Goal: Task Accomplishment & Management: Manage account settings

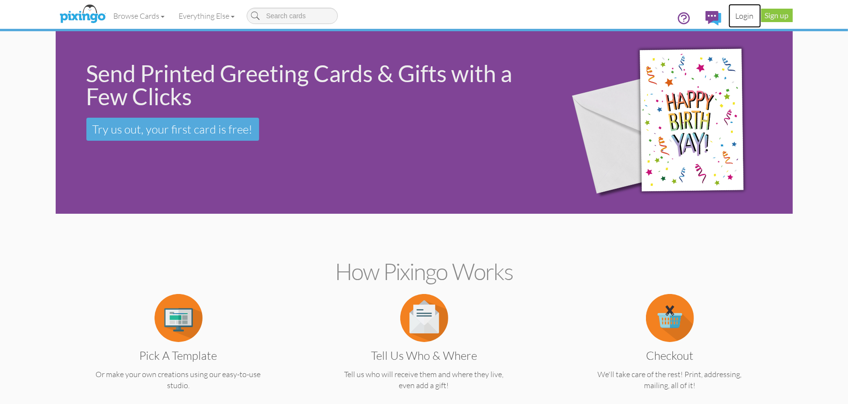
click at [740, 14] on link "Login" at bounding box center [744, 16] width 33 height 24
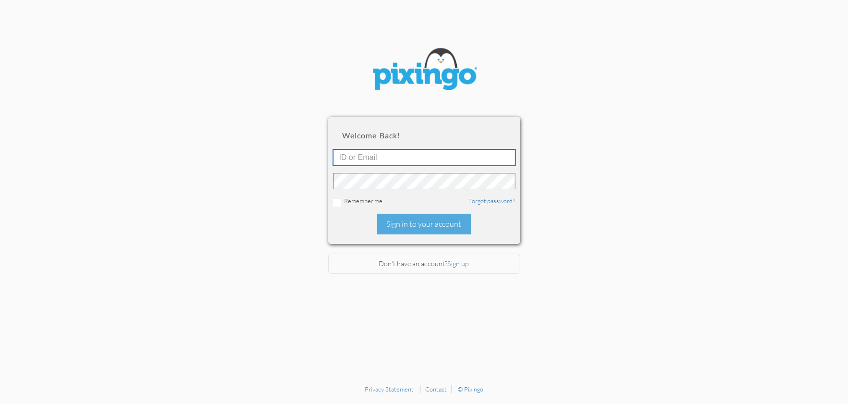
type input "1644"
click at [396, 223] on div "Sign in to your account" at bounding box center [424, 224] width 94 height 21
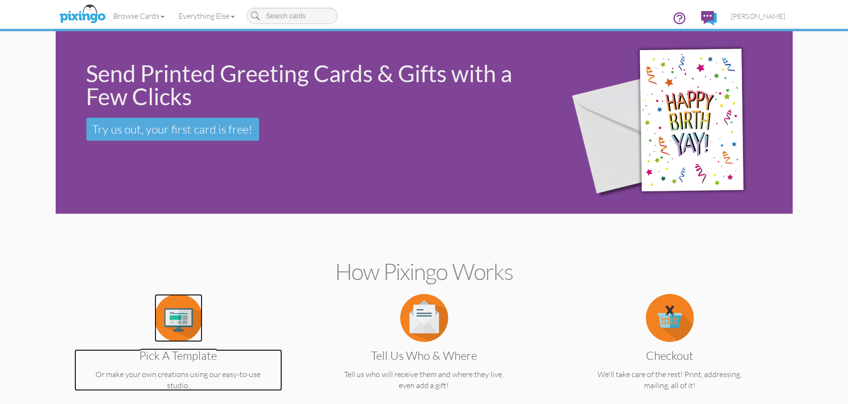
click at [171, 303] on img at bounding box center [179, 318] width 48 height 48
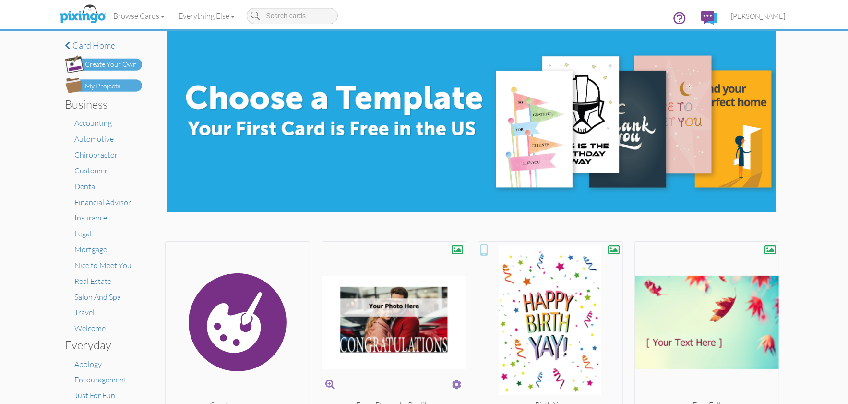
click at [366, 340] on img at bounding box center [394, 322] width 144 height 154
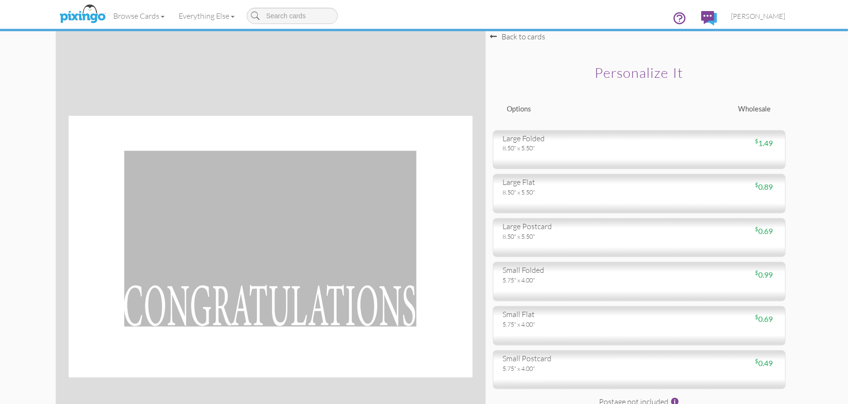
click at [513, 36] on div "Browse Cards Business Accounting Automotive Chiropractor Customer Dental Financ…" at bounding box center [424, 19] width 723 height 38
click at [759, 16] on span "[PERSON_NAME]" at bounding box center [758, 16] width 54 height 8
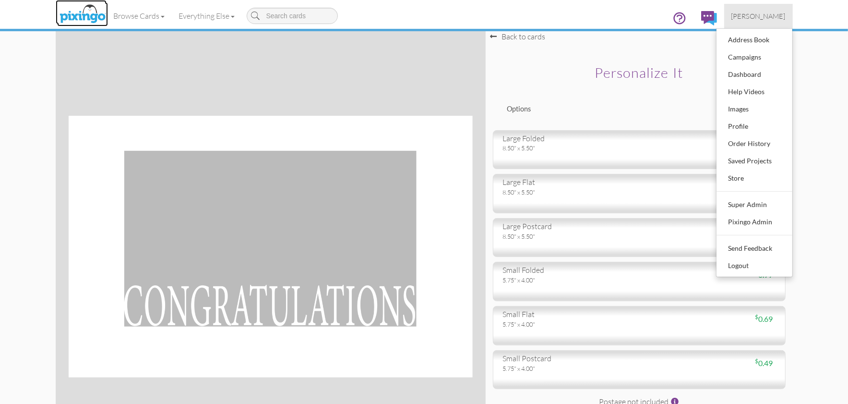
click at [79, 17] on img at bounding box center [82, 14] width 51 height 24
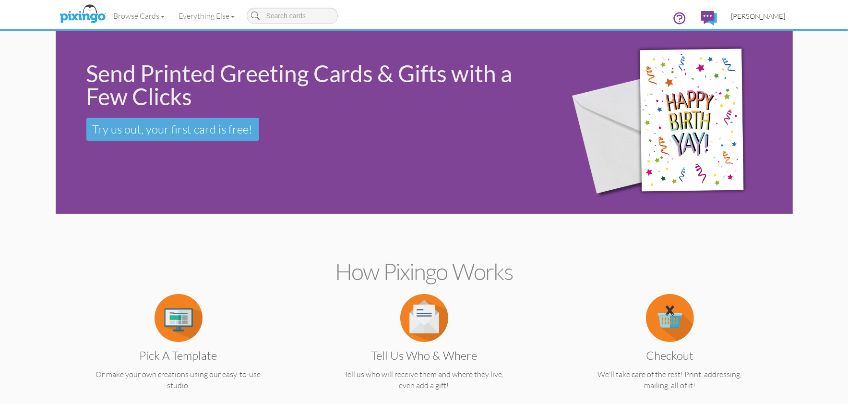
click at [765, 15] on span "[PERSON_NAME]" at bounding box center [758, 16] width 54 height 8
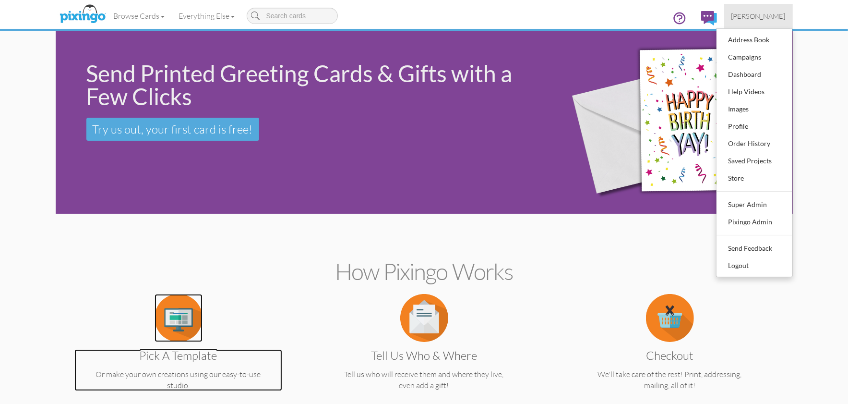
click at [181, 313] on img at bounding box center [179, 318] width 48 height 48
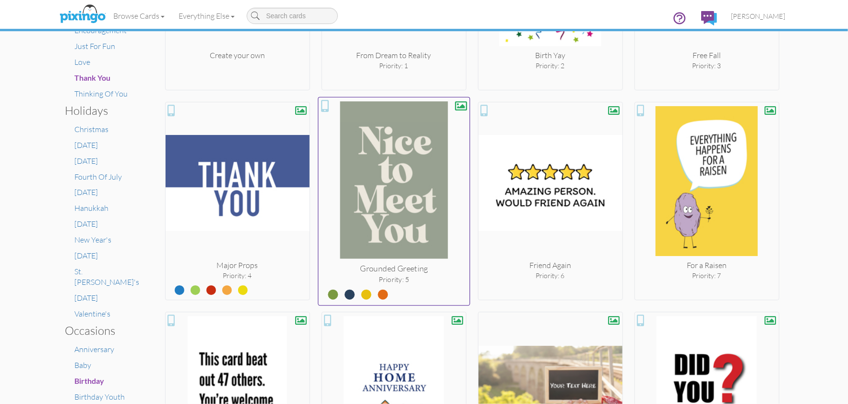
scroll to position [349, 0]
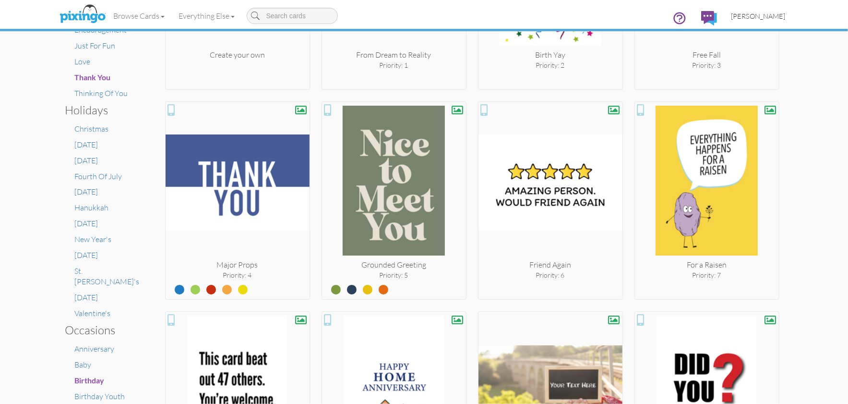
click at [765, 13] on span "[PERSON_NAME]" at bounding box center [758, 16] width 54 height 8
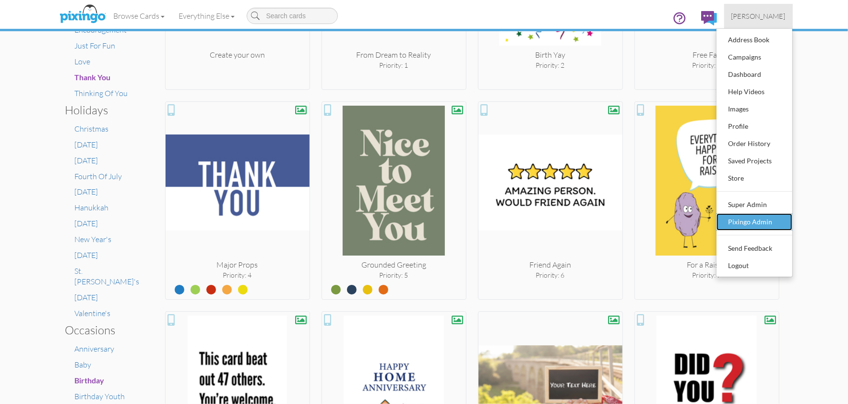
click at [763, 221] on div "Pixingo Admin" at bounding box center [754, 222] width 57 height 14
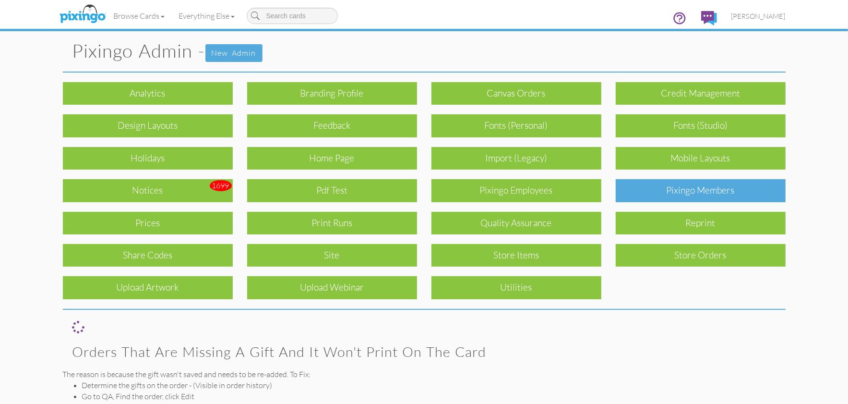
click at [682, 184] on div "Pixingo Members" at bounding box center [701, 190] width 170 height 23
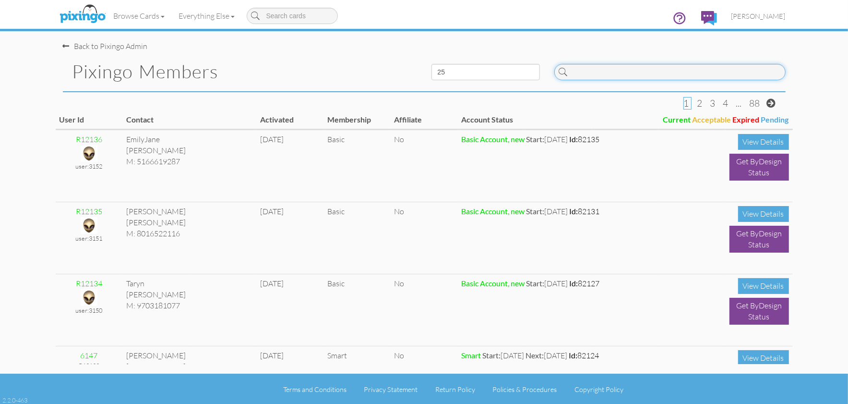
click at [603, 74] on input at bounding box center [669, 72] width 231 height 16
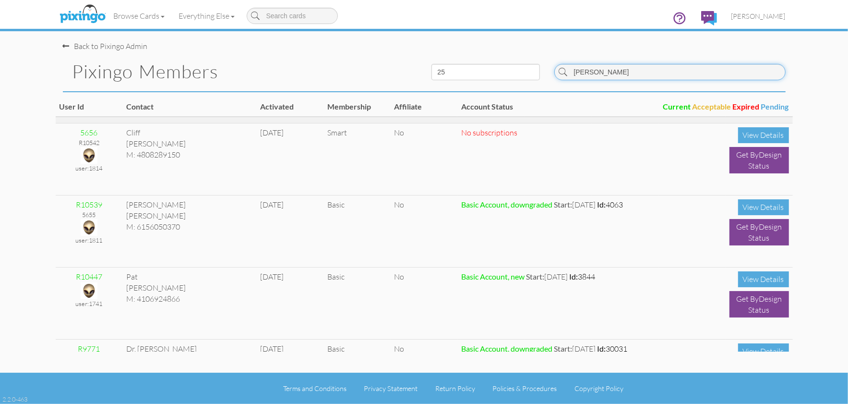
scroll to position [632, 0]
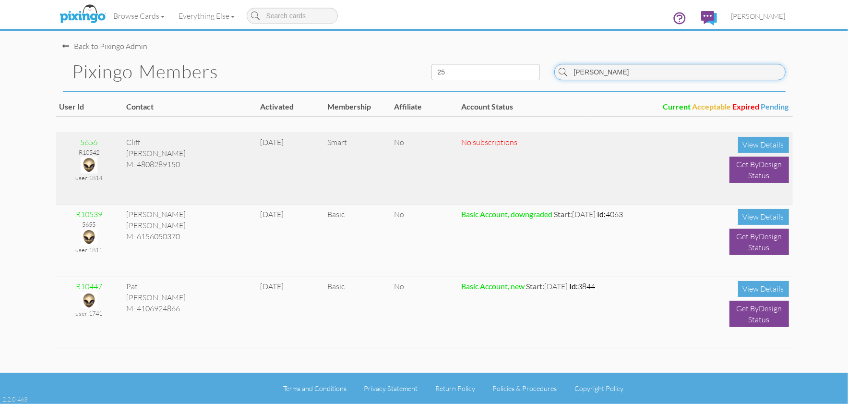
type input "smith"
click at [88, 162] on img at bounding box center [89, 164] width 17 height 17
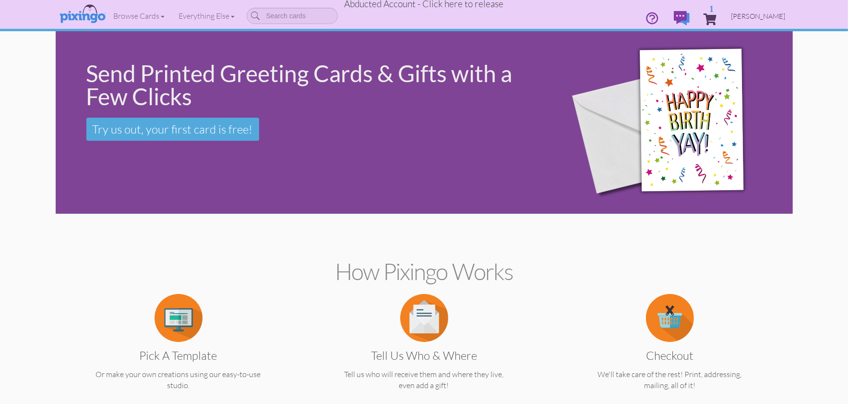
click at [766, 17] on span "Cliff Smith" at bounding box center [758, 16] width 54 height 8
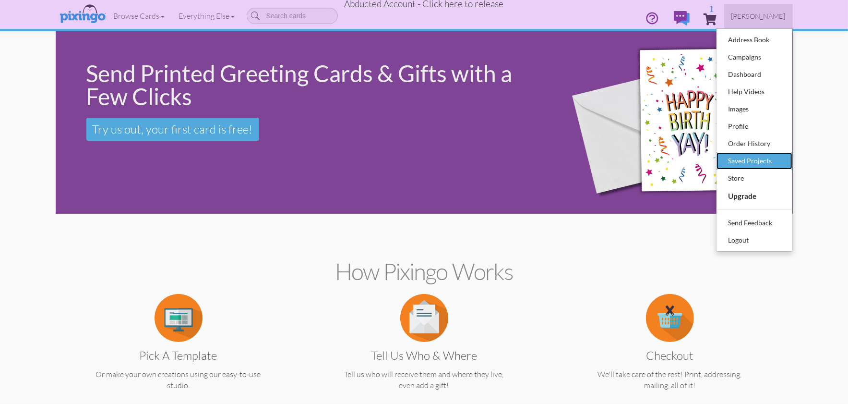
click at [739, 156] on div "Saved Projects" at bounding box center [754, 161] width 57 height 14
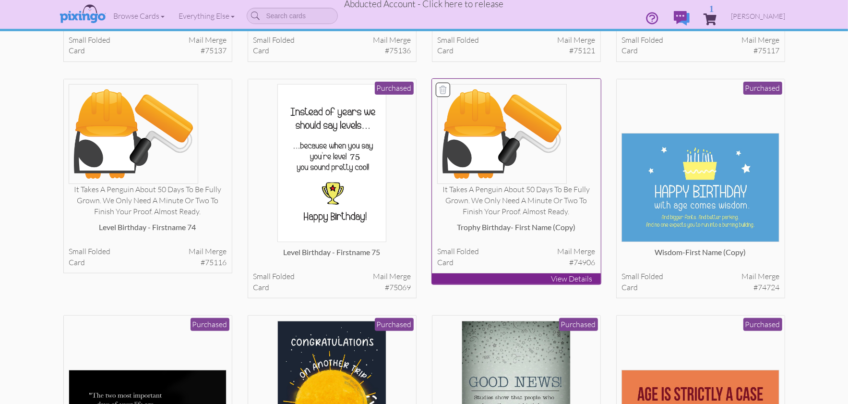
scroll to position [230, 0]
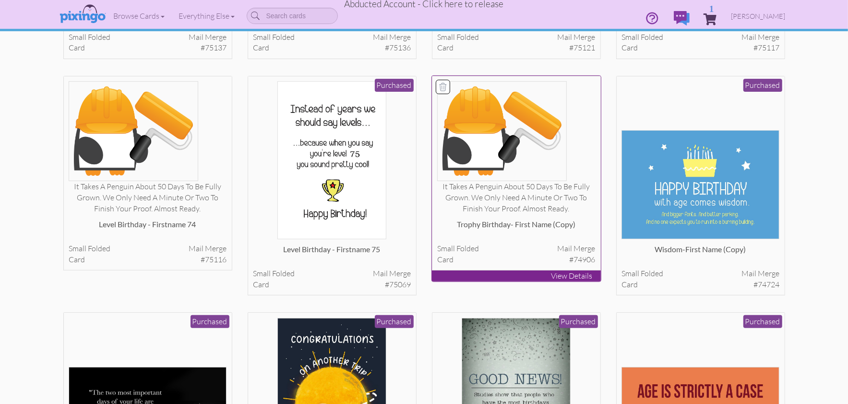
click at [511, 148] on img at bounding box center [502, 131] width 130 height 100
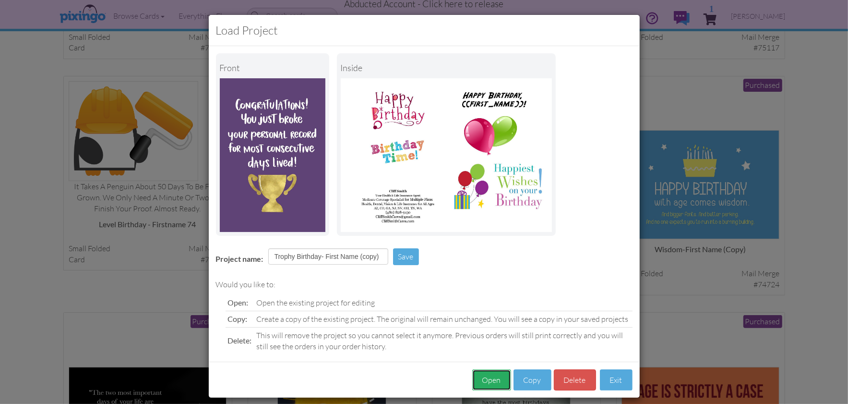
click at [484, 379] on button "Open" at bounding box center [491, 380] width 39 height 22
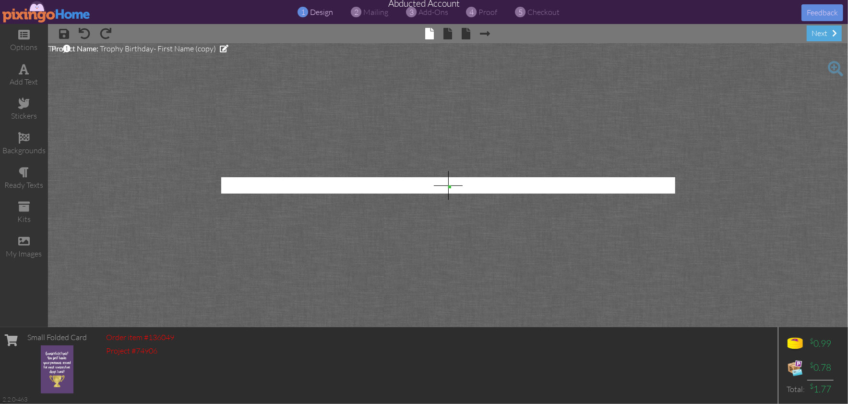
click at [24, 13] on img at bounding box center [46, 12] width 88 height 22
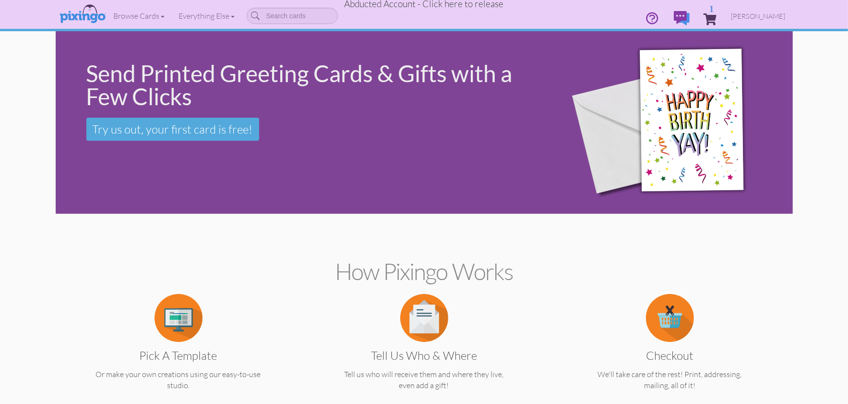
click at [437, 5] on span "Abducted Account - Click here to release" at bounding box center [424, 4] width 159 height 12
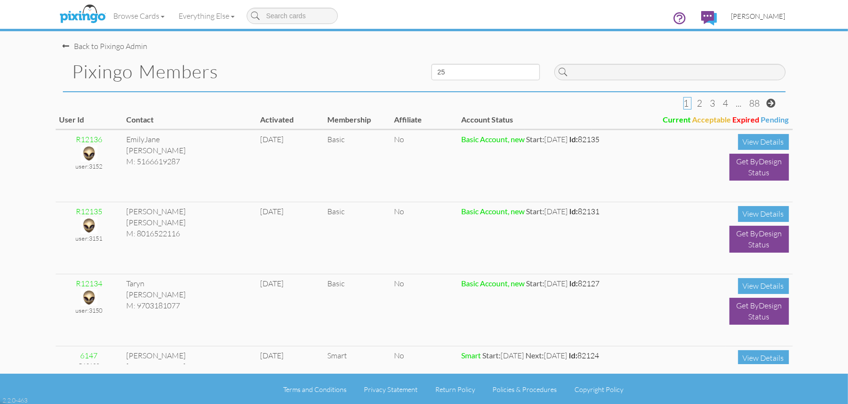
click at [755, 18] on span "[PERSON_NAME]" at bounding box center [758, 16] width 54 height 8
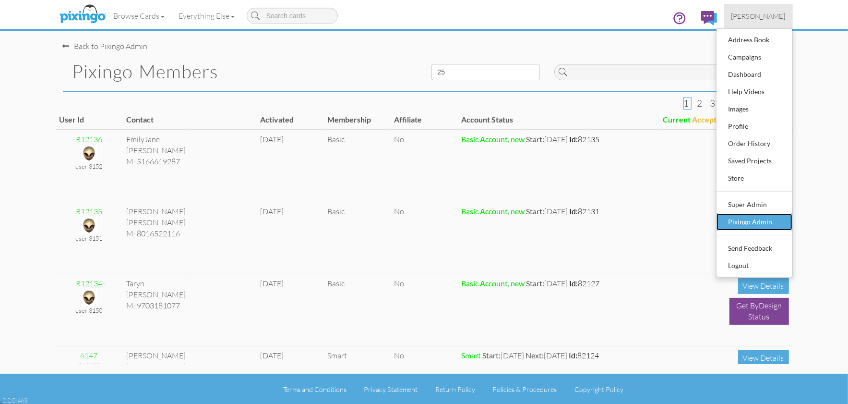
click at [751, 225] on div "Pixingo Admin" at bounding box center [754, 222] width 57 height 14
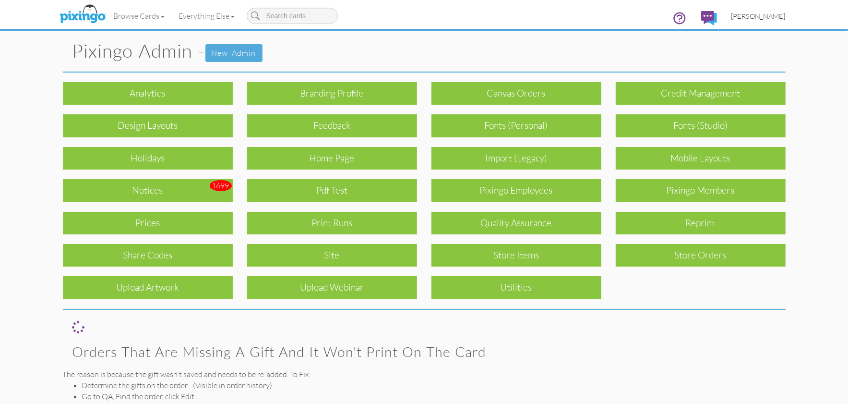
click at [752, 13] on span "[PERSON_NAME]" at bounding box center [758, 16] width 54 height 8
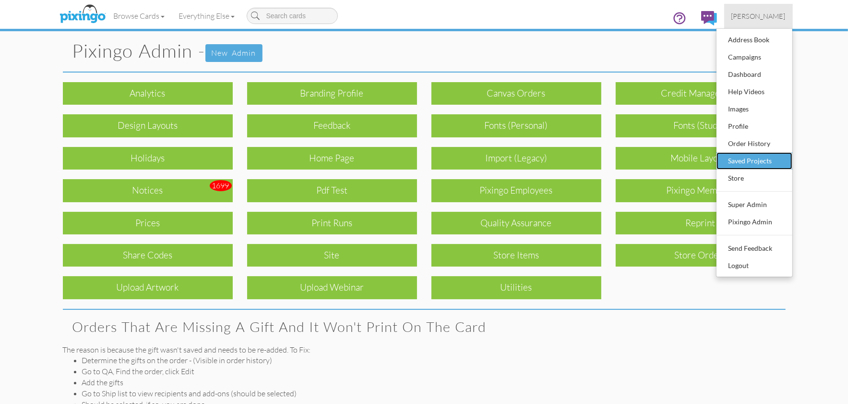
click at [751, 159] on div "Saved Projects" at bounding box center [754, 161] width 57 height 14
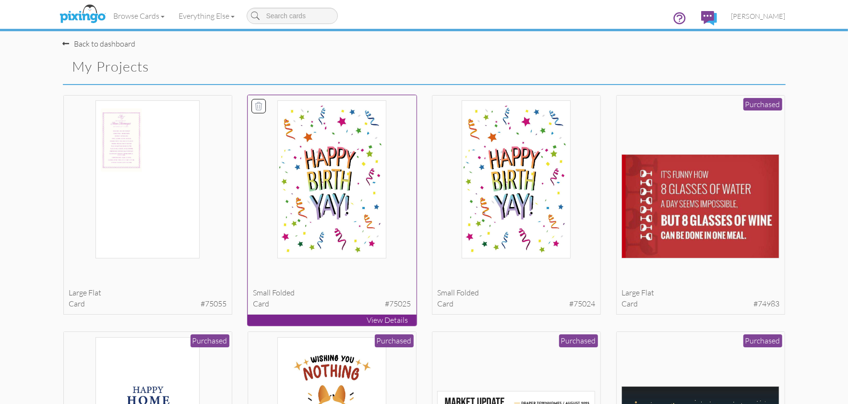
click at [276, 223] on div at bounding box center [332, 179] width 158 height 158
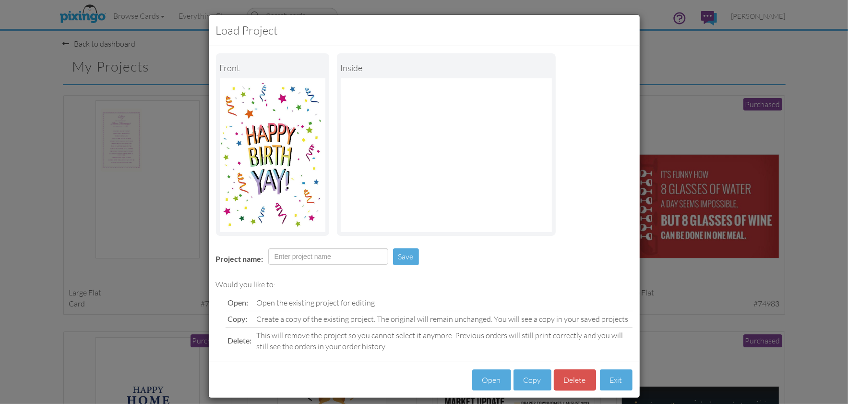
click at [596, 379] on div "Open Copy Delete Exit" at bounding box center [424, 379] width 431 height 36
click at [606, 380] on button "Exit" at bounding box center [616, 380] width 33 height 22
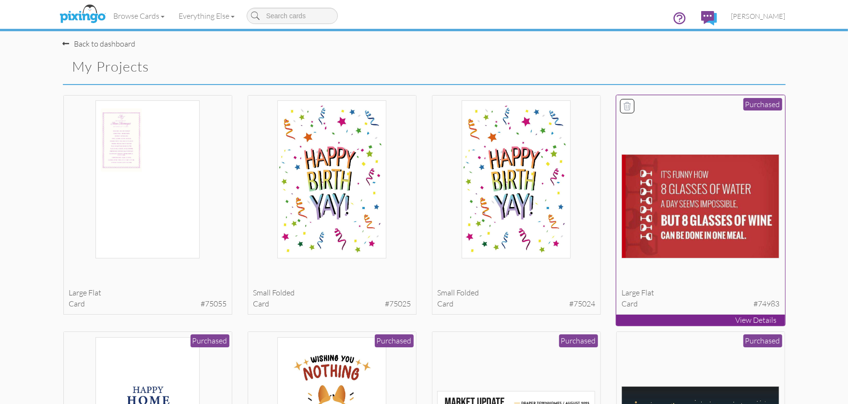
click at [629, 106] on icon at bounding box center [627, 106] width 7 height 8
click at [735, 65] on button "Delete 1 project(s)?" at bounding box center [744, 68] width 83 height 16
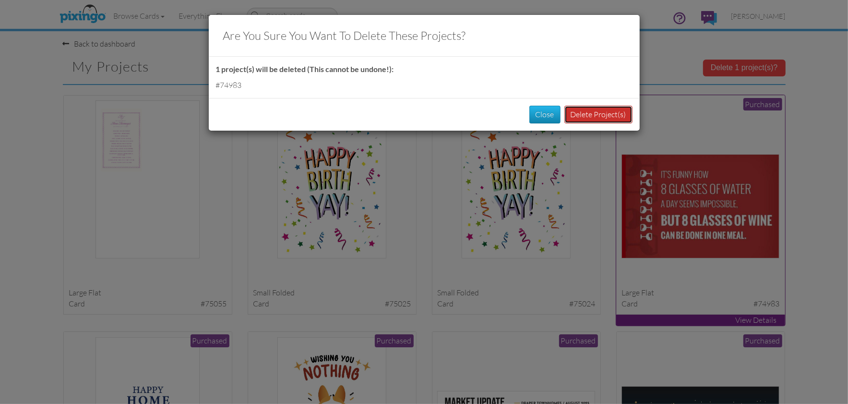
click at [602, 115] on button "Delete Project(s)" at bounding box center [598, 115] width 68 height 18
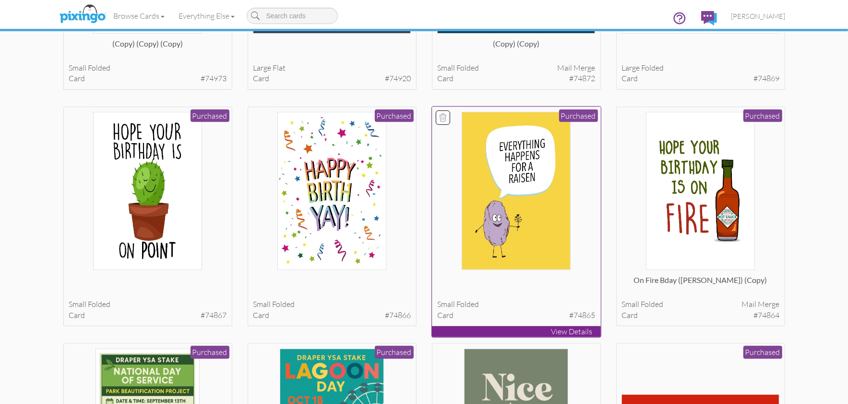
scroll to position [461, 0]
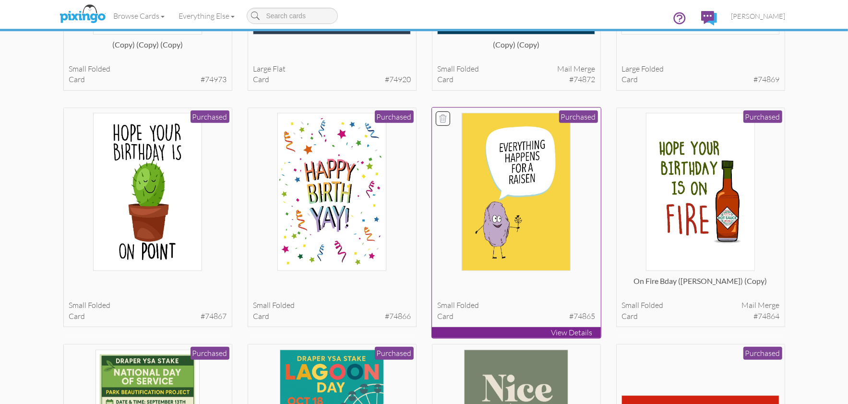
click at [489, 228] on img at bounding box center [516, 192] width 109 height 158
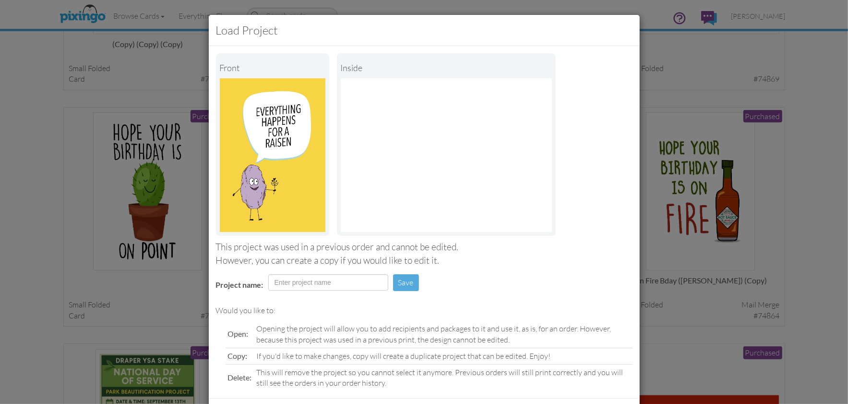
scroll to position [45, 0]
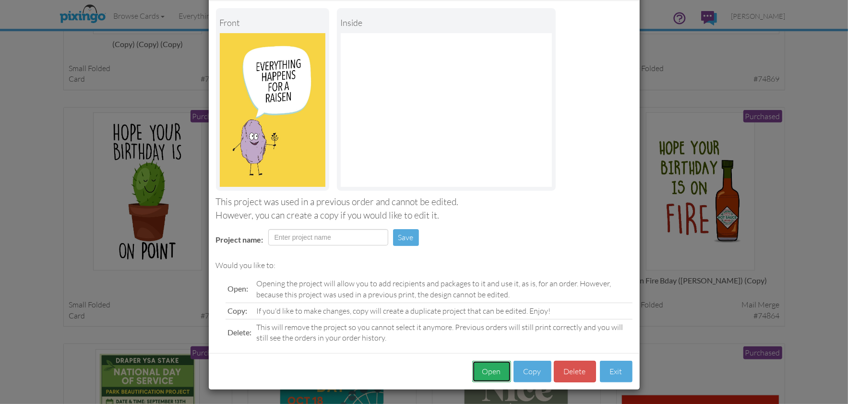
click at [495, 370] on button "Open" at bounding box center [491, 371] width 39 height 22
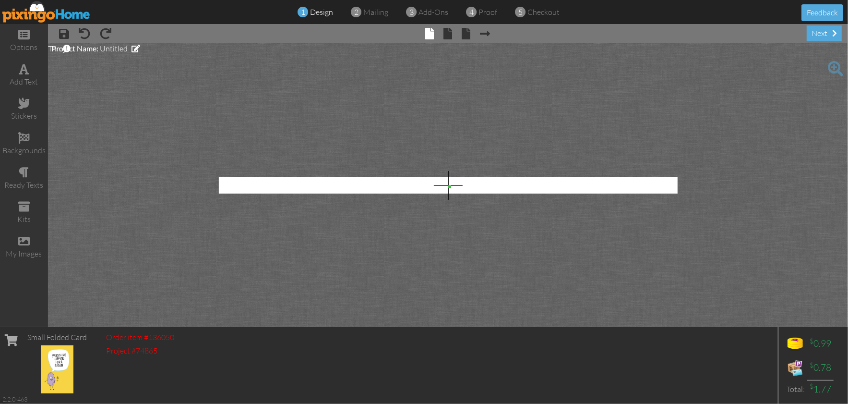
click at [450, 185] on div at bounding box center [448, 185] width 459 height 16
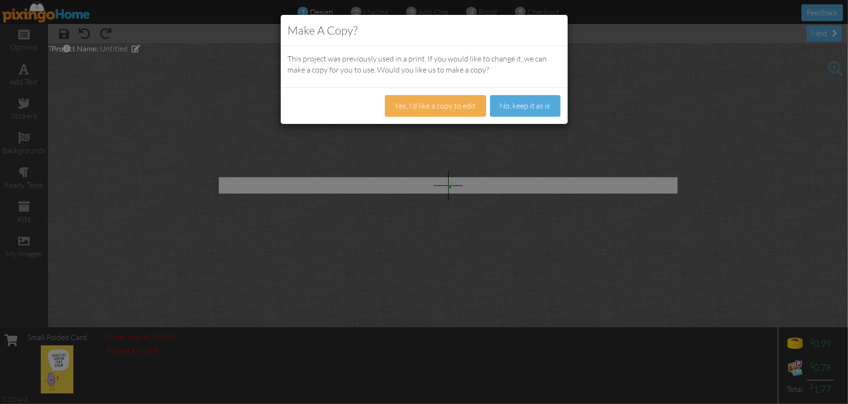
click at [506, 216] on div "Make A Copy? This project was previously used in a print. If you would like to …" at bounding box center [424, 202] width 848 height 404
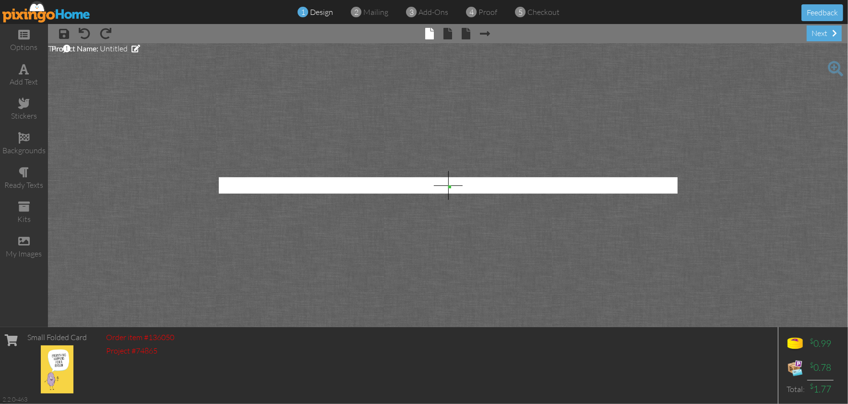
drag, startPoint x: 543, startPoint y: 211, endPoint x: 566, endPoint y: 203, distance: 24.4
click at [543, 211] on project-studio-wrapper "X X X X X X X X X X X X X X X X X X X X X X X X X X X X X X X X X X X X X X X X…" at bounding box center [448, 185] width 800 height 284
click at [32, 12] on img at bounding box center [46, 12] width 88 height 22
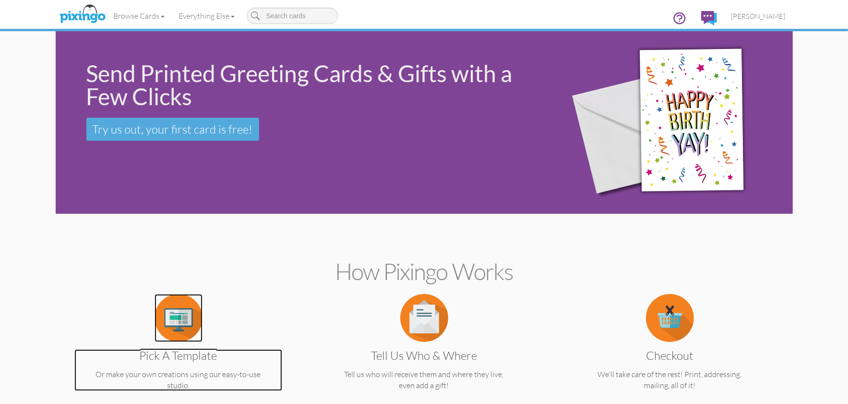
click at [180, 327] on img at bounding box center [179, 318] width 48 height 48
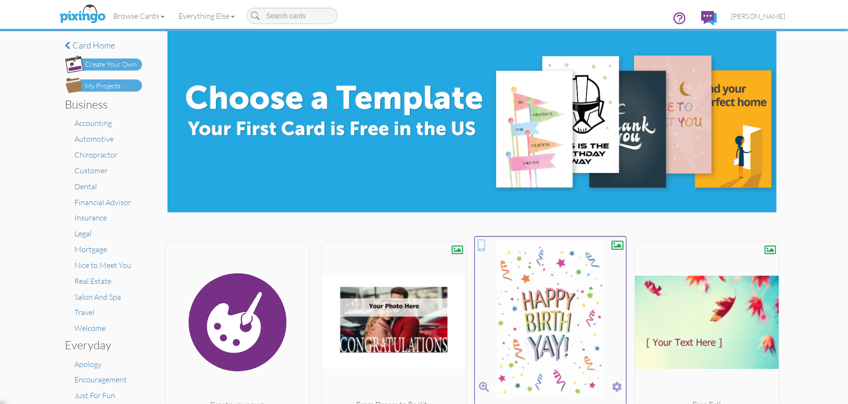
click at [515, 316] on img at bounding box center [550, 320] width 151 height 161
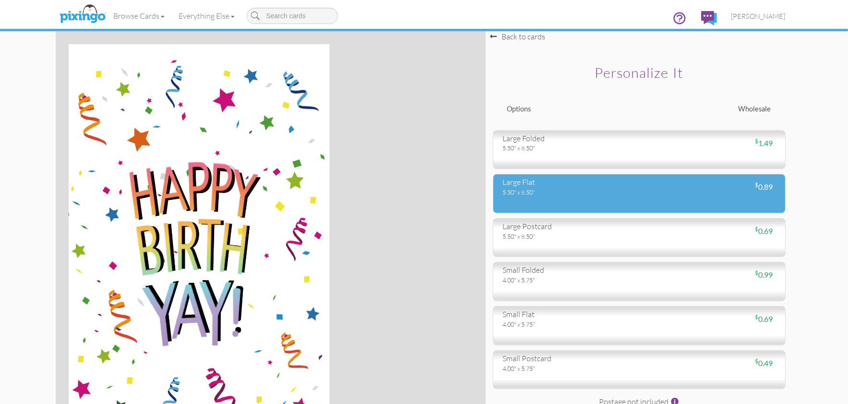
click at [508, 194] on div "5.50" x 8.50"" at bounding box center [567, 192] width 129 height 9
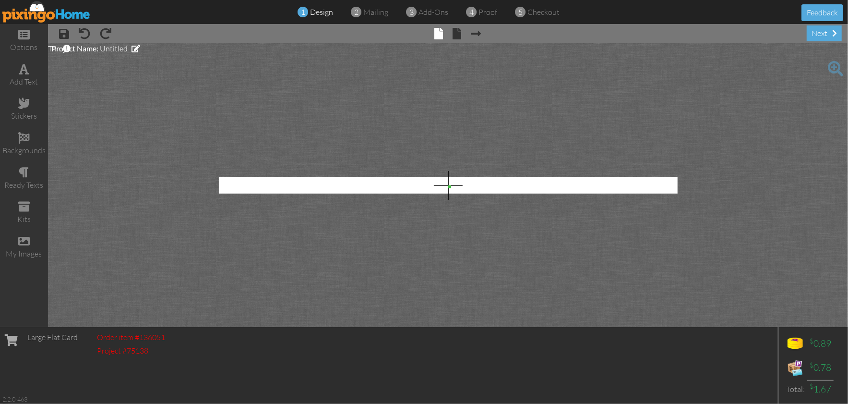
click at [34, 7] on img at bounding box center [46, 12] width 88 height 22
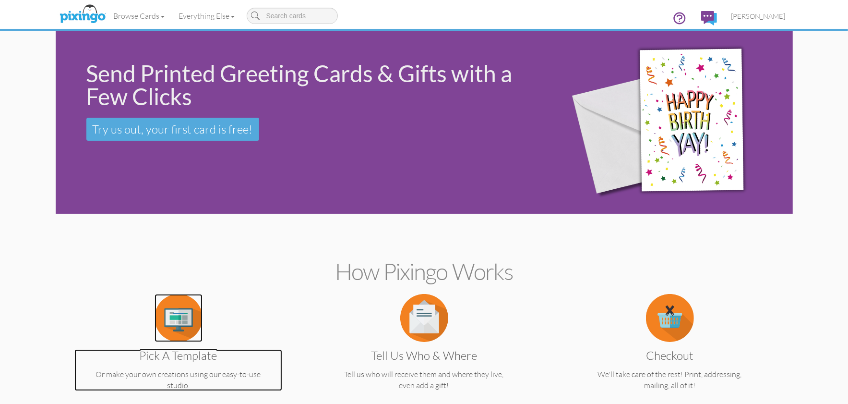
click at [161, 316] on img at bounding box center [179, 318] width 48 height 48
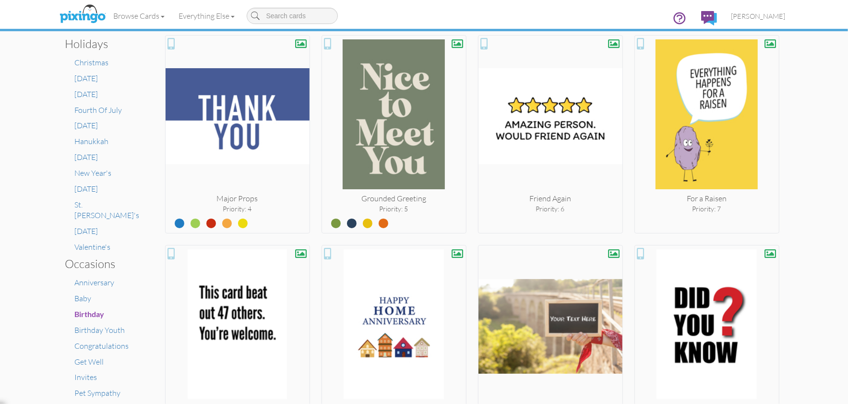
scroll to position [454, 0]
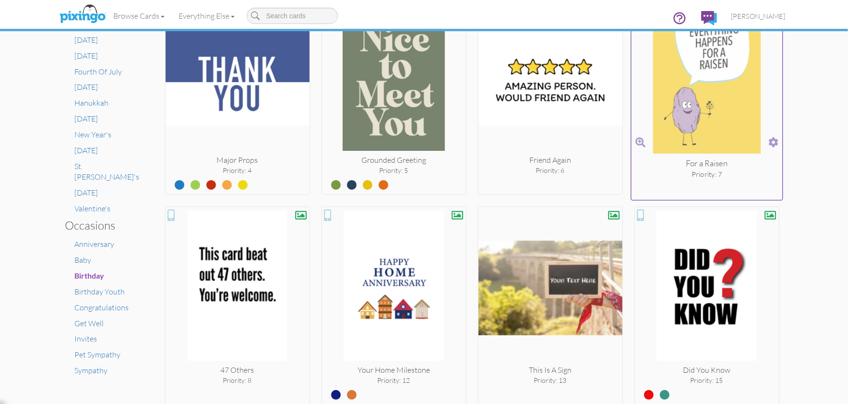
click at [696, 99] on img at bounding box center [706, 76] width 151 height 161
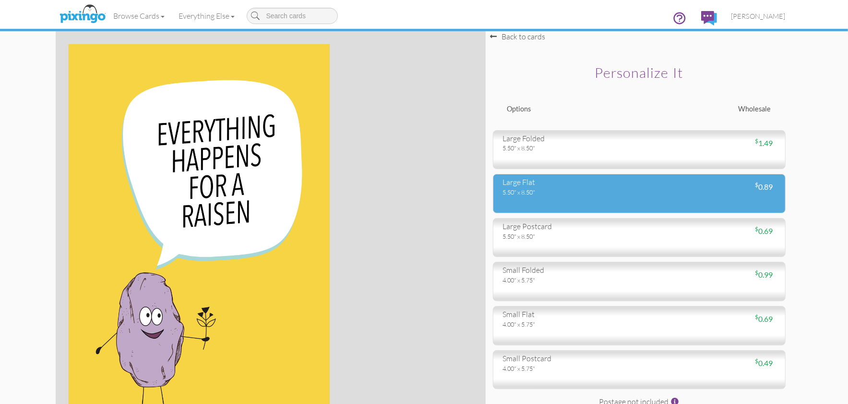
click at [523, 194] on div "5.50" x 8.50"" at bounding box center [567, 192] width 129 height 9
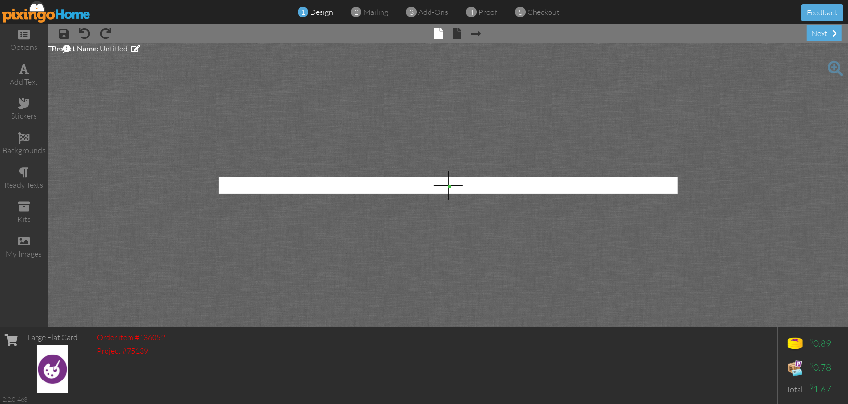
click at [335, 194] on project-studio-wrapper "X X X X X X X X X X X X X X X X X X X X X X X X X X X X X X X X X X X X X X X X…" at bounding box center [448, 185] width 800 height 284
click at [397, 198] on project-studio-wrapper "X X X X X X X X X X X X X X X X X X X X X X X X X X X X X X X X X X X X X X X X…" at bounding box center [448, 185] width 800 height 284
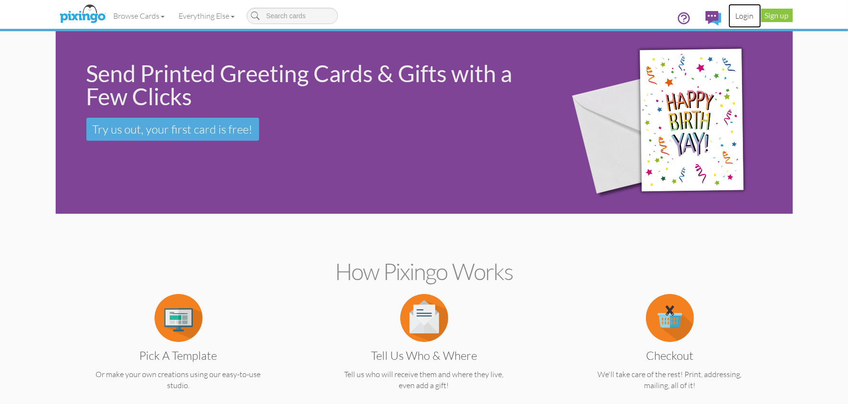
click at [748, 16] on link "Login" at bounding box center [744, 16] width 33 height 24
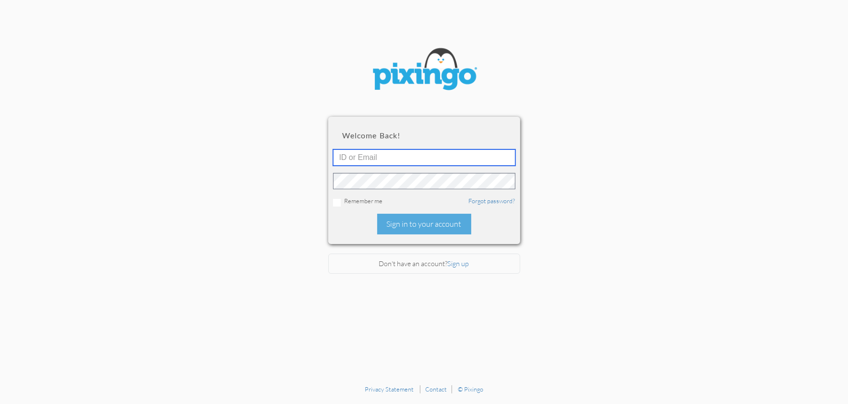
type input "1644"
click at [423, 221] on div "Sign in to your account" at bounding box center [424, 224] width 94 height 21
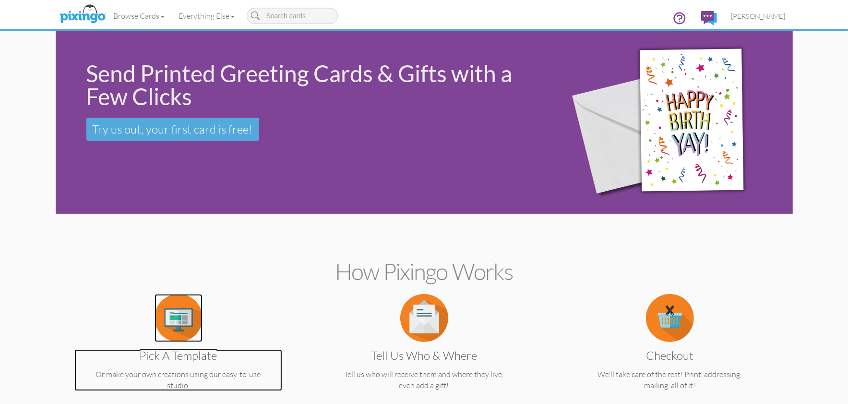
click at [183, 321] on img at bounding box center [179, 318] width 48 height 48
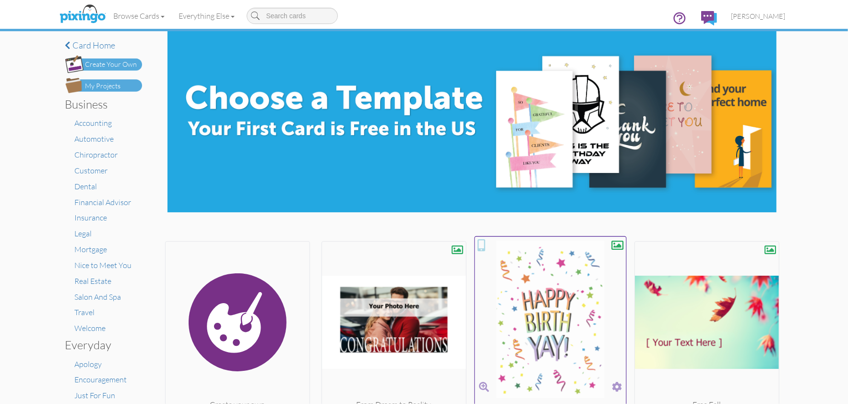
click at [577, 338] on img at bounding box center [550, 320] width 151 height 161
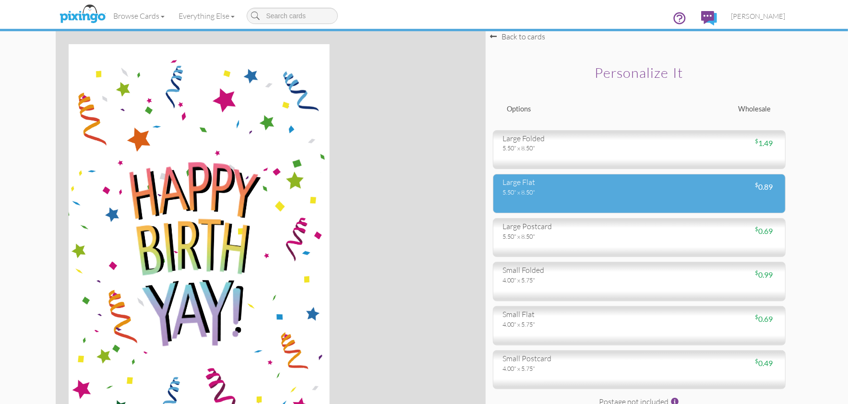
click at [534, 195] on div "5.50" x 8.50"" at bounding box center [567, 192] width 129 height 9
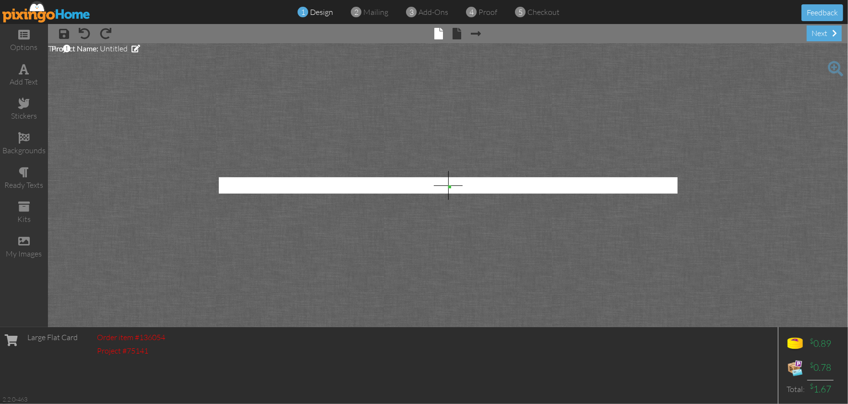
click at [36, 14] on img at bounding box center [46, 12] width 88 height 22
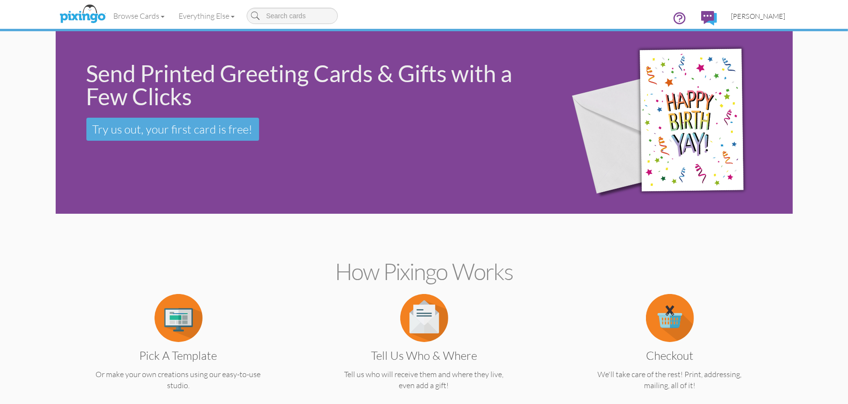
click at [759, 14] on span "[PERSON_NAME]" at bounding box center [758, 16] width 54 height 8
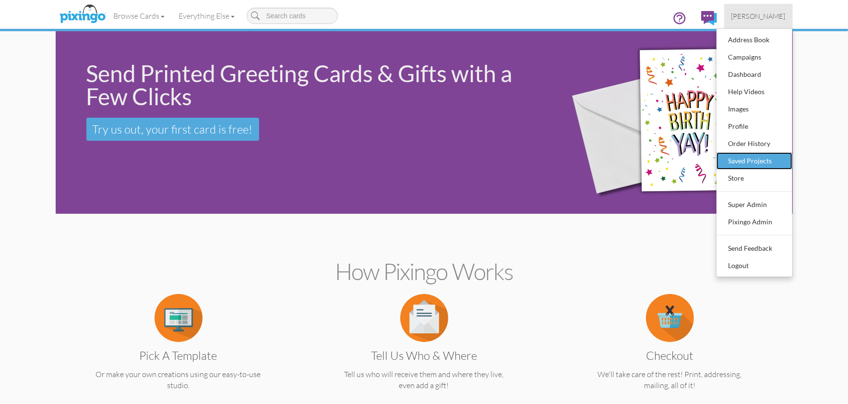
click at [749, 154] on div "Saved Projects" at bounding box center [754, 161] width 57 height 14
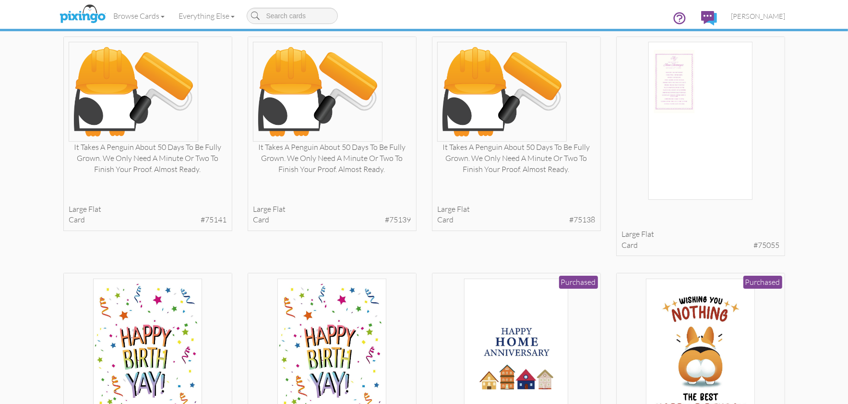
scroll to position [95, 0]
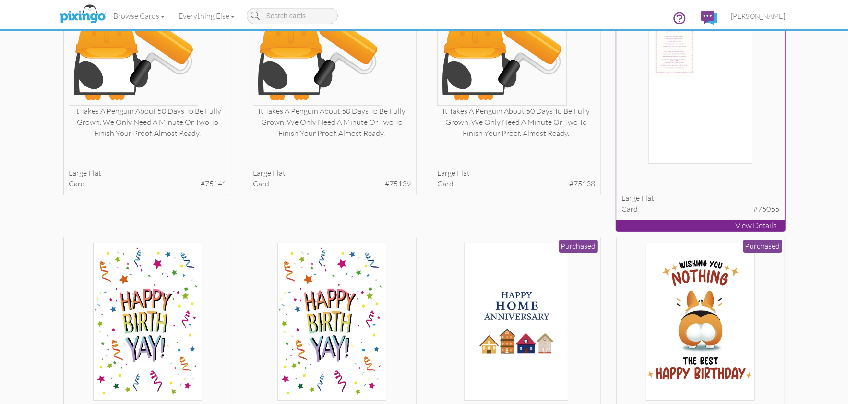
click at [754, 162] on div at bounding box center [700, 85] width 158 height 158
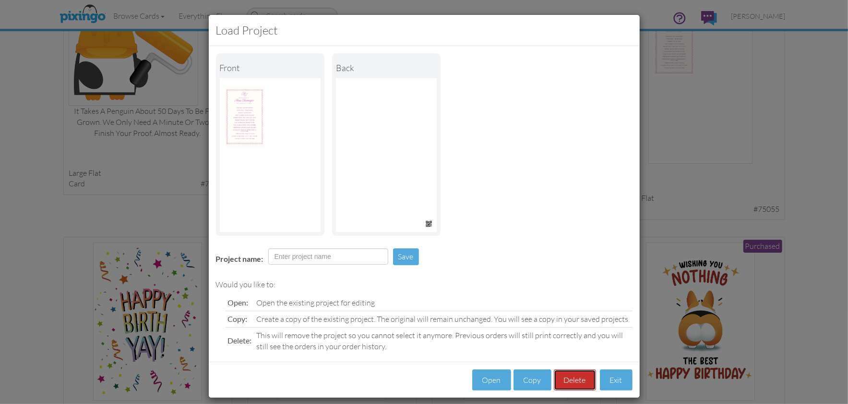
click at [565, 382] on button "Delete" at bounding box center [575, 380] width 42 height 22
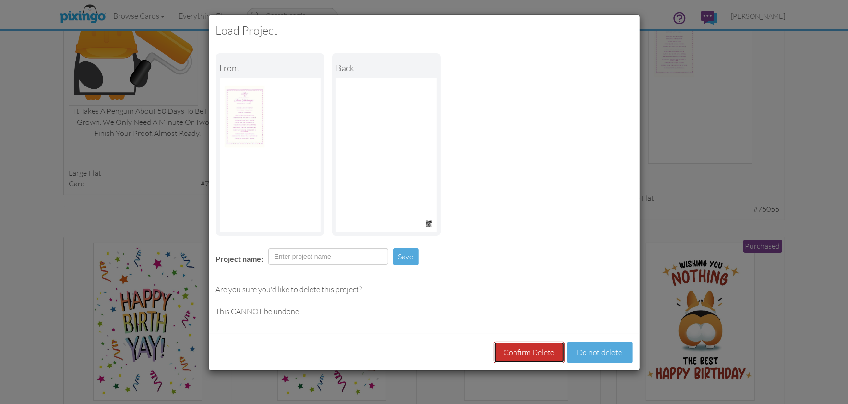
click at [533, 352] on button "Confirm Delete" at bounding box center [529, 352] width 71 height 22
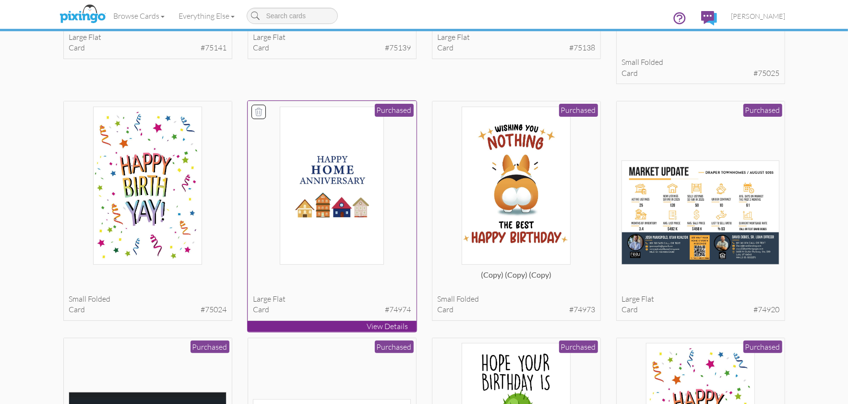
scroll to position [241, 0]
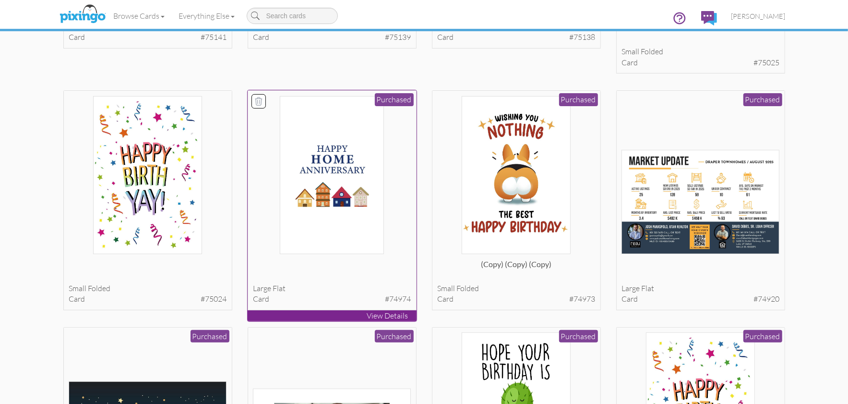
click at [380, 228] on img at bounding box center [332, 175] width 104 height 158
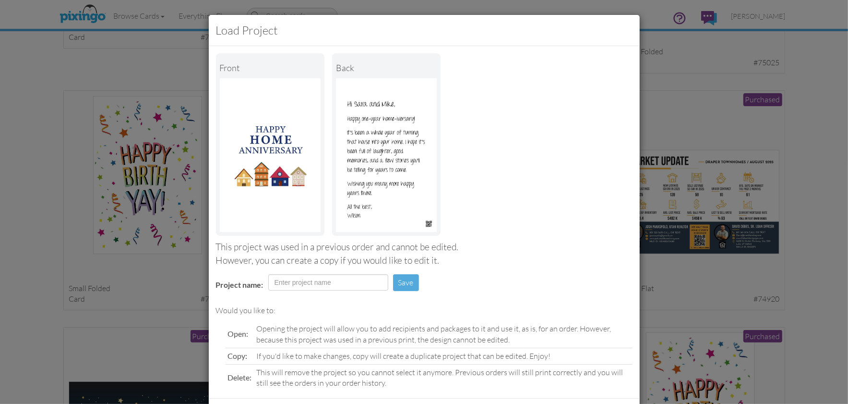
scroll to position [45, 0]
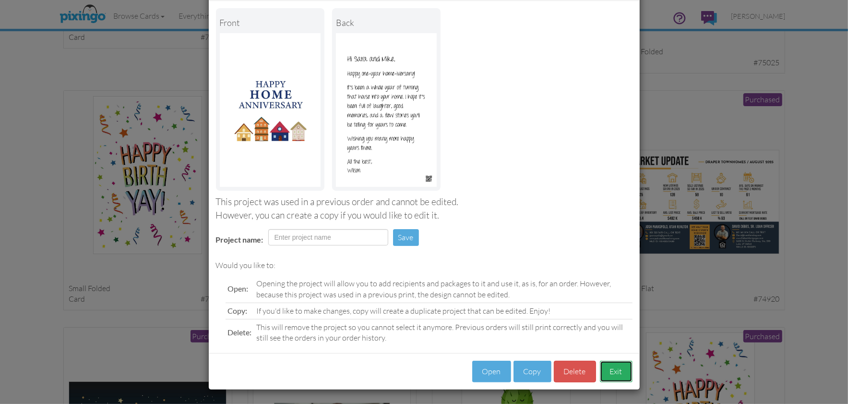
click at [613, 365] on button "Exit" at bounding box center [616, 371] width 33 height 22
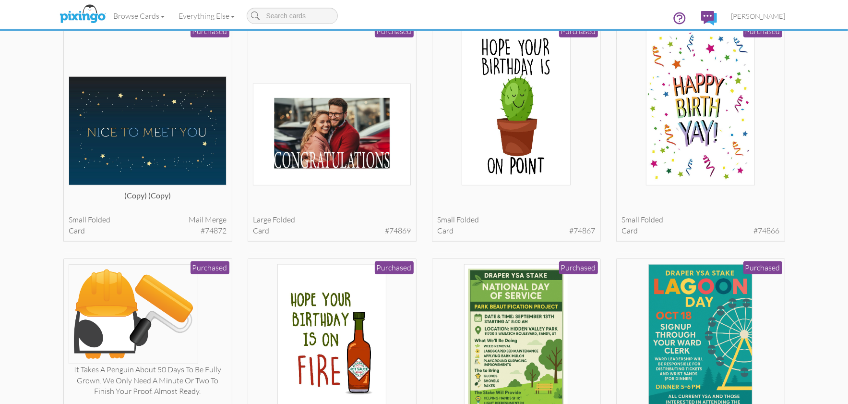
scroll to position [546, 0]
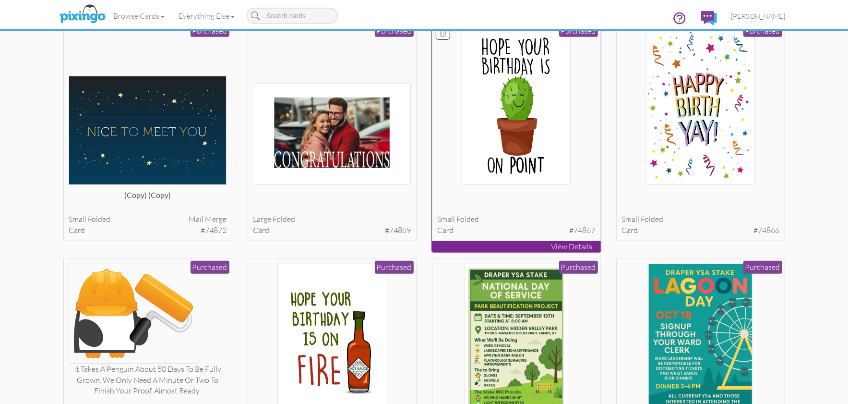
click at [563, 95] on img at bounding box center [516, 106] width 109 height 158
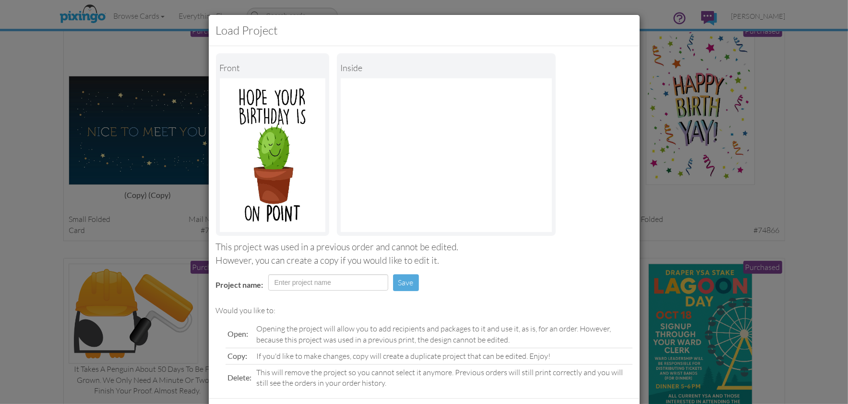
scroll to position [45, 0]
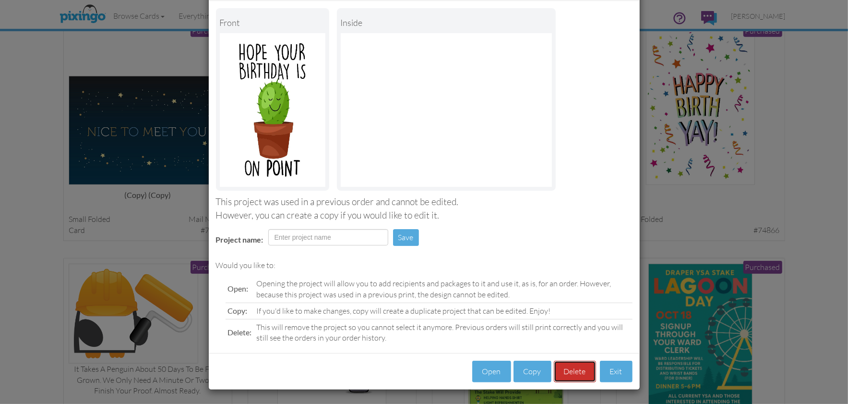
click at [576, 375] on button "Delete" at bounding box center [575, 371] width 42 height 22
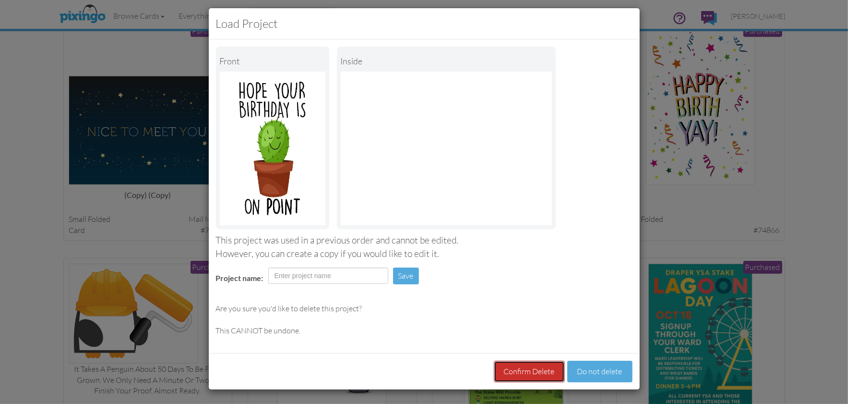
click at [542, 369] on button "Confirm Delete" at bounding box center [529, 371] width 71 height 22
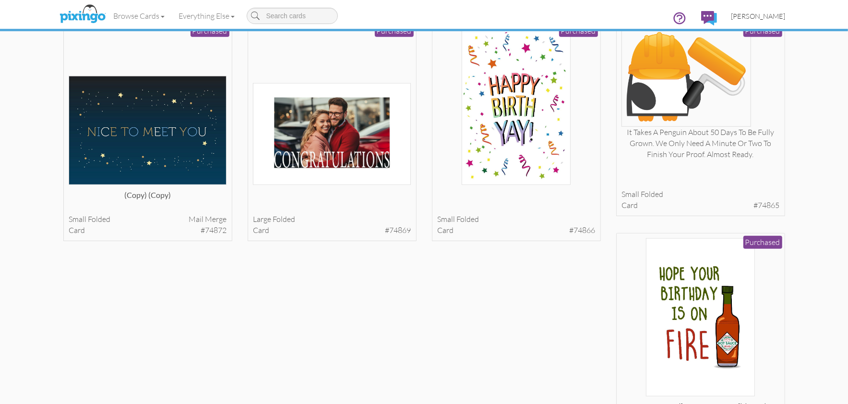
click at [768, 14] on span "[PERSON_NAME]" at bounding box center [758, 16] width 54 height 8
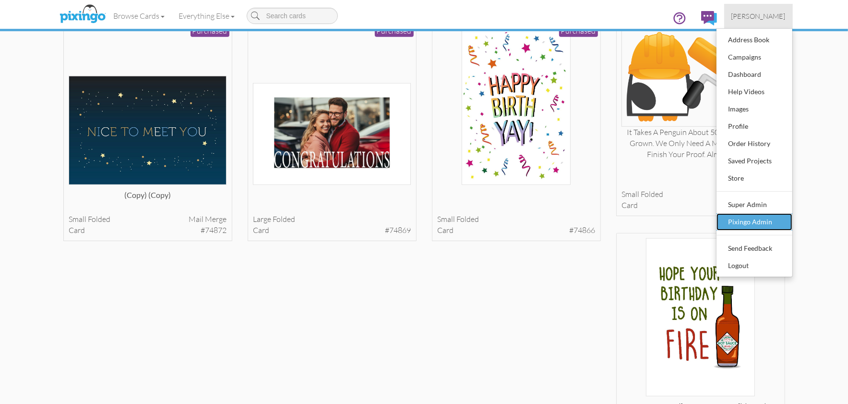
click at [751, 219] on div "Pixingo Admin" at bounding box center [754, 222] width 57 height 14
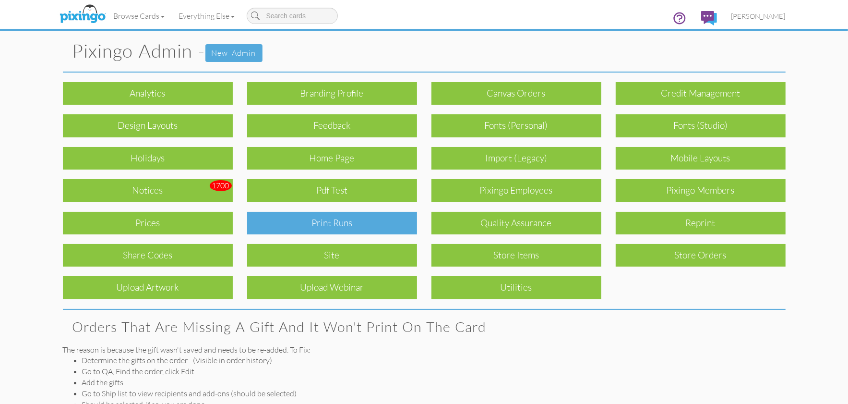
click at [382, 225] on div "Print Runs" at bounding box center [332, 223] width 170 height 23
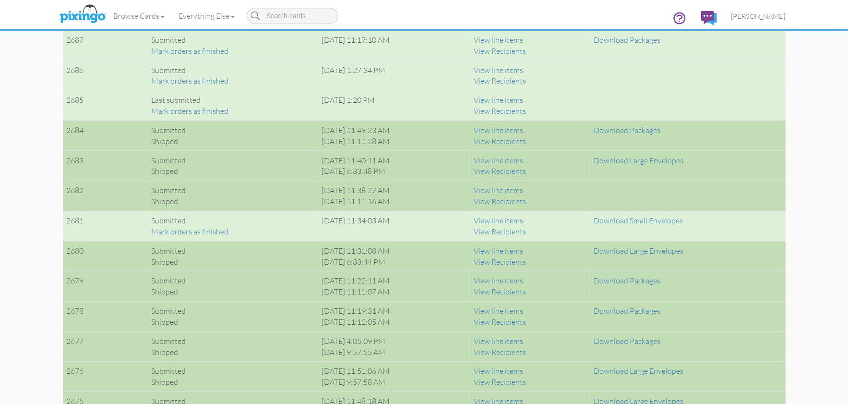
scroll to position [921, 0]
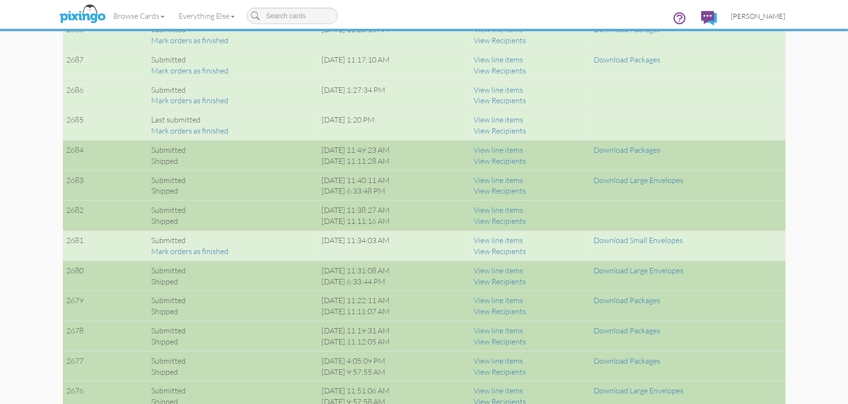
drag, startPoint x: 765, startPoint y: 16, endPoint x: 765, endPoint y: 21, distance: 4.8
click at [765, 16] on span "[PERSON_NAME]" at bounding box center [758, 16] width 54 height 8
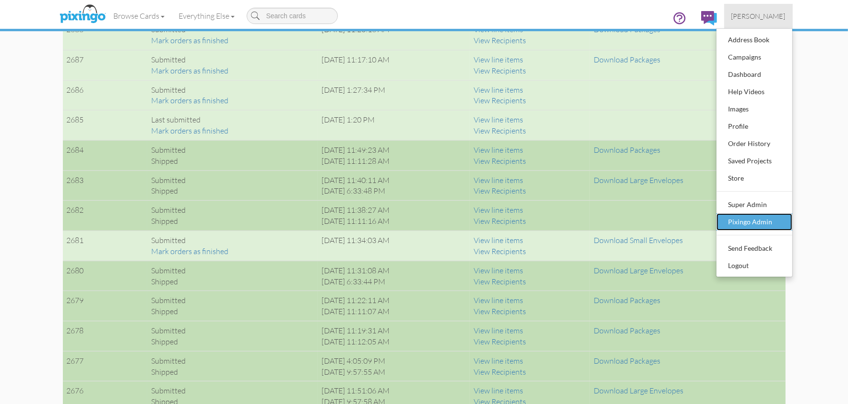
click at [759, 218] on div "Pixingo Admin" at bounding box center [754, 222] width 57 height 14
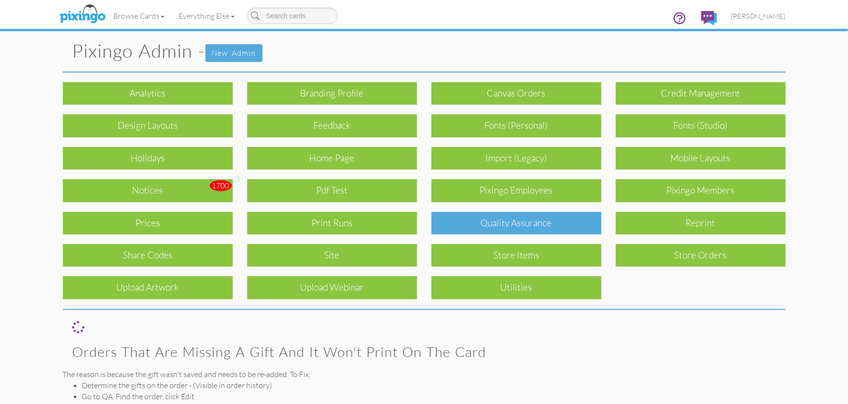
click at [549, 227] on div "Quality Assurance" at bounding box center [516, 223] width 170 height 23
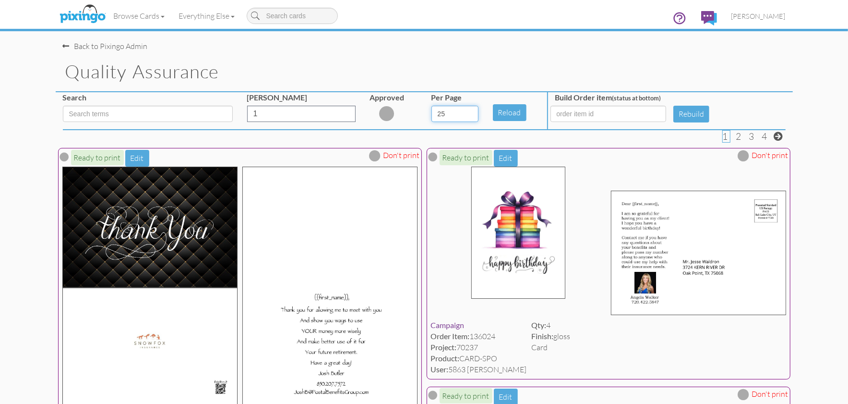
click at [465, 115] on select "5 10 25 50 100" at bounding box center [454, 114] width 47 height 16
select select "number:100"
click at [431, 106] on select "5 10 25 50 100" at bounding box center [454, 114] width 47 height 16
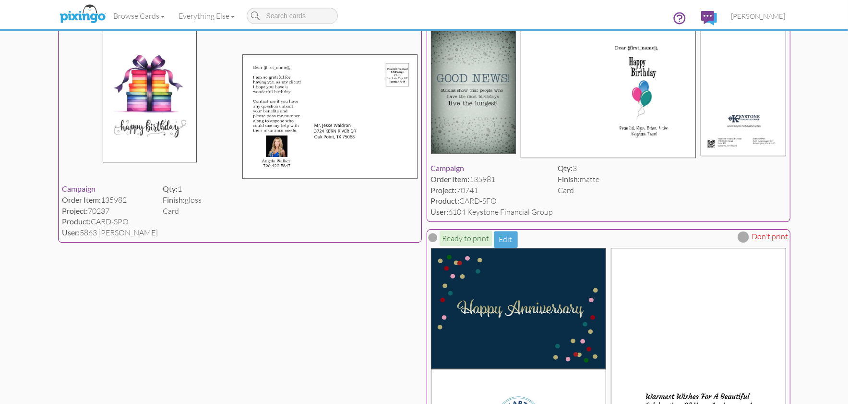
scroll to position [2325, 0]
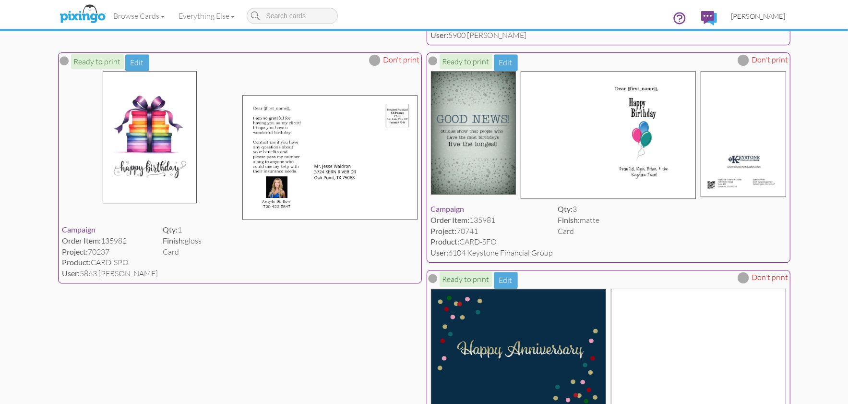
click at [761, 20] on span "[PERSON_NAME]" at bounding box center [758, 16] width 54 height 8
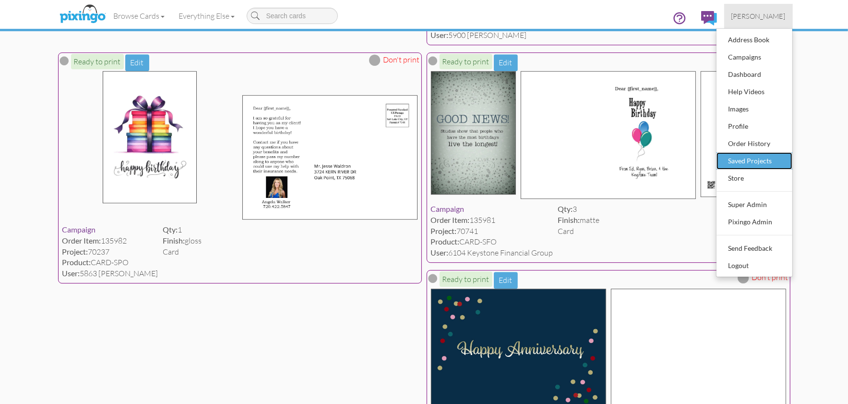
click at [753, 161] on div "Saved Projects" at bounding box center [754, 161] width 57 height 14
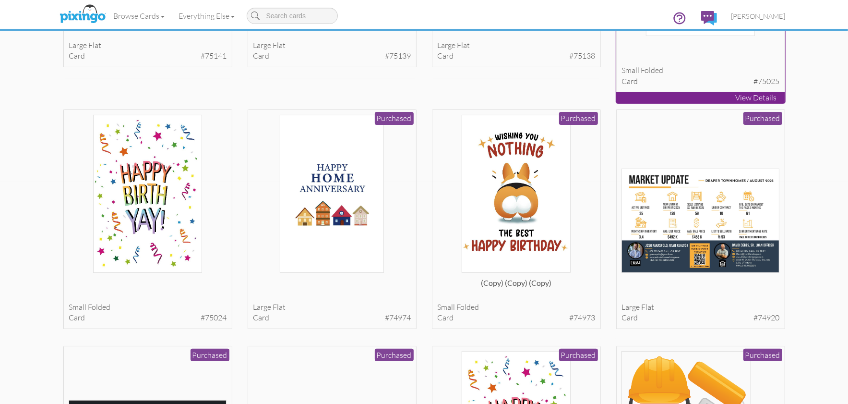
scroll to position [243, 0]
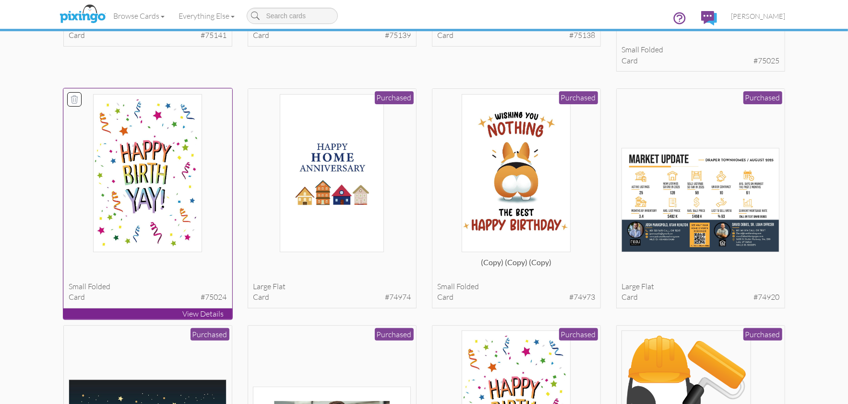
click at [170, 191] on img at bounding box center [147, 173] width 109 height 158
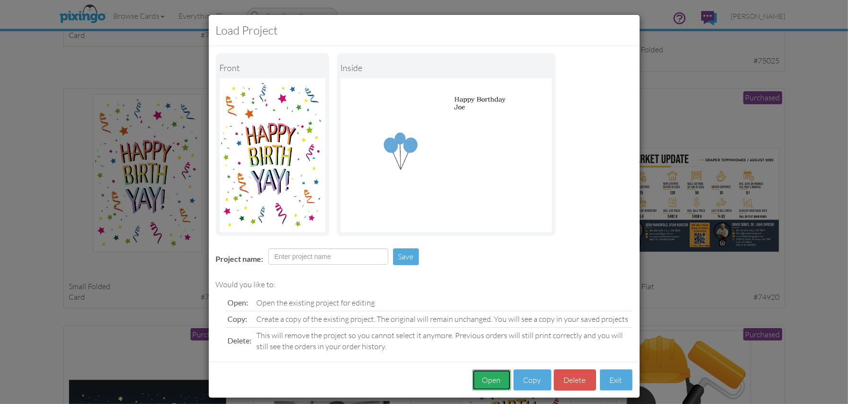
click at [489, 380] on button "Open" at bounding box center [491, 380] width 39 height 22
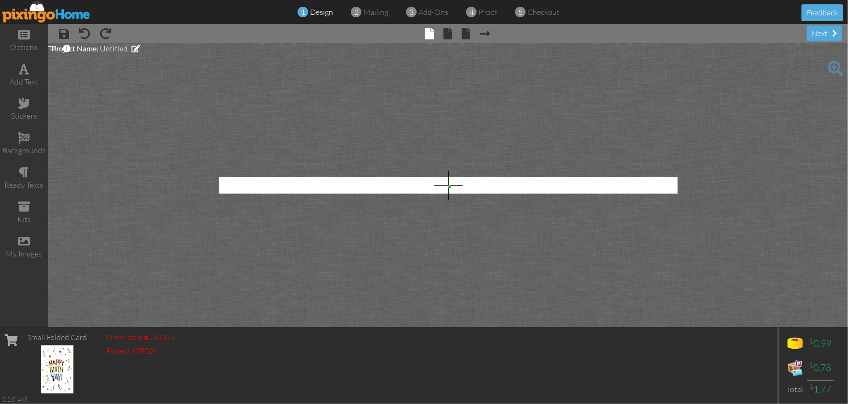
click at [35, 9] on img at bounding box center [46, 12] width 88 height 22
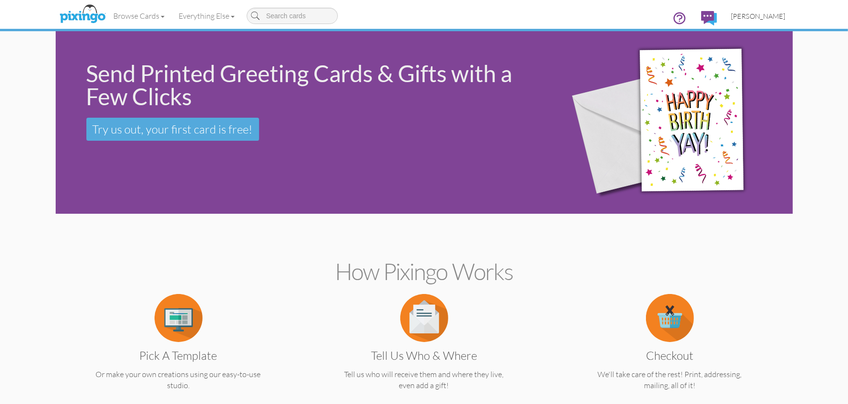
click at [775, 12] on span "[PERSON_NAME]" at bounding box center [758, 16] width 54 height 8
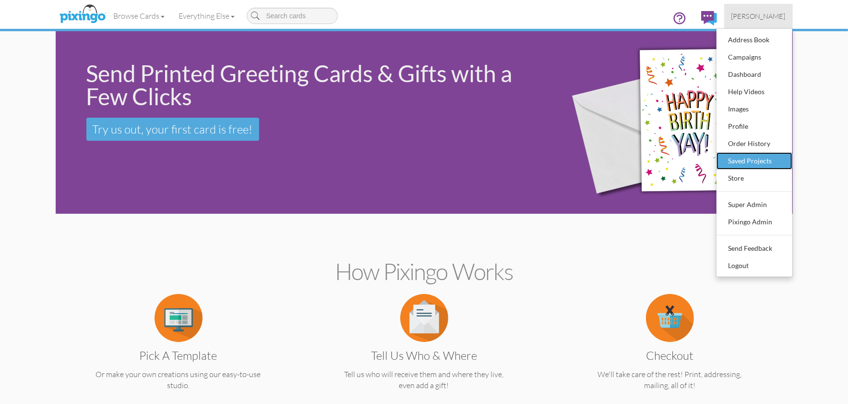
click at [746, 154] on div "Saved Projects" at bounding box center [754, 161] width 57 height 14
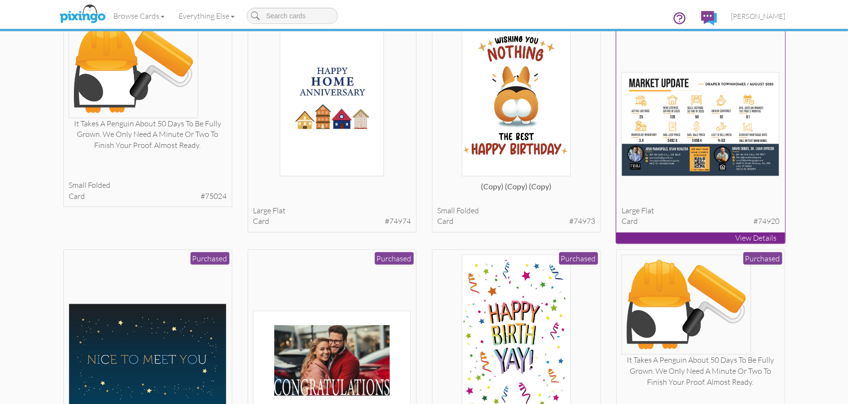
scroll to position [318, 0]
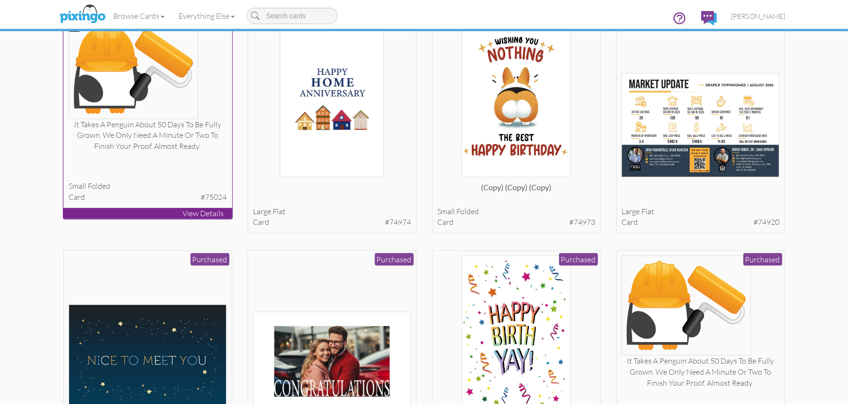
click at [159, 197] on div "card #75024" at bounding box center [148, 196] width 158 height 11
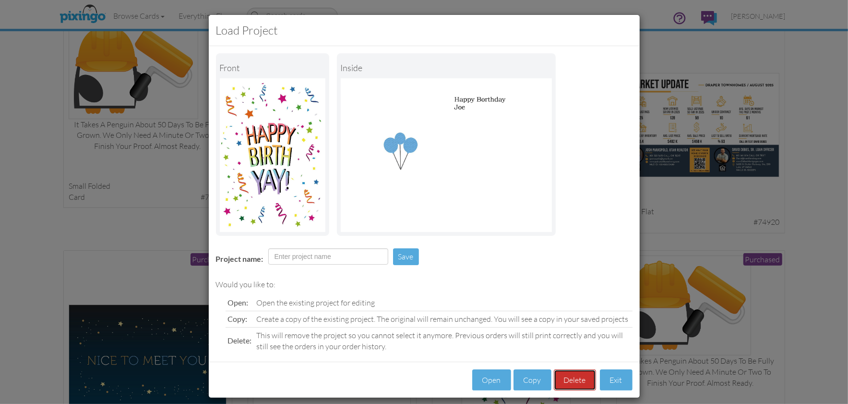
click at [571, 370] on button "Delete" at bounding box center [575, 380] width 42 height 22
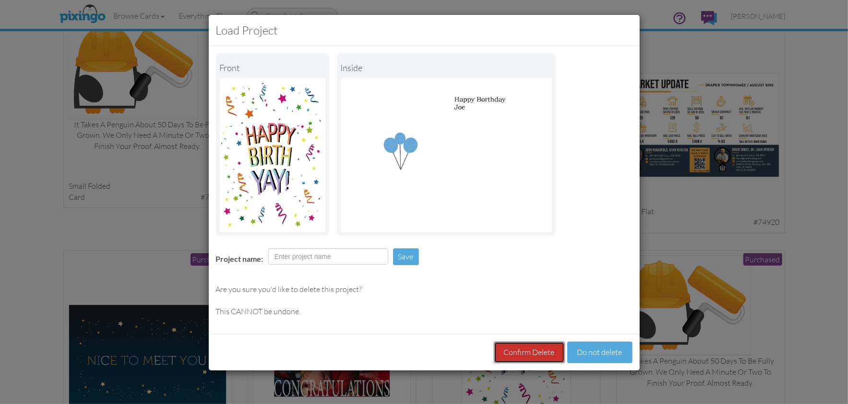
click at [541, 352] on button "Confirm Delete" at bounding box center [529, 352] width 71 height 22
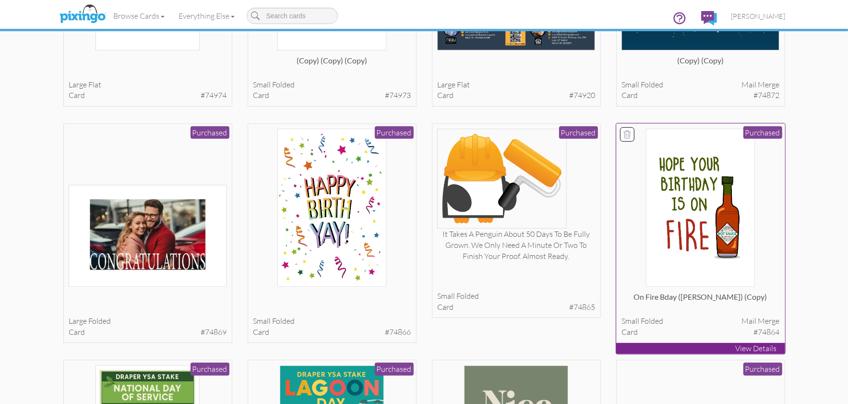
scroll to position [482, 0]
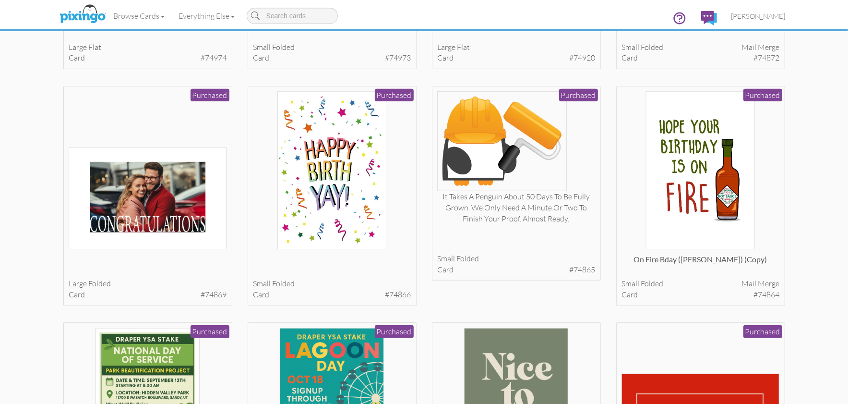
click at [602, 242] on div "It takes a penguin about 50 days to be fully grown. We only need a minute or tw…" at bounding box center [516, 190] width 184 height 211
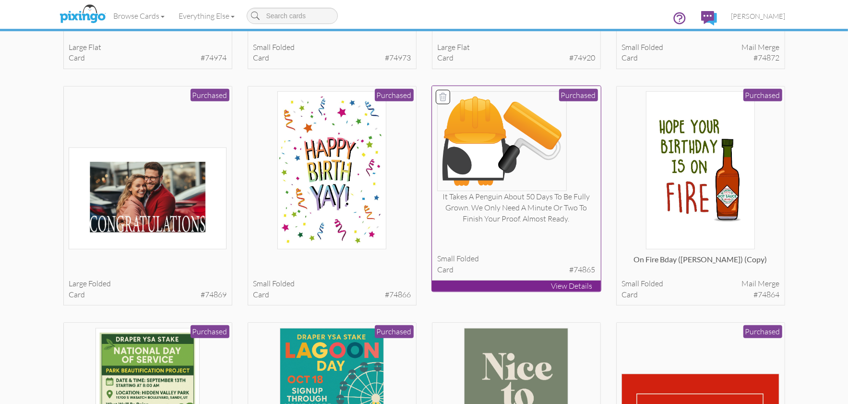
click at [581, 239] on div at bounding box center [516, 238] width 158 height 19
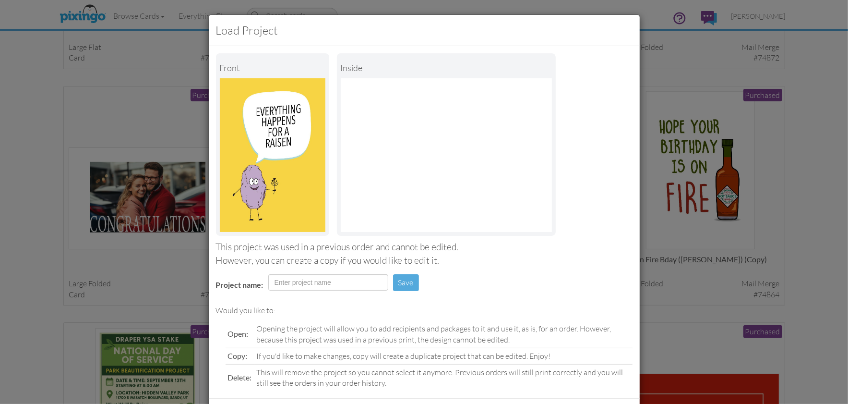
scroll to position [45, 0]
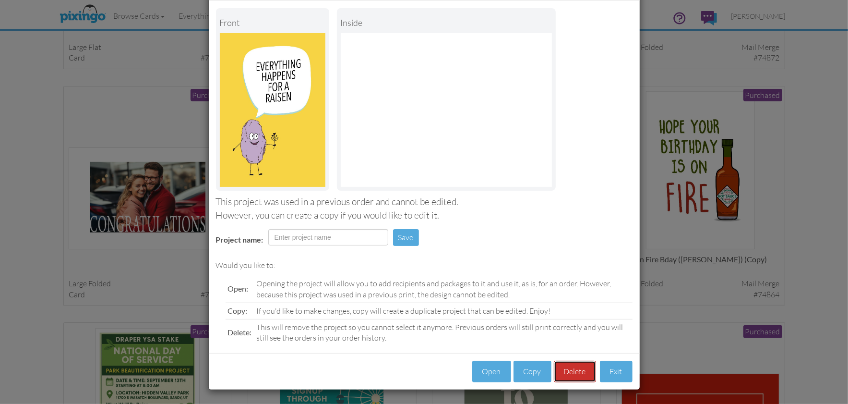
click at [561, 373] on button "Delete" at bounding box center [575, 371] width 42 height 22
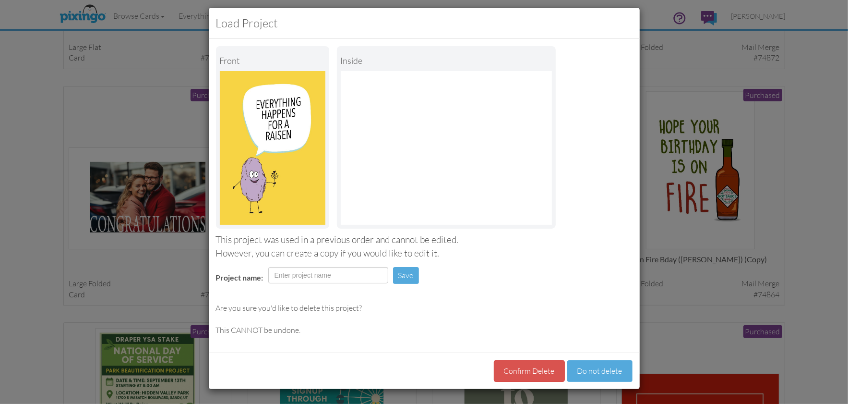
scroll to position [7, 0]
click at [540, 370] on button "Confirm Delete" at bounding box center [529, 371] width 71 height 22
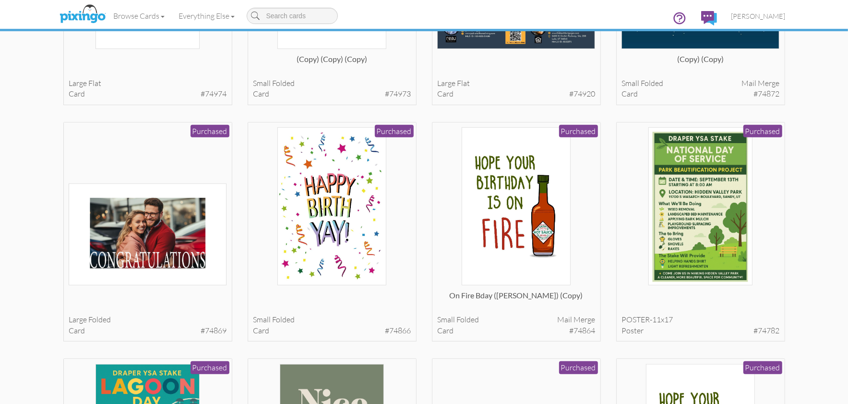
scroll to position [445, 0]
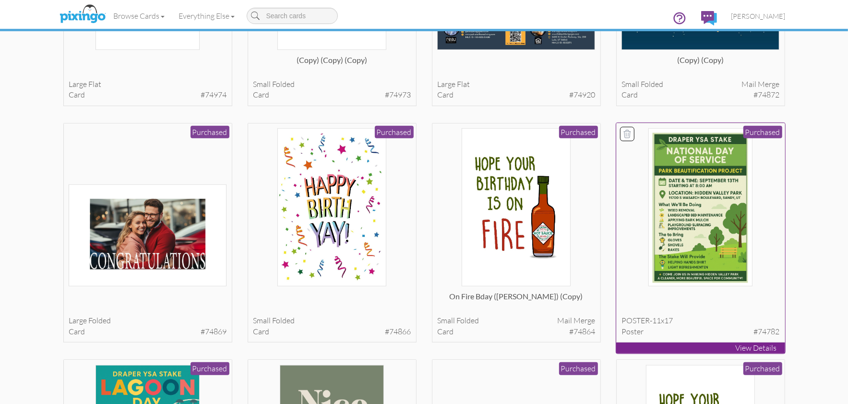
click at [686, 269] on img at bounding box center [700, 207] width 104 height 158
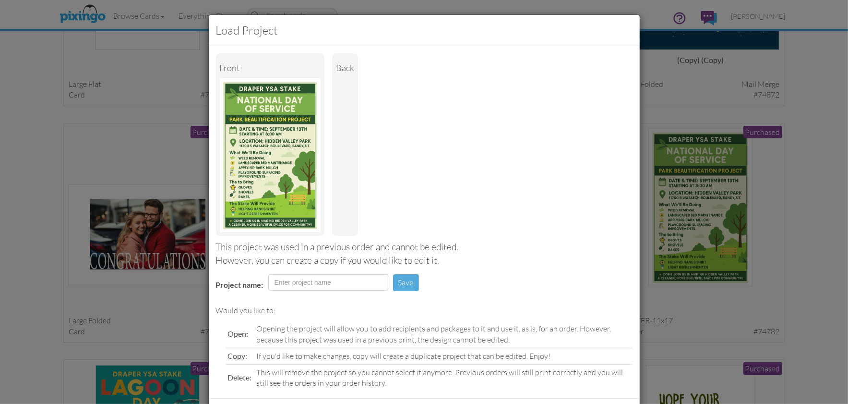
scroll to position [45, 0]
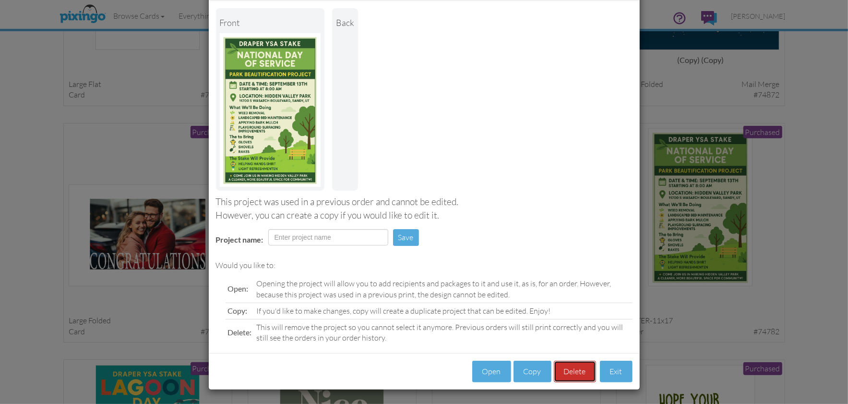
click at [577, 372] on button "Delete" at bounding box center [575, 371] width 42 height 22
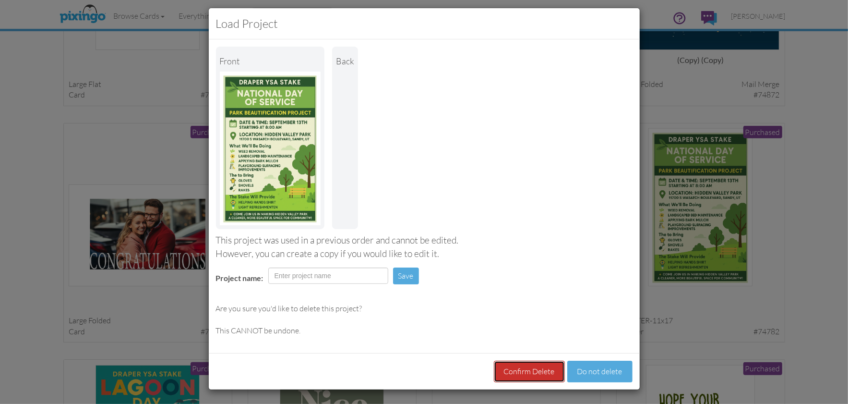
click at [534, 369] on button "Confirm Delete" at bounding box center [529, 371] width 71 height 22
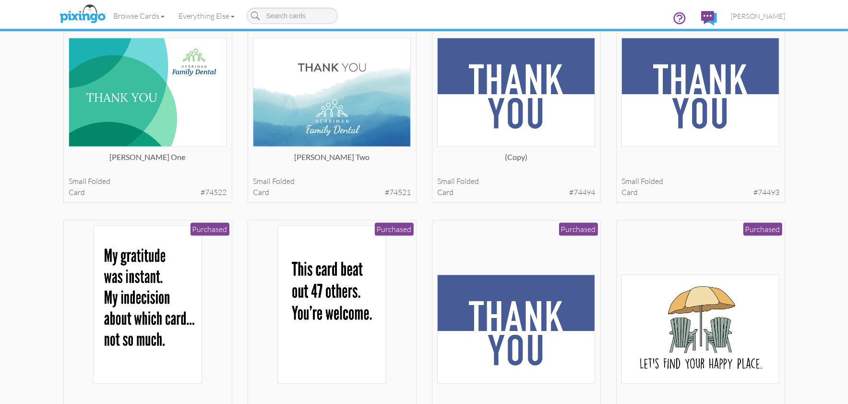
scroll to position [1054, 0]
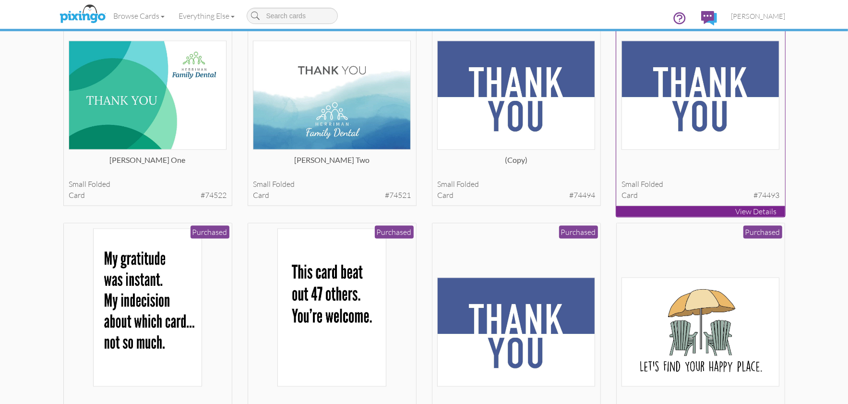
click at [704, 101] on img at bounding box center [700, 95] width 158 height 109
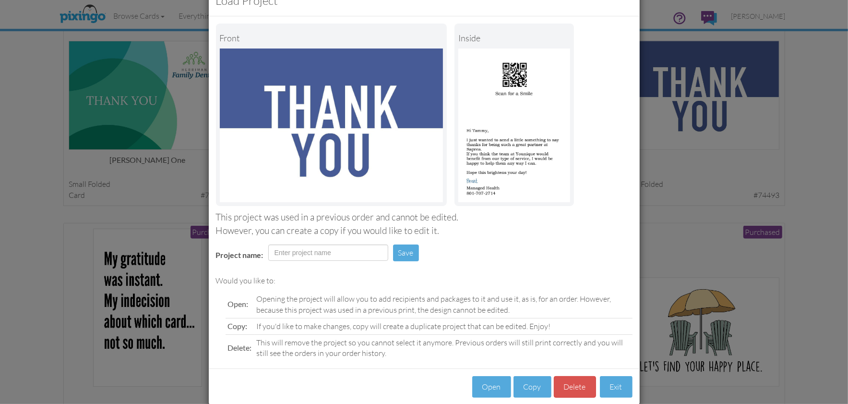
scroll to position [45, 0]
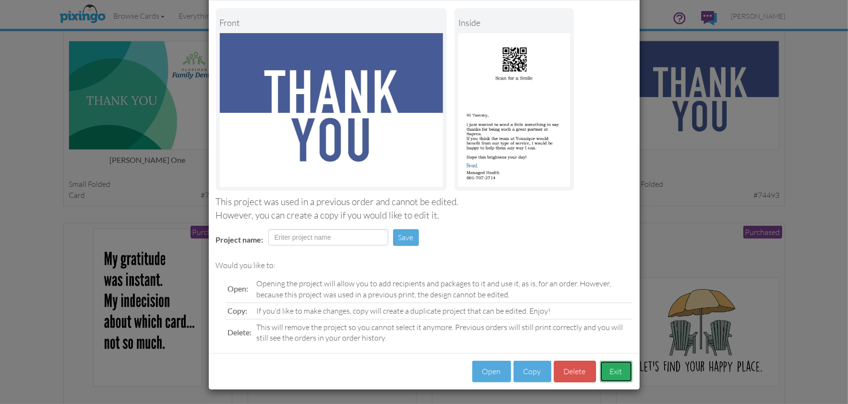
click at [615, 370] on button "Exit" at bounding box center [616, 371] width 33 height 22
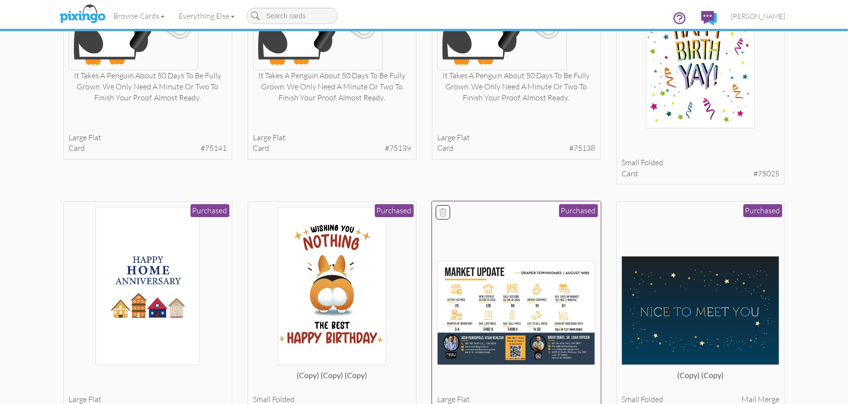
scroll to position [0, 0]
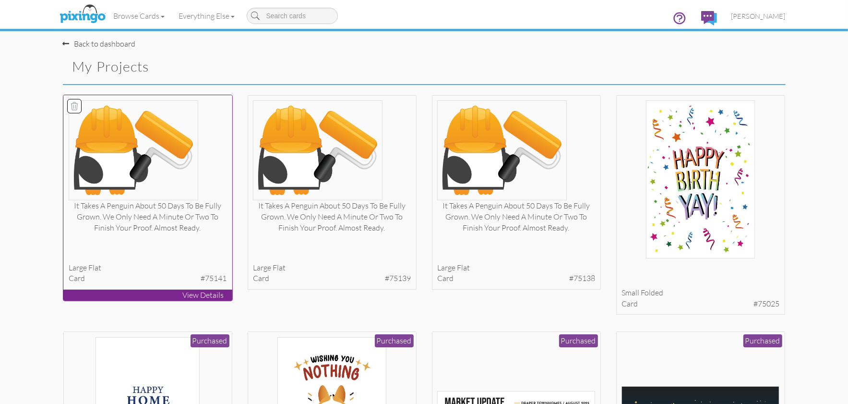
click at [139, 131] on img at bounding box center [134, 150] width 130 height 100
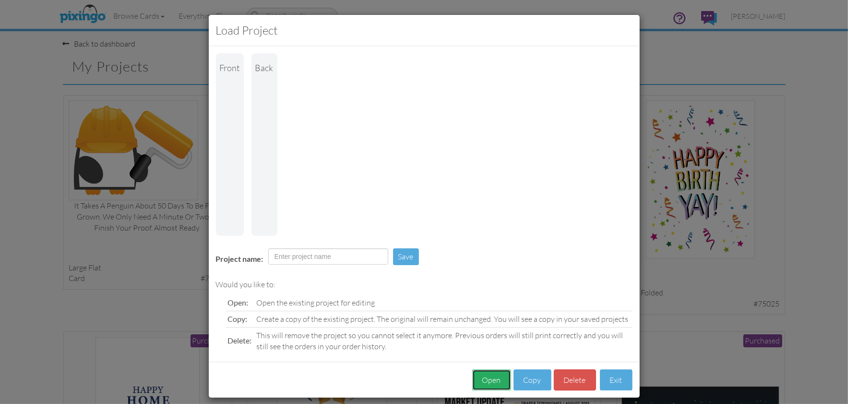
click at [496, 369] on button "Open" at bounding box center [491, 380] width 39 height 22
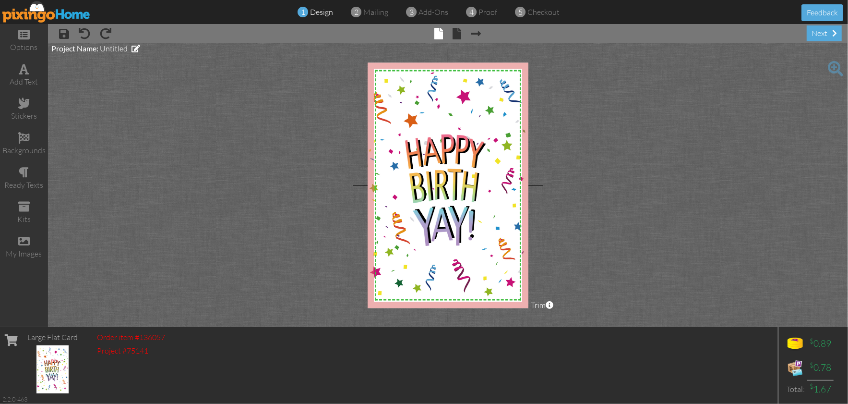
click at [622, 194] on project-studio-wrapper "X X X X X X X X X X X X X X X X X X X X X X X X X X X X X X X X X X X X X X X X…" at bounding box center [448, 185] width 800 height 284
click at [455, 32] on span at bounding box center [457, 34] width 9 height 12
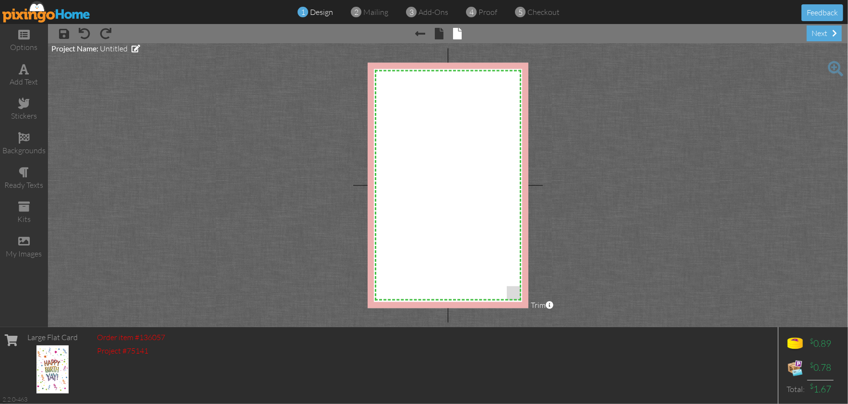
click at [53, 12] on img at bounding box center [46, 12] width 88 height 22
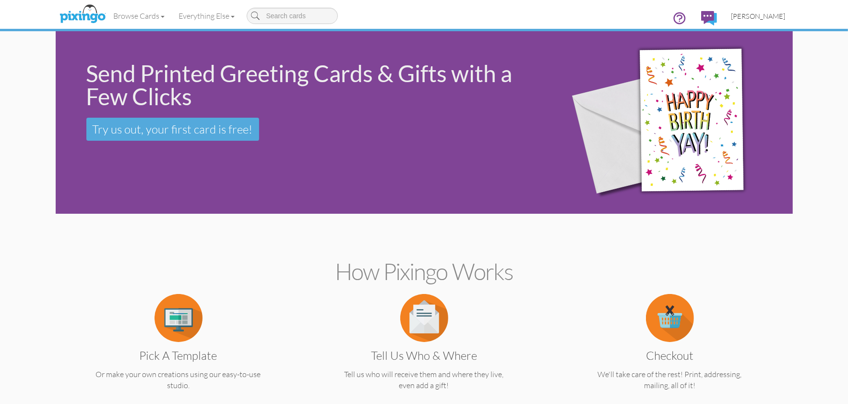
click at [767, 14] on span "[PERSON_NAME]" at bounding box center [758, 16] width 54 height 8
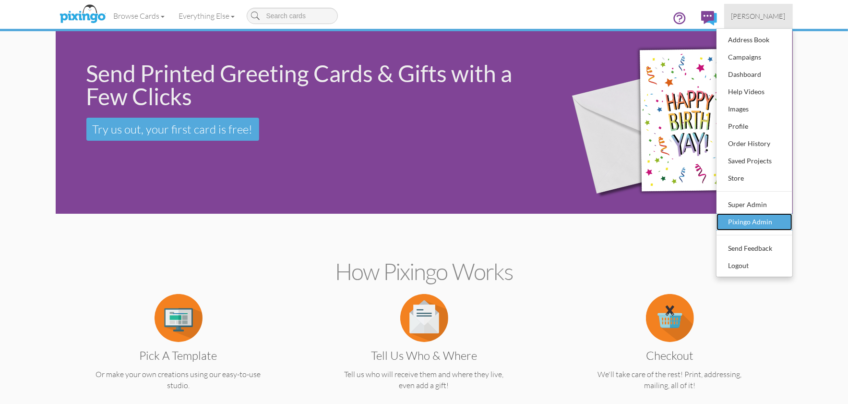
click at [753, 218] on div "Pixingo Admin" at bounding box center [754, 222] width 57 height 14
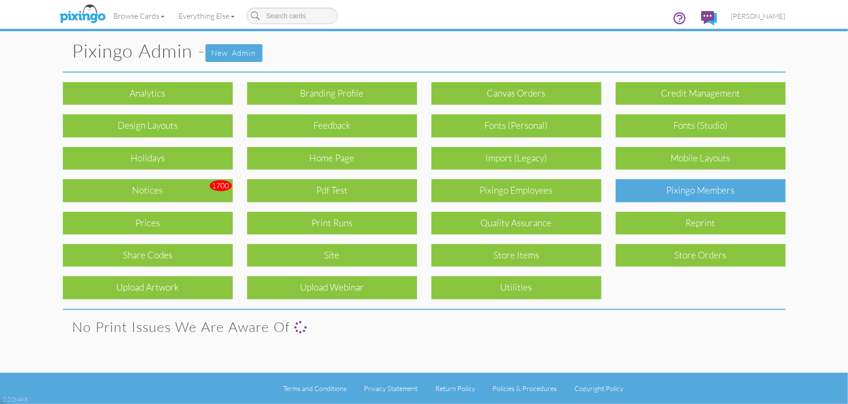
click at [716, 184] on div "Pixingo Members" at bounding box center [701, 190] width 170 height 23
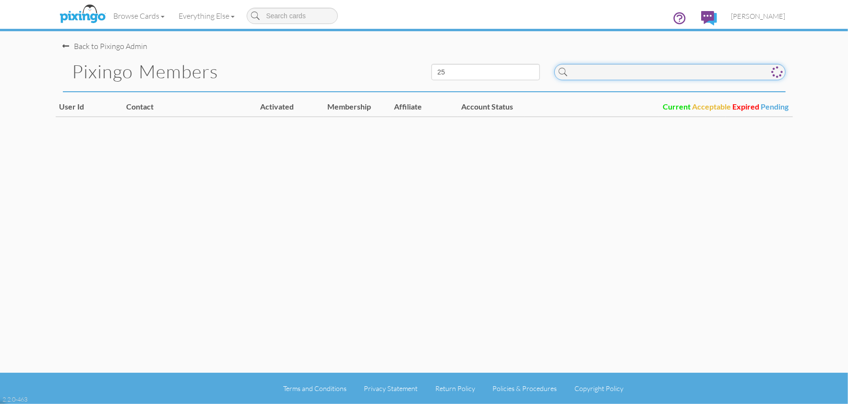
click at [655, 78] on input at bounding box center [669, 72] width 231 height 16
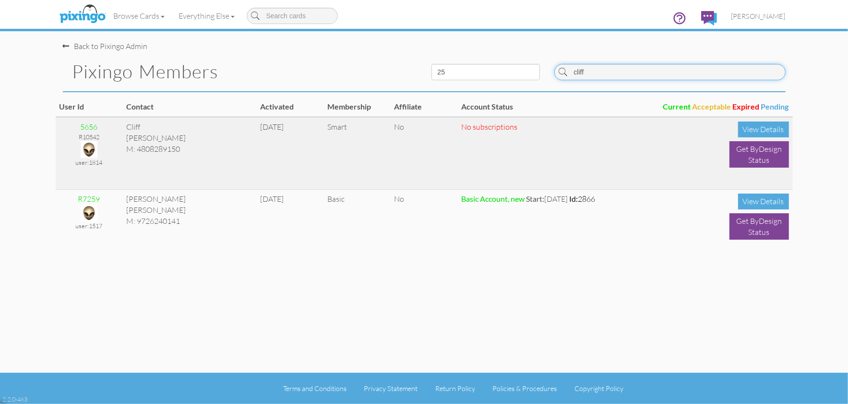
type input "cliff"
click at [91, 149] on img at bounding box center [89, 149] width 17 height 17
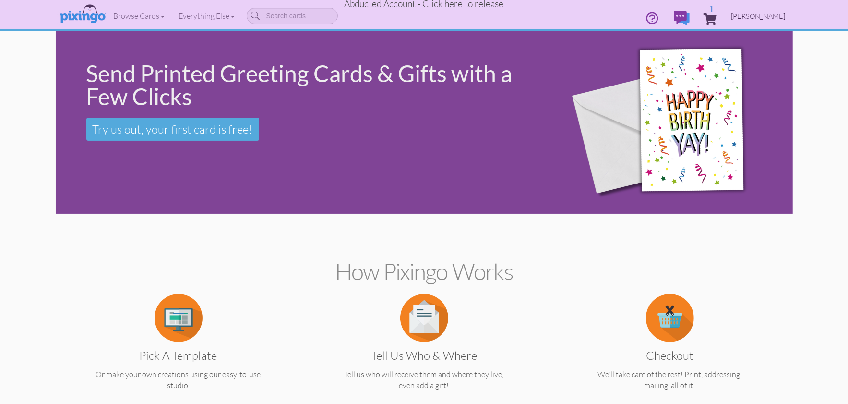
click at [771, 15] on span "Cliff Smith" at bounding box center [758, 16] width 54 height 8
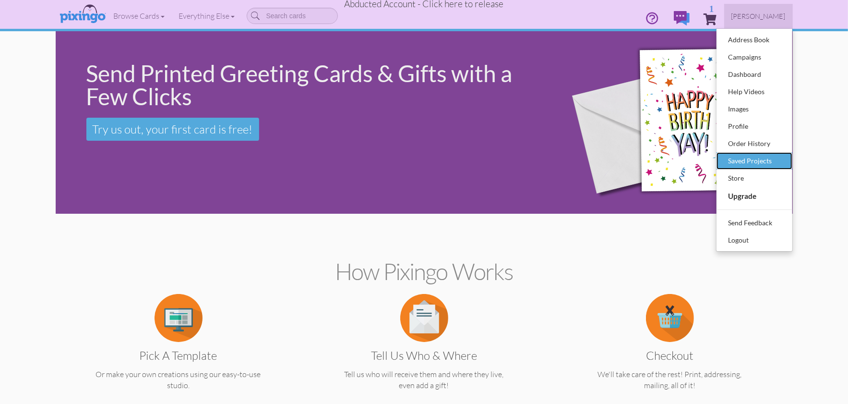
click at [750, 158] on div "Saved Projects" at bounding box center [754, 161] width 57 height 14
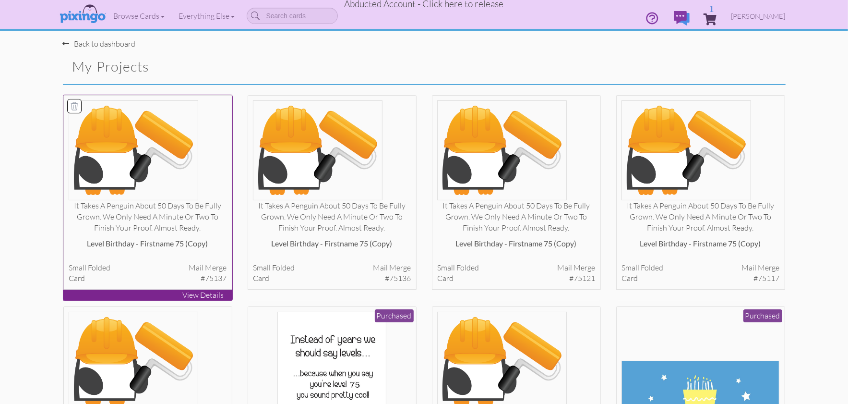
click at [119, 175] on img at bounding box center [134, 150] width 130 height 100
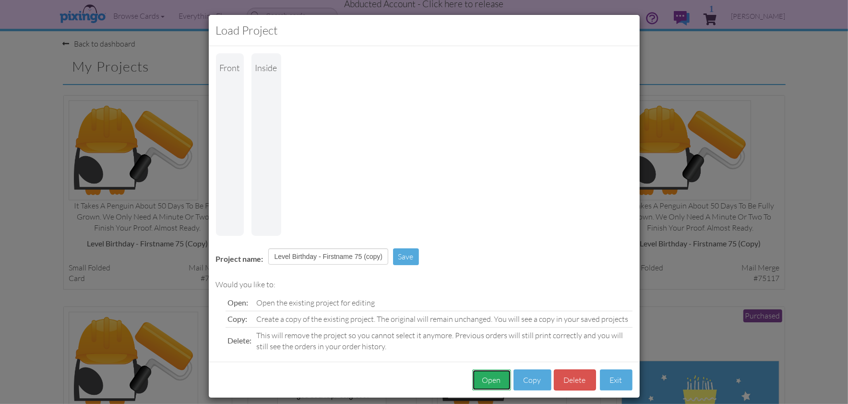
click at [493, 369] on button "Open" at bounding box center [491, 380] width 39 height 22
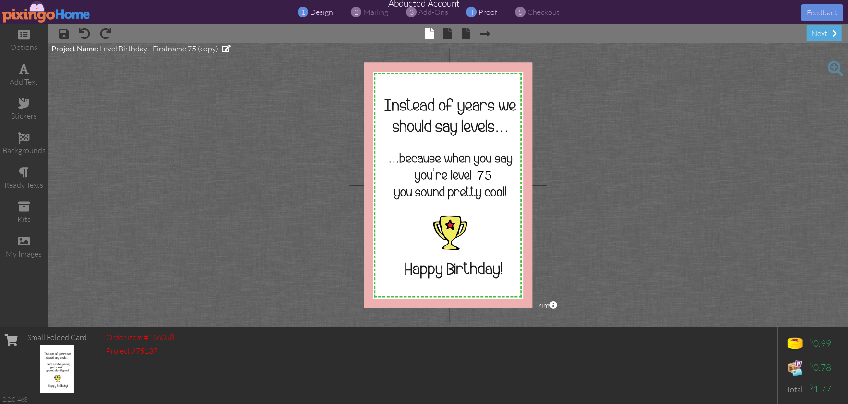
click at [483, 14] on span "proof" at bounding box center [488, 12] width 19 height 10
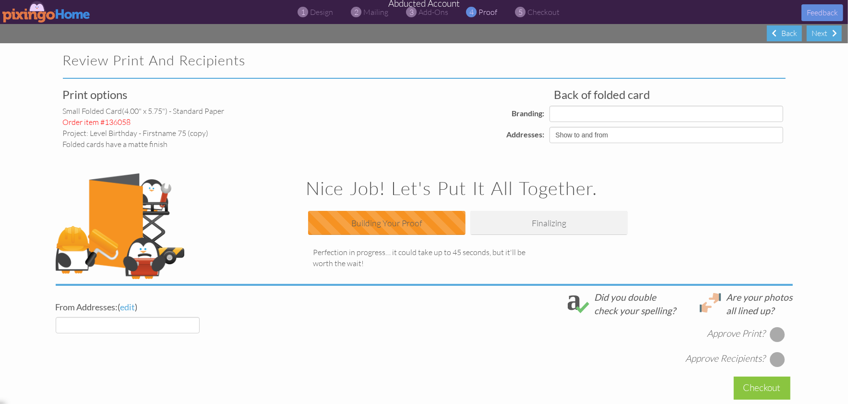
select select "object:46986"
select select "object:46983"
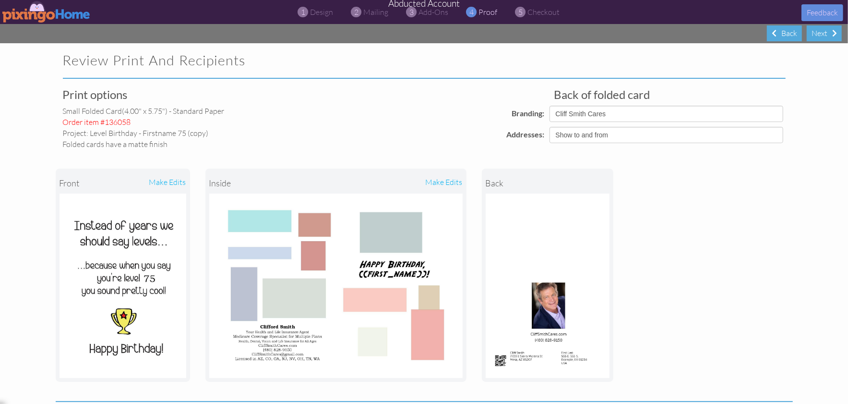
click at [38, 12] on img at bounding box center [46, 12] width 88 height 22
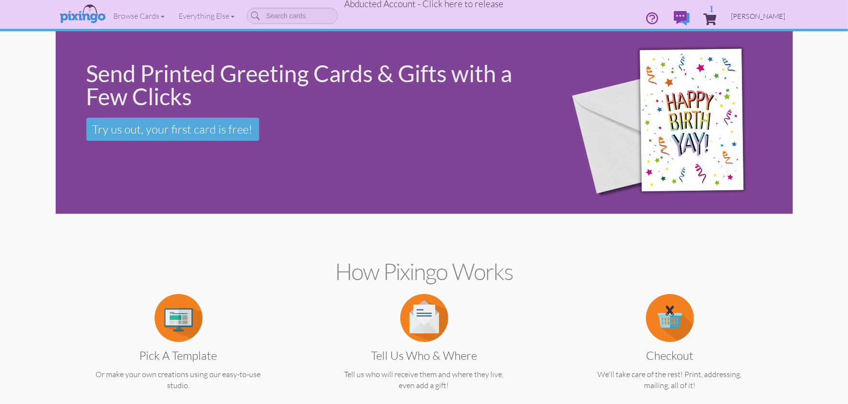
drag, startPoint x: 761, startPoint y: 16, endPoint x: 761, endPoint y: 22, distance: 5.3
click at [761, 17] on span "Cliff Smith" at bounding box center [758, 16] width 54 height 8
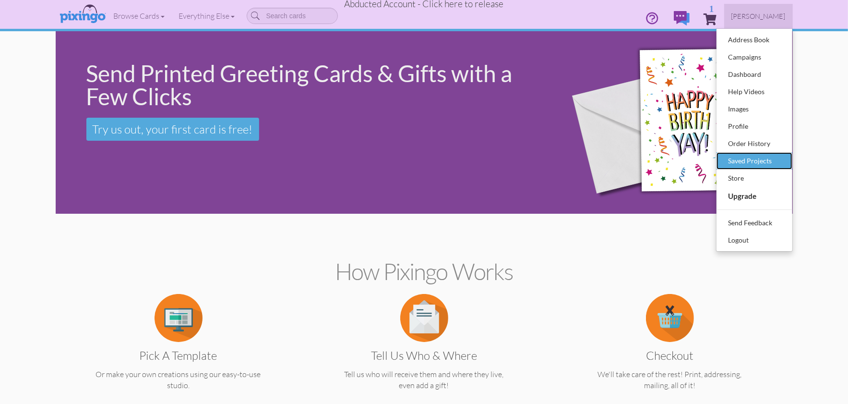
click at [748, 162] on div "Saved Projects" at bounding box center [754, 161] width 57 height 14
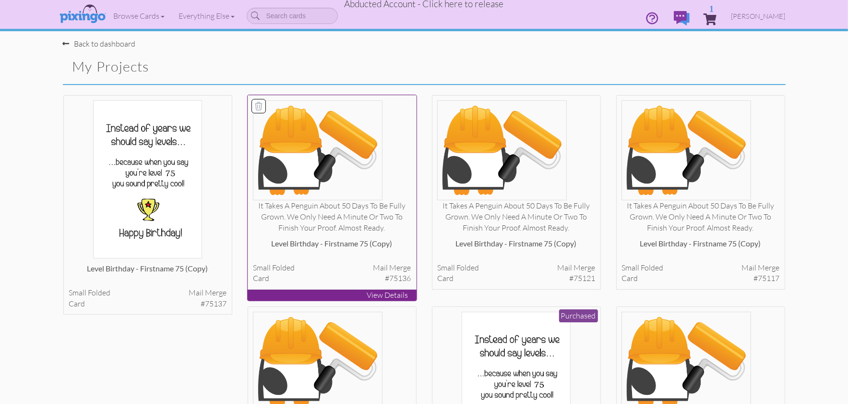
click at [277, 155] on img at bounding box center [318, 150] width 130 height 100
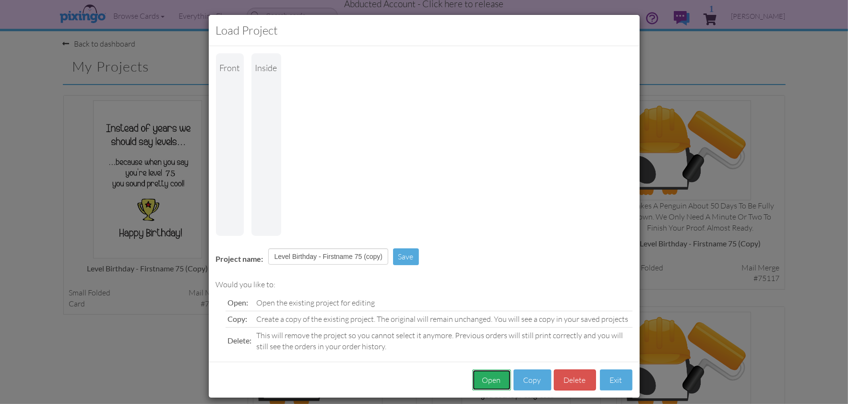
click at [493, 369] on button "Open" at bounding box center [491, 380] width 39 height 22
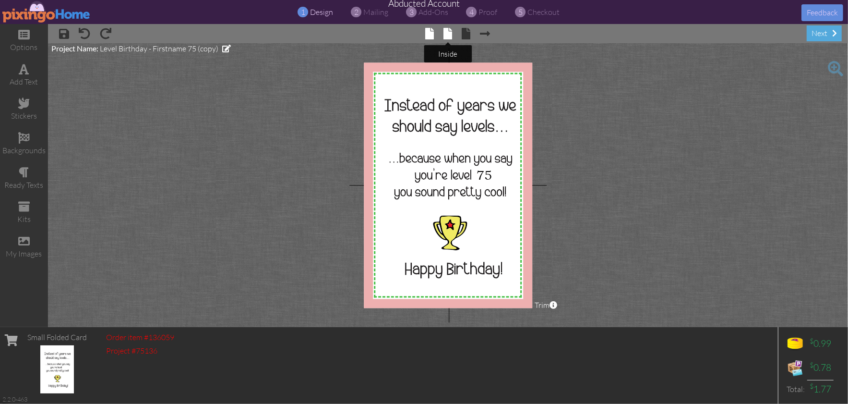
click at [447, 30] on span at bounding box center [447, 34] width 9 height 12
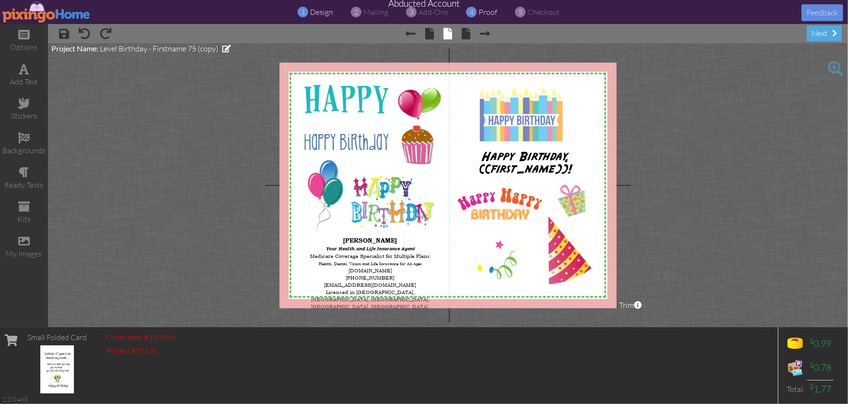
click at [479, 14] on span "proof" at bounding box center [488, 12] width 19 height 10
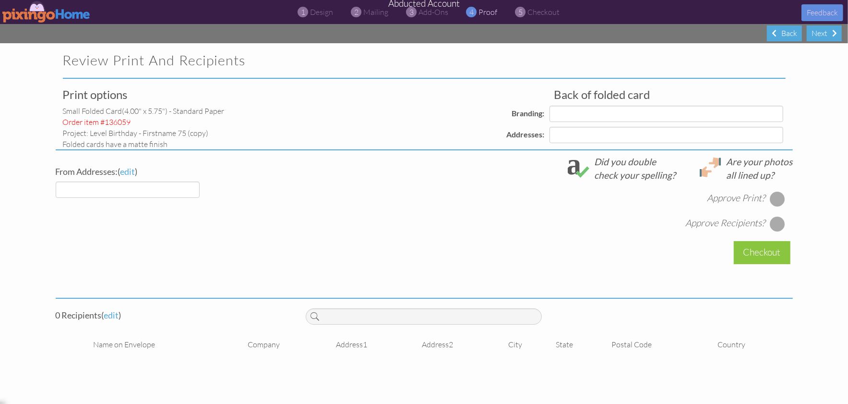
select select "object:47799"
select select "object:47803"
select select "object:47805"
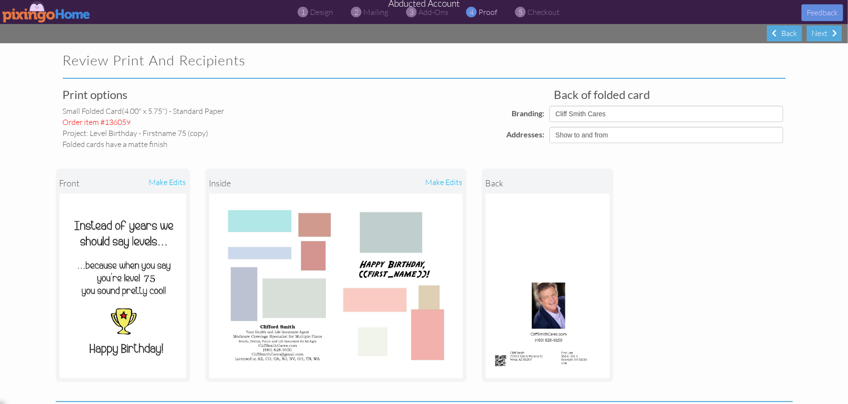
click at [35, 14] on img at bounding box center [46, 12] width 88 height 22
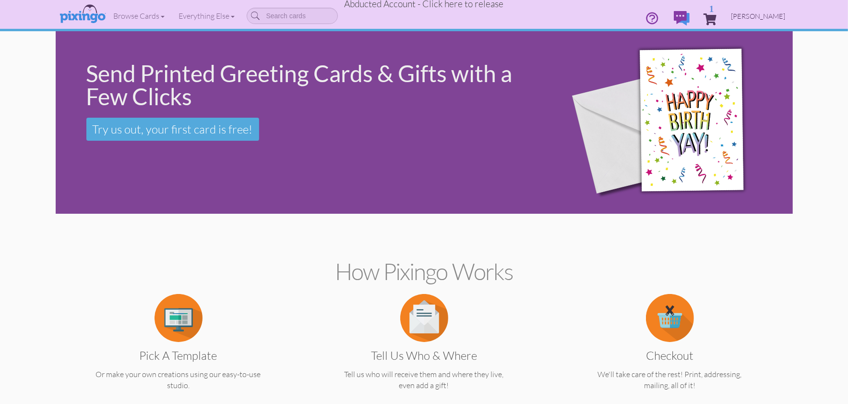
click at [760, 10] on link "Cliff Smith" at bounding box center [758, 16] width 69 height 24
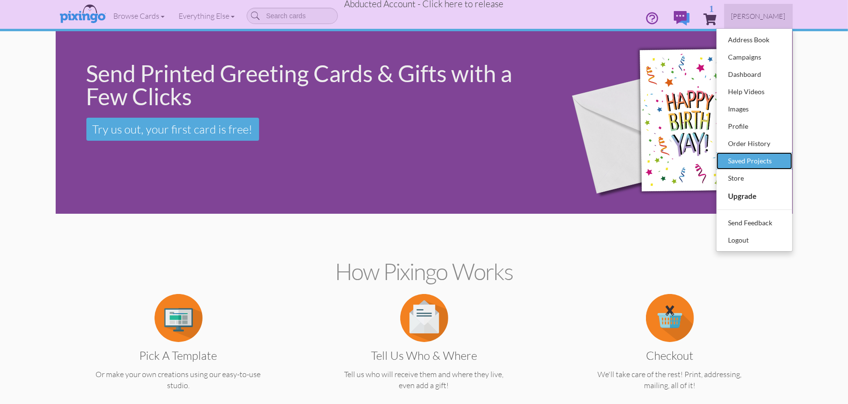
click at [752, 163] on div "Saved Projects" at bounding box center [754, 161] width 57 height 14
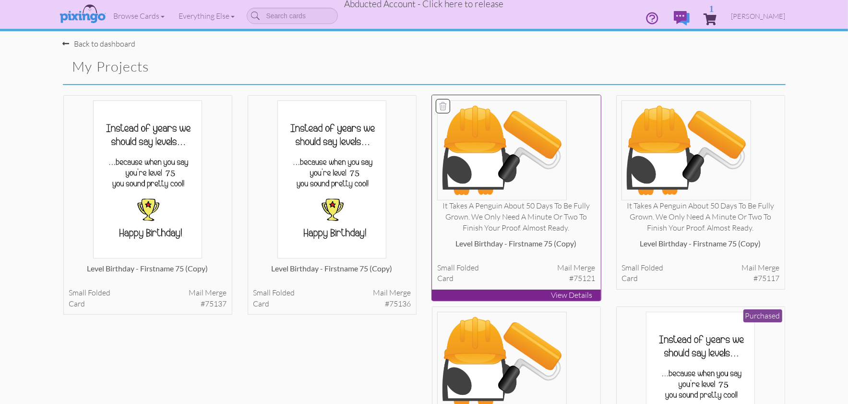
click at [517, 195] on img at bounding box center [502, 150] width 130 height 100
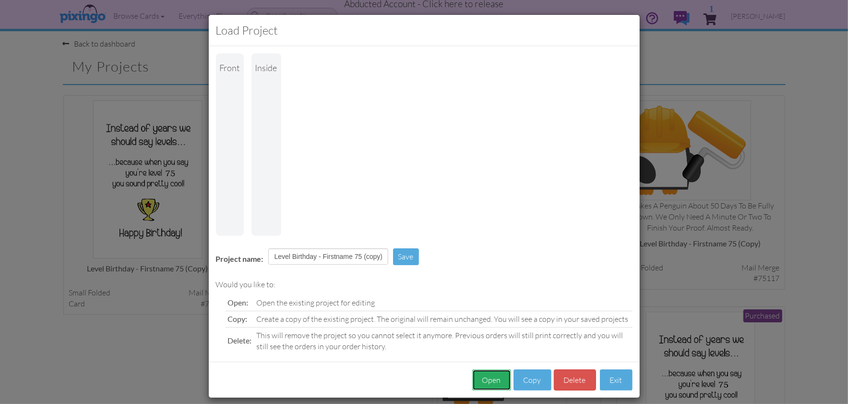
click at [487, 369] on button "Open" at bounding box center [491, 380] width 39 height 22
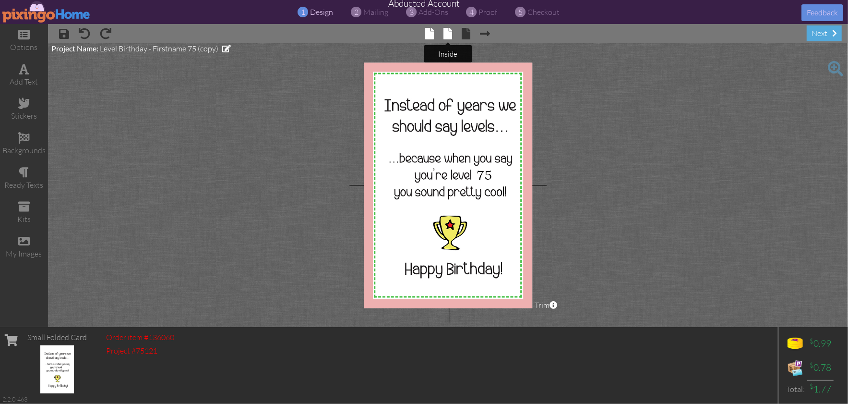
click at [450, 36] on span at bounding box center [447, 34] width 9 height 12
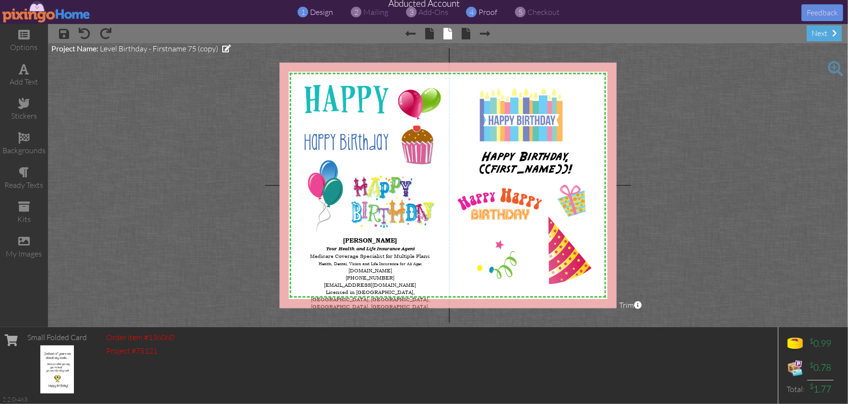
click at [490, 12] on span "proof" at bounding box center [488, 12] width 19 height 10
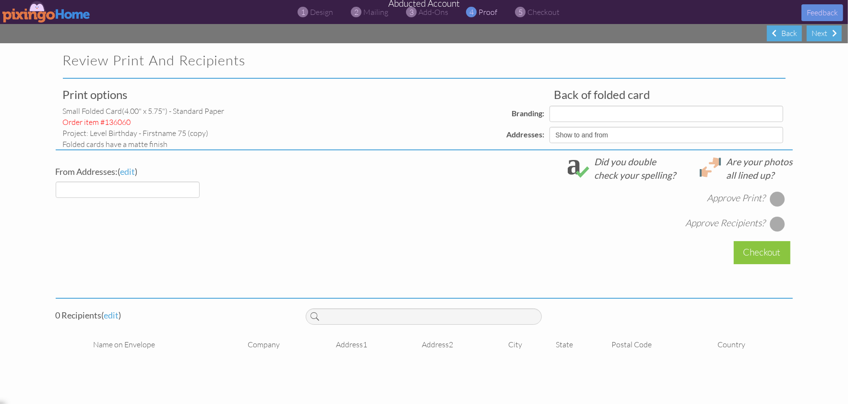
select select "object:48628"
select select "object:48631"
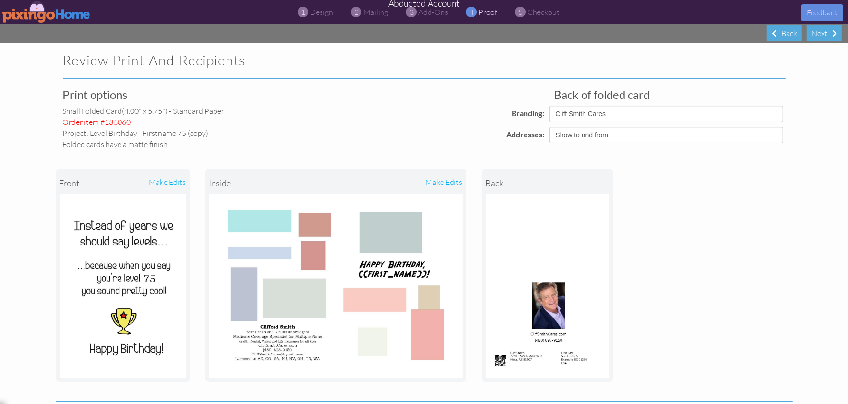
click at [56, 14] on img at bounding box center [46, 12] width 88 height 22
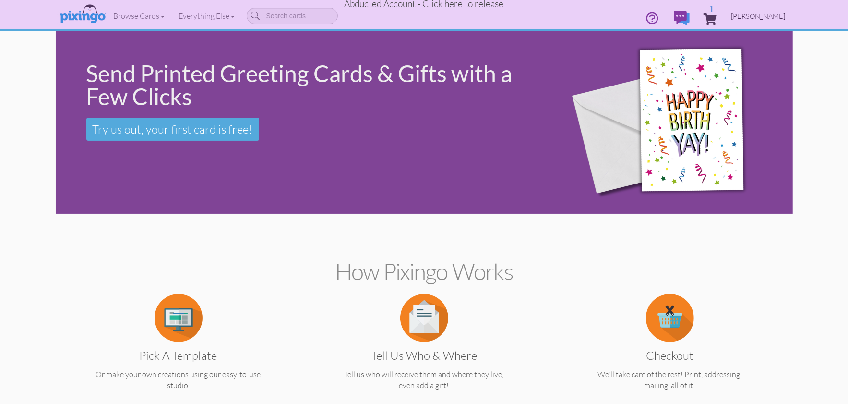
click at [766, 14] on span "Cliff Smith" at bounding box center [758, 16] width 54 height 8
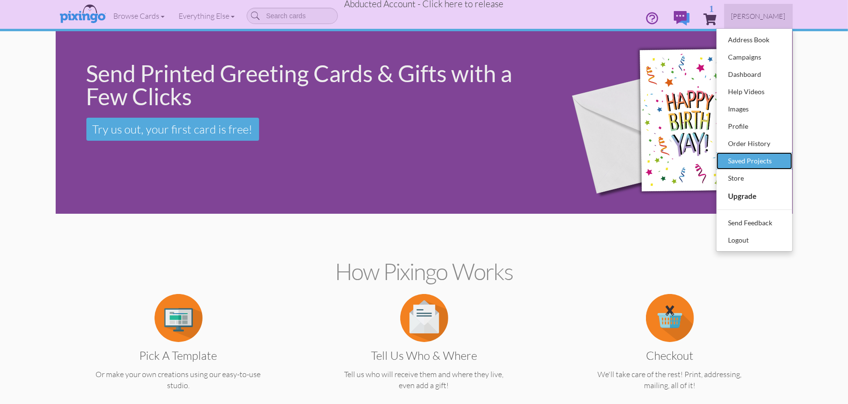
click at [758, 155] on div "Saved Projects" at bounding box center [754, 161] width 57 height 14
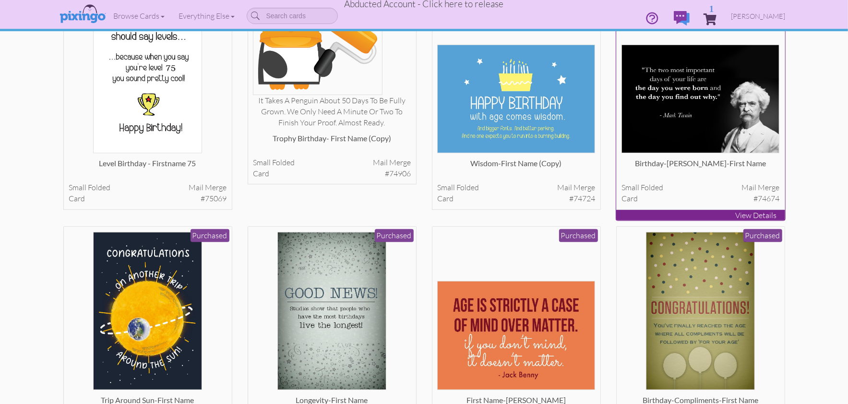
scroll to position [526, 0]
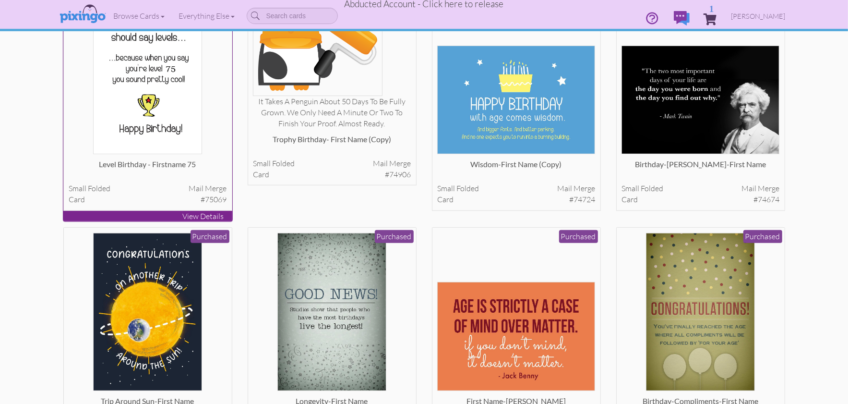
click at [118, 109] on img at bounding box center [147, 75] width 109 height 158
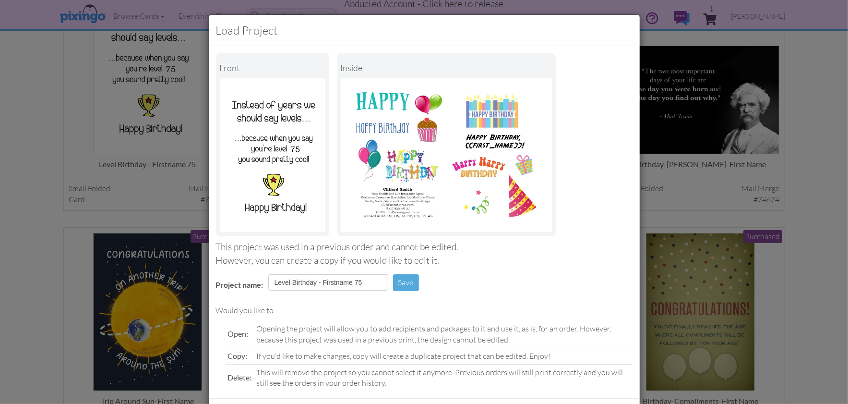
scroll to position [45, 0]
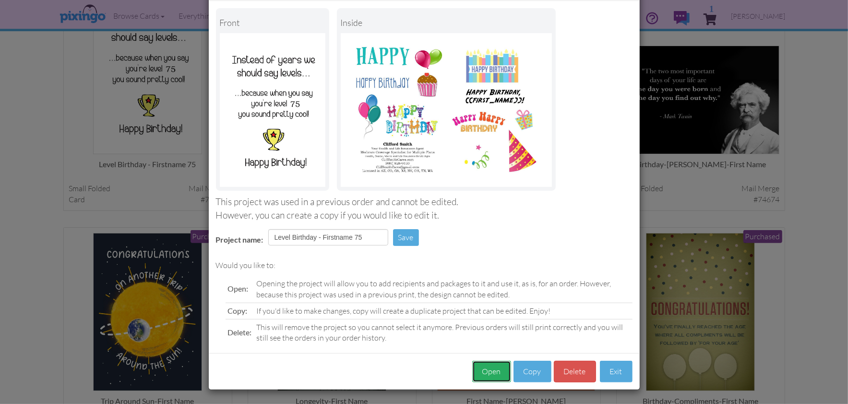
click at [494, 366] on button "Open" at bounding box center [491, 371] width 39 height 22
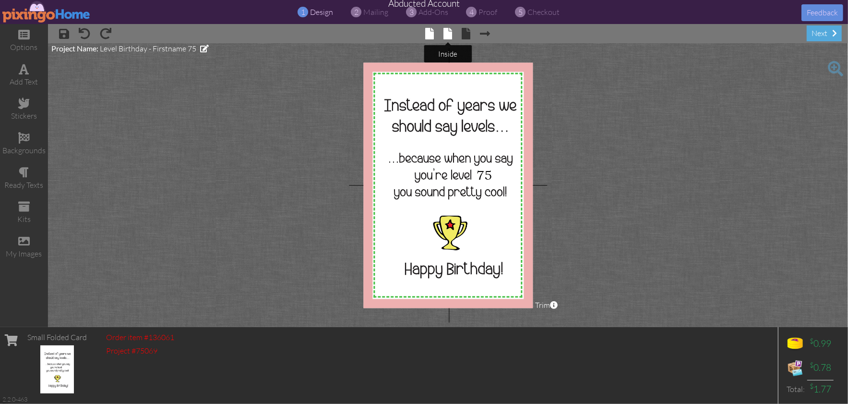
click at [446, 32] on span at bounding box center [447, 34] width 9 height 12
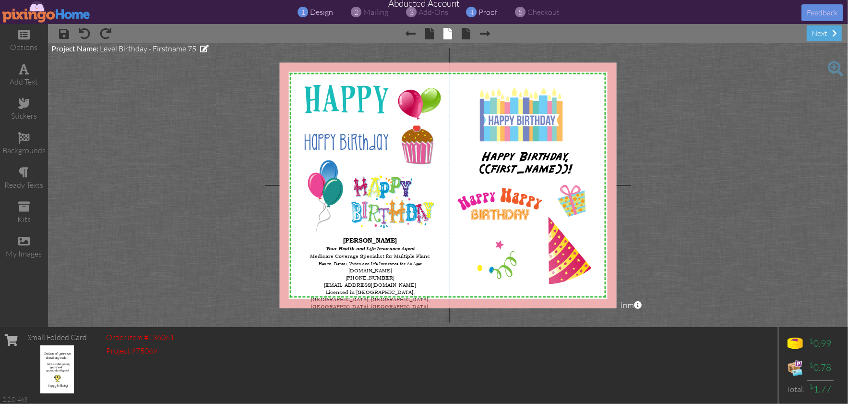
click at [484, 12] on span "proof" at bounding box center [488, 12] width 19 height 10
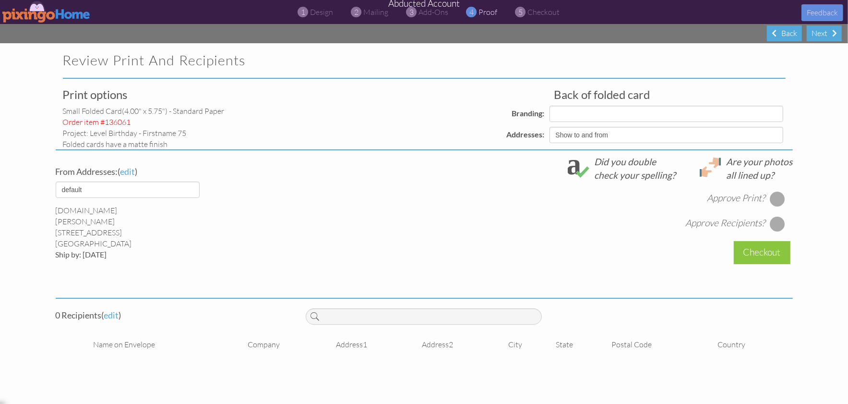
select select "object:49456"
select select "object:49467"
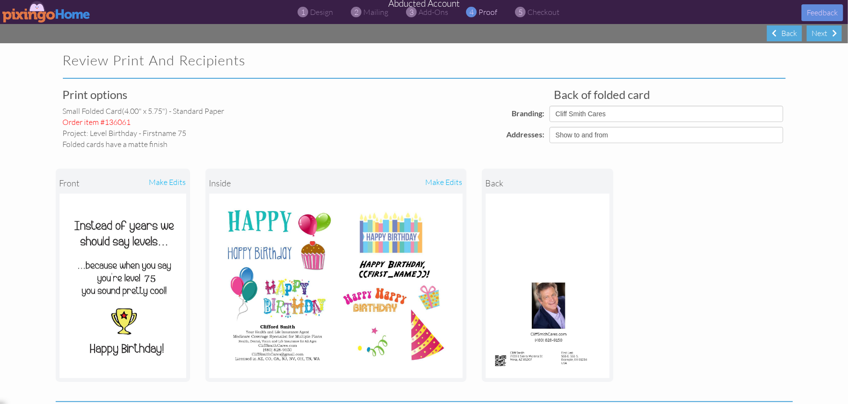
click at [37, 14] on img at bounding box center [46, 12] width 88 height 22
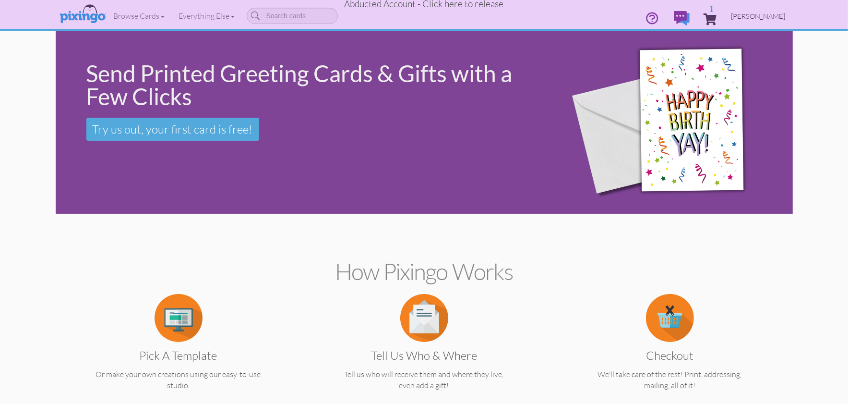
click at [761, 18] on span "Cliff Smith" at bounding box center [758, 16] width 54 height 8
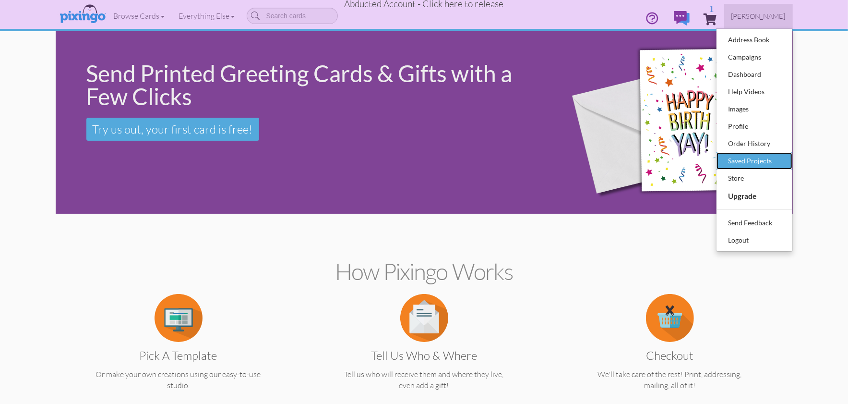
click at [753, 157] on div "Saved Projects" at bounding box center [754, 161] width 57 height 14
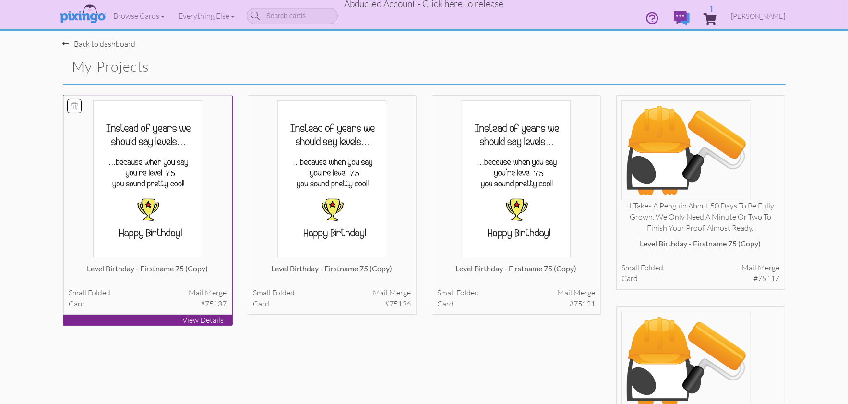
click at [73, 104] on icon at bounding box center [74, 106] width 7 height 8
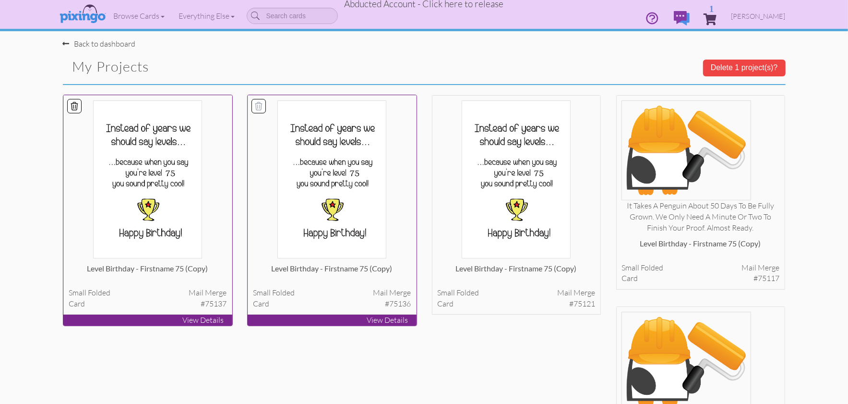
click at [258, 107] on icon at bounding box center [259, 106] width 10 height 10
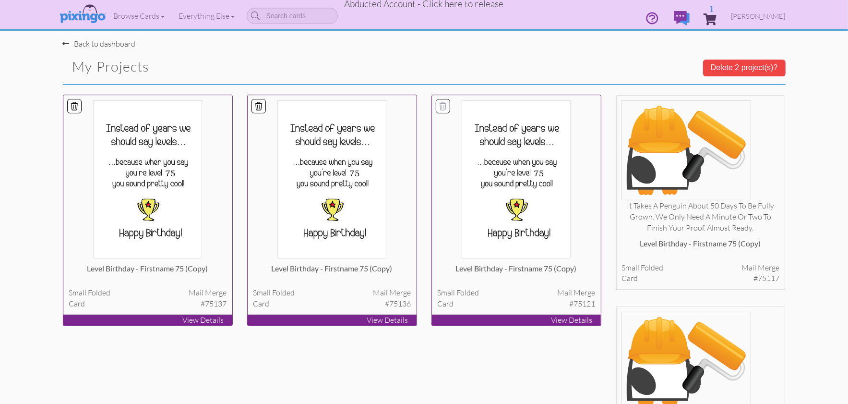
click at [446, 105] on icon at bounding box center [443, 106] width 10 height 10
click at [728, 63] on button "Delete 3 project(s)?" at bounding box center [744, 68] width 83 height 16
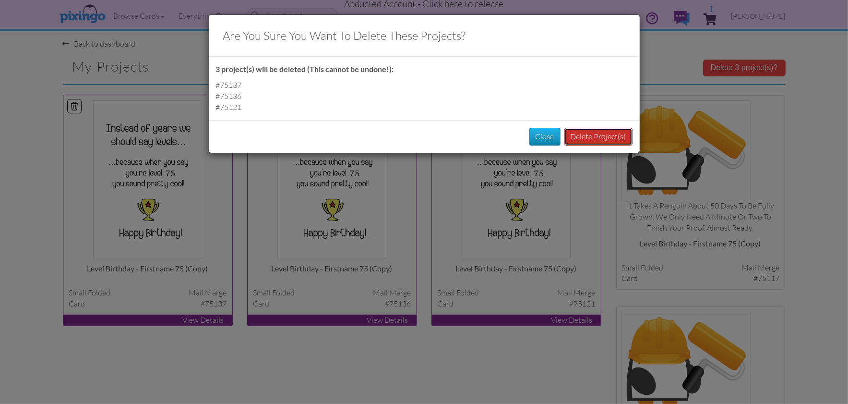
click at [601, 131] on button "Delete Project(s)" at bounding box center [598, 137] width 68 height 18
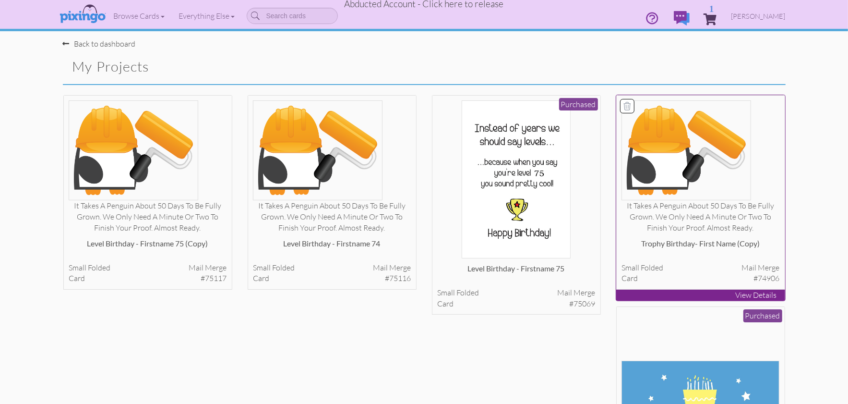
click at [699, 160] on img at bounding box center [686, 150] width 130 height 100
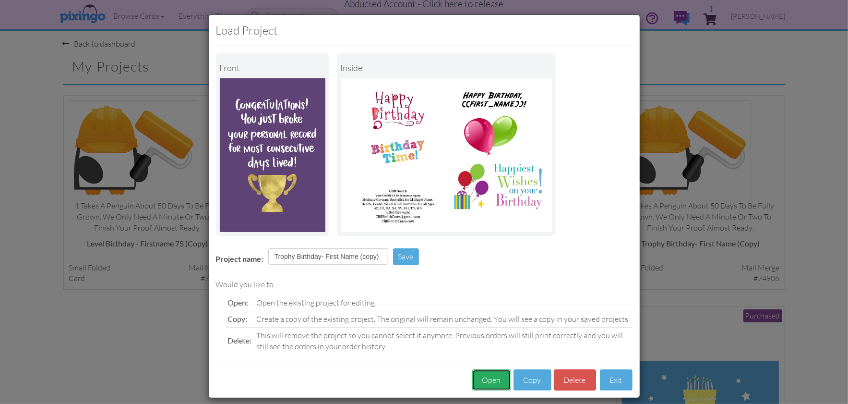
click at [491, 379] on button "Open" at bounding box center [491, 380] width 39 height 22
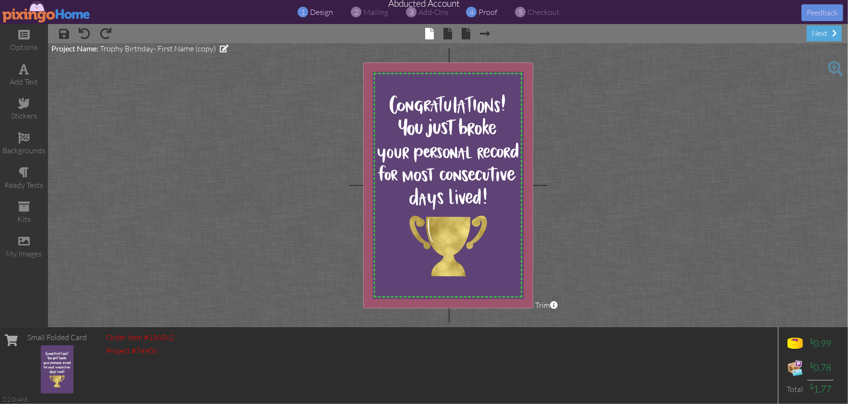
click at [483, 10] on span "proof" at bounding box center [488, 12] width 19 height 10
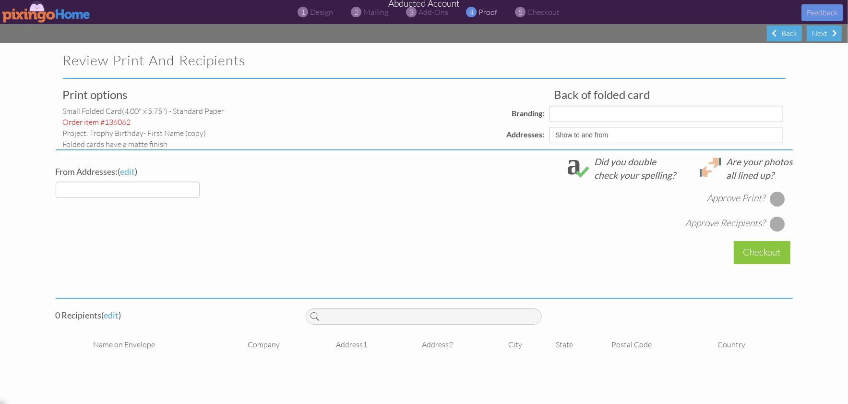
select select "object:537"
select select "object:534"
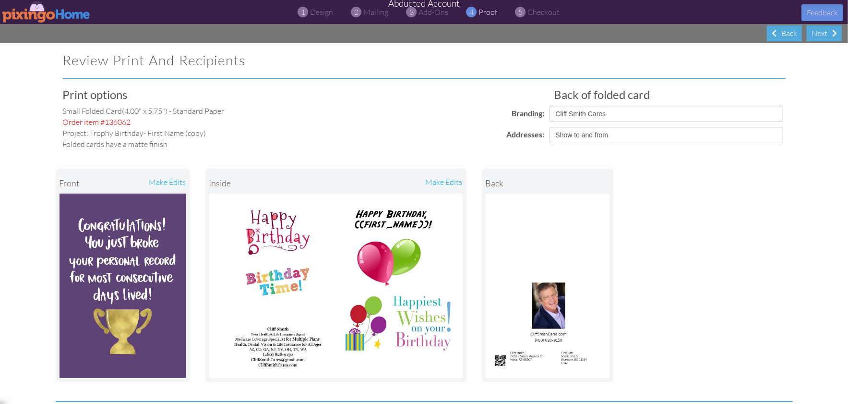
click at [32, 10] on img at bounding box center [46, 12] width 88 height 22
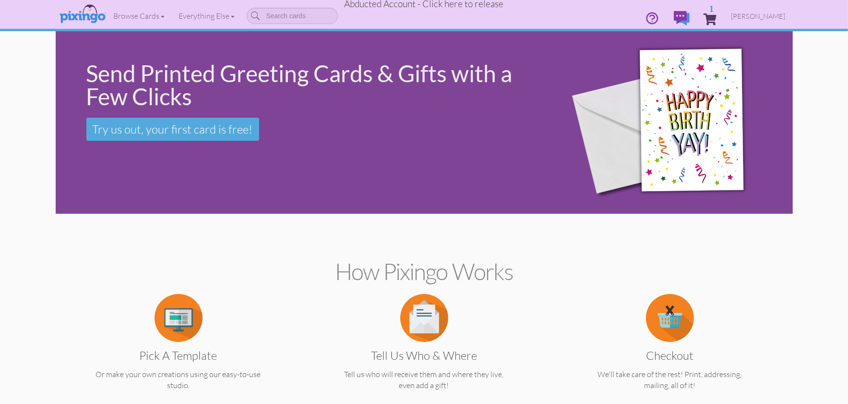
click at [435, 3] on span "Abducted Account - Click here to release" at bounding box center [424, 4] width 159 height 12
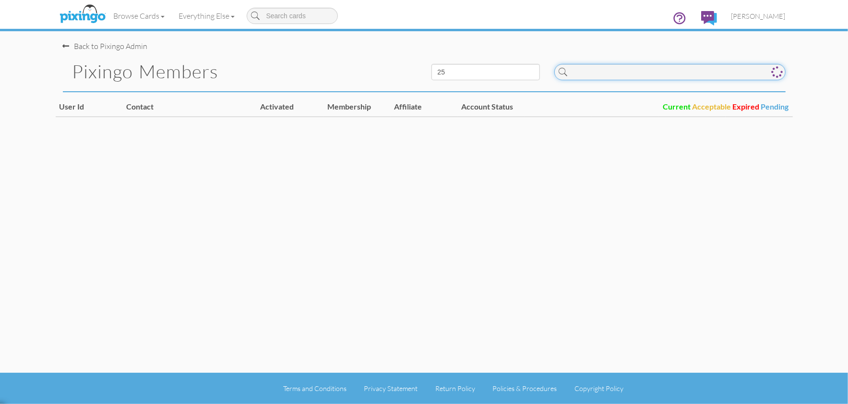
click at [599, 76] on input at bounding box center [669, 72] width 231 height 16
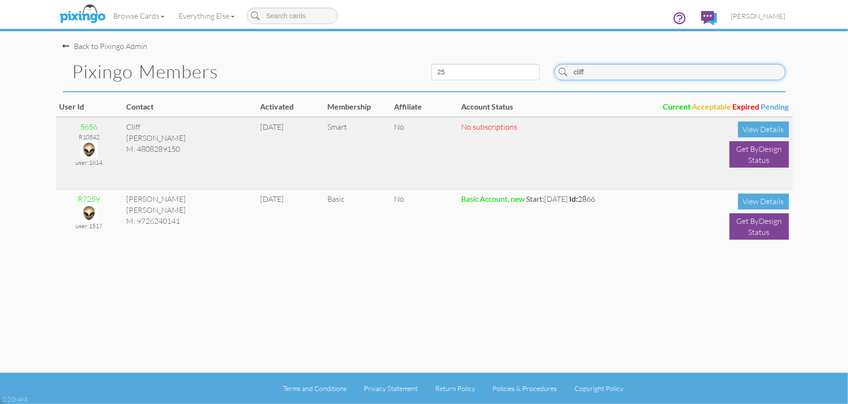
type input "cliff"
click at [82, 145] on img at bounding box center [89, 149] width 17 height 17
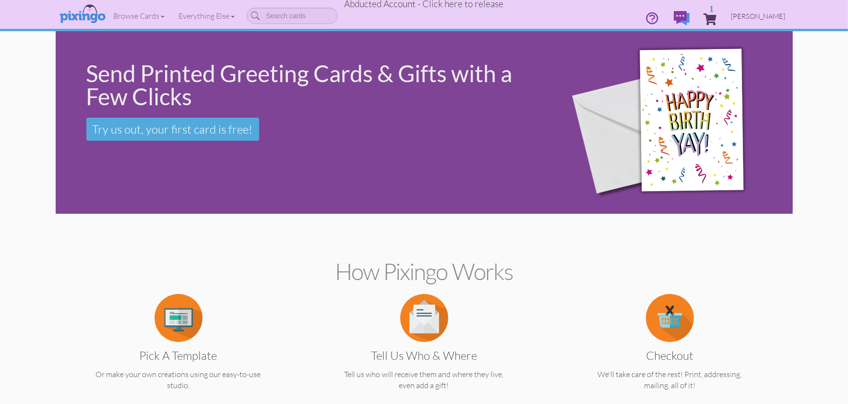
click at [764, 8] on link "[PERSON_NAME]" at bounding box center [758, 16] width 69 height 24
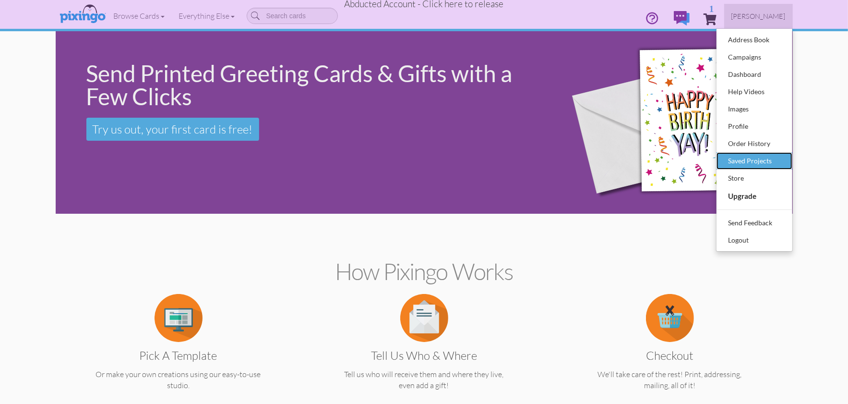
click at [743, 163] on div "Saved Projects" at bounding box center [754, 161] width 57 height 14
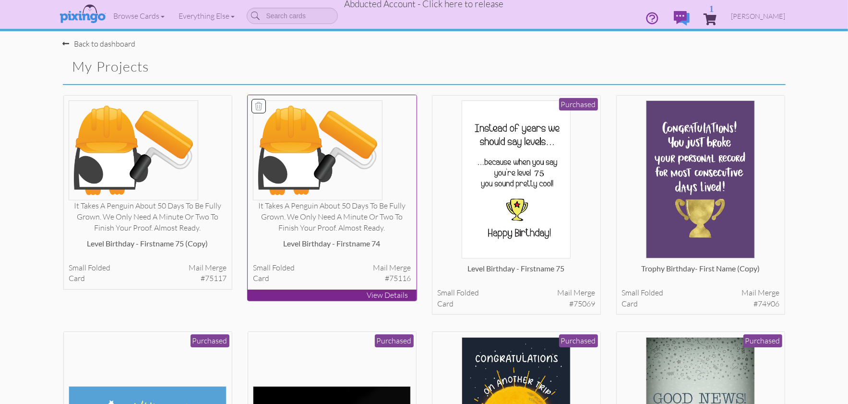
click at [352, 231] on div "It takes a penguin about 50 days to be fully grown. We only need a minute or tw…" at bounding box center [332, 216] width 158 height 33
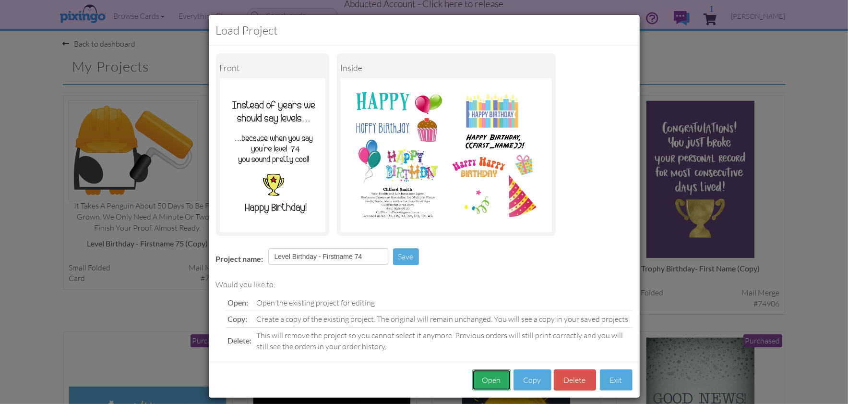
click at [494, 382] on button "Open" at bounding box center [491, 380] width 39 height 22
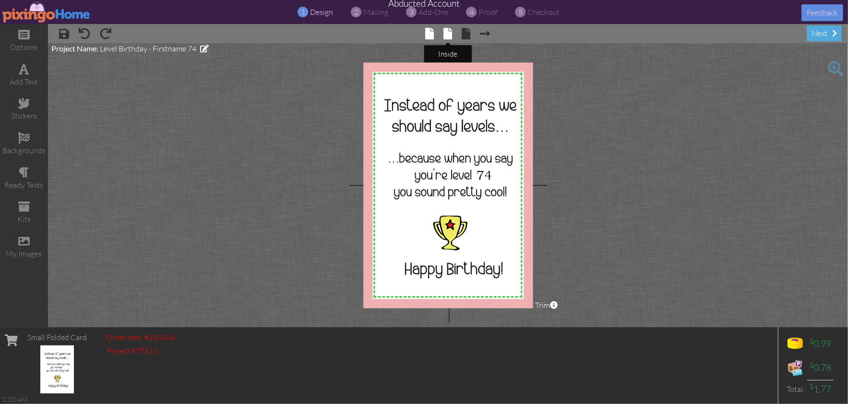
click at [449, 29] on span at bounding box center [447, 34] width 9 height 12
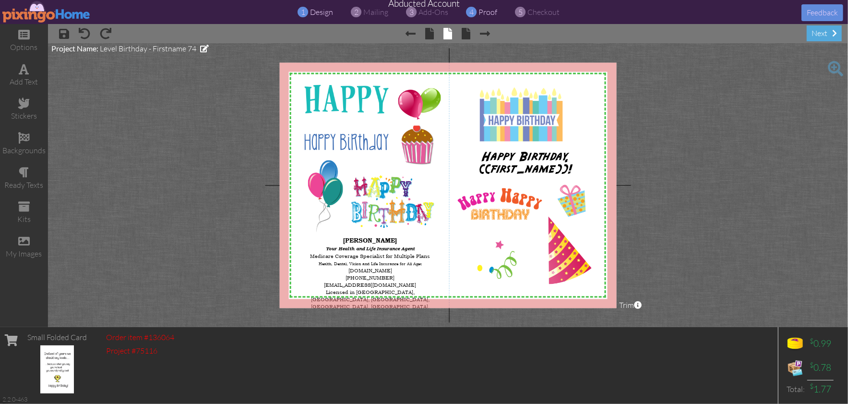
click at [489, 11] on span "proof" at bounding box center [488, 12] width 19 height 10
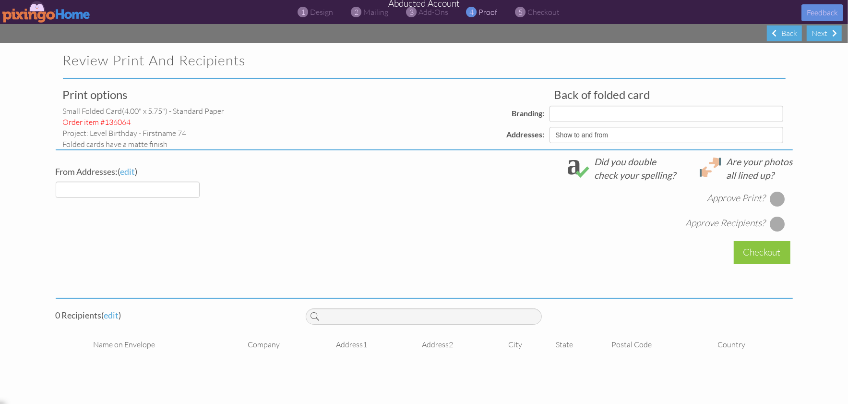
select select "object:2051"
select select "object:2048"
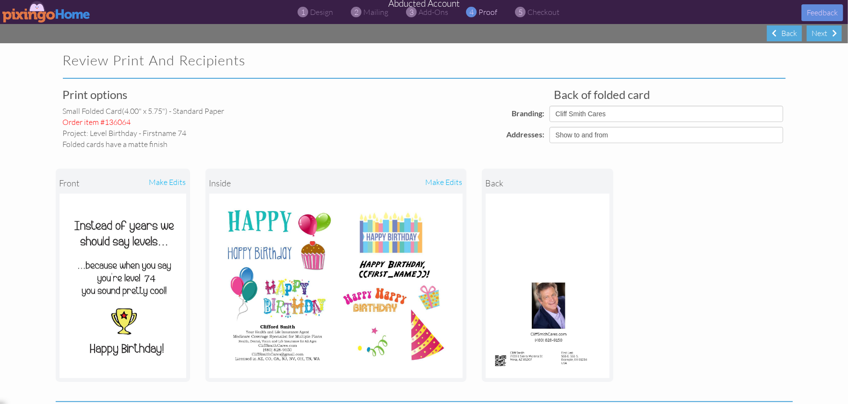
click at [24, 13] on img at bounding box center [46, 12] width 88 height 22
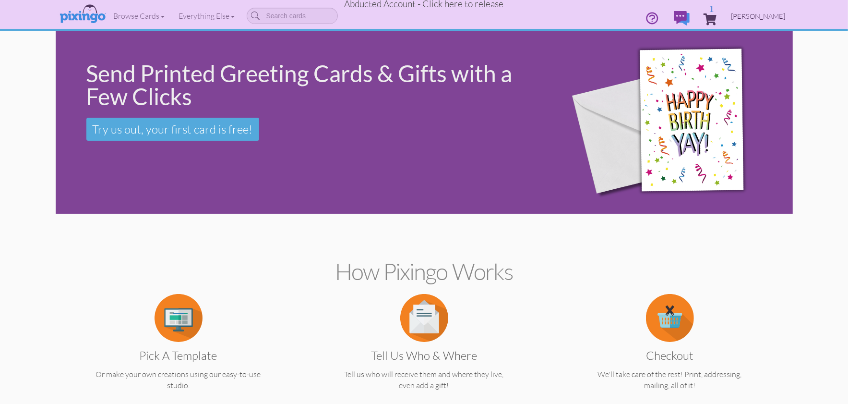
click at [774, 17] on span "[PERSON_NAME]" at bounding box center [758, 16] width 54 height 8
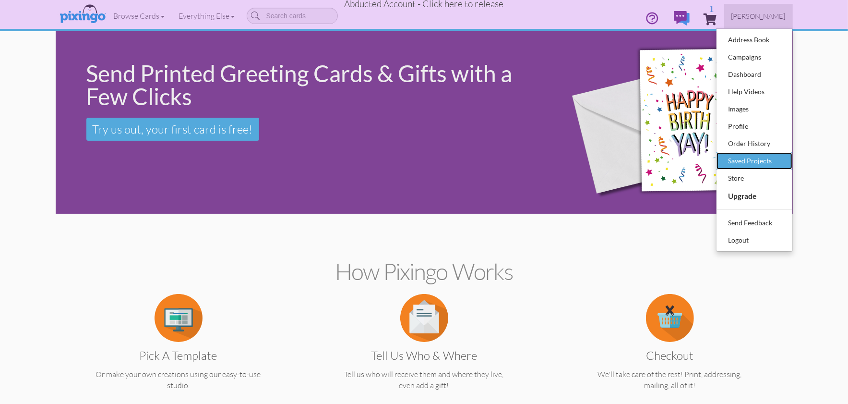
click at [741, 161] on div "Saved Projects" at bounding box center [754, 161] width 57 height 14
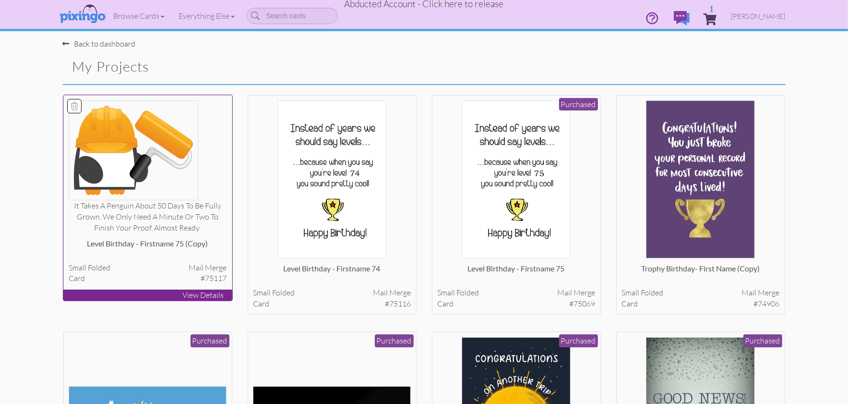
click at [170, 159] on img at bounding box center [134, 150] width 130 height 100
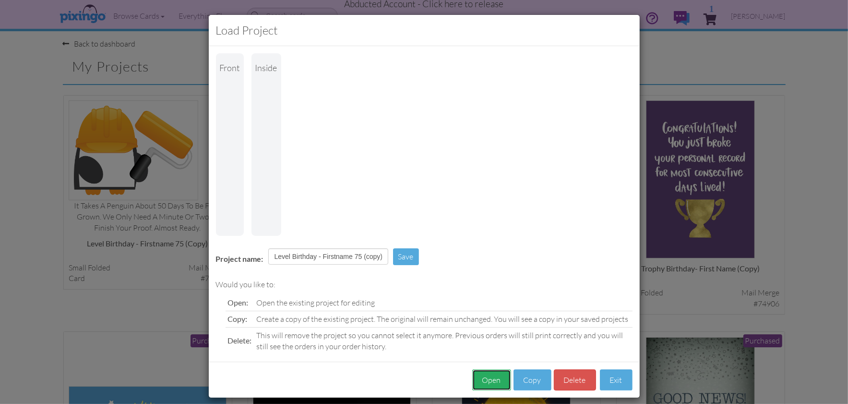
click at [481, 369] on button "Open" at bounding box center [491, 380] width 39 height 22
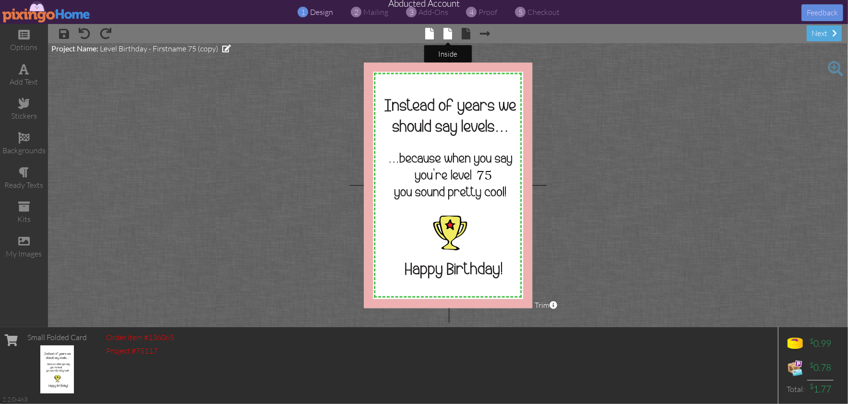
click at [450, 33] on span at bounding box center [447, 34] width 9 height 12
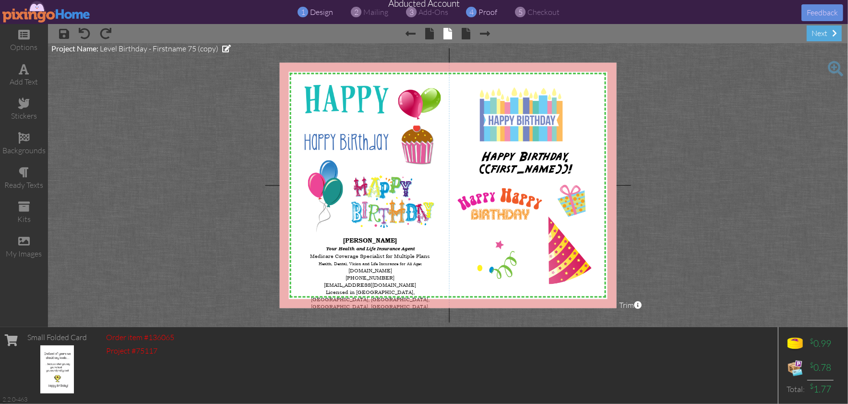
click at [488, 13] on span "proof" at bounding box center [488, 12] width 19 height 10
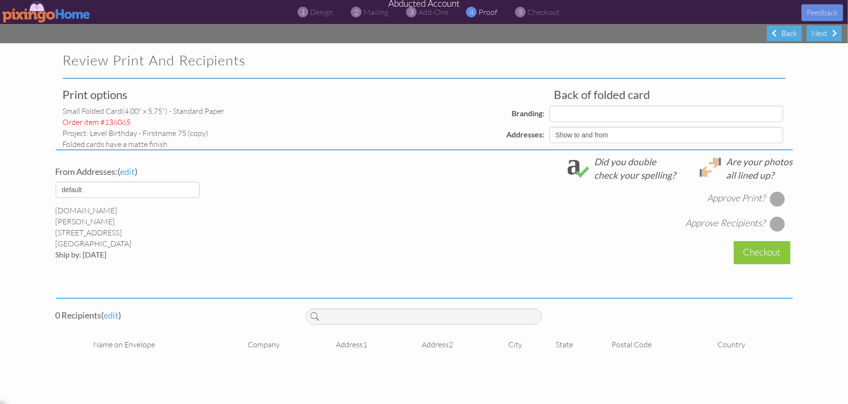
select select "object:2876"
select select "object:2886"
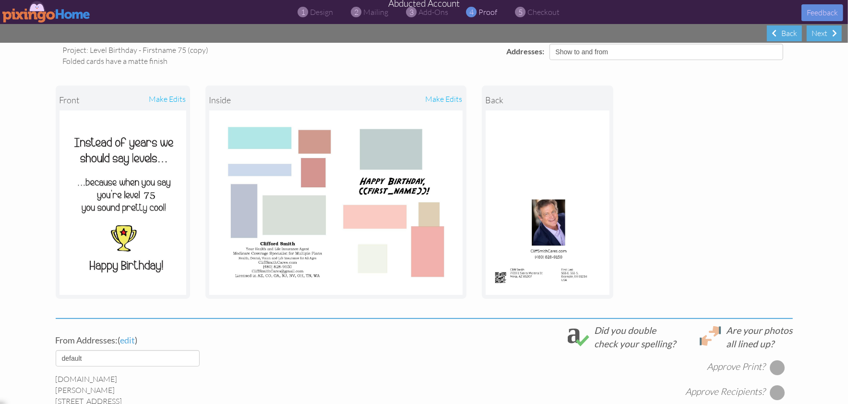
scroll to position [83, 0]
click at [314, 188] on img at bounding box center [335, 203] width 253 height 184
click at [763, 242] on div "front make edits inside make edits back" at bounding box center [424, 192] width 737 height 251
click at [321, 13] on span "design" at bounding box center [321, 12] width 23 height 10
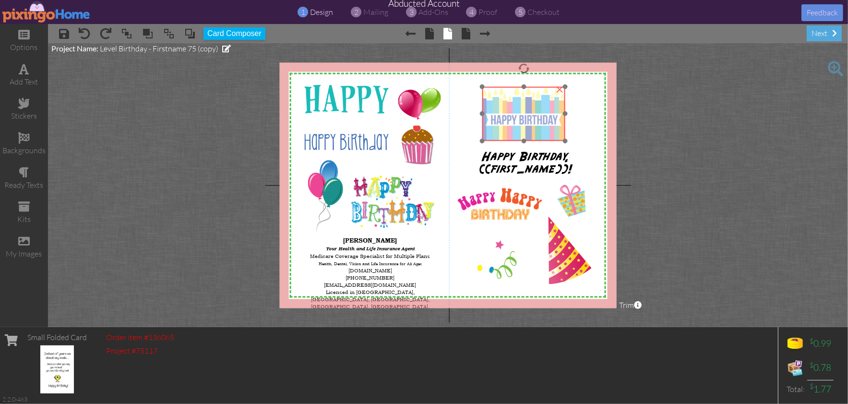
click at [502, 120] on img at bounding box center [523, 113] width 83 height 54
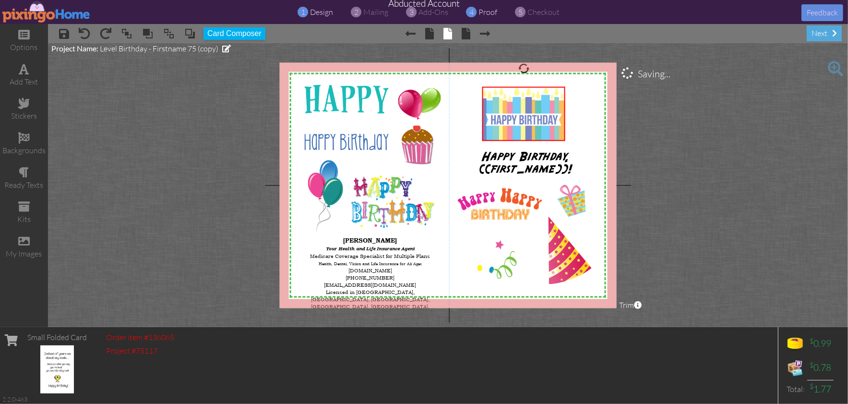
click at [482, 13] on span "proof" at bounding box center [488, 12] width 19 height 10
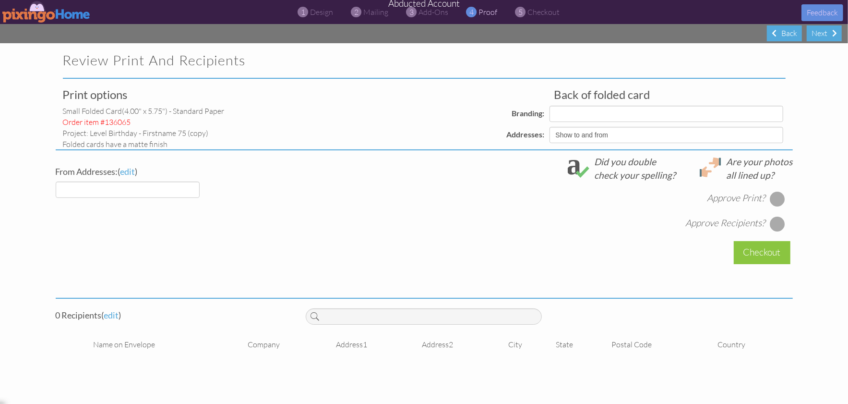
select select "object:2979"
select select "object:2981"
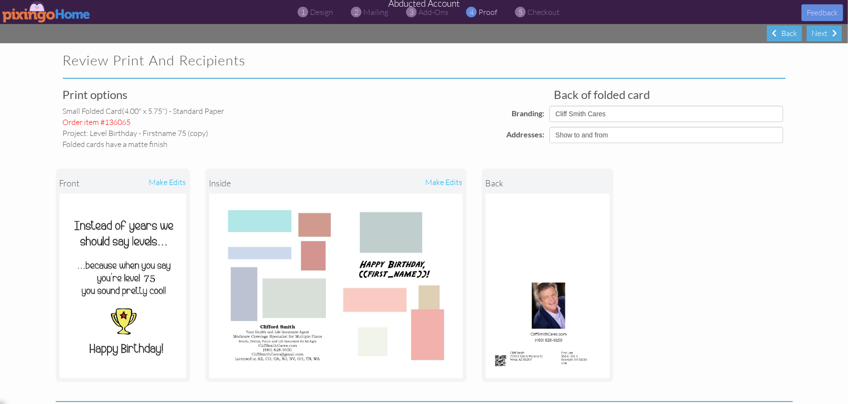
click at [44, 10] on img at bounding box center [46, 12] width 88 height 22
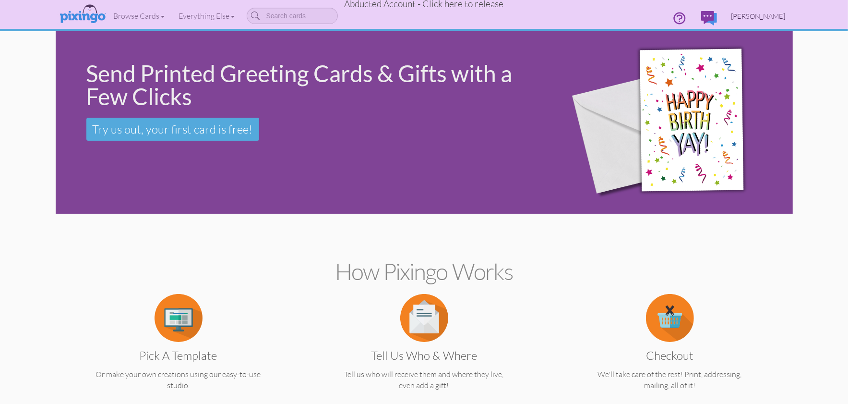
click at [763, 12] on span "[PERSON_NAME]" at bounding box center [758, 16] width 54 height 8
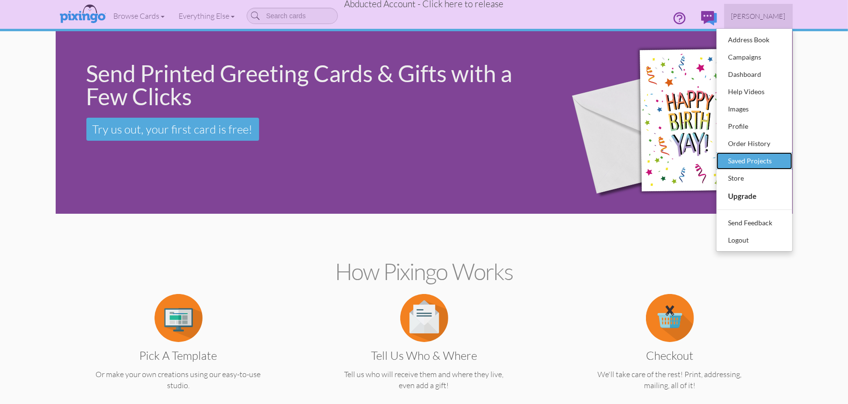
click at [754, 156] on div "Saved Projects" at bounding box center [754, 161] width 57 height 14
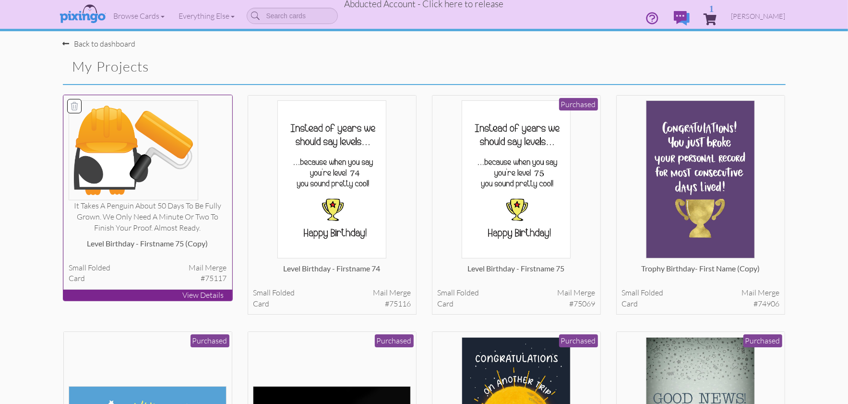
click at [72, 101] on icon at bounding box center [75, 106] width 10 height 10
click at [719, 68] on button "Delete 1 project(s)?" at bounding box center [744, 68] width 83 height 16
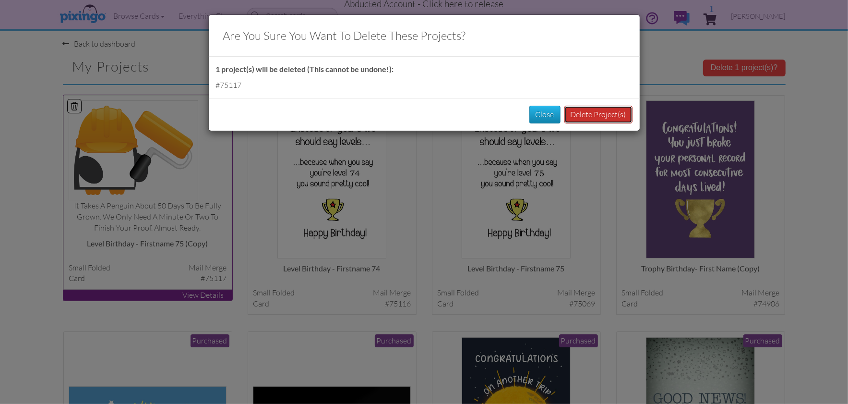
click at [575, 119] on button "Delete Project(s)" at bounding box center [598, 115] width 68 height 18
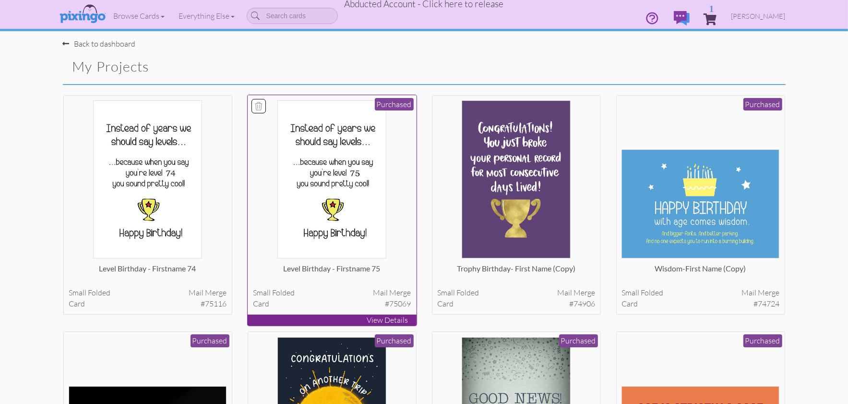
click at [332, 221] on img at bounding box center [331, 179] width 109 height 158
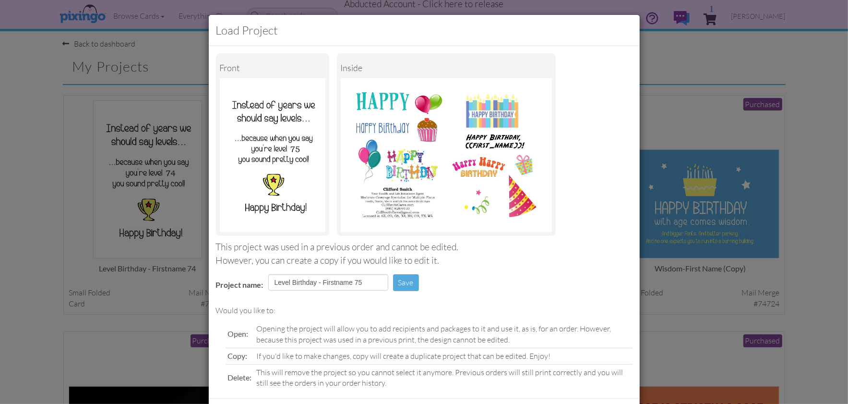
scroll to position [45, 0]
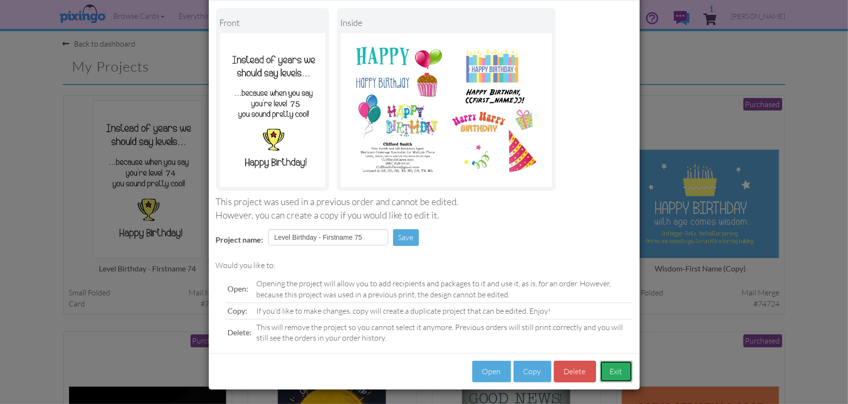
click at [613, 368] on button "Exit" at bounding box center [616, 371] width 33 height 22
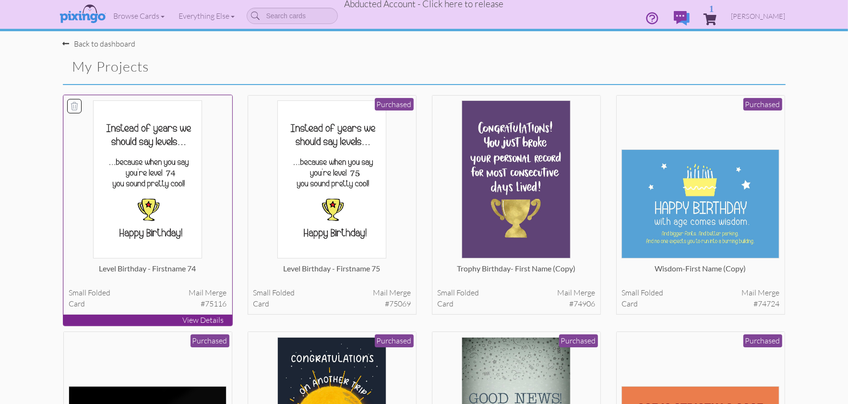
click at [144, 228] on img at bounding box center [147, 179] width 109 height 158
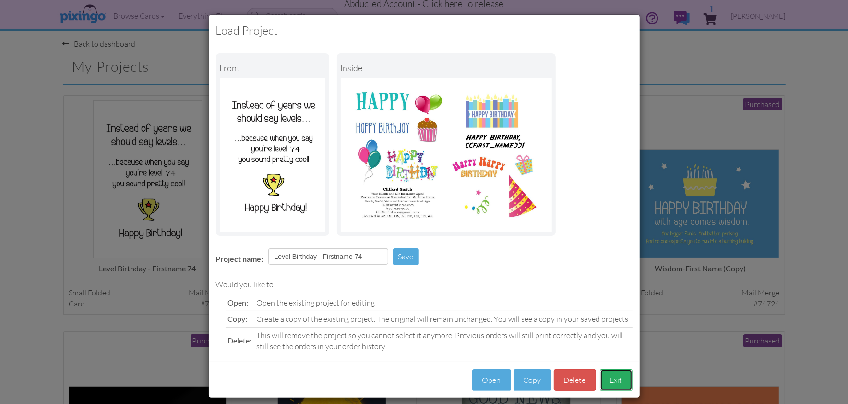
click at [615, 386] on button "Exit" at bounding box center [616, 380] width 33 height 22
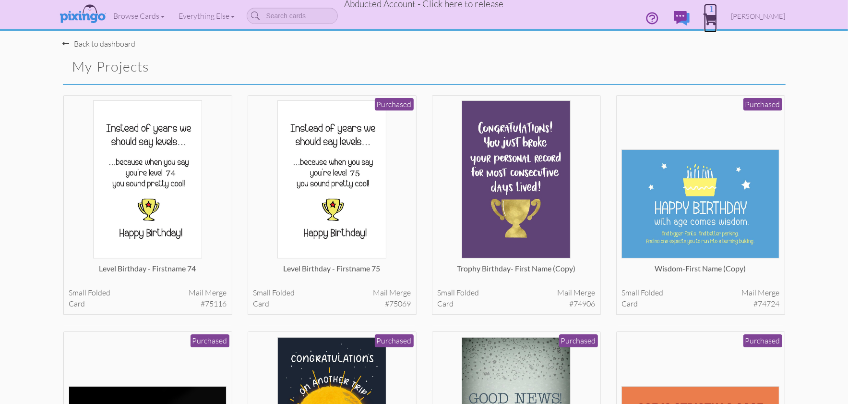
click at [717, 17] on span "1" at bounding box center [710, 19] width 13 height 12
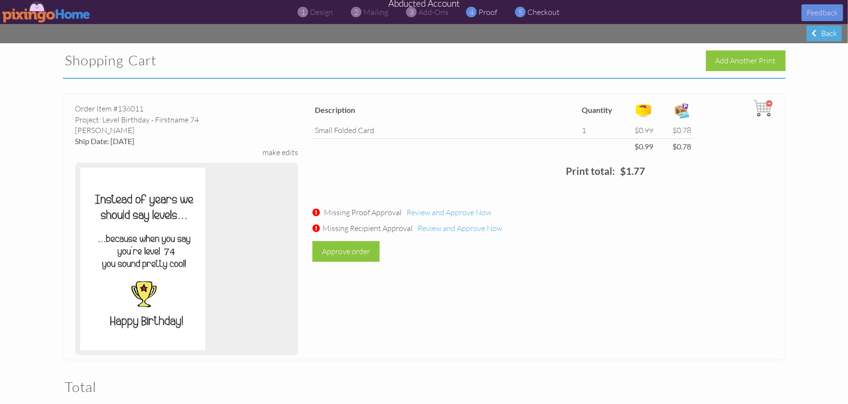
click at [485, 13] on span "proof" at bounding box center [488, 12] width 19 height 10
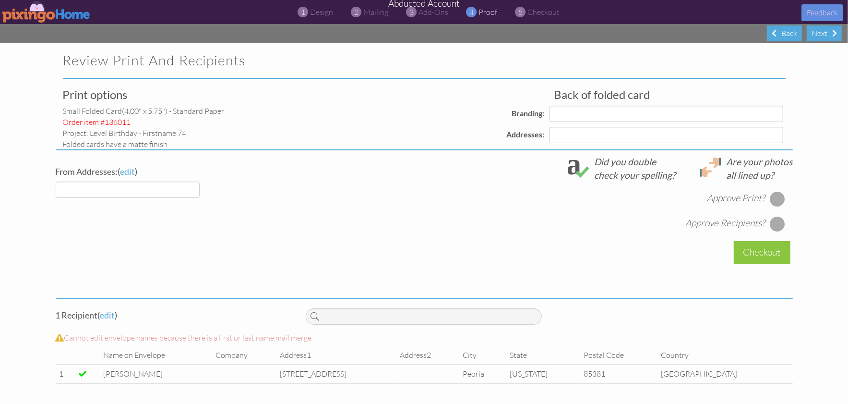
select select "object:510"
select select "object:514"
select select "object:516"
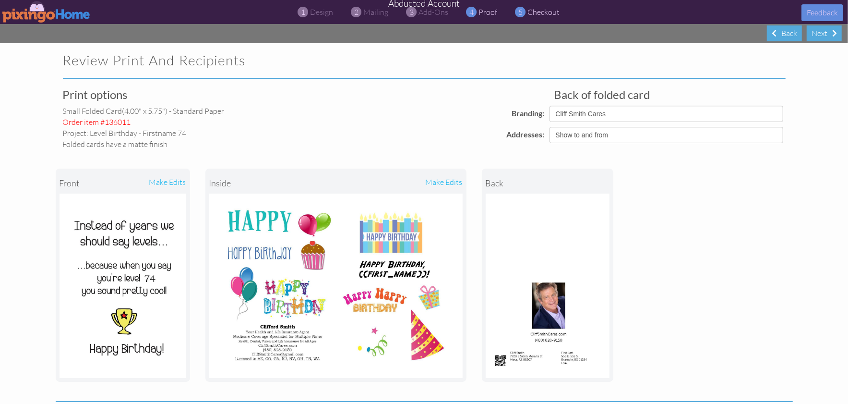
click at [532, 13] on span "checkout" at bounding box center [544, 12] width 32 height 10
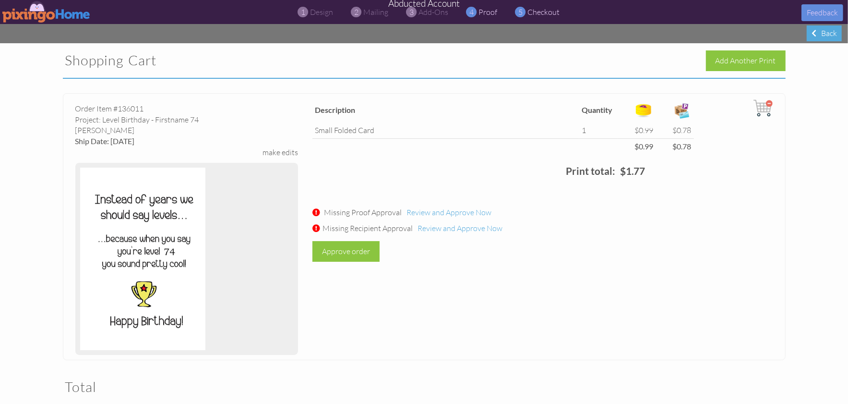
click at [489, 13] on span "proof" at bounding box center [488, 12] width 19 height 10
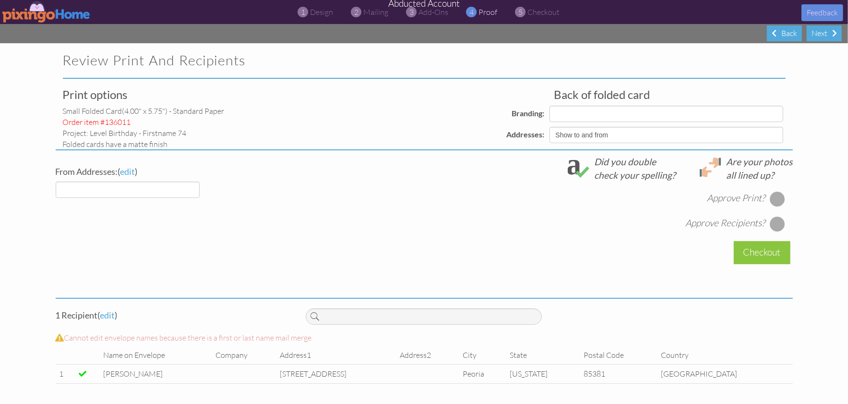
select select "object:583"
select select "object:585"
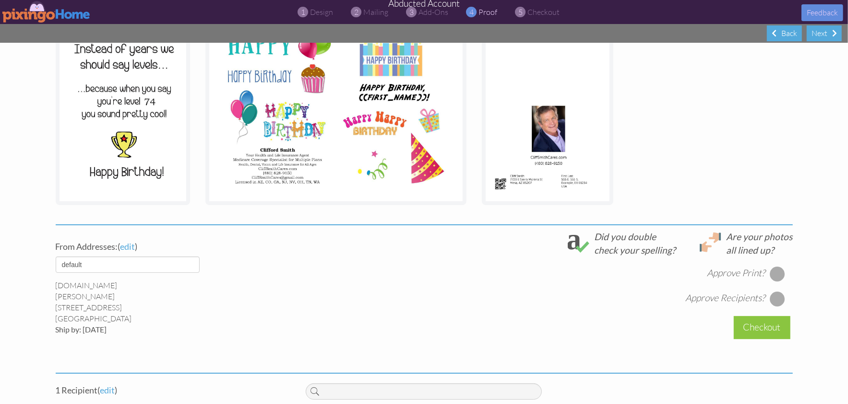
scroll to position [250, 0]
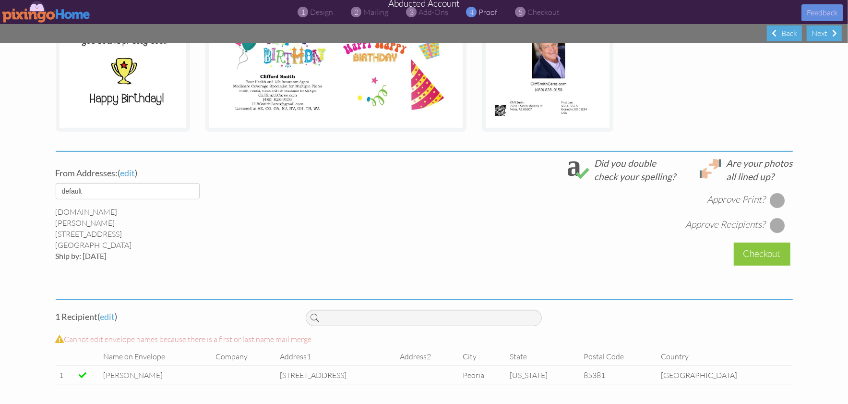
click at [775, 199] on div at bounding box center [777, 199] width 15 height 15
click at [776, 219] on div at bounding box center [777, 224] width 15 height 15
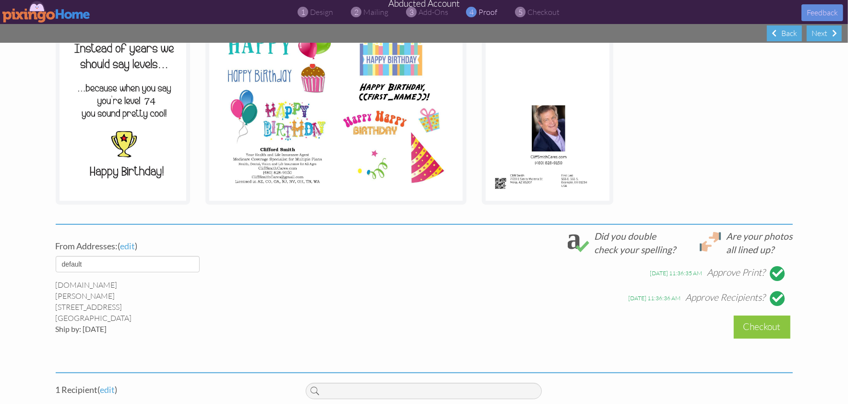
scroll to position [172, 0]
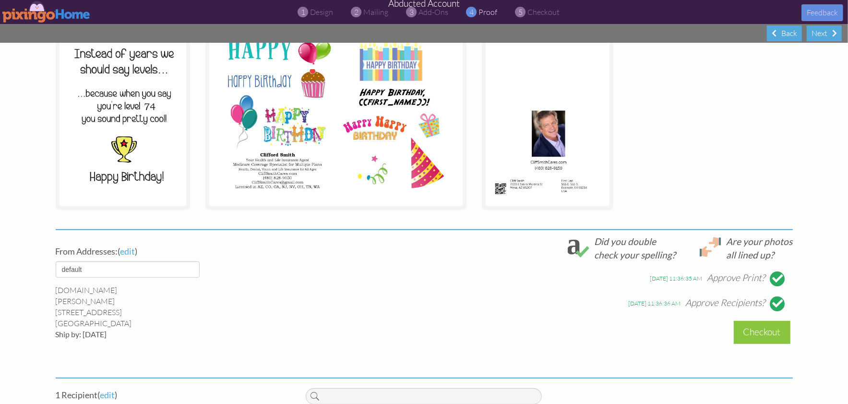
click at [754, 329] on div "Checkout" at bounding box center [762, 332] width 57 height 23
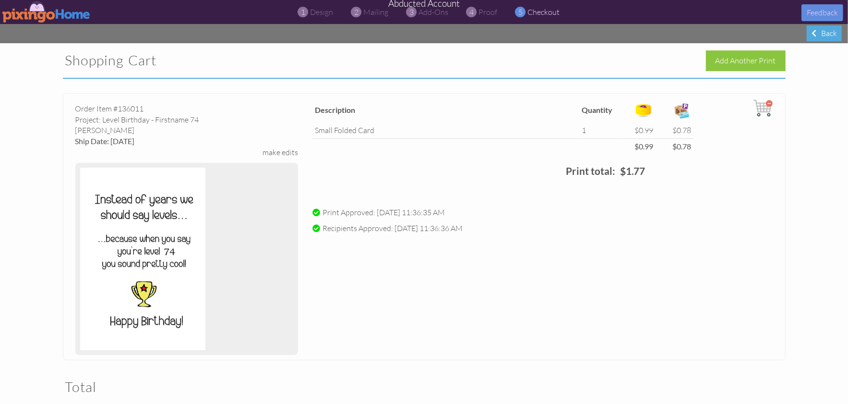
click at [36, 14] on img at bounding box center [46, 12] width 88 height 22
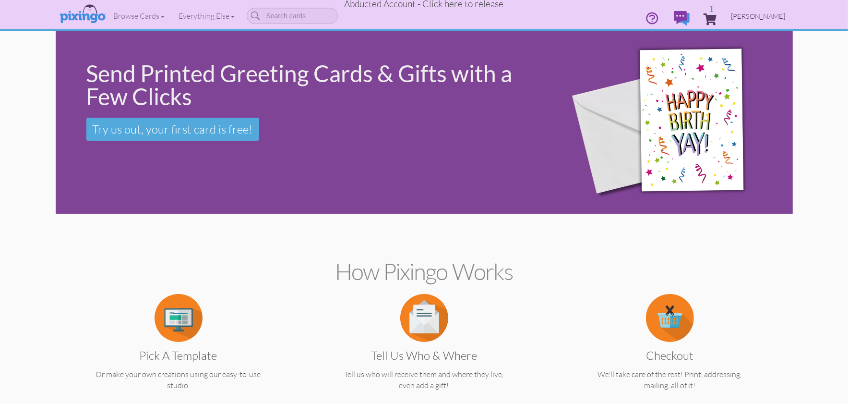
click at [780, 18] on span "Cliff Smith" at bounding box center [758, 16] width 54 height 8
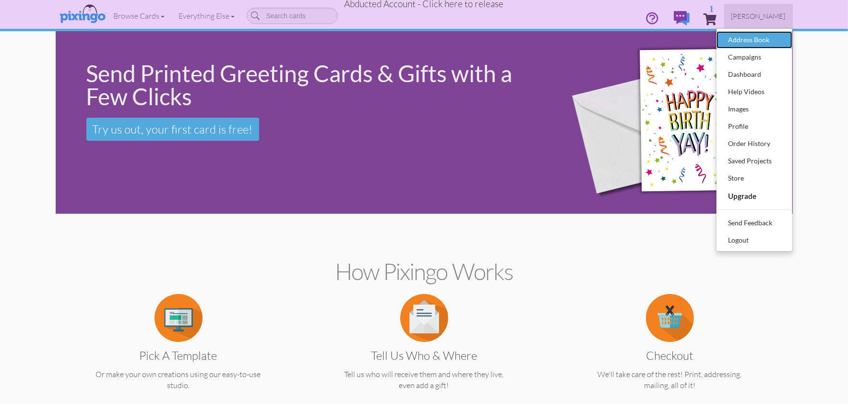
click at [756, 38] on div "Address Book" at bounding box center [754, 40] width 57 height 14
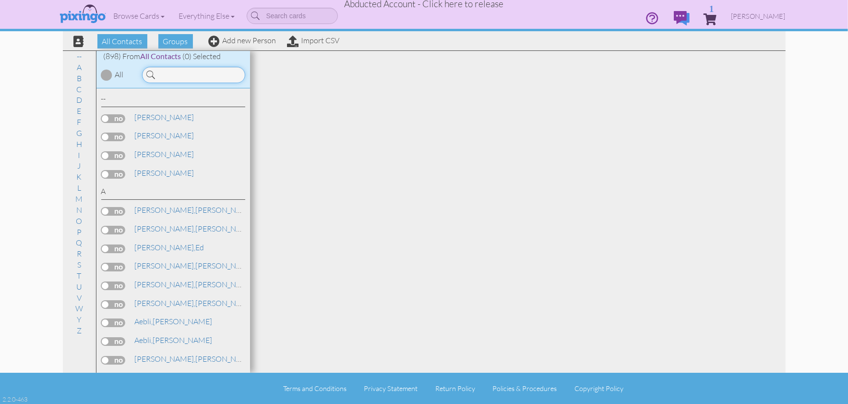
click at [191, 77] on input at bounding box center [193, 75] width 103 height 16
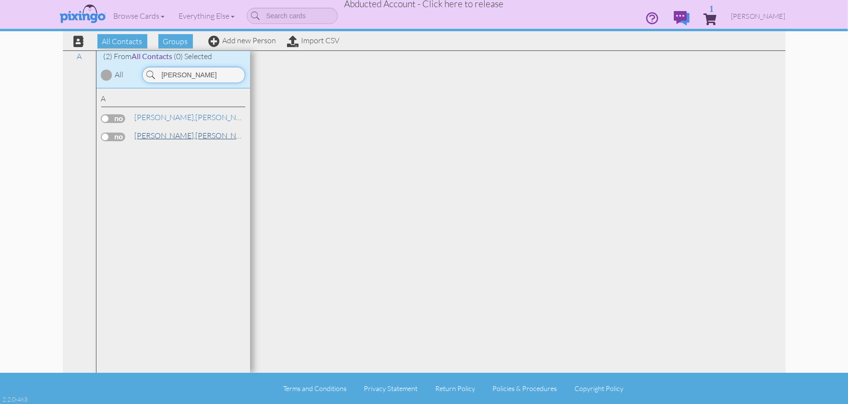
type input "avery"
click at [146, 136] on span "Avery," at bounding box center [165, 136] width 61 height 10
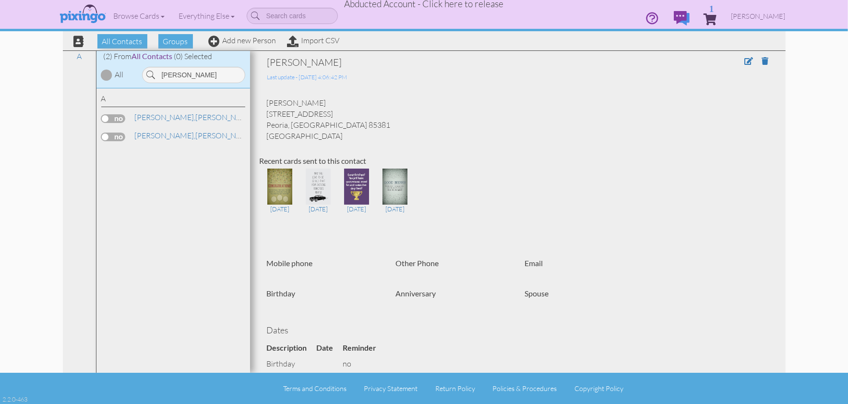
click at [454, 6] on span "Abducted Account - Click here to release" at bounding box center [424, 4] width 159 height 12
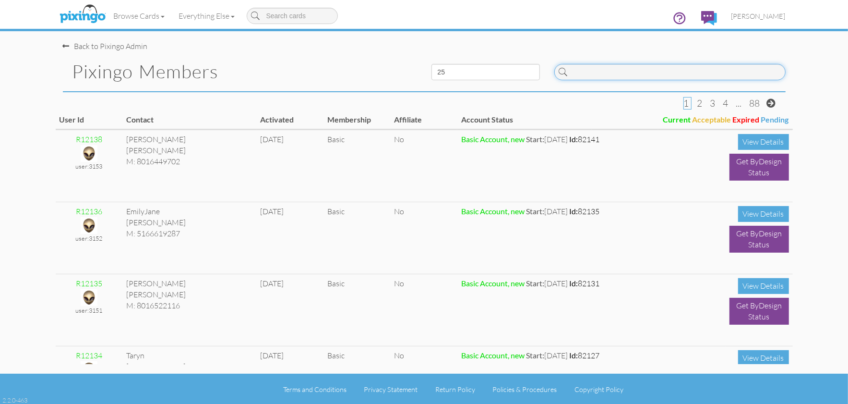
click at [605, 71] on input at bounding box center [669, 72] width 231 height 16
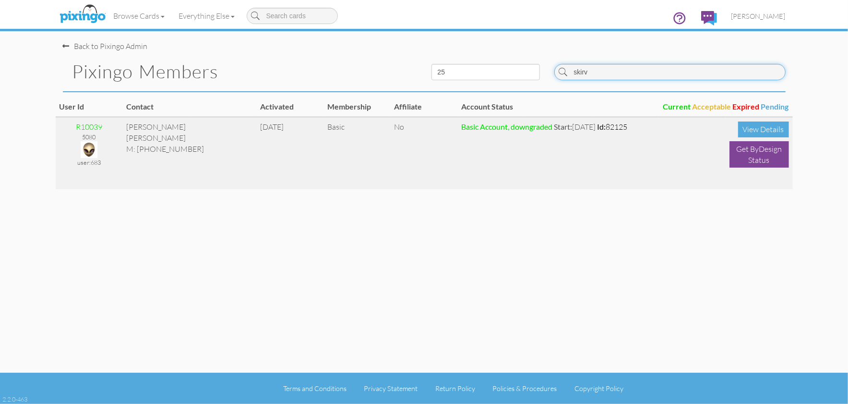
type input "skirv"
click at [86, 150] on img at bounding box center [89, 149] width 17 height 17
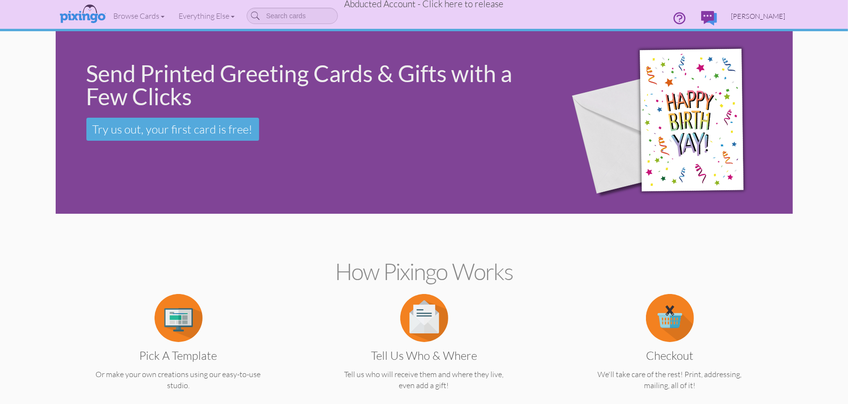
click at [751, 15] on span "James B. Skirvin, Jr." at bounding box center [758, 16] width 54 height 8
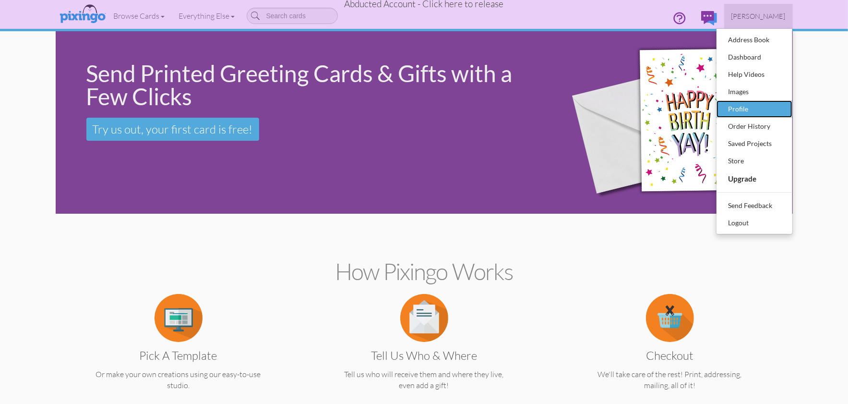
drag, startPoint x: 734, startPoint y: 101, endPoint x: 739, endPoint y: 106, distance: 6.5
click at [734, 102] on div "Profile" at bounding box center [754, 109] width 57 height 14
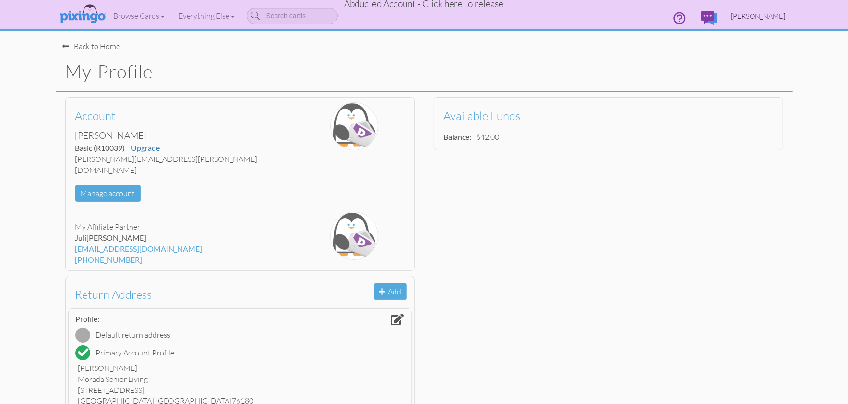
click at [753, 16] on span "James B. Skirvin, Jr." at bounding box center [758, 16] width 54 height 8
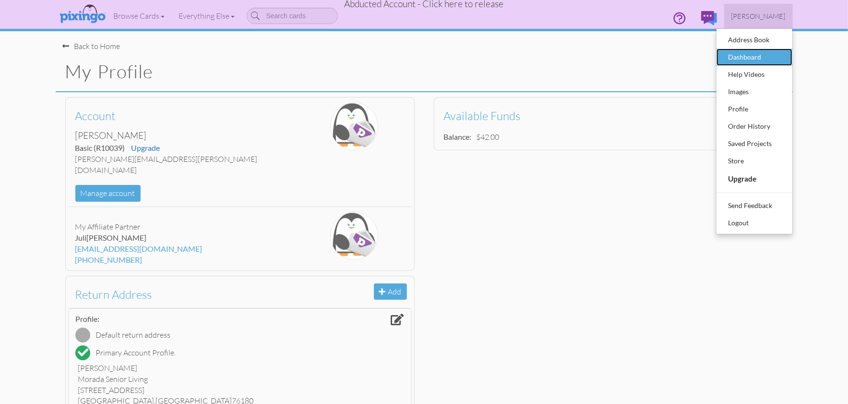
click at [755, 55] on div "Dashboard" at bounding box center [754, 57] width 57 height 14
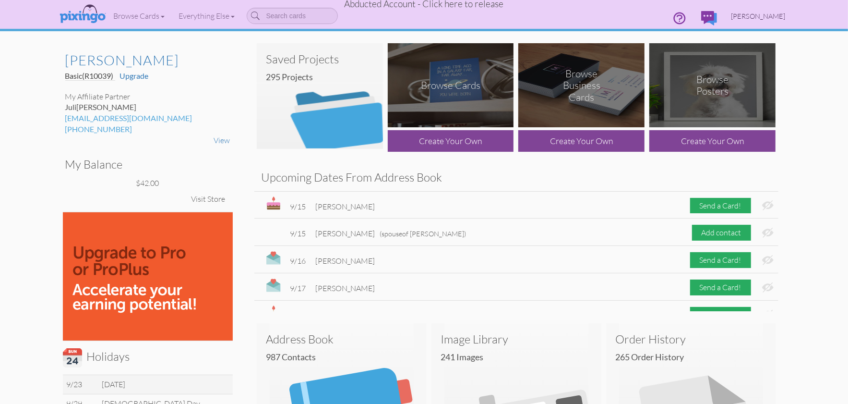
click at [750, 16] on span "James B. Skirvin, Jr." at bounding box center [758, 16] width 54 height 8
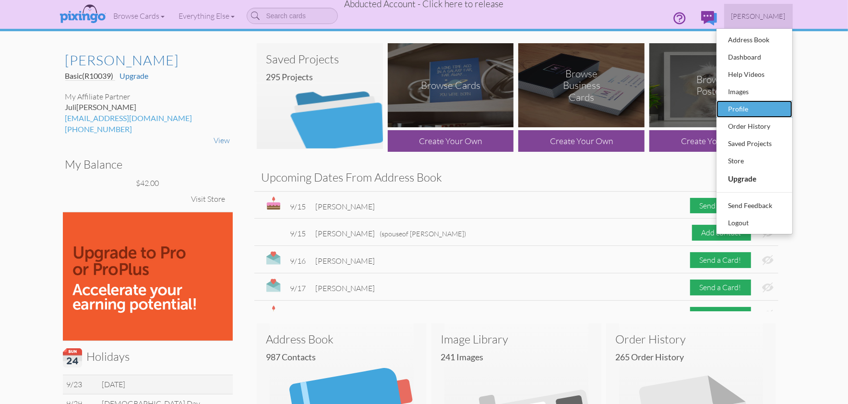
click at [751, 112] on div "Profile" at bounding box center [754, 109] width 57 height 14
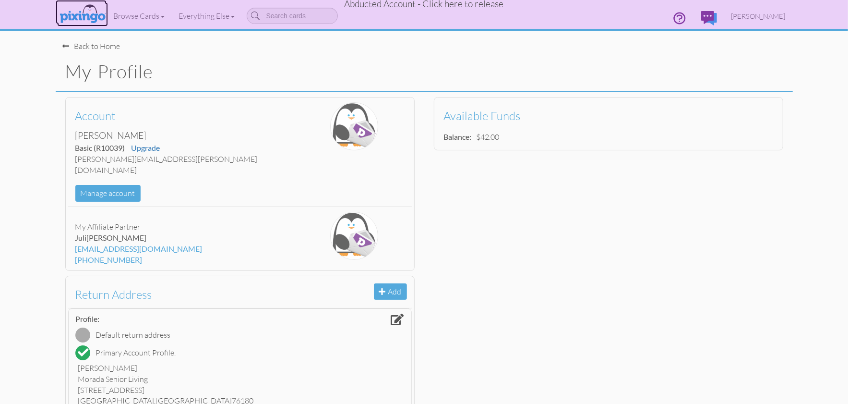
click at [93, 12] on img at bounding box center [82, 14] width 51 height 24
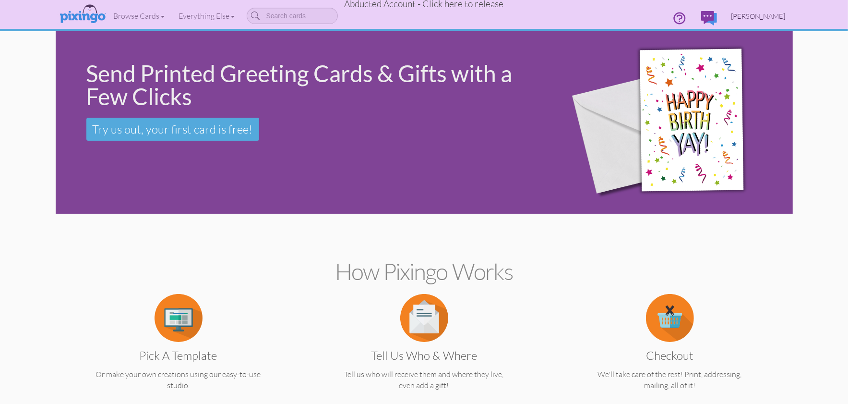
click at [753, 18] on span "James B. Skirvin, Jr." at bounding box center [758, 16] width 54 height 8
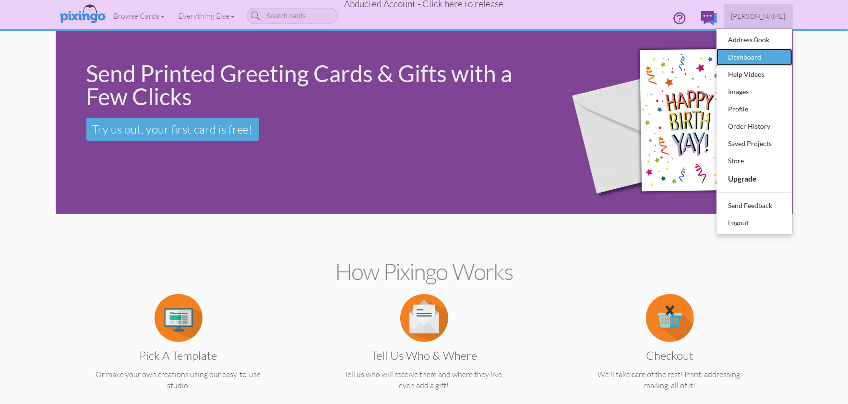
click at [730, 52] on div "Dashboard" at bounding box center [754, 57] width 57 height 14
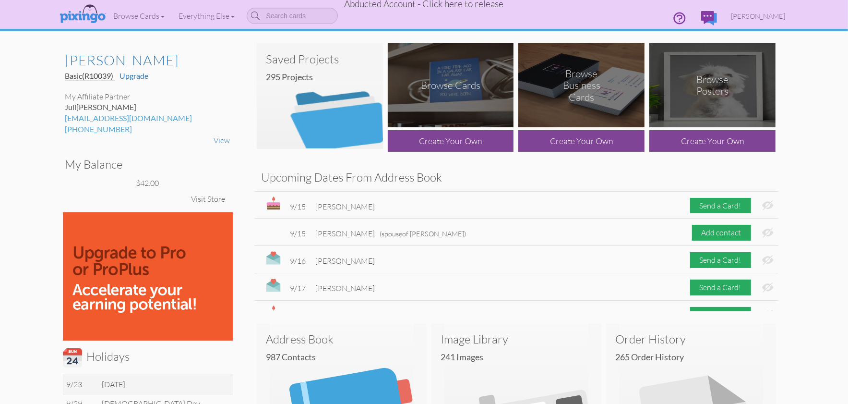
click at [450, 7] on span "Abducted Account - Click here to release" at bounding box center [424, 4] width 159 height 12
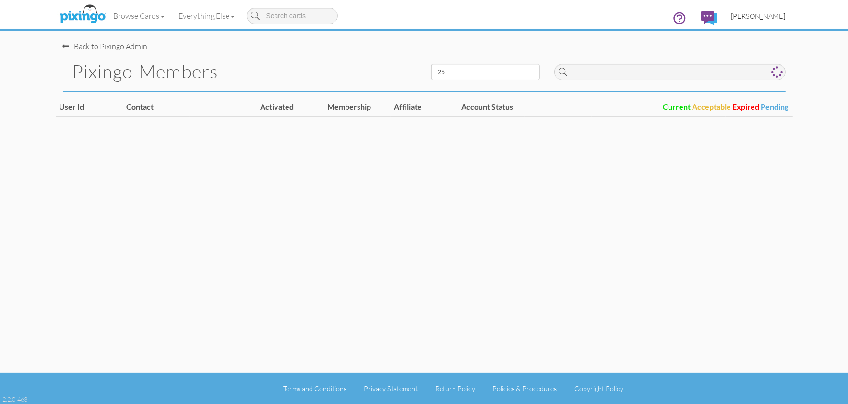
click at [776, 12] on span "[PERSON_NAME]" at bounding box center [758, 16] width 54 height 8
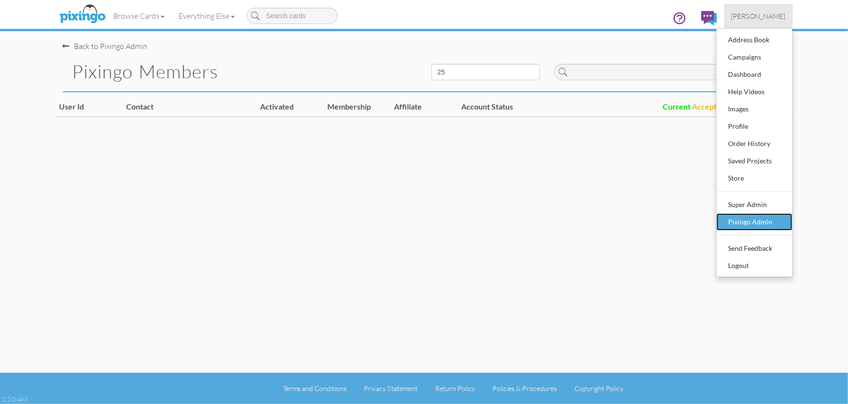
click at [758, 218] on div "Pixingo Admin" at bounding box center [754, 222] width 57 height 14
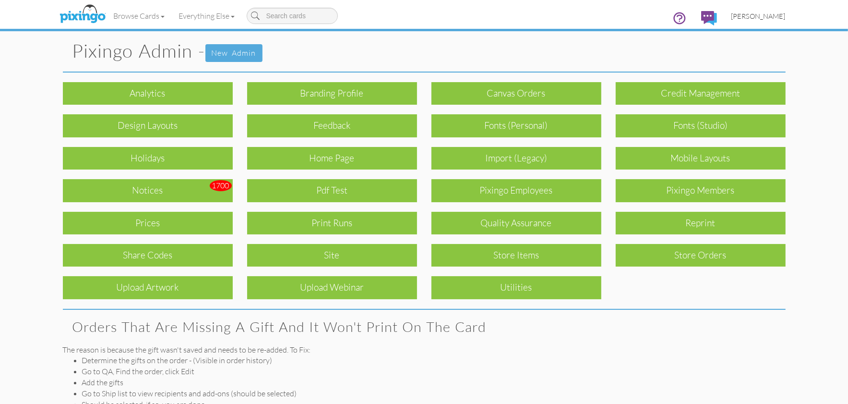
click at [755, 14] on span "[PERSON_NAME]" at bounding box center [758, 16] width 54 height 8
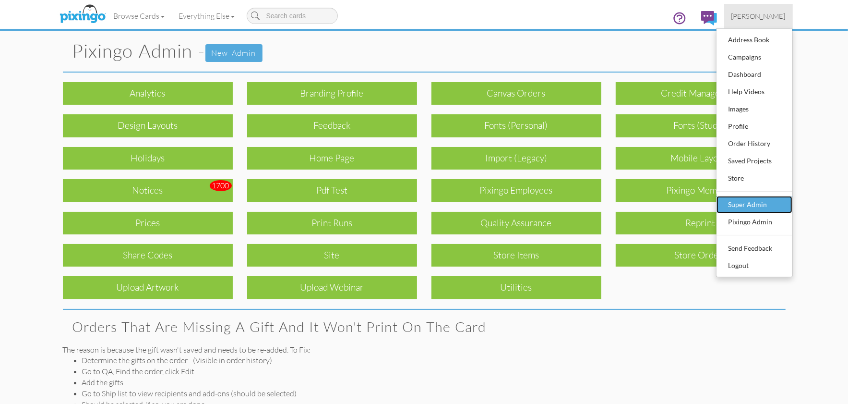
click at [752, 205] on div "Super Admin" at bounding box center [754, 204] width 57 height 14
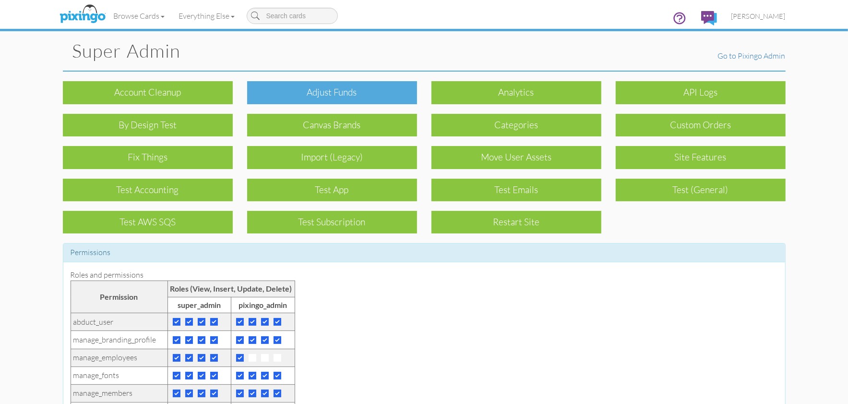
click at [288, 90] on div "Adjust funds" at bounding box center [332, 92] width 170 height 23
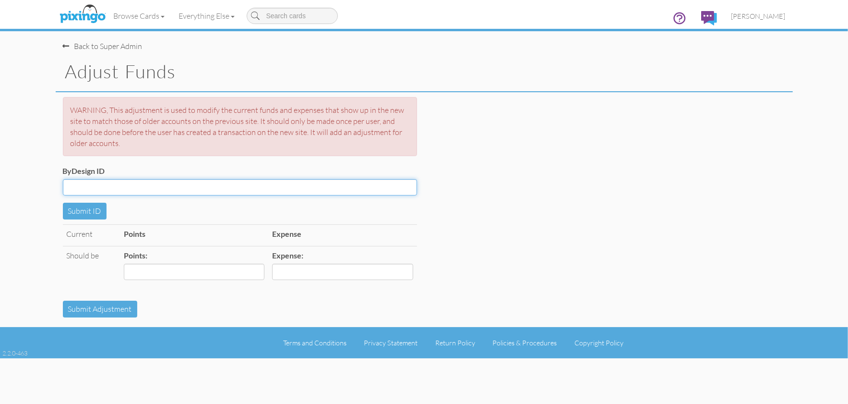
click at [125, 186] on input "ByDesign ID" at bounding box center [240, 187] width 354 height 16
type input "R10039"
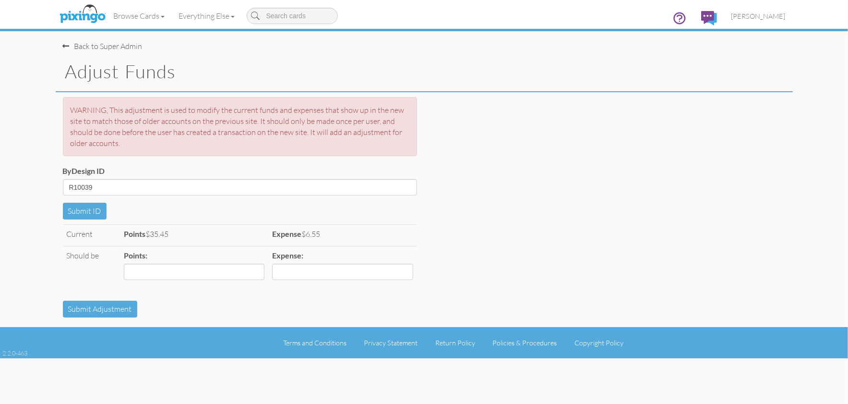
click at [490, 249] on div "Current Points $35.45 Expense $6.55 Should be Points: Expense:" at bounding box center [424, 262] width 737 height 76
click at [502, 190] on div "ByDesign ID R10039 Submit ID" at bounding box center [424, 193] width 737 height 54
click at [756, 20] on span "[PERSON_NAME]" at bounding box center [758, 16] width 54 height 8
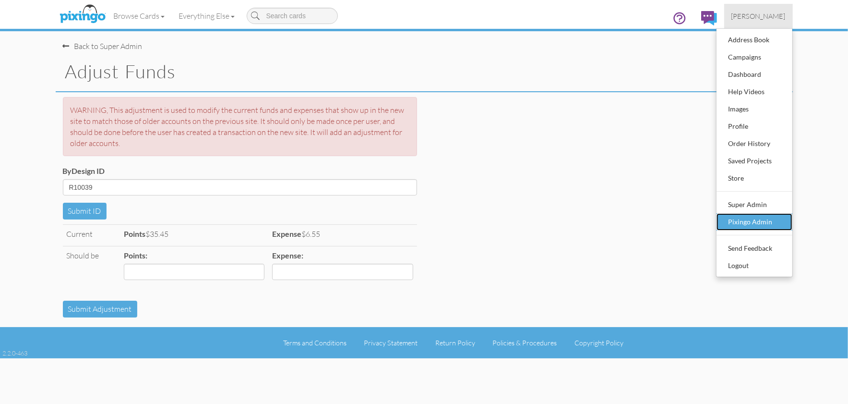
click at [752, 213] on link "Pixingo Admin" at bounding box center [754, 221] width 76 height 17
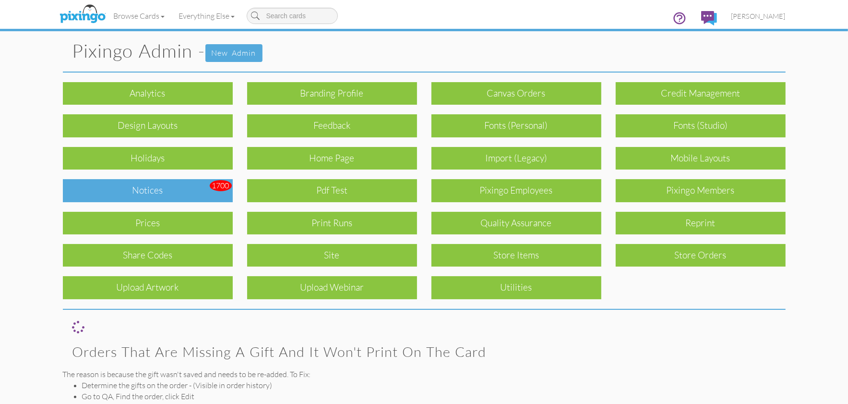
click at [119, 179] on div "Notices" at bounding box center [148, 190] width 170 height 23
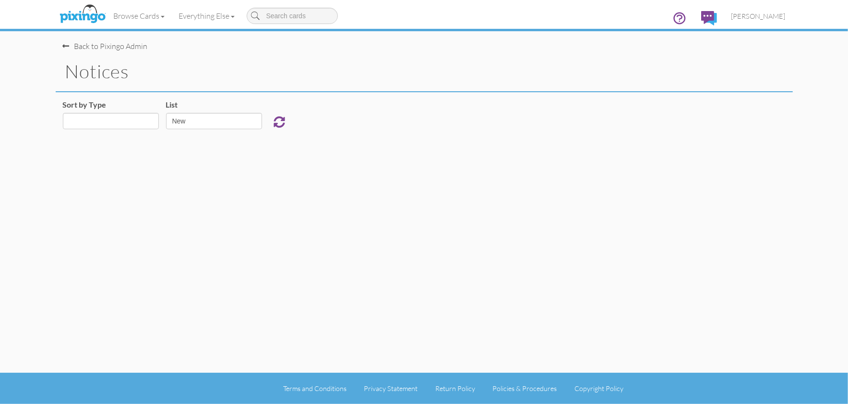
select select "object:7884"
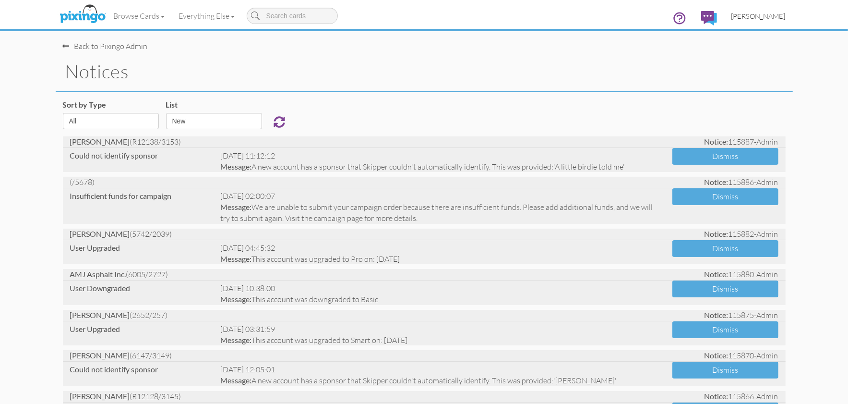
click at [756, 19] on span "[PERSON_NAME]" at bounding box center [758, 16] width 54 height 8
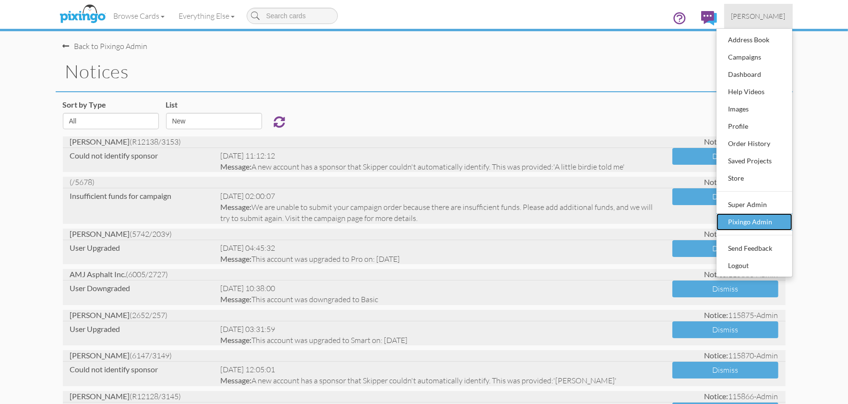
click at [766, 220] on div "Pixingo Admin" at bounding box center [754, 222] width 57 height 14
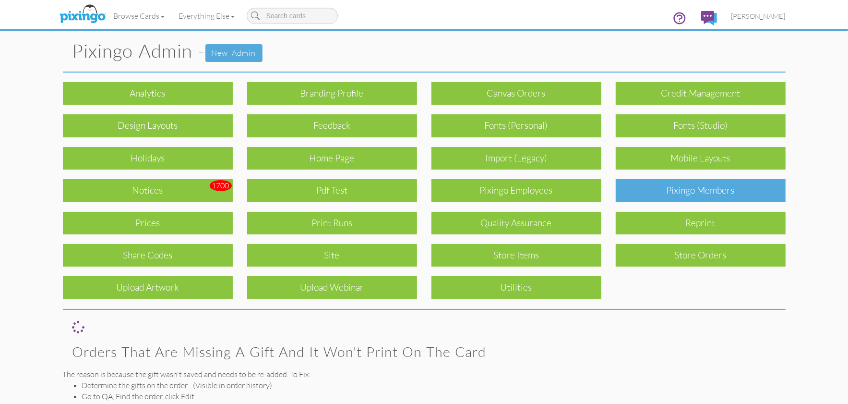
click at [740, 199] on div "Pixingo Members" at bounding box center [701, 190] width 170 height 23
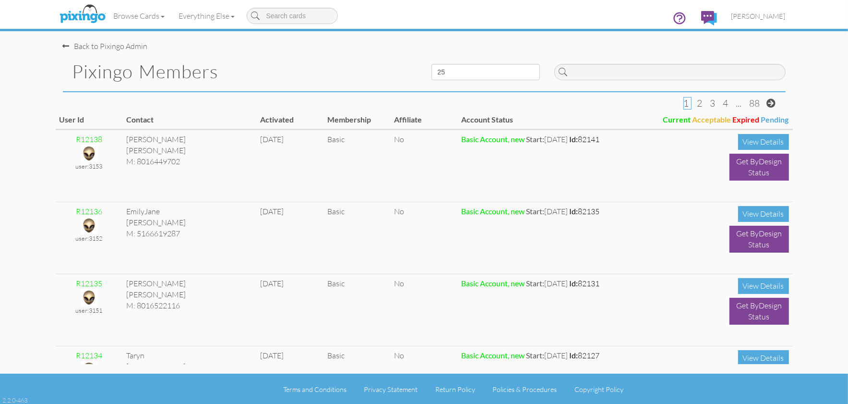
click at [819, 208] on pixingo-members "Toggle navigation Visit Pixingo Mobile Browse Cards Business Accounting Automot…" at bounding box center [424, 202] width 848 height 405
click at [608, 73] on input at bounding box center [669, 72] width 231 height 16
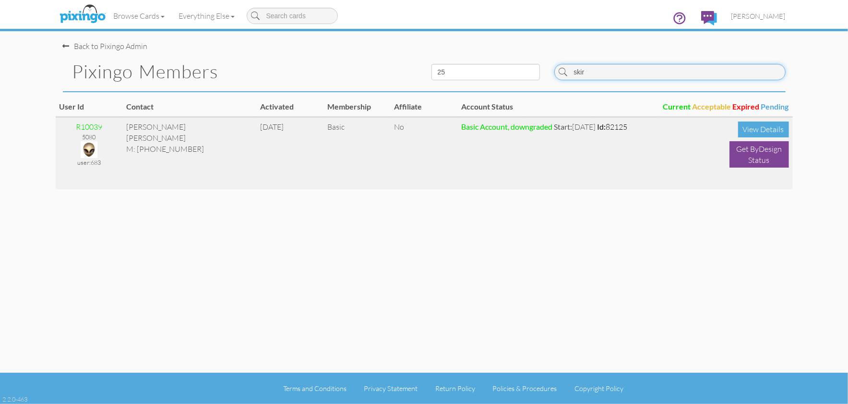
type input "skir"
click at [86, 148] on img at bounding box center [89, 149] width 17 height 17
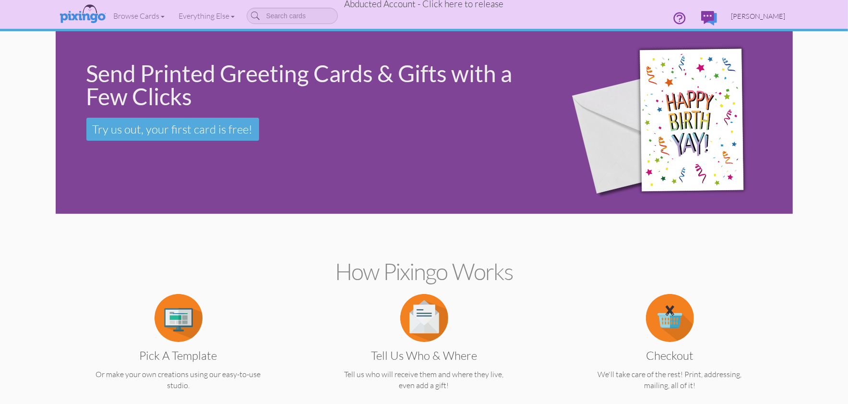
click at [751, 16] on span "James B. Skirvin, Jr." at bounding box center [758, 16] width 54 height 8
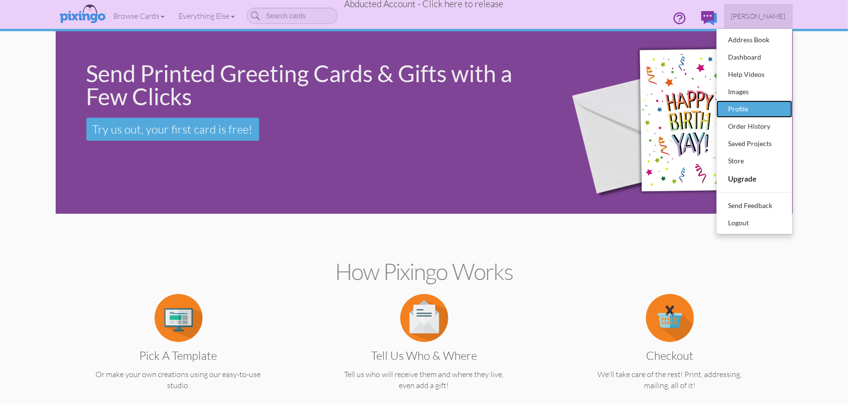
click at [741, 106] on div "Profile" at bounding box center [754, 109] width 57 height 14
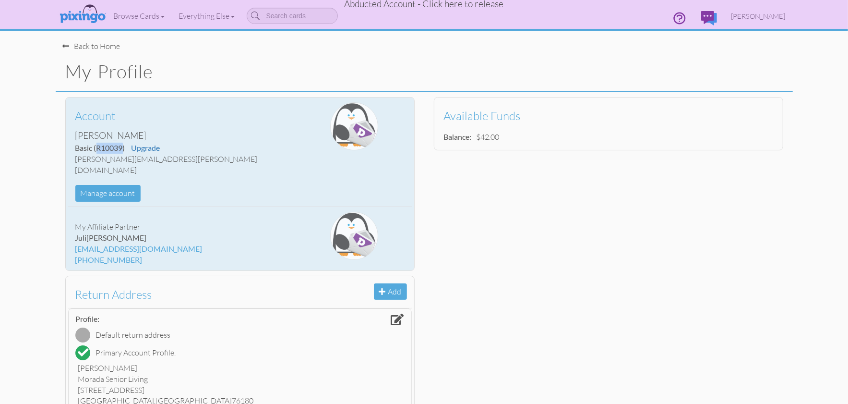
drag, startPoint x: 96, startPoint y: 149, endPoint x: 299, endPoint y: 186, distance: 206.3
click at [122, 145] on span "(R10039)" at bounding box center [109, 147] width 31 height 9
drag, startPoint x: 76, startPoint y: 150, endPoint x: 105, endPoint y: 151, distance: 28.8
click at [93, 148] on span "Basic (R10039)" at bounding box center [100, 147] width 50 height 9
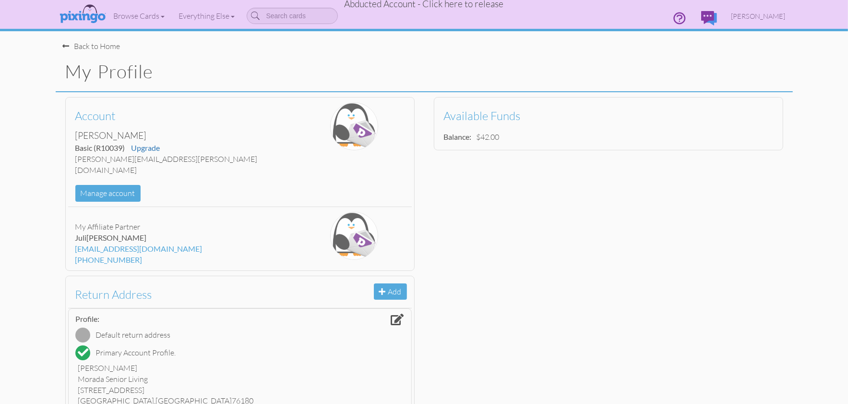
click at [450, 6] on span "Abducted Account - Click here to release" at bounding box center [424, 4] width 159 height 12
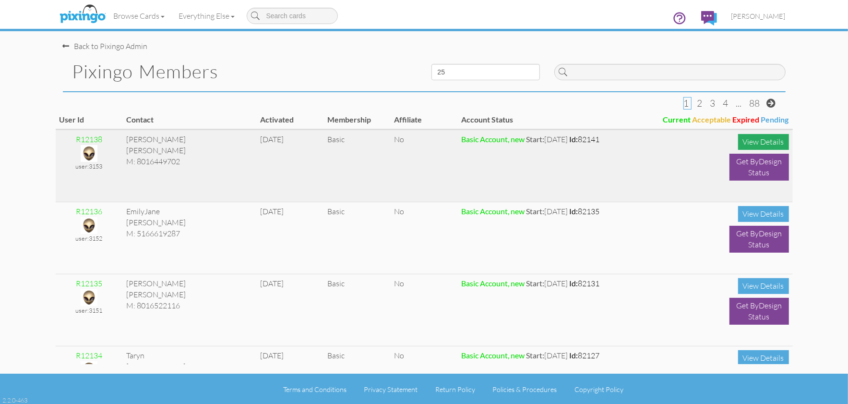
click at [757, 143] on div "View Details" at bounding box center [763, 142] width 51 height 16
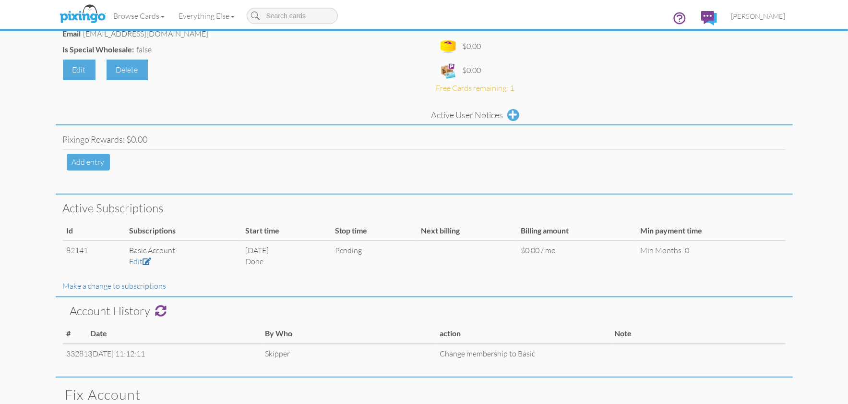
scroll to position [209, 0]
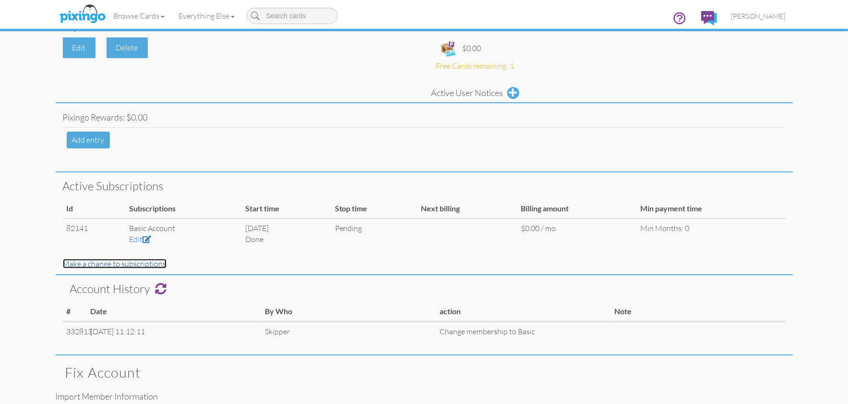
click at [111, 263] on link "Make a change to subscriptions" at bounding box center [115, 264] width 104 height 10
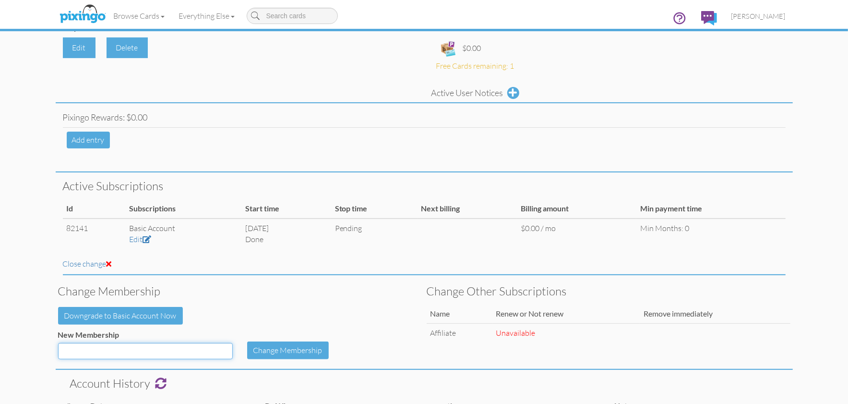
click at [228, 348] on select "Basic Smart Pro ProPlus Jump Start Smart annual Smart (Old) Pro (old) ProPlus (…" at bounding box center [145, 351] width 175 height 16
select select "object:196"
click at [58, 343] on select "Basic Smart Pro ProPlus Jump Start Smart annual Smart (Old) Pro (old) ProPlus (…" at bounding box center [145, 351] width 175 height 16
click at [287, 346] on button "Change Membership" at bounding box center [288, 350] width 82 height 18
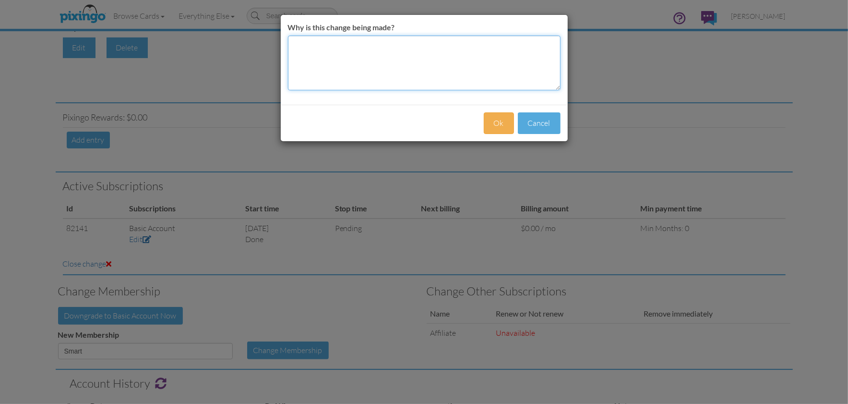
drag, startPoint x: 374, startPoint y: 68, endPoint x: 402, endPoint y: 70, distance: 28.4
click at [374, 68] on textarea "Why is this change being made?" at bounding box center [424, 63] width 273 height 55
type textarea "as [PERSON_NAME]"
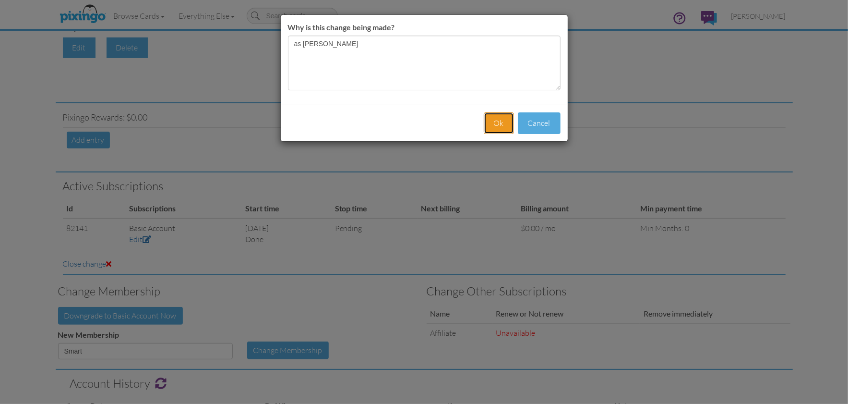
click at [493, 124] on button "Ok" at bounding box center [499, 123] width 30 height 22
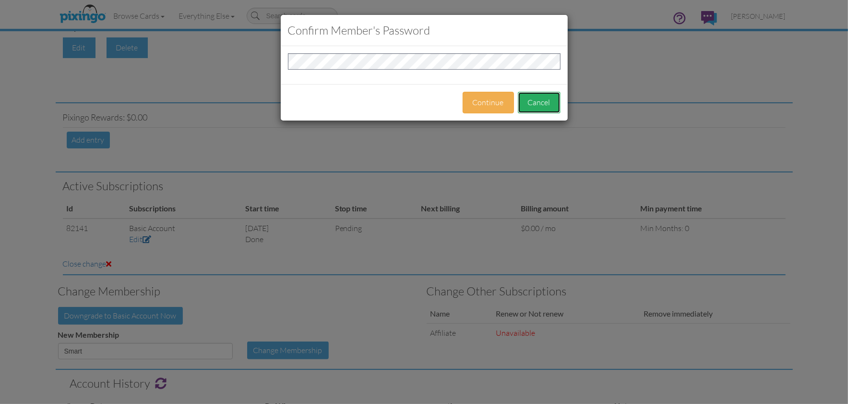
click at [533, 106] on button "Cancel" at bounding box center [539, 103] width 43 height 22
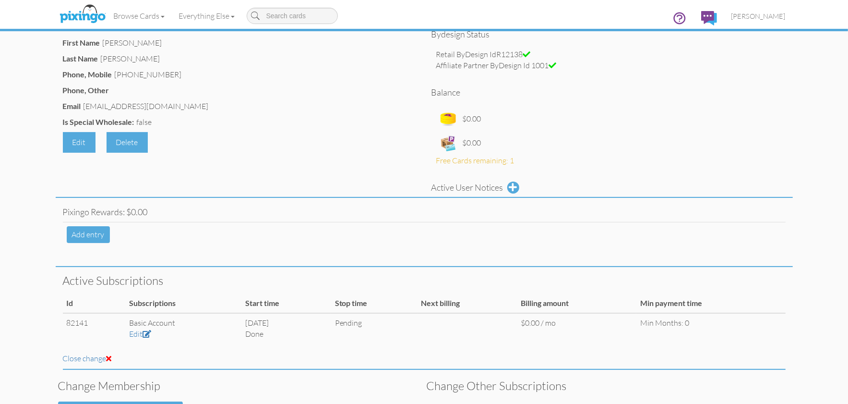
scroll to position [0, 0]
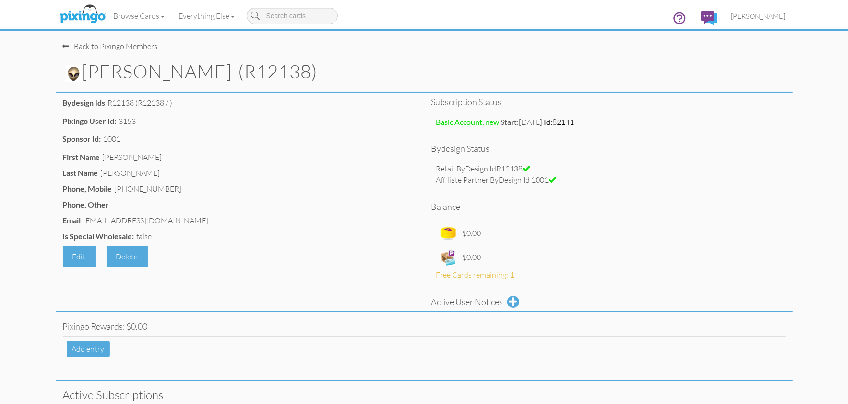
drag, startPoint x: 247, startPoint y: 72, endPoint x: 310, endPoint y: 73, distance: 63.4
click at [310, 73] on h1 "[PERSON_NAME] (R12138)" at bounding box center [429, 71] width 728 height 21
copy h1 "R12138"
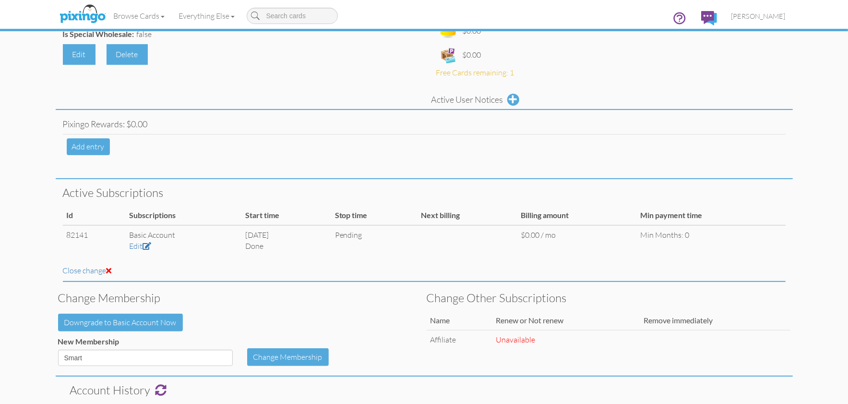
scroll to position [206, 0]
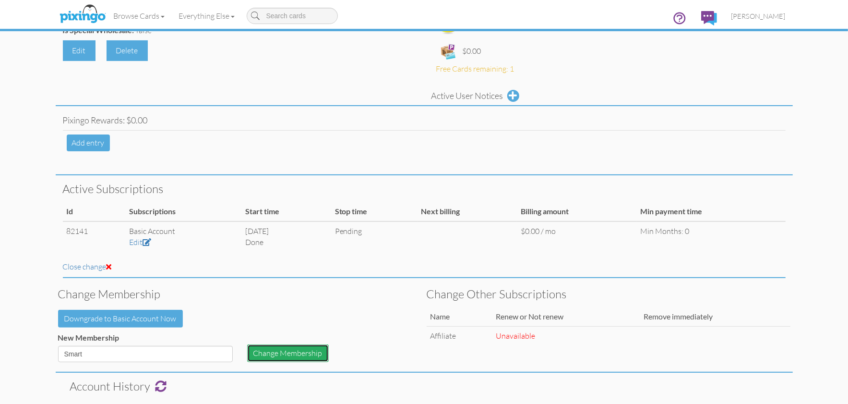
click at [278, 355] on button "Change Membership" at bounding box center [288, 353] width 82 height 18
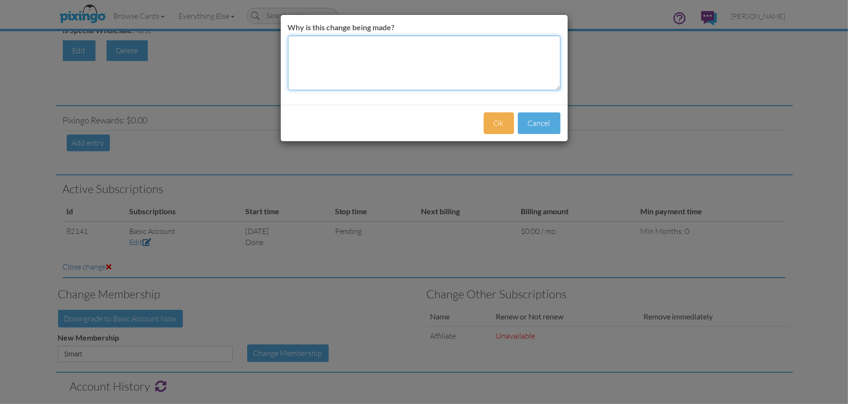
click at [413, 60] on textarea "Why is this change being made?" at bounding box center [424, 63] width 273 height 55
type textarea "as [PERSON_NAME]"
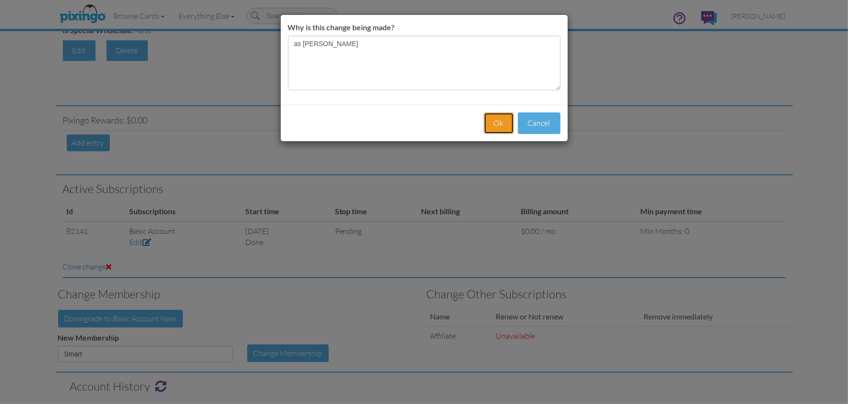
click at [510, 122] on button "Ok" at bounding box center [499, 123] width 30 height 22
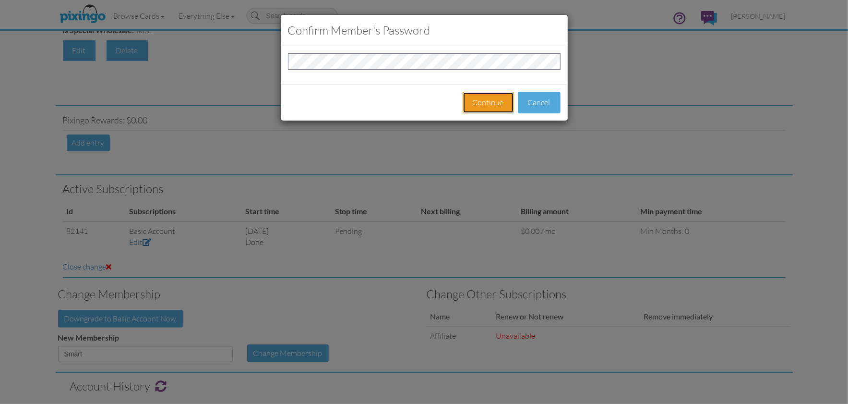
click at [487, 97] on button "Continue" at bounding box center [488, 103] width 51 height 22
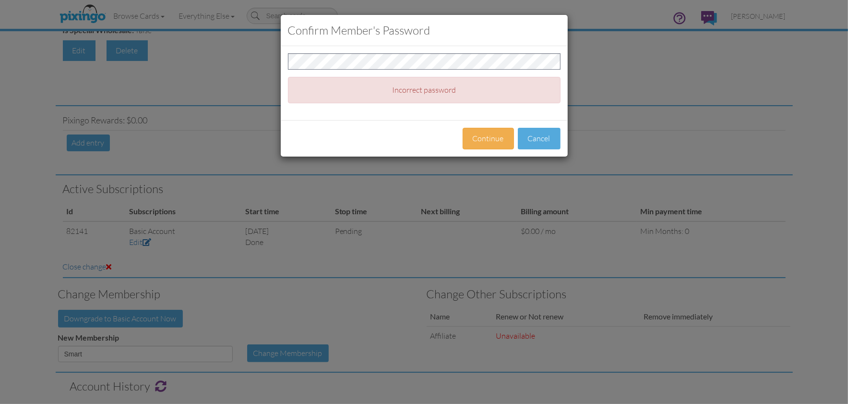
click at [444, 124] on div "Continue Cancel" at bounding box center [424, 138] width 287 height 36
click at [499, 139] on button "Continue" at bounding box center [488, 139] width 51 height 22
click at [549, 139] on button "Cancel" at bounding box center [539, 139] width 43 height 22
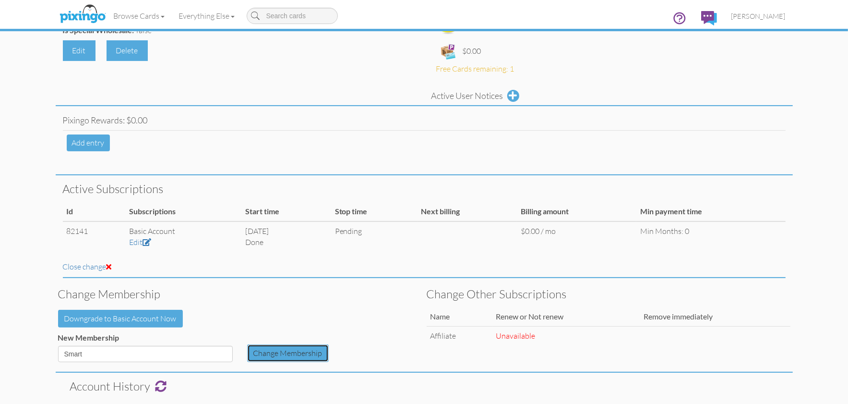
scroll to position [0, 0]
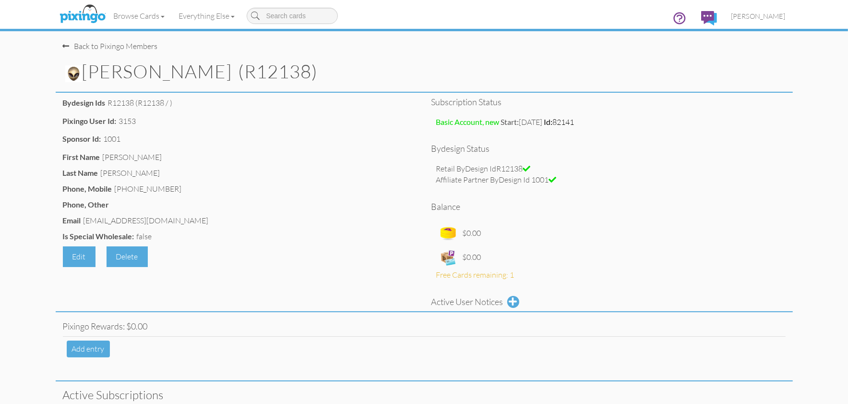
click at [730, 242] on div "$0.00 $0.00" at bounding box center [608, 245] width 345 height 48
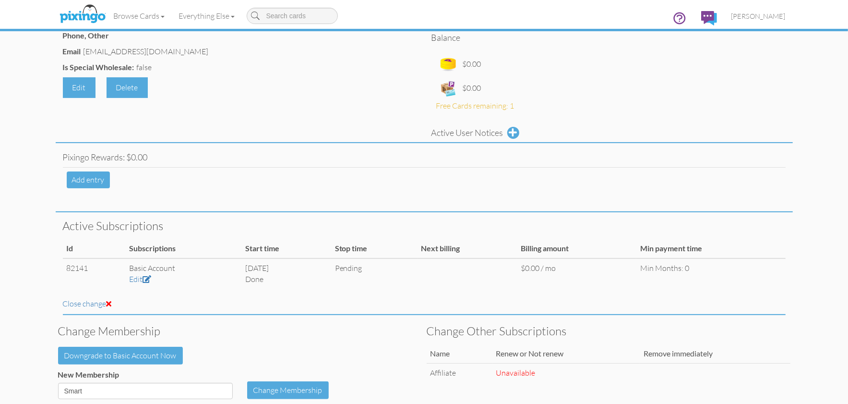
scroll to position [346, 0]
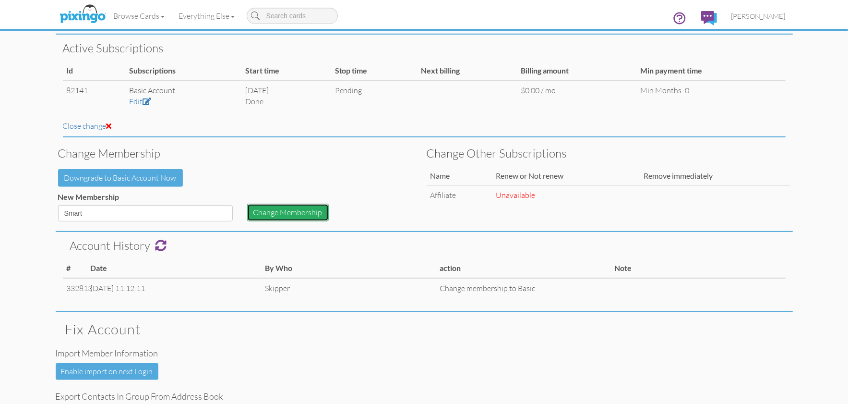
click at [293, 214] on button "Change Membership" at bounding box center [288, 212] width 82 height 18
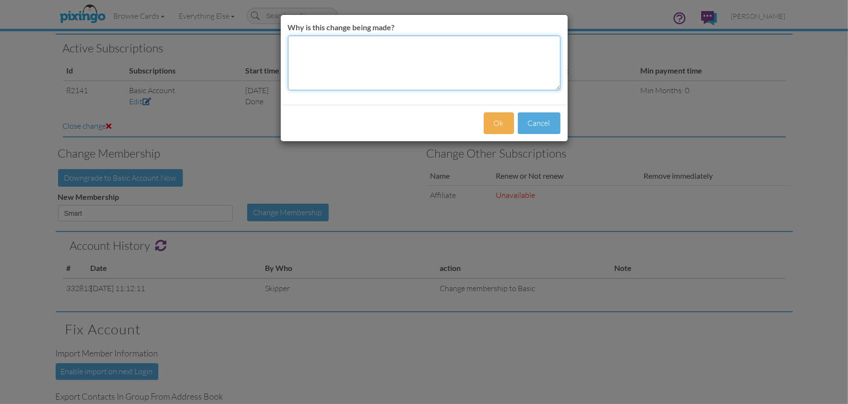
click at [347, 55] on textarea "Why is this change being made?" at bounding box center [424, 63] width 273 height 55
type textarea "as [PERSON_NAME]"
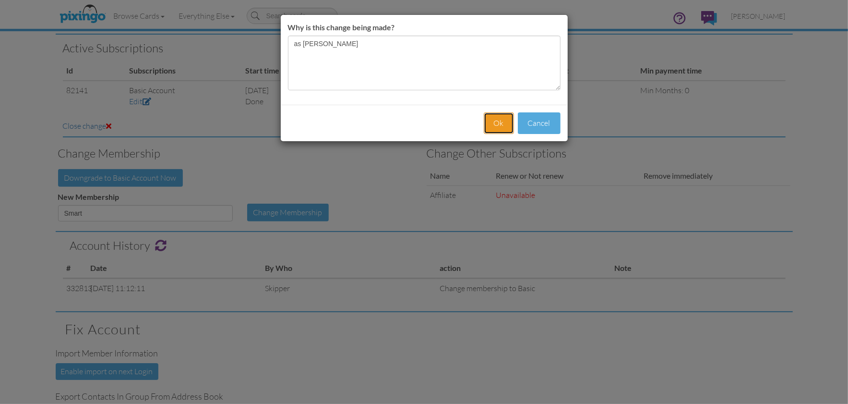
click at [496, 113] on button "Ok" at bounding box center [499, 123] width 30 height 22
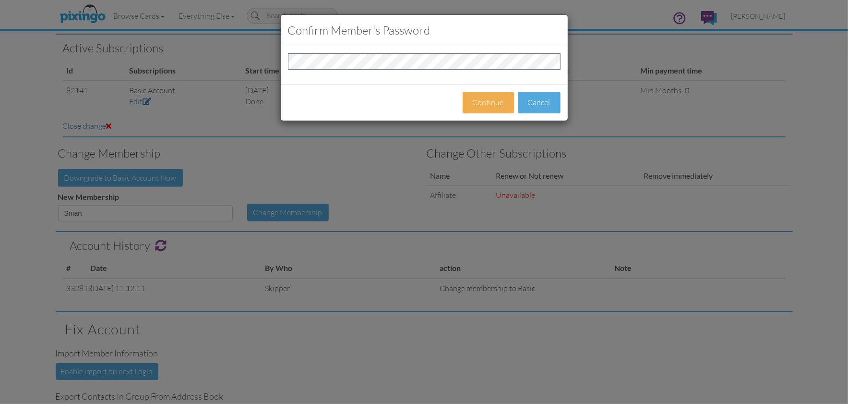
click at [443, 85] on div "Continue Cancel" at bounding box center [424, 102] width 287 height 36
click at [478, 100] on button "Continue" at bounding box center [488, 103] width 51 height 22
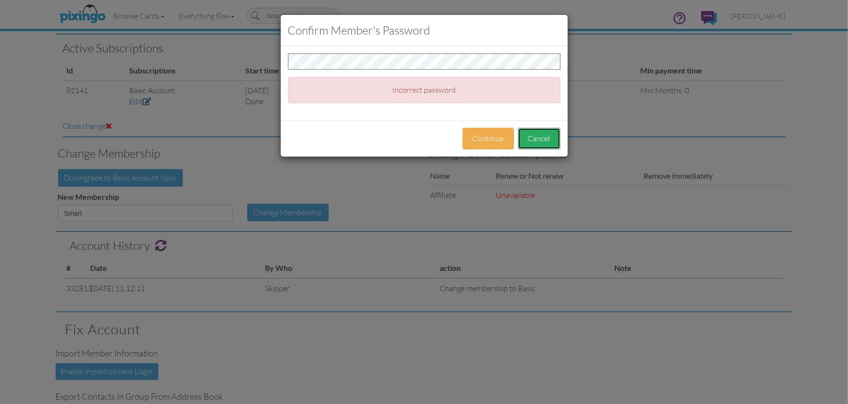
click at [550, 146] on button "Cancel" at bounding box center [539, 139] width 43 height 22
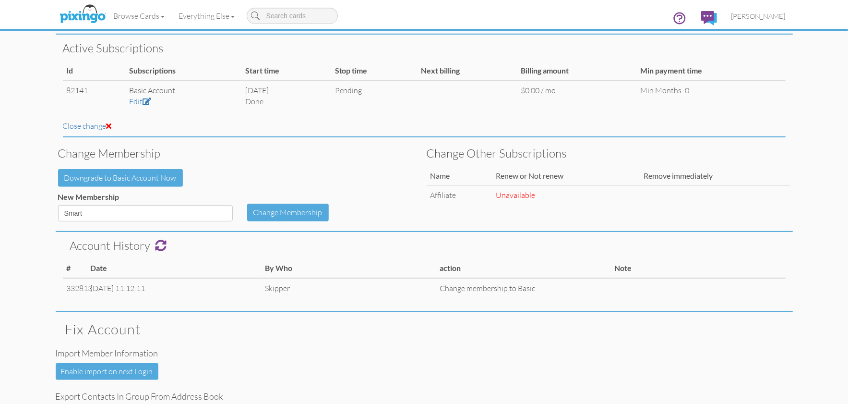
drag, startPoint x: 707, startPoint y: 197, endPoint x: 733, endPoint y: 169, distance: 38.4
click at [707, 197] on td at bounding box center [715, 195] width 150 height 19
click at [751, 175] on td "Remove immediately" at bounding box center [715, 176] width 150 height 19
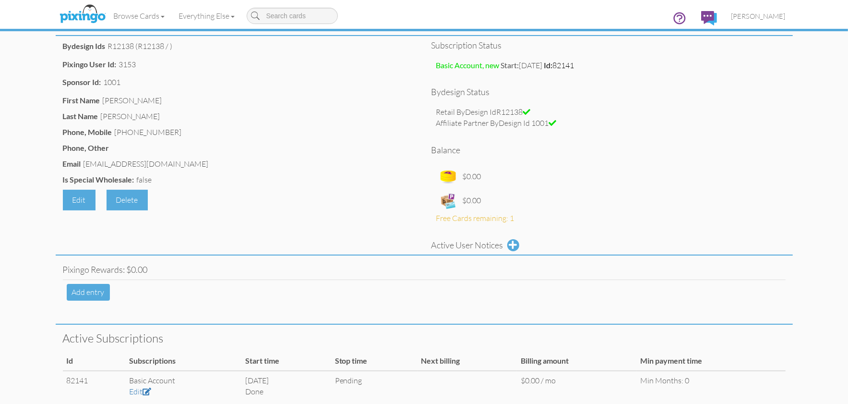
scroll to position [0, 0]
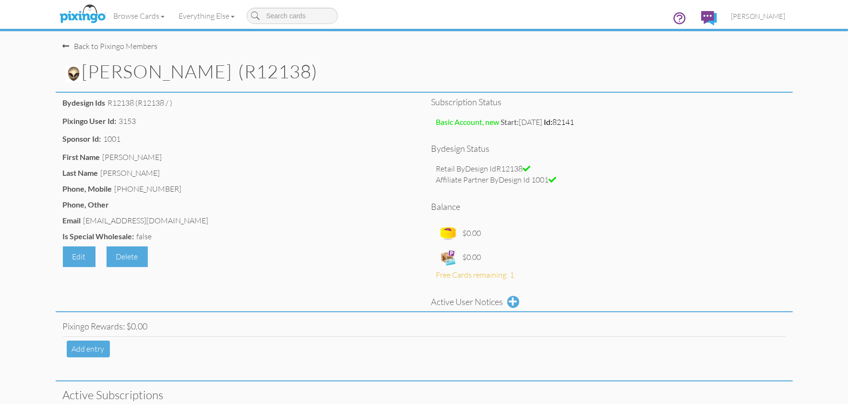
click at [72, 73] on img at bounding box center [73, 73] width 17 height 17
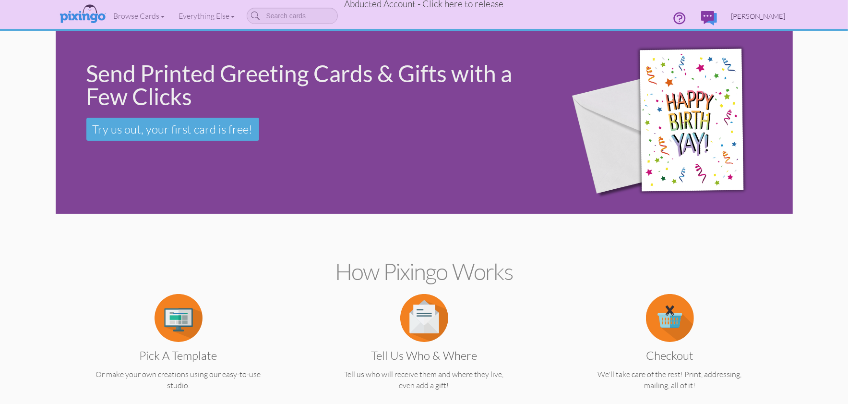
click at [741, 14] on span "[PERSON_NAME]" at bounding box center [758, 16] width 54 height 8
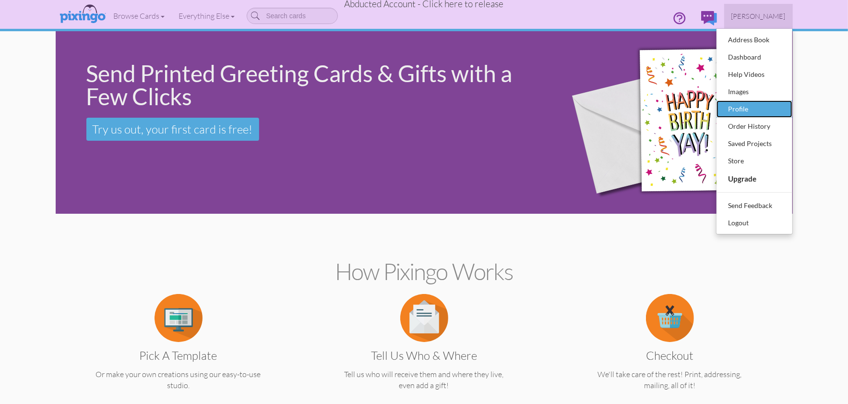
click at [741, 108] on div "Profile" at bounding box center [754, 109] width 57 height 14
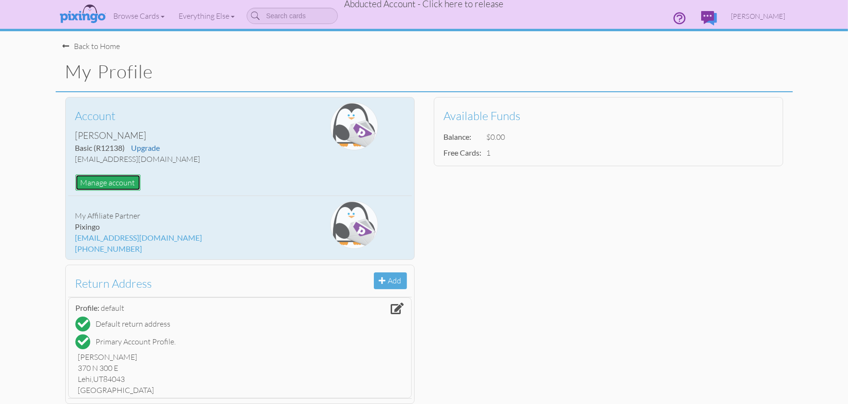
click at [109, 184] on button "Manage account" at bounding box center [107, 182] width 65 height 17
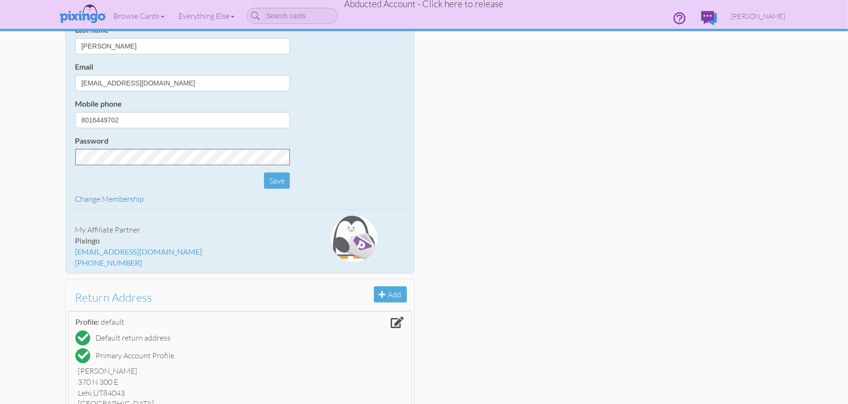
scroll to position [139, 0]
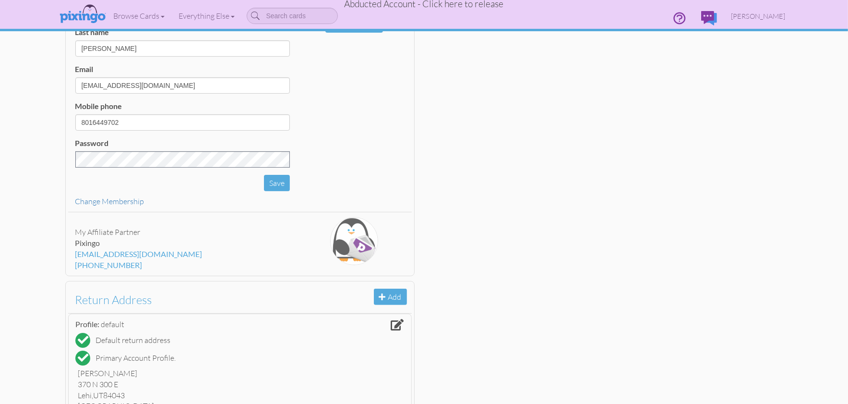
click at [445, 5] on span "Abducted Account - Click here to release" at bounding box center [424, 4] width 159 height 12
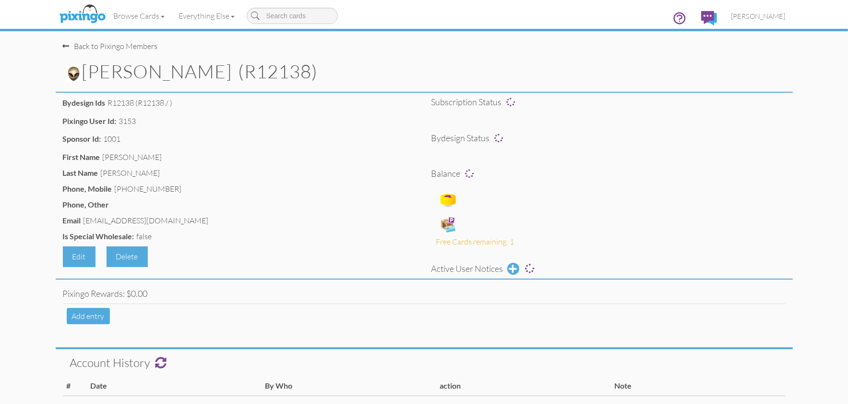
click at [694, 144] on div "Subscription status Bydesign status Balance Free Cards remaining: 1 Active User…" at bounding box center [608, 187] width 369 height 181
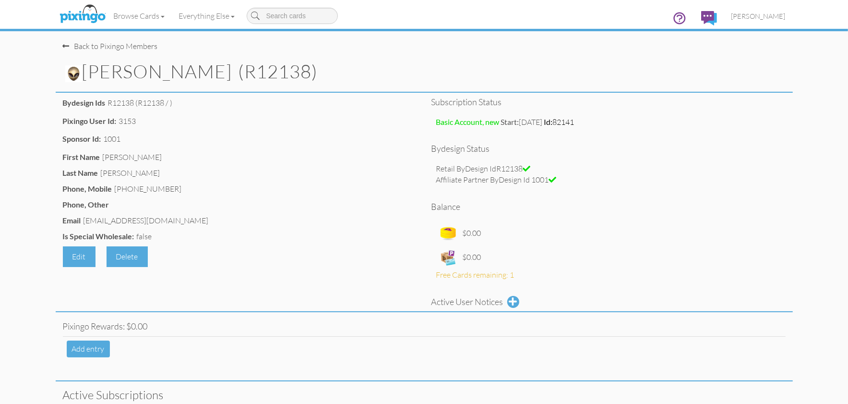
click at [128, 47] on div "Back to Pixingo Members" at bounding box center [110, 46] width 95 height 11
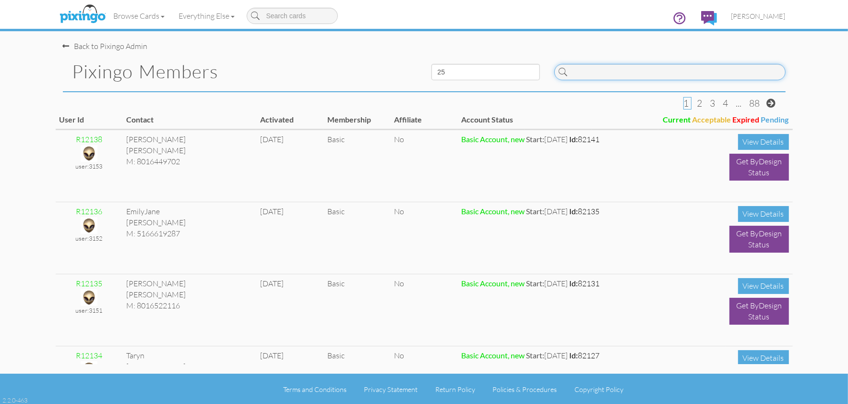
click at [630, 77] on input at bounding box center [669, 72] width 231 height 16
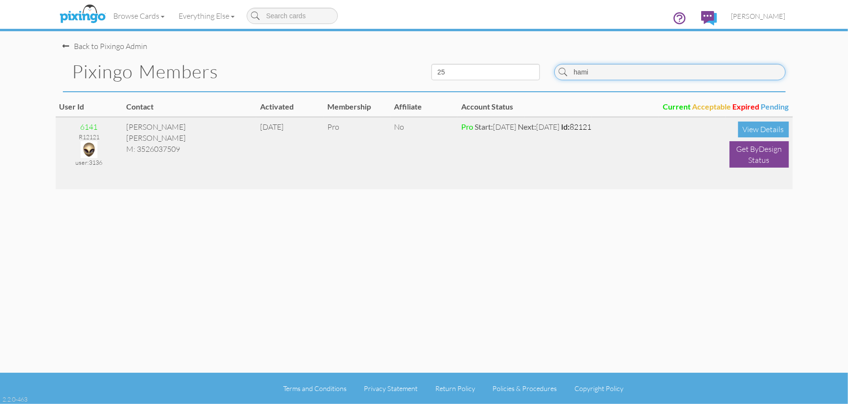
type input "hami"
click at [87, 150] on img at bounding box center [89, 149] width 17 height 17
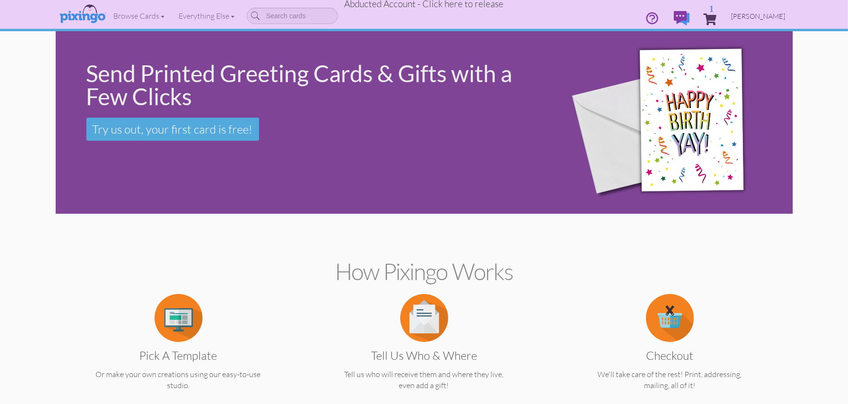
click at [761, 17] on span "[PERSON_NAME]" at bounding box center [758, 16] width 54 height 8
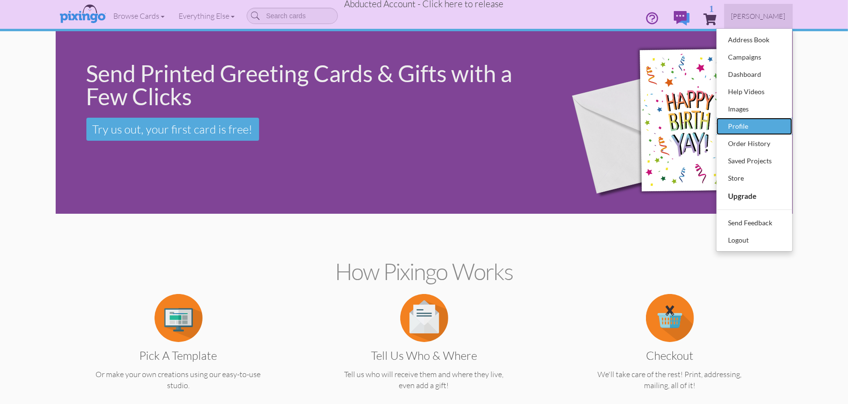
click at [754, 122] on div "Profile" at bounding box center [754, 126] width 57 height 14
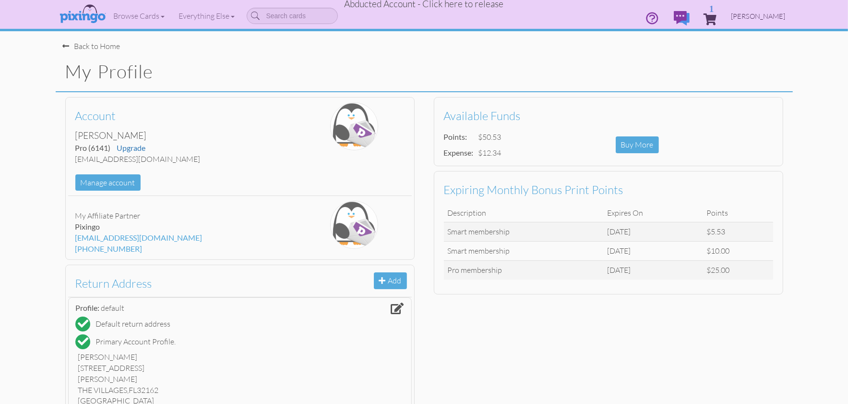
click at [762, 18] on span "[PERSON_NAME]" at bounding box center [758, 16] width 54 height 8
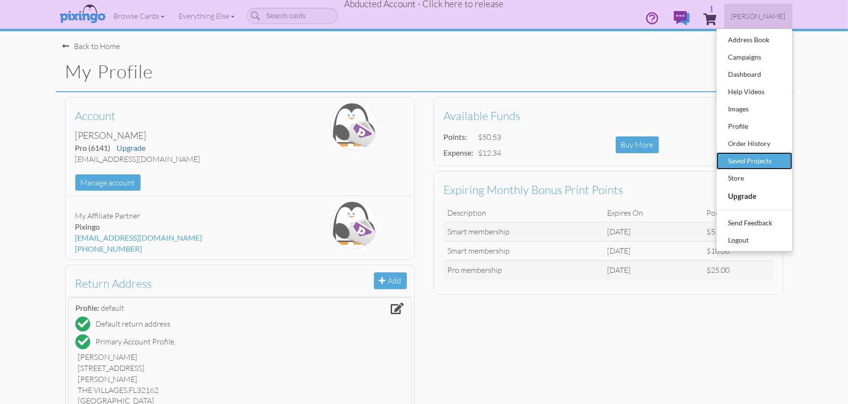
click at [758, 156] on div "Saved Projects" at bounding box center [754, 161] width 57 height 14
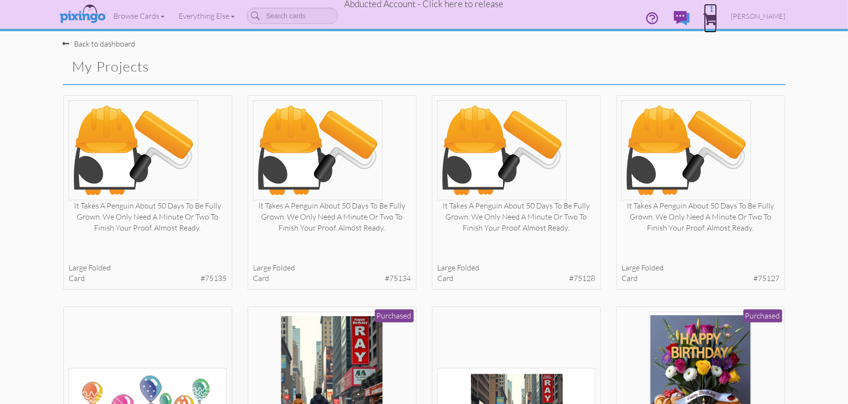
click at [717, 18] on span "1" at bounding box center [710, 19] width 13 height 12
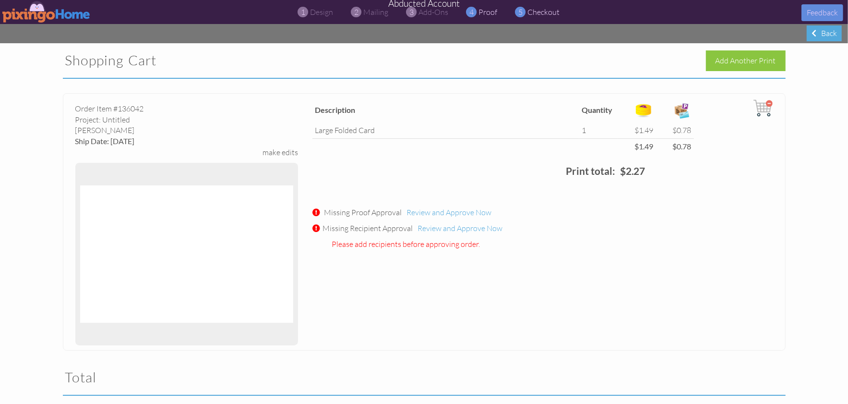
click at [489, 11] on span "proof" at bounding box center [488, 12] width 19 height 10
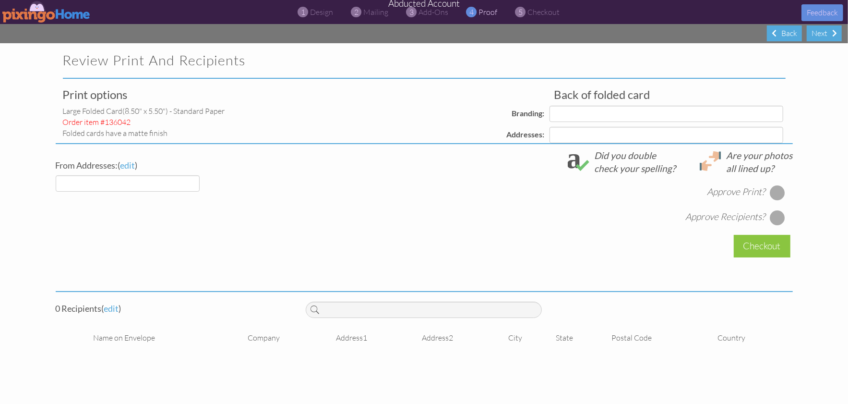
select select "object:2325"
select select "object:2331"
select select "object:2329"
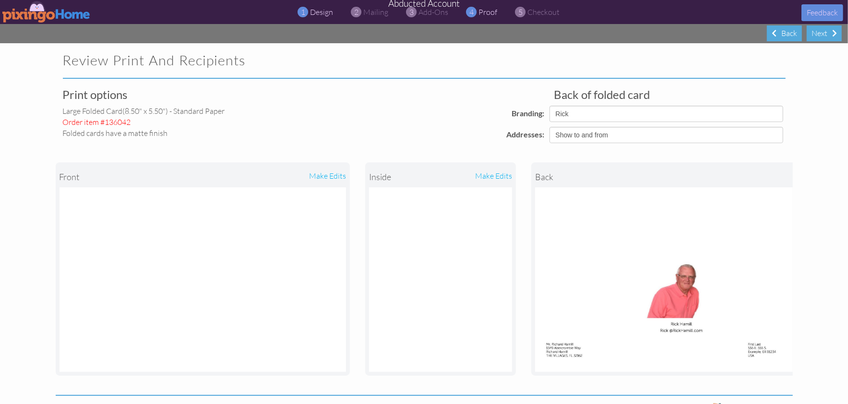
click at [316, 12] on span "design" at bounding box center [321, 12] width 23 height 10
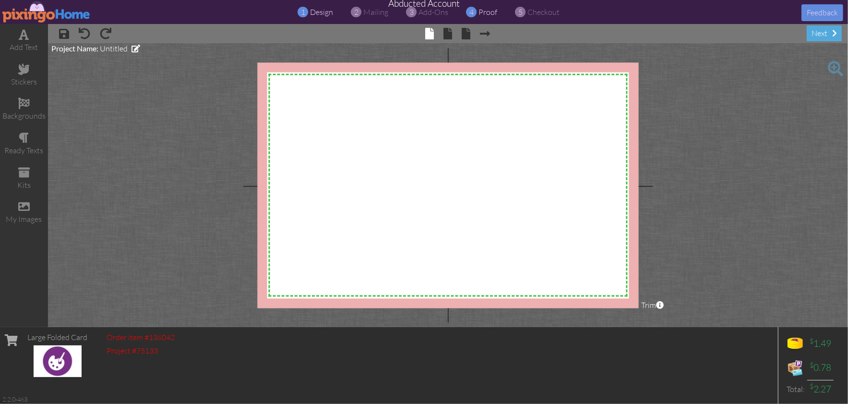
click at [484, 13] on span "proof" at bounding box center [488, 12] width 19 height 10
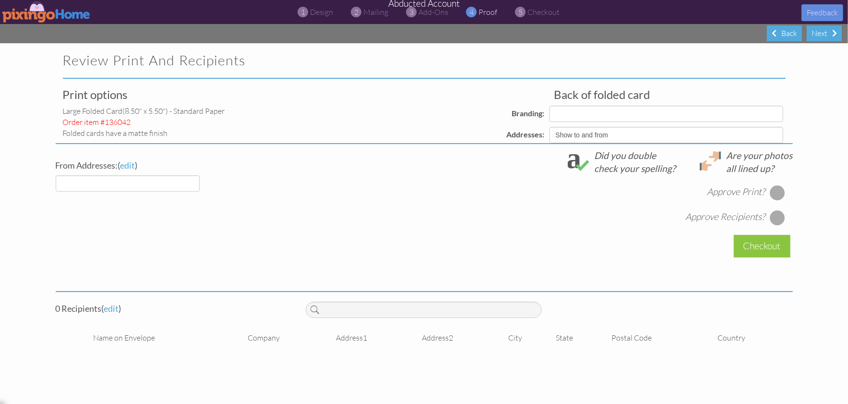
select select "object:2413"
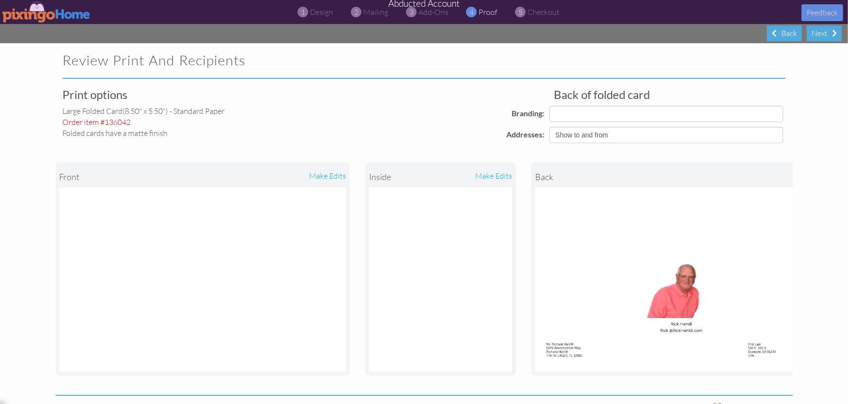
select select "object:2424"
click at [544, 13] on span "checkout" at bounding box center [544, 12] width 32 height 10
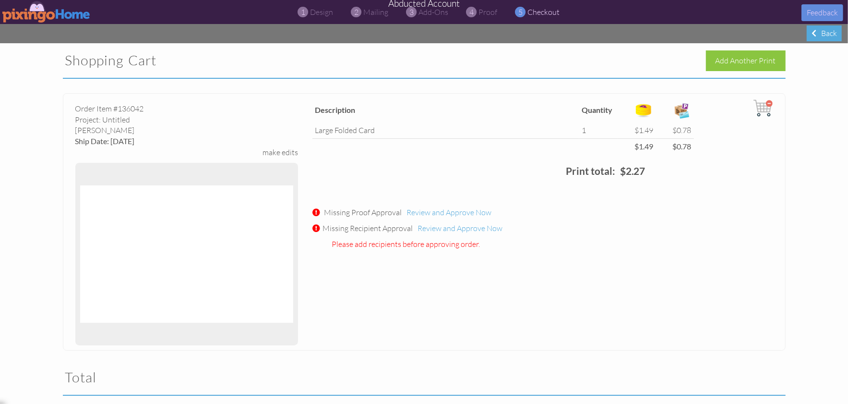
click at [772, 105] on img at bounding box center [762, 107] width 19 height 19
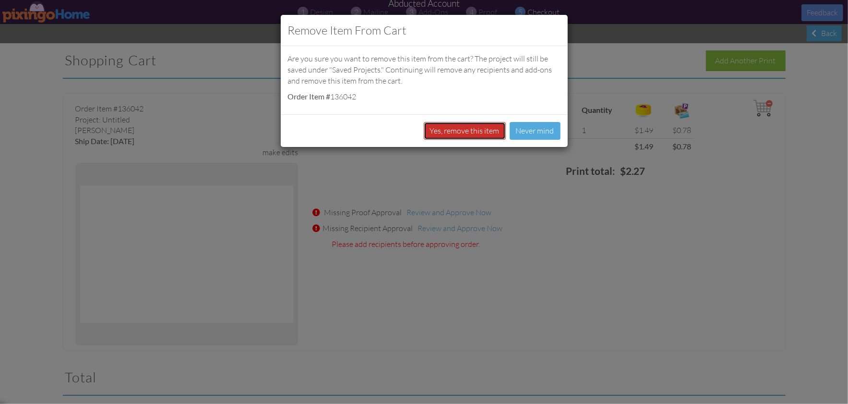
click at [473, 131] on button "Yes, remove this item" at bounding box center [465, 131] width 82 height 18
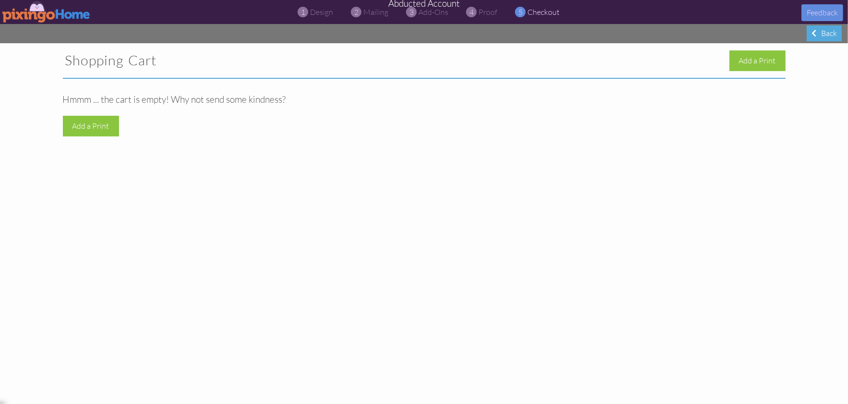
click at [46, 11] on img at bounding box center [46, 12] width 88 height 22
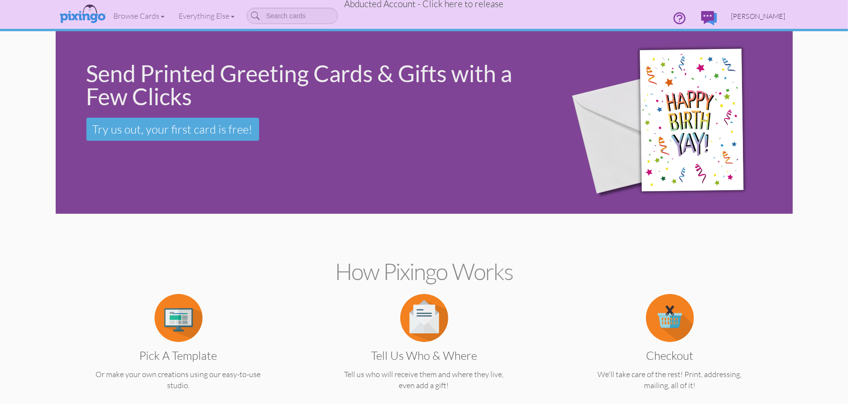
click at [752, 14] on span "[PERSON_NAME]" at bounding box center [758, 16] width 54 height 8
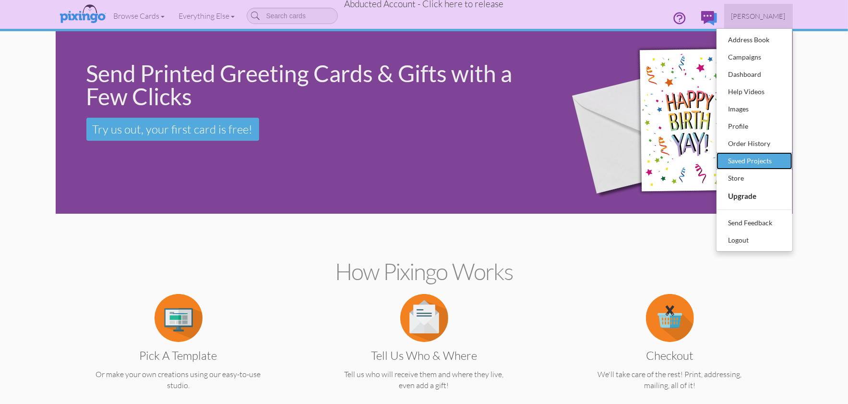
click at [740, 155] on div "Saved Projects" at bounding box center [754, 161] width 57 height 14
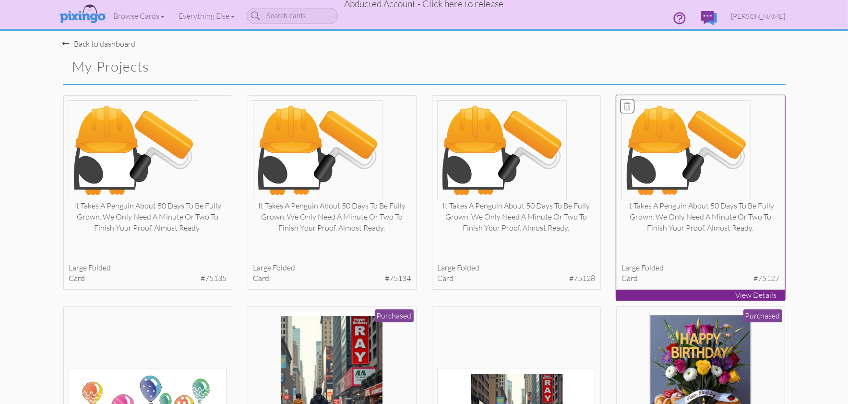
click at [745, 182] on img at bounding box center [686, 150] width 130 height 100
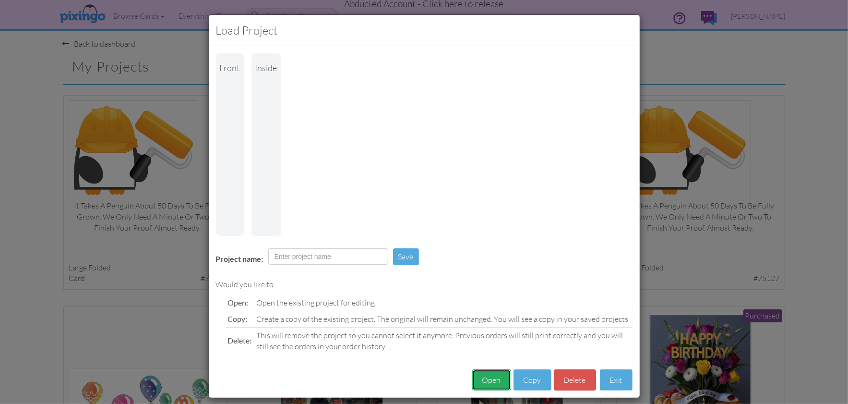
click at [487, 369] on button "Open" at bounding box center [491, 380] width 39 height 22
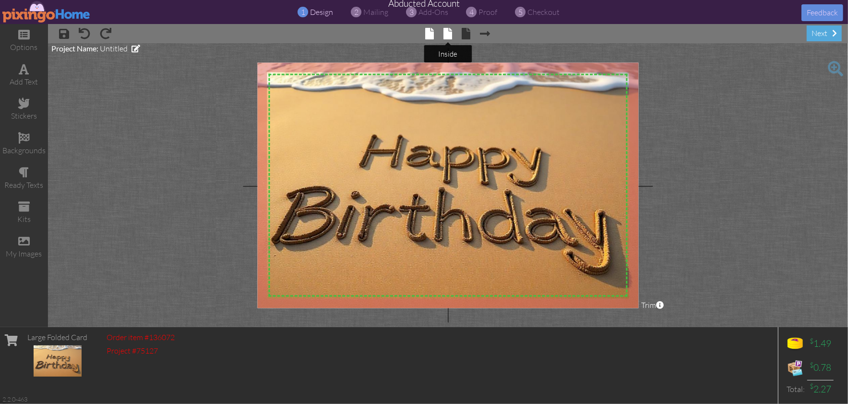
click at [448, 36] on span at bounding box center [447, 34] width 9 height 12
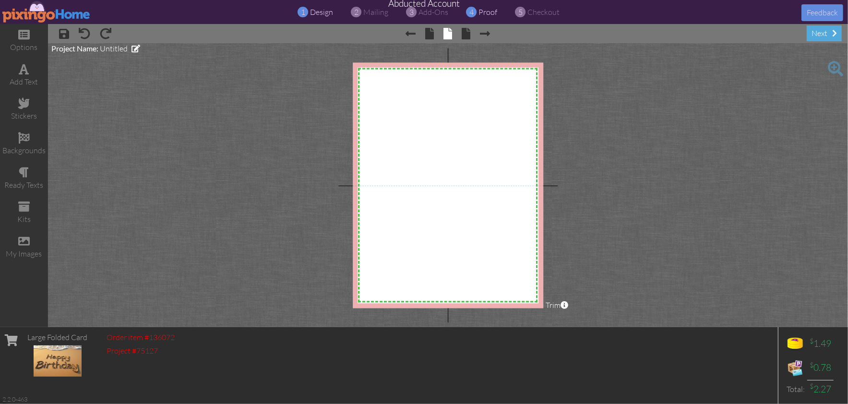
click at [490, 12] on span "proof" at bounding box center [488, 12] width 19 height 10
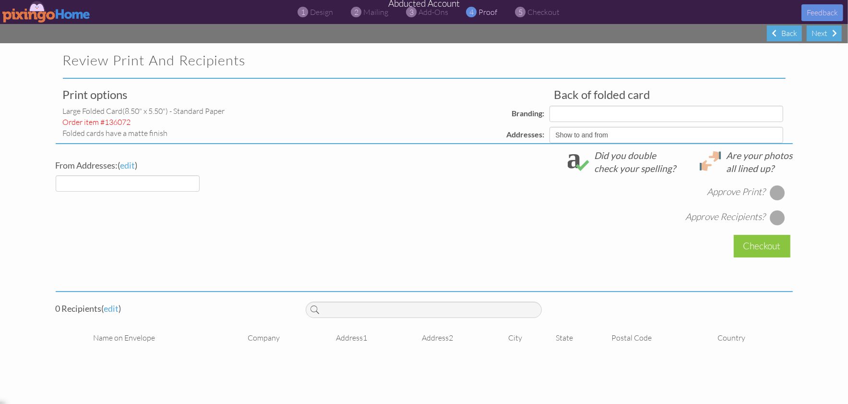
select select "object:3085"
select select "object:3087"
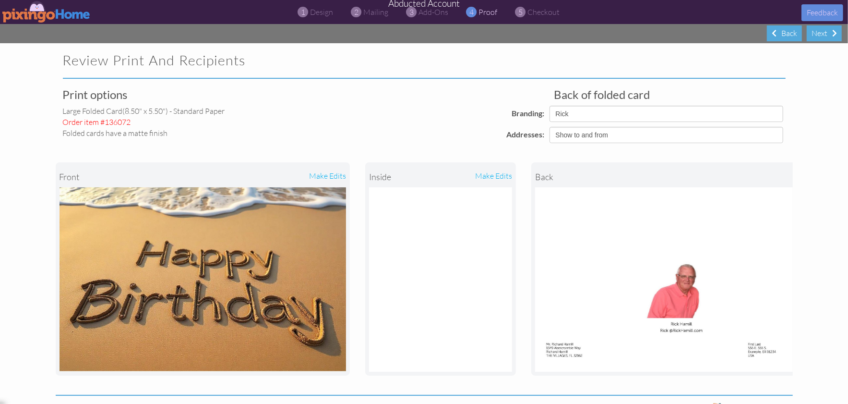
click at [35, 10] on img at bounding box center [46, 12] width 88 height 22
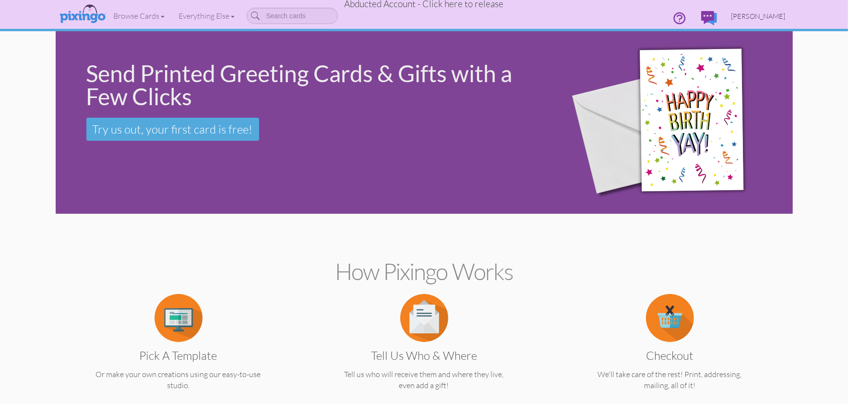
click at [783, 18] on span "[PERSON_NAME]" at bounding box center [758, 16] width 54 height 8
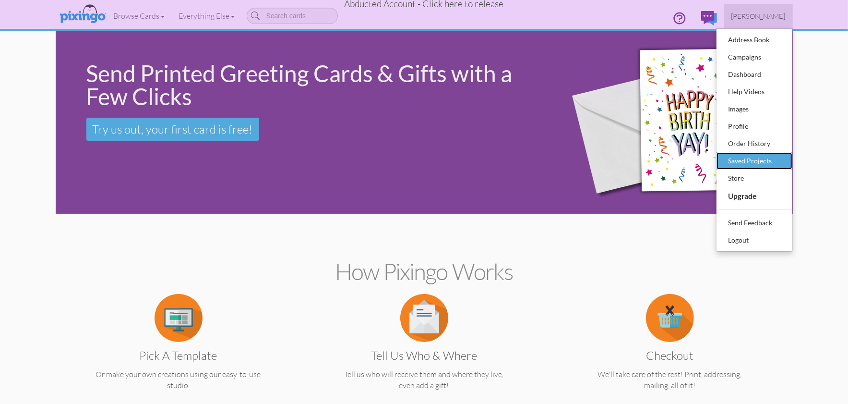
click at [737, 157] on div "Saved Projects" at bounding box center [754, 161] width 57 height 14
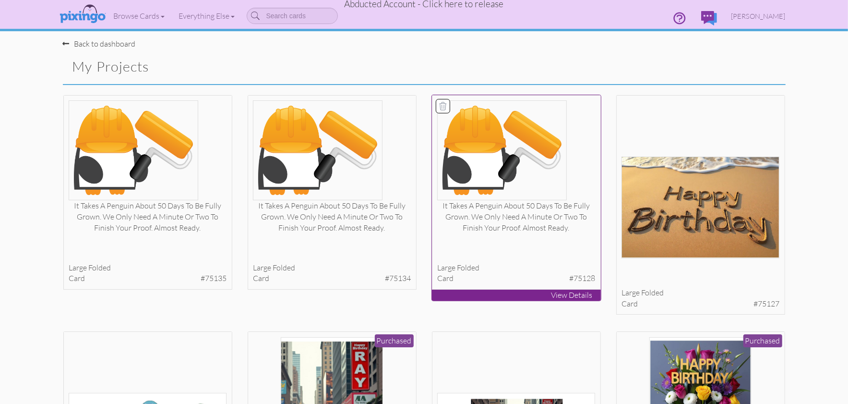
click at [494, 213] on div "It takes a penguin about 50 days to be fully grown. We only need a minute or tw…" at bounding box center [516, 216] width 158 height 33
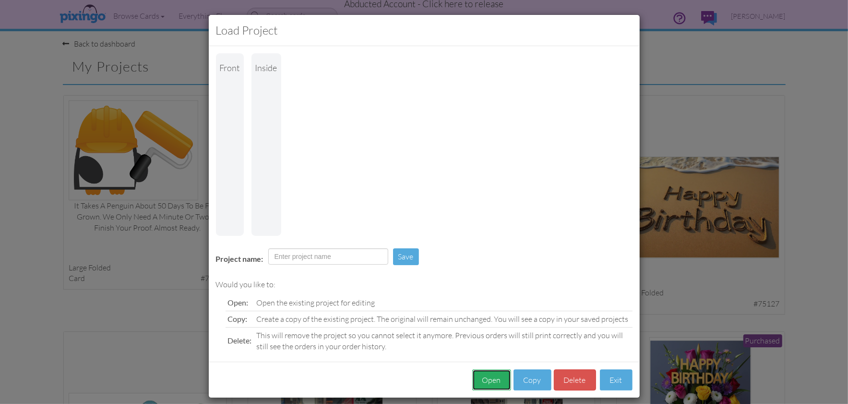
click at [492, 369] on button "Open" at bounding box center [491, 380] width 39 height 22
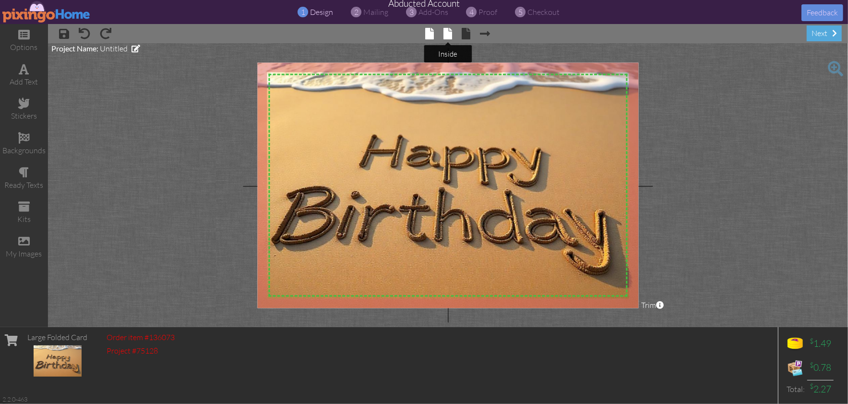
click at [446, 34] on span at bounding box center [447, 34] width 9 height 12
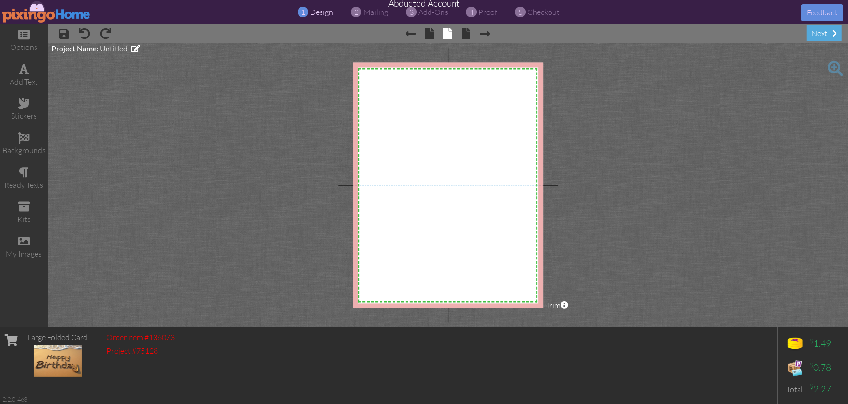
click at [32, 13] on img at bounding box center [46, 12] width 88 height 22
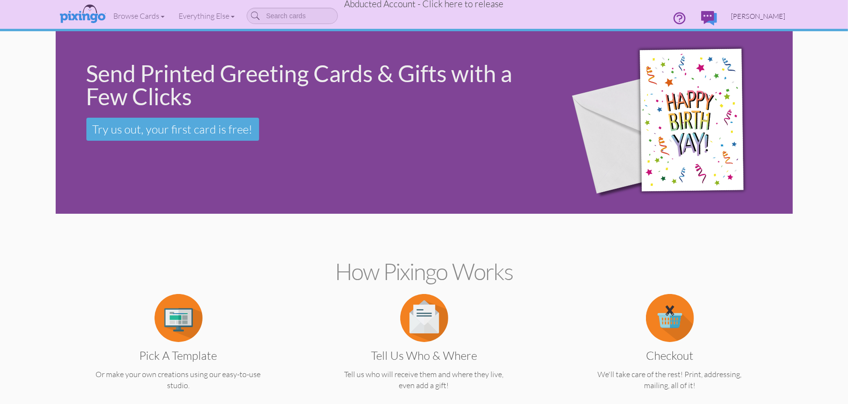
click at [769, 15] on span "[PERSON_NAME]" at bounding box center [758, 16] width 54 height 8
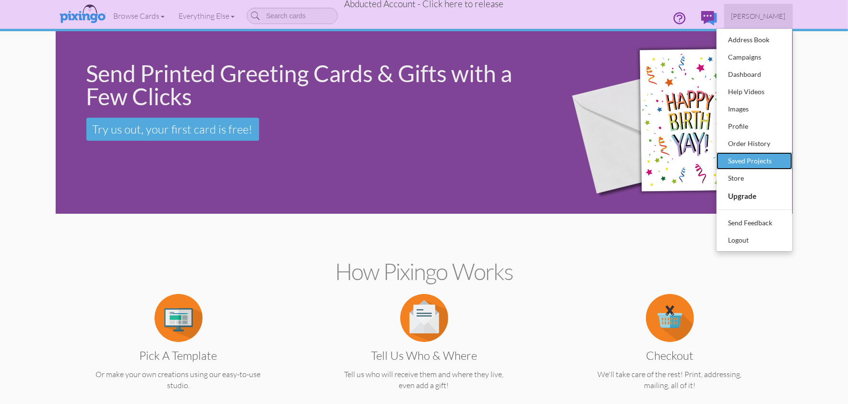
click at [745, 154] on div "Saved Projects" at bounding box center [754, 161] width 57 height 14
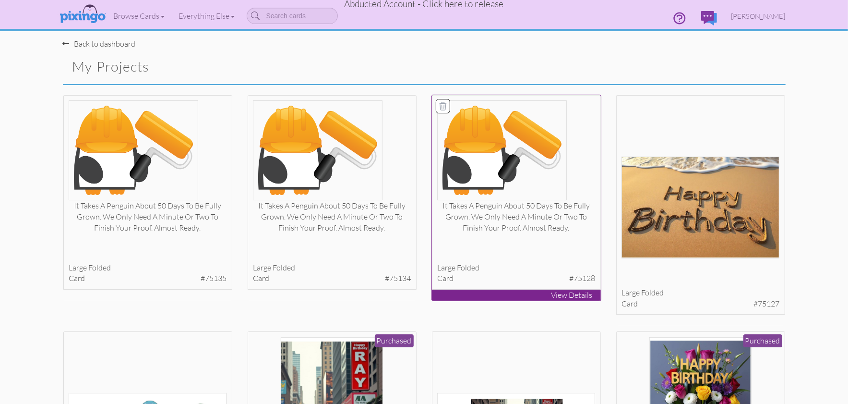
click at [525, 159] on img at bounding box center [502, 150] width 130 height 100
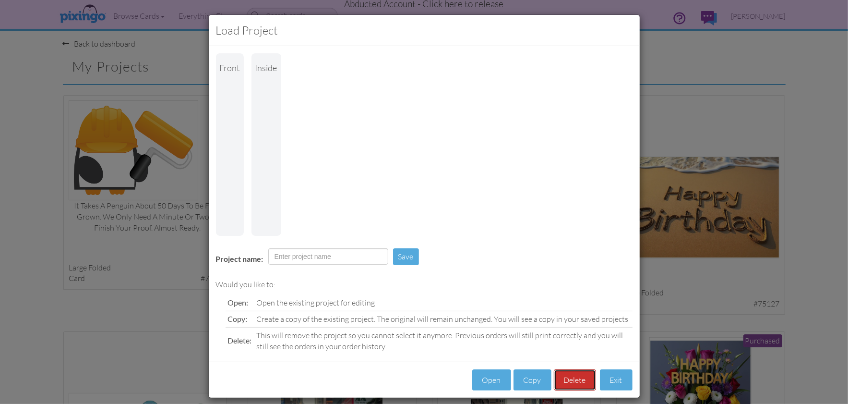
click at [577, 369] on button "Delete" at bounding box center [575, 380] width 42 height 22
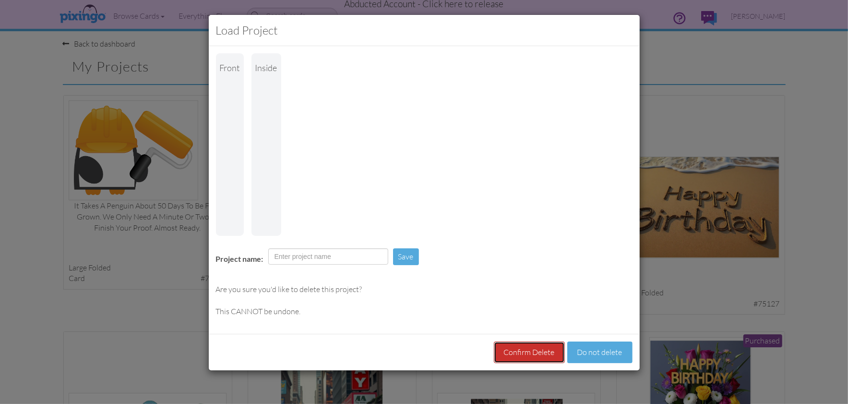
click at [525, 341] on button "Confirm Delete" at bounding box center [529, 352] width 71 height 22
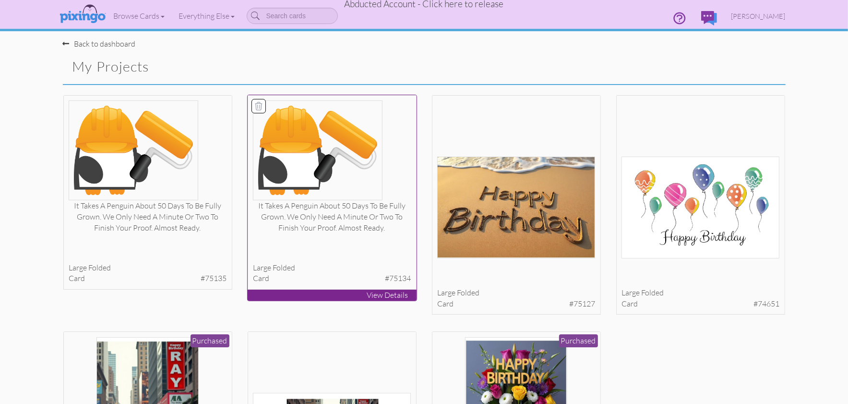
click at [329, 175] on img at bounding box center [318, 150] width 130 height 100
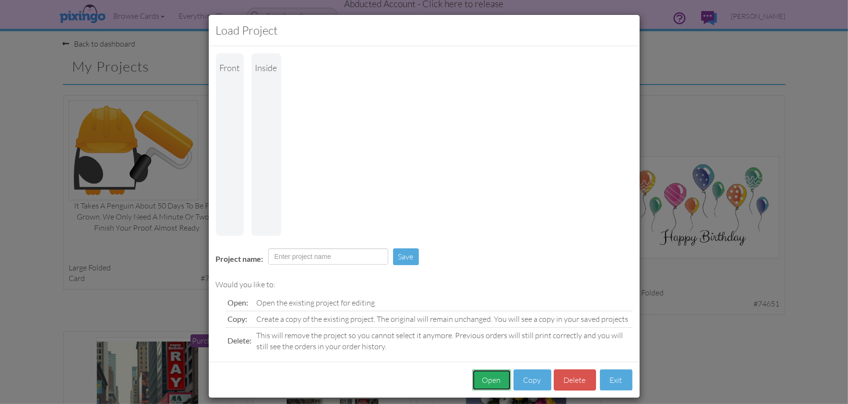
click at [489, 369] on button "Open" at bounding box center [491, 380] width 39 height 22
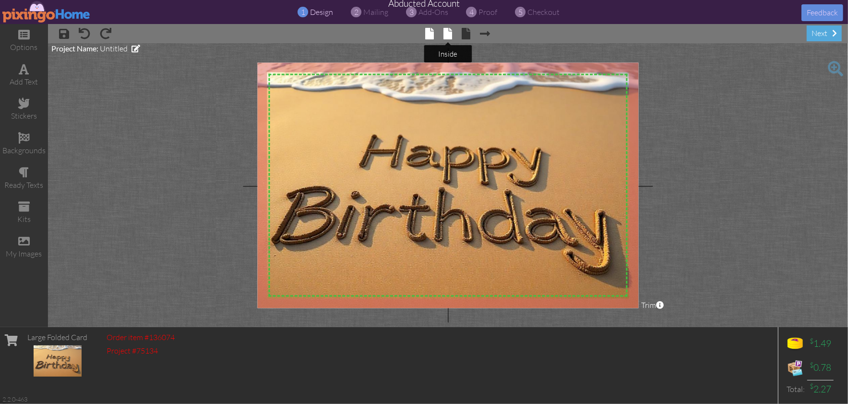
click at [450, 33] on span at bounding box center [447, 34] width 9 height 12
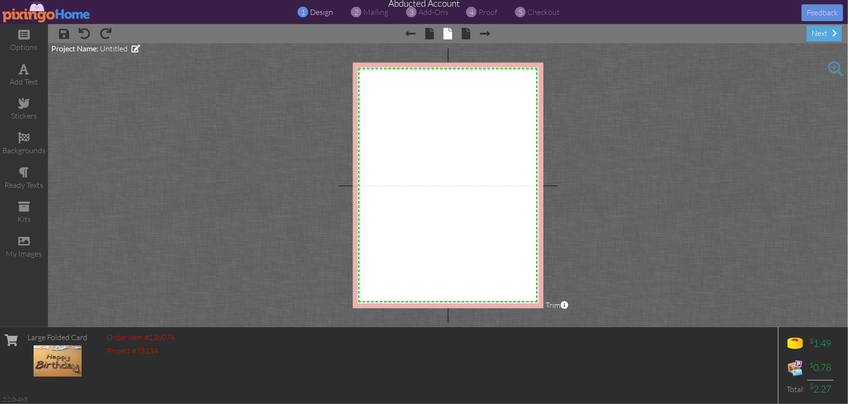
click at [43, 17] on img at bounding box center [46, 12] width 88 height 22
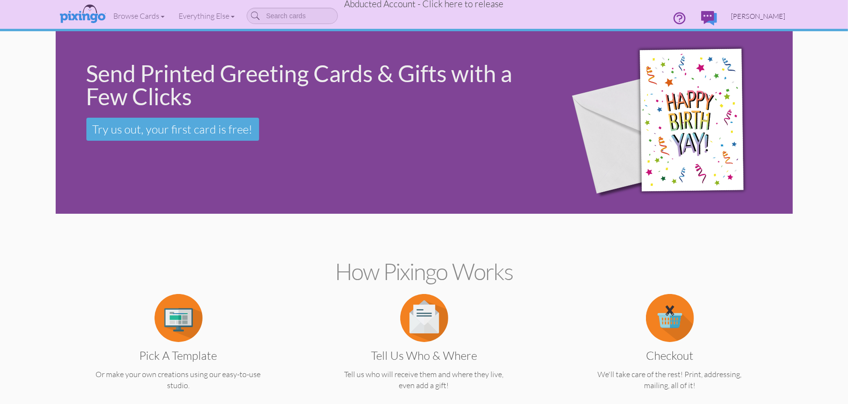
click at [757, 16] on span "[PERSON_NAME]" at bounding box center [758, 16] width 54 height 8
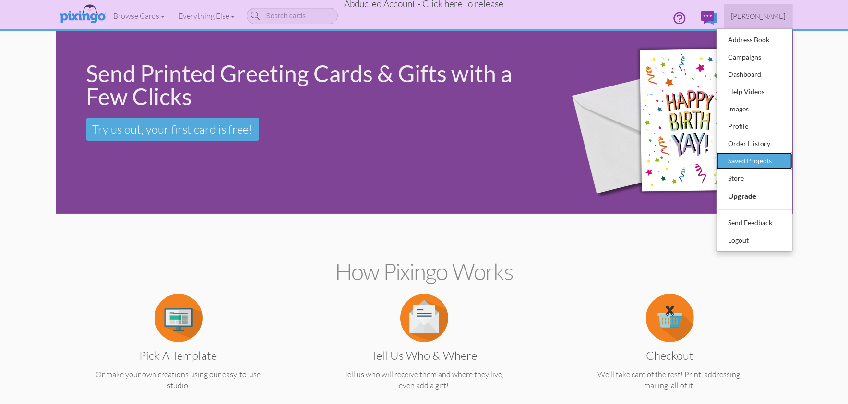
click at [740, 168] on link "Saved Projects" at bounding box center [754, 160] width 76 height 17
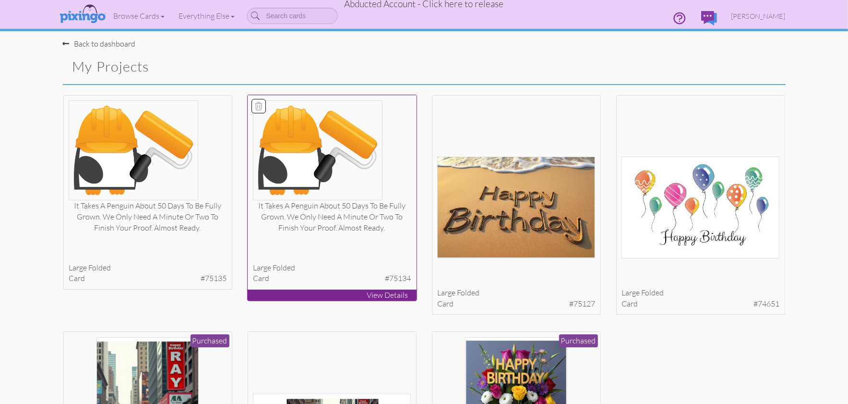
click at [259, 106] on icon at bounding box center [258, 106] width 7 height 8
click at [735, 64] on button "Delete 1 project(s)?" at bounding box center [744, 68] width 83 height 16
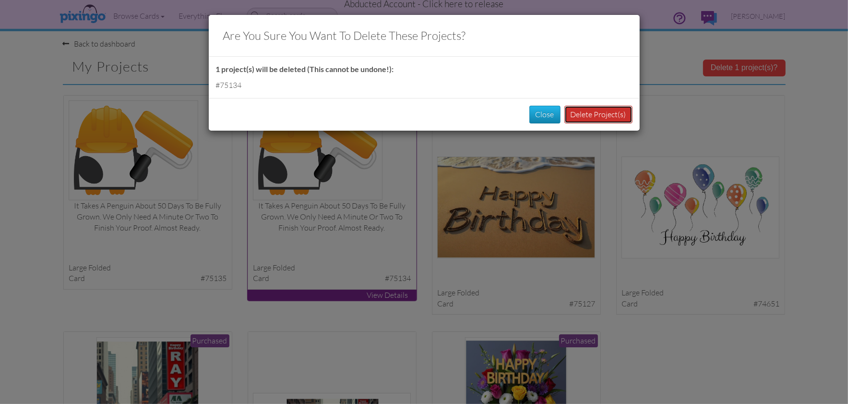
click at [575, 119] on button "Delete Project(s)" at bounding box center [598, 115] width 68 height 18
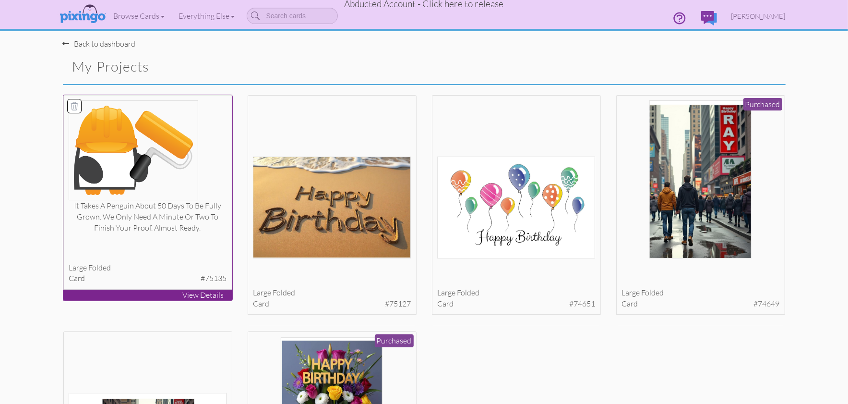
click at [137, 163] on img at bounding box center [134, 150] width 130 height 100
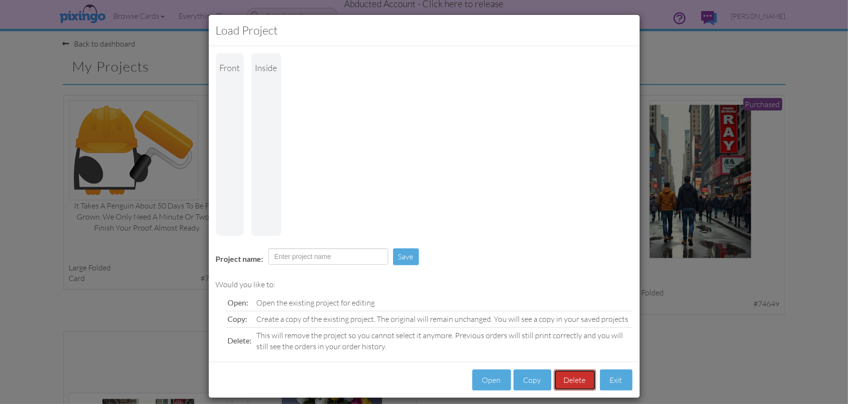
click at [573, 369] on button "Delete" at bounding box center [575, 380] width 42 height 22
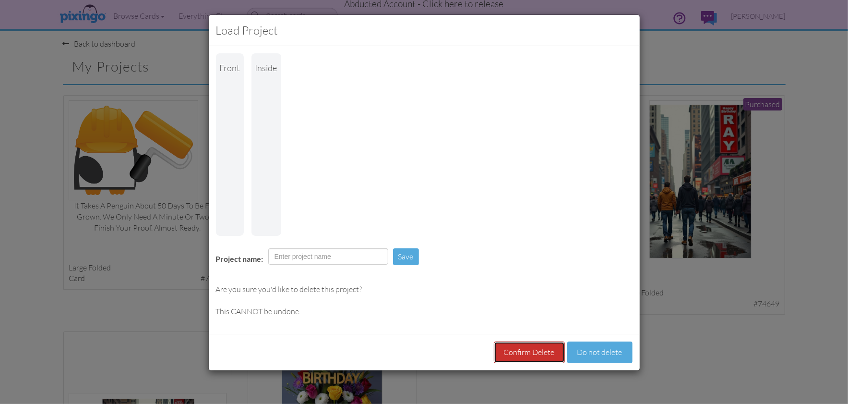
click at [535, 341] on button "Confirm Delete" at bounding box center [529, 352] width 71 height 22
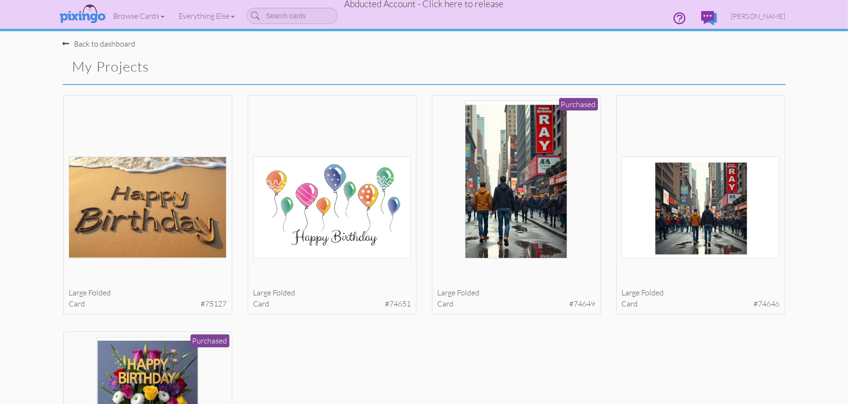
click at [827, 252] on saved-projects "Toggle navigation Visit Pixingo Mobile Browse Cards Business Accounting Automot…" at bounding box center [424, 311] width 848 height 623
click at [465, 6] on span "Abducted Account - Click here to release" at bounding box center [424, 4] width 159 height 12
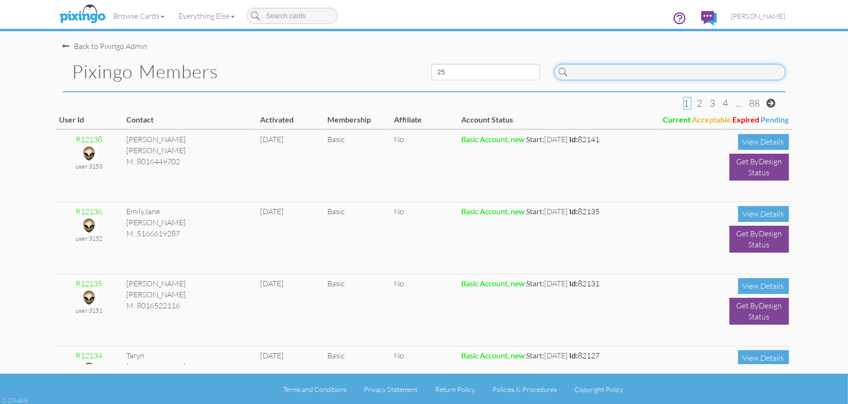
click at [577, 74] on input at bounding box center [669, 72] width 231 height 16
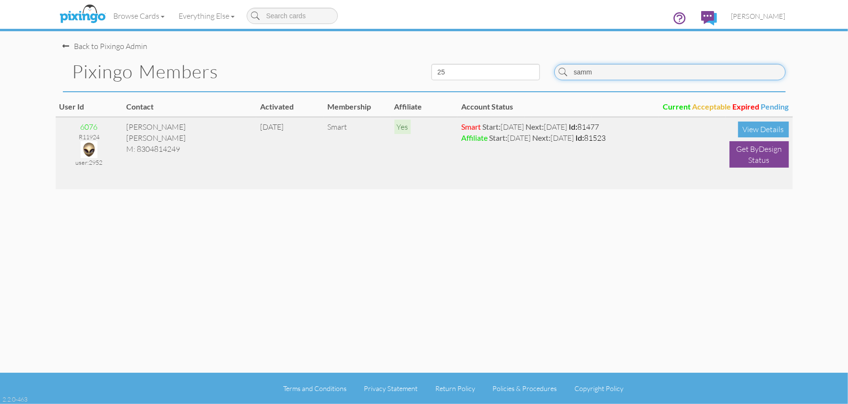
type input "samm"
click at [95, 144] on img at bounding box center [89, 149] width 17 height 17
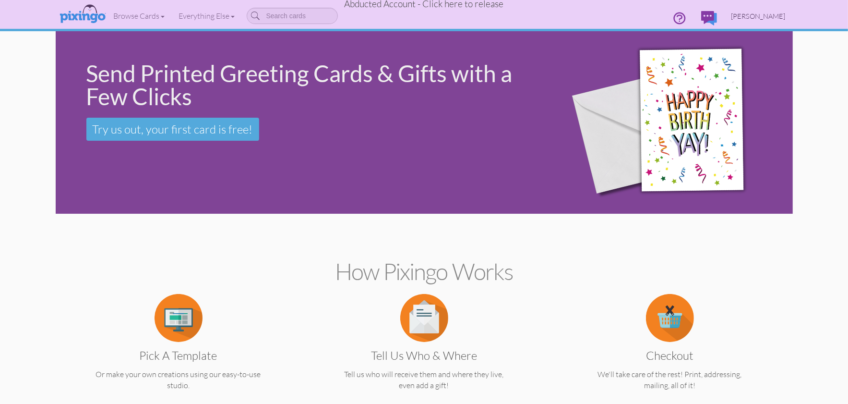
click at [764, 14] on span "[PERSON_NAME]" at bounding box center [758, 16] width 54 height 8
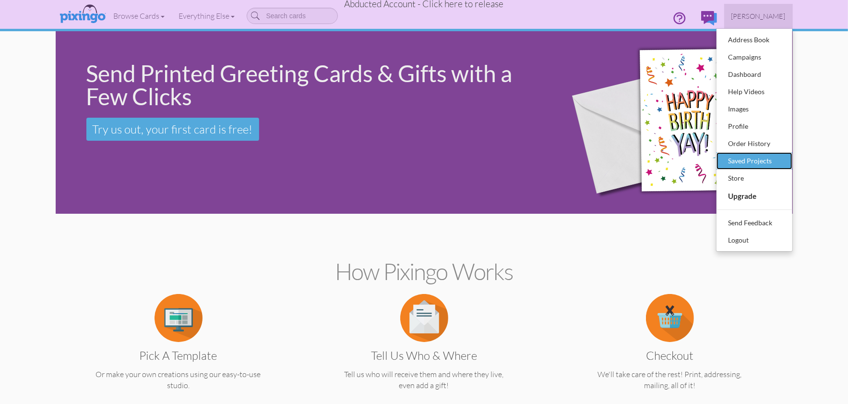
click at [750, 160] on div "Saved Projects" at bounding box center [754, 161] width 57 height 14
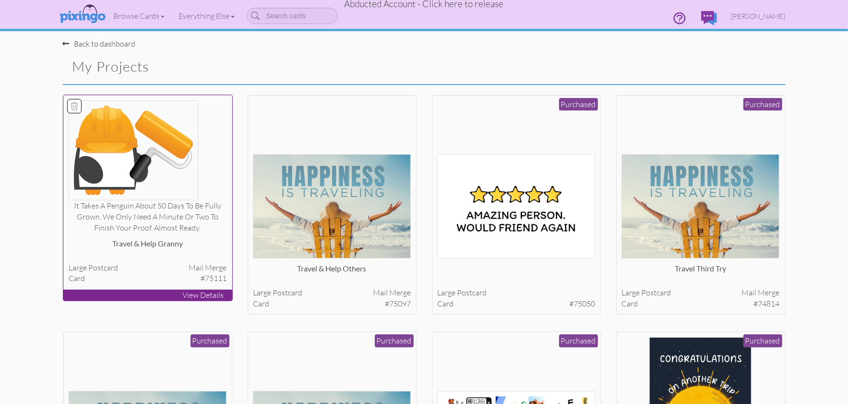
click at [136, 149] on img at bounding box center [134, 150] width 130 height 100
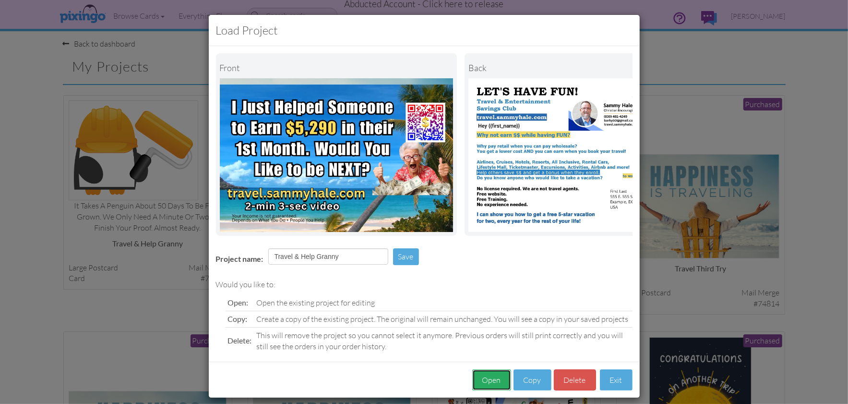
click at [492, 379] on button "Open" at bounding box center [491, 380] width 39 height 22
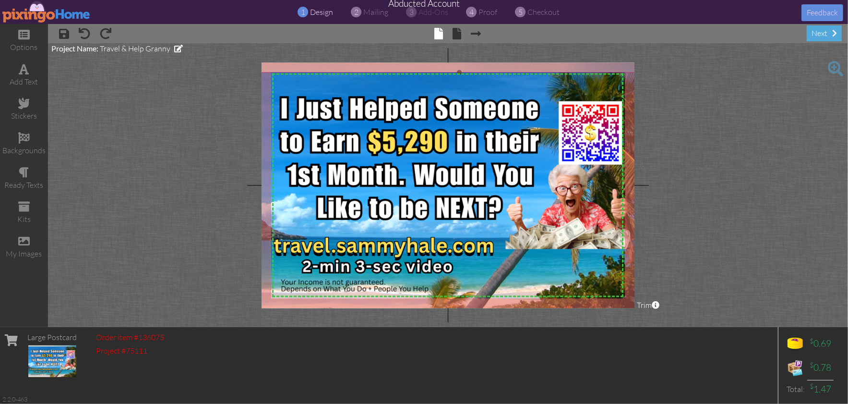
click at [290, 97] on img at bounding box center [460, 190] width 422 height 237
click at [371, 87] on img at bounding box center [460, 190] width 422 height 237
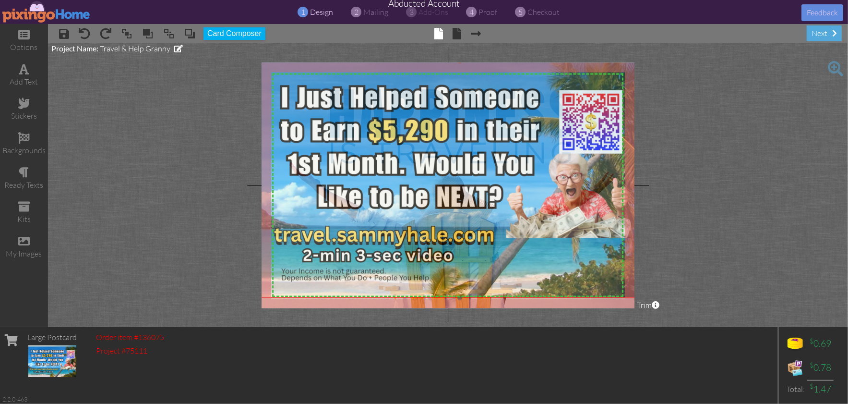
drag, startPoint x: 422, startPoint y: 82, endPoint x: 423, endPoint y: 71, distance: 11.0
click at [423, 71] on img at bounding box center [460, 179] width 422 height 237
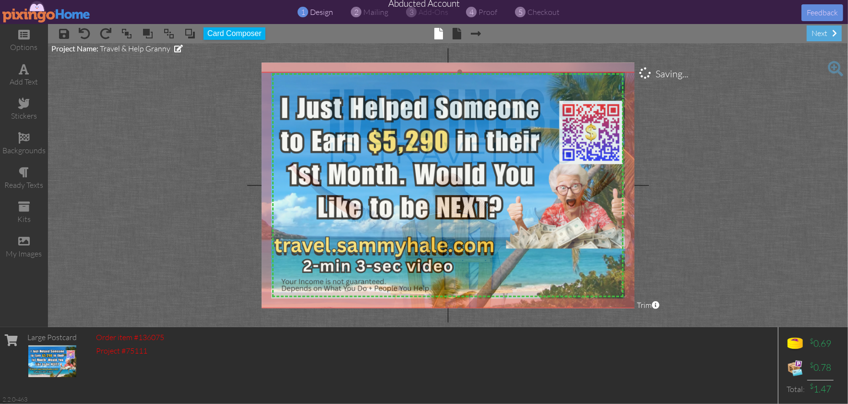
drag, startPoint x: 423, startPoint y: 71, endPoint x: 423, endPoint y: 81, distance: 10.6
click at [423, 81] on img at bounding box center [460, 190] width 422 height 237
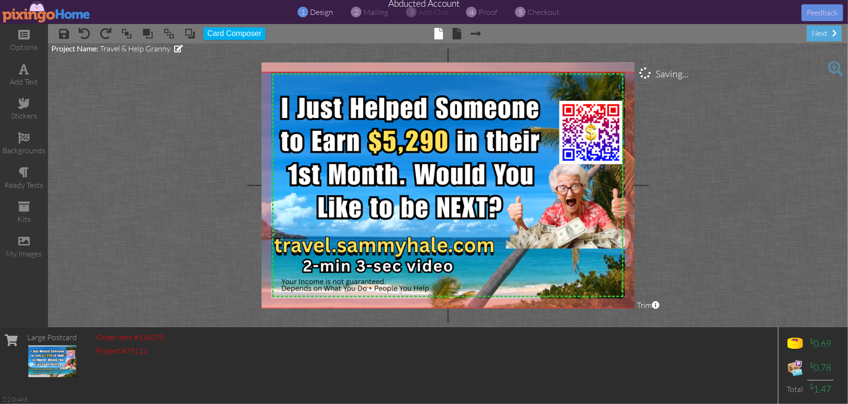
click at [678, 123] on project-studio-wrapper "X X X X X X X X X X X X X X X X X X X X X X X X X X X X X X X X X X X X X X X X…" at bounding box center [448, 185] width 800 height 284
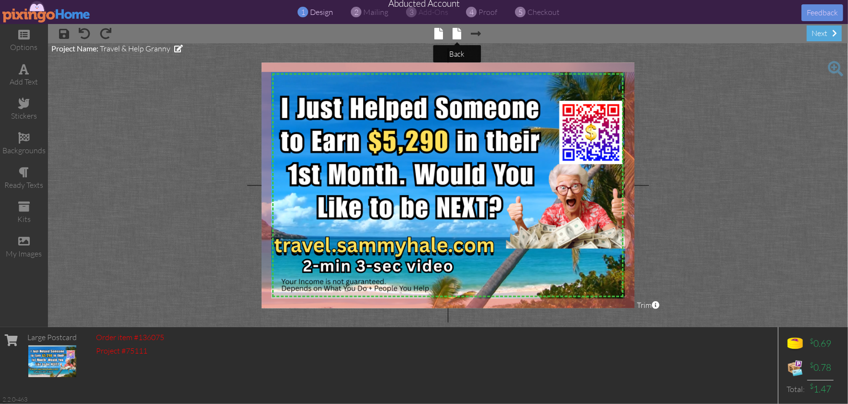
click at [457, 34] on span at bounding box center [457, 34] width 9 height 12
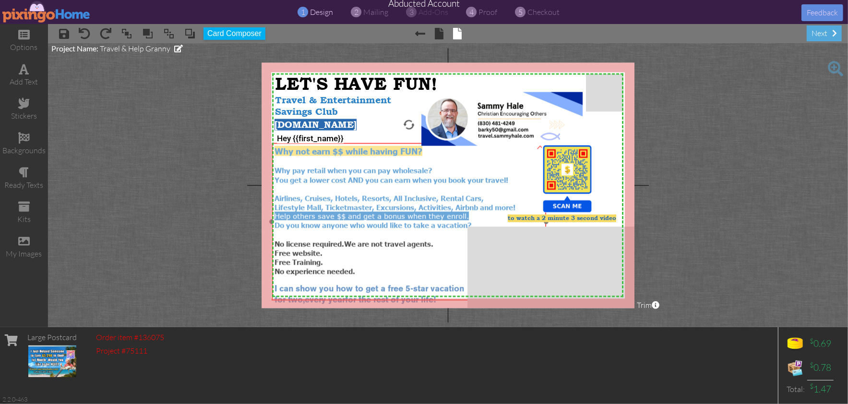
click at [366, 297] on span "for the rest of your life!" at bounding box center [391, 300] width 91 height 7
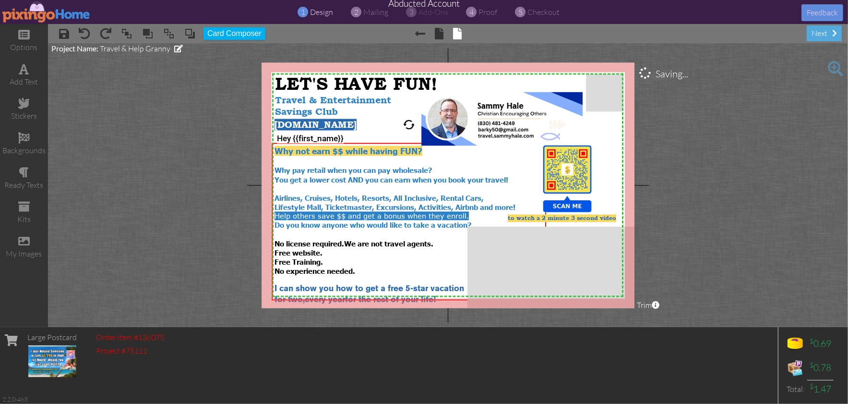
click at [776, 252] on project-studio-wrapper "X X X X X X X X X X X X X X X X X X X X X X X X X X X X X X X X X X X X X X X X…" at bounding box center [448, 185] width 800 height 284
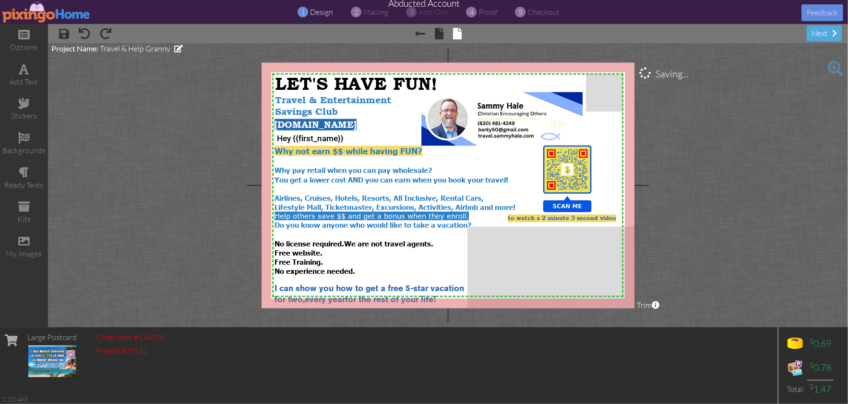
click at [821, 194] on project-studio-wrapper "X X X X X X X X X X X X X X X X X X X X X X X X X X X X X X X X X X X X X X X X…" at bounding box center [448, 185] width 800 height 284
click at [489, 13] on span "proof" at bounding box center [488, 12] width 19 height 10
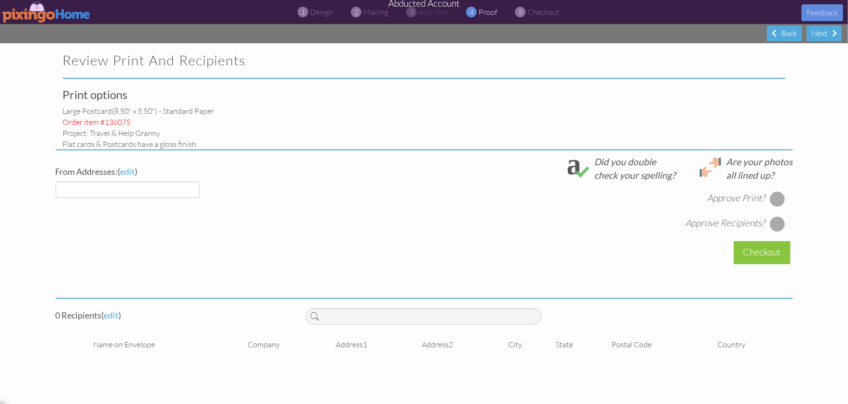
select select "object:1415"
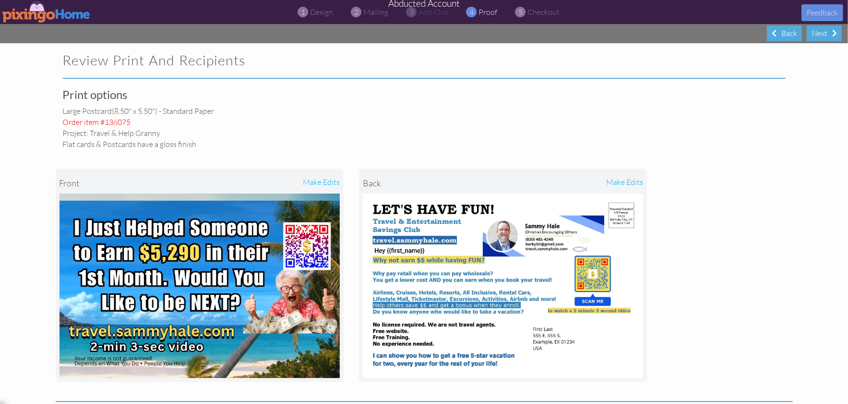
click at [767, 152] on div "front make edits back make edits" at bounding box center [424, 274] width 737 height 251
click at [18, 4] on img at bounding box center [46, 12] width 88 height 22
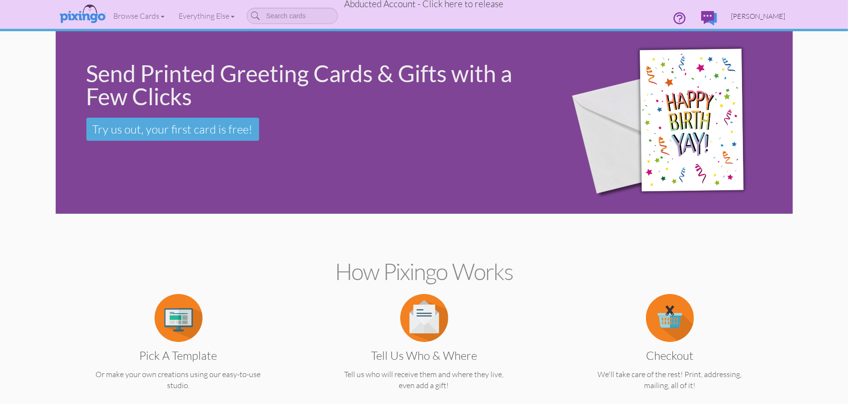
click at [775, 14] on span "[PERSON_NAME]" at bounding box center [758, 16] width 54 height 8
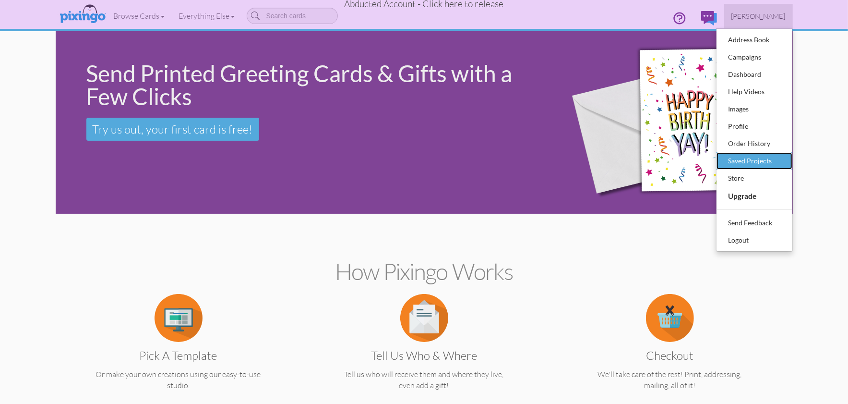
click at [751, 158] on div "Saved Projects" at bounding box center [754, 161] width 57 height 14
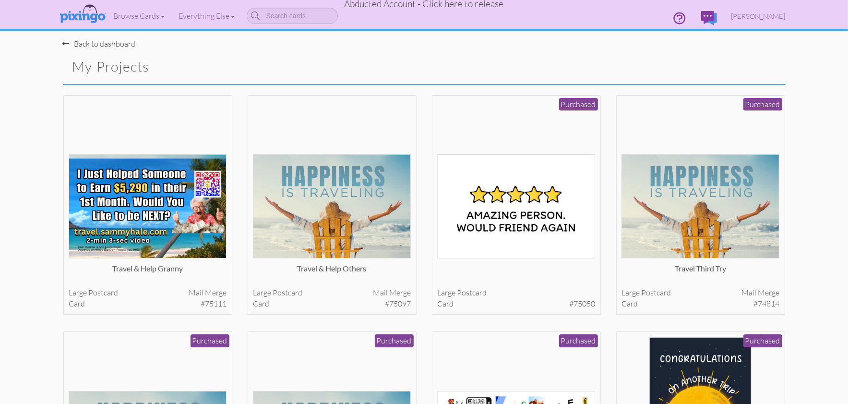
click at [467, 7] on span "Abducted Account - Click here to release" at bounding box center [424, 4] width 159 height 12
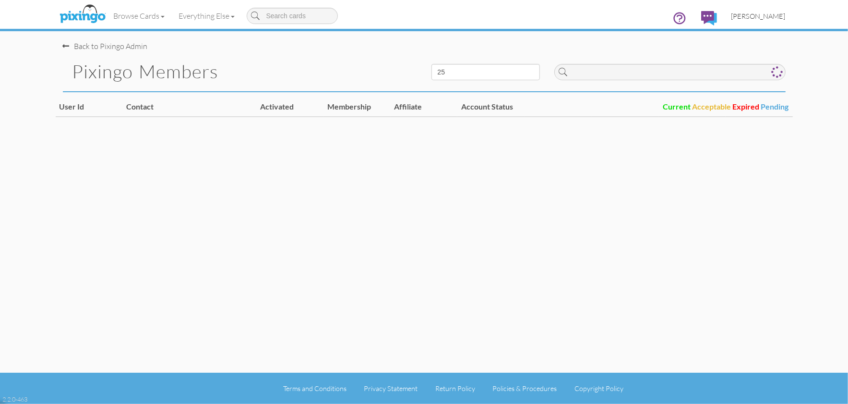
click at [777, 15] on span "[PERSON_NAME]" at bounding box center [758, 16] width 54 height 8
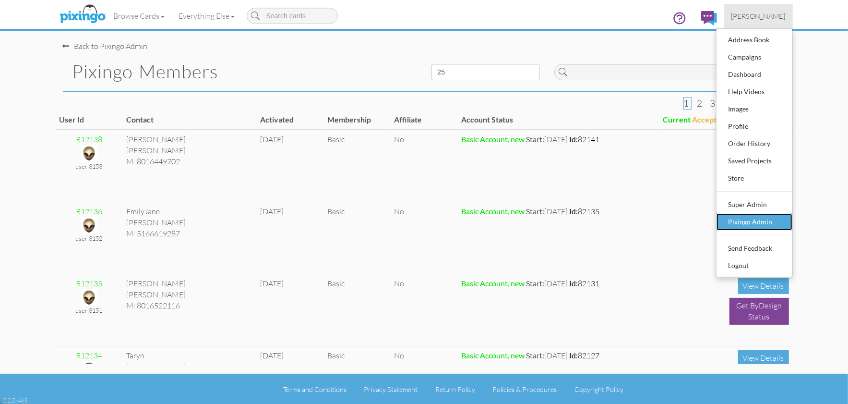
click at [758, 225] on div "Pixingo Admin" at bounding box center [754, 222] width 57 height 14
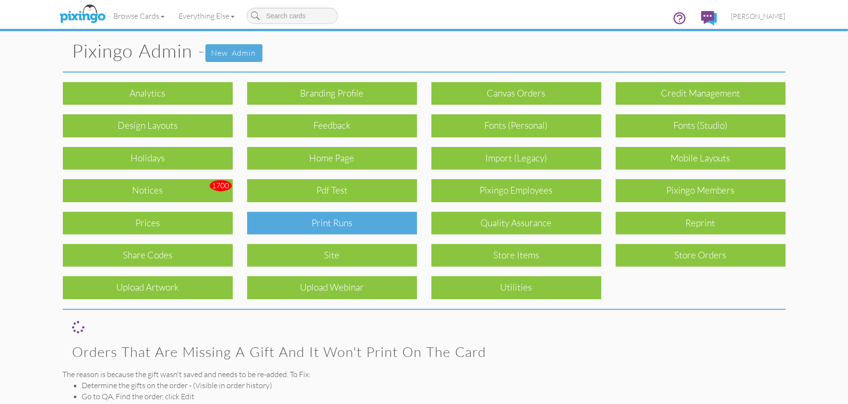
click at [355, 223] on div "Print Runs" at bounding box center [332, 223] width 170 height 23
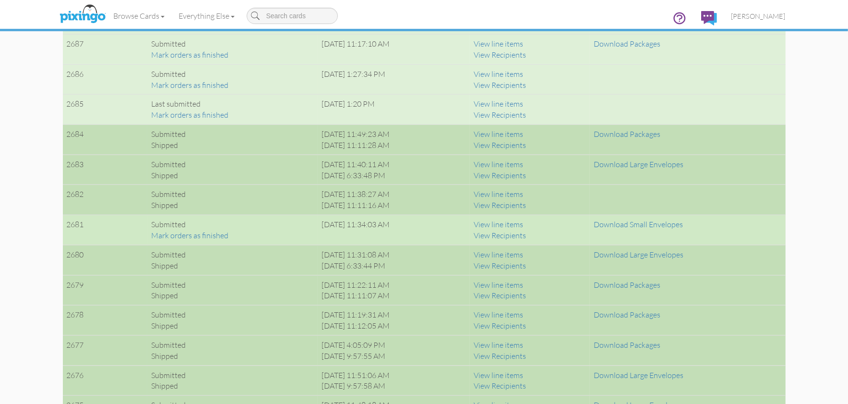
scroll to position [943, 0]
click at [523, 223] on link "View line items" at bounding box center [498, 224] width 49 height 10
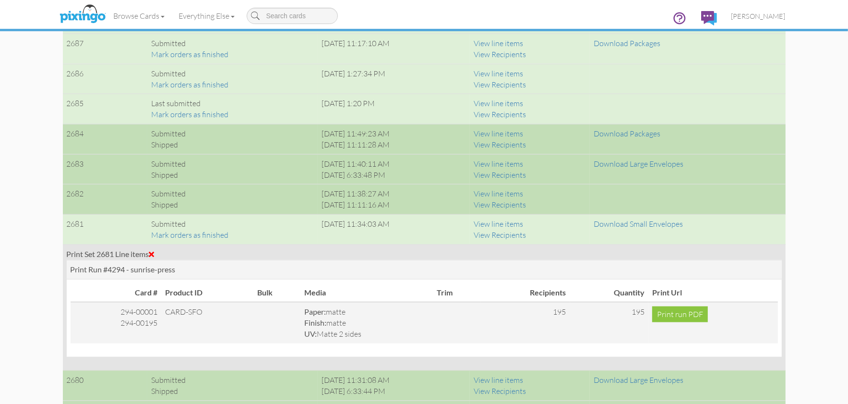
click at [153, 253] on span at bounding box center [151, 254] width 5 height 8
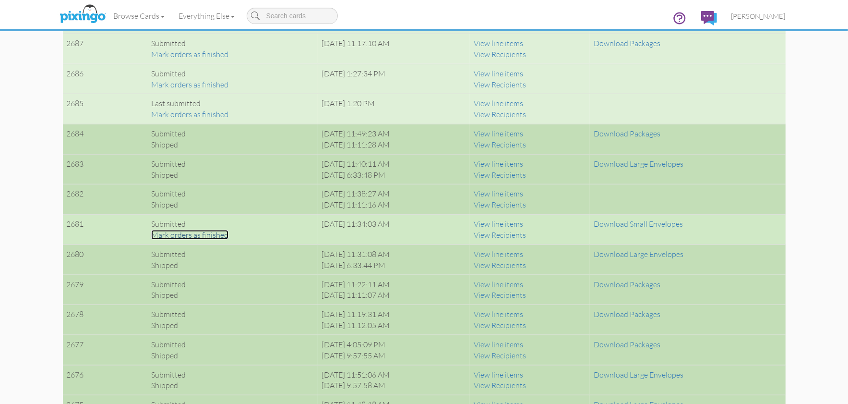
click at [193, 235] on link "Mark orders as finished" at bounding box center [189, 235] width 77 height 10
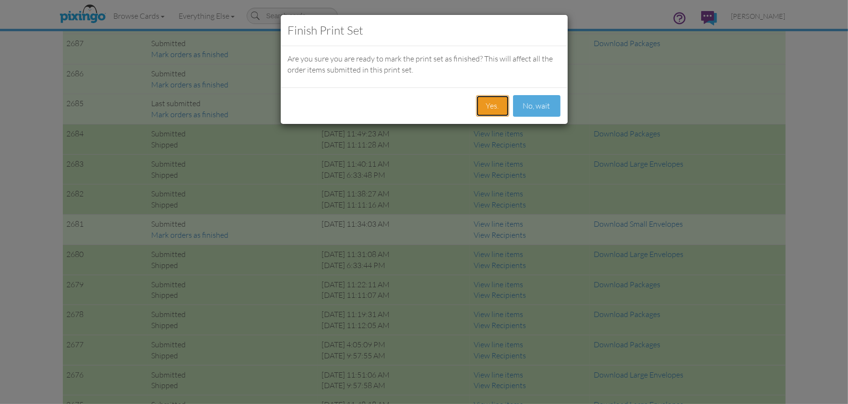
click at [489, 105] on button "Yes." at bounding box center [492, 106] width 33 height 22
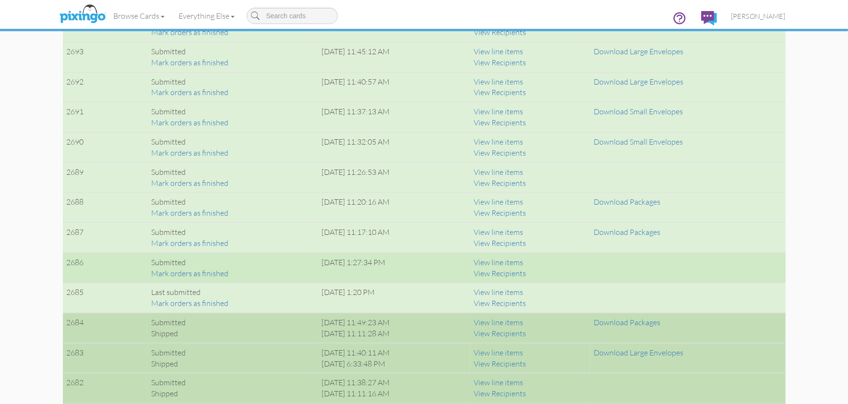
scroll to position [754, 0]
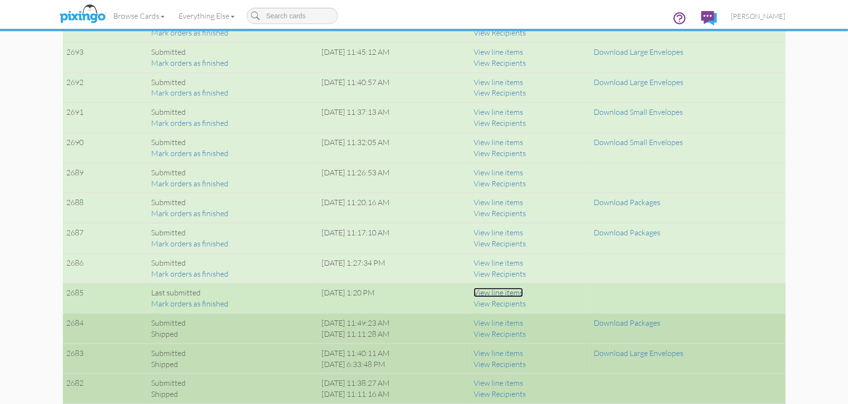
click at [523, 291] on link "View line items" at bounding box center [498, 292] width 49 height 10
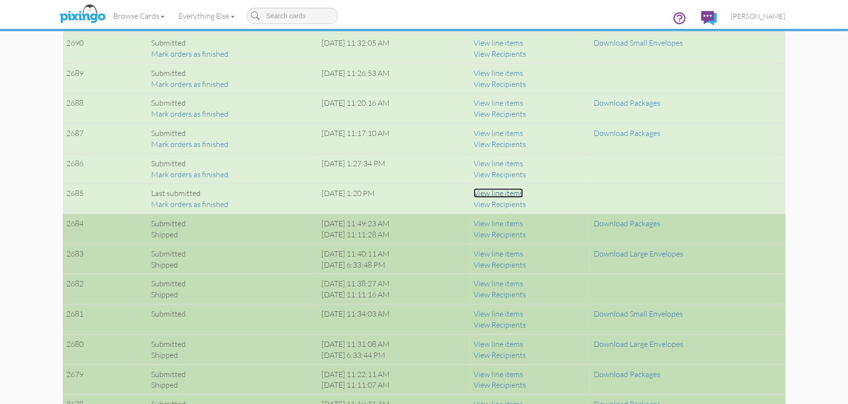
scroll to position [859, 0]
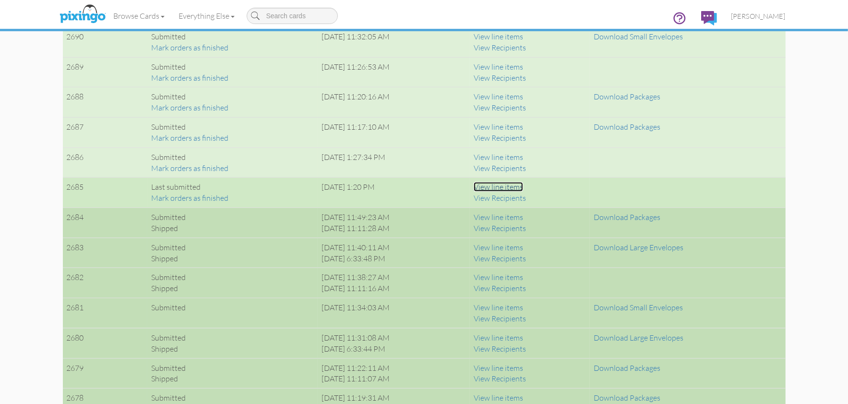
click at [523, 186] on link "View line items" at bounding box center [498, 187] width 49 height 10
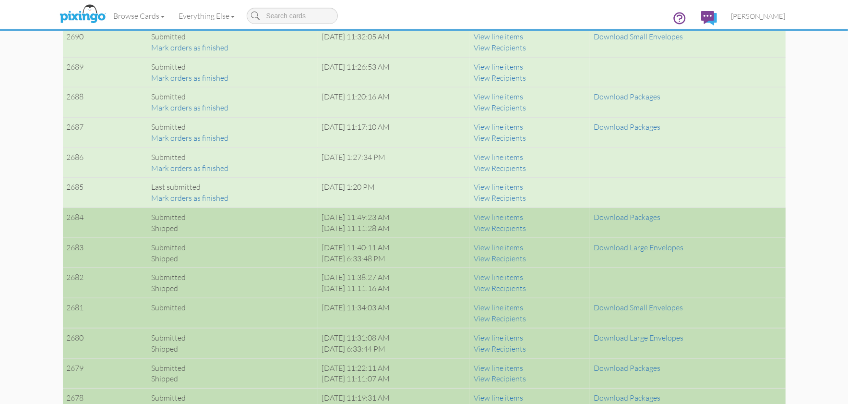
click at [746, 221] on div "Download Packages" at bounding box center [688, 217] width 188 height 11
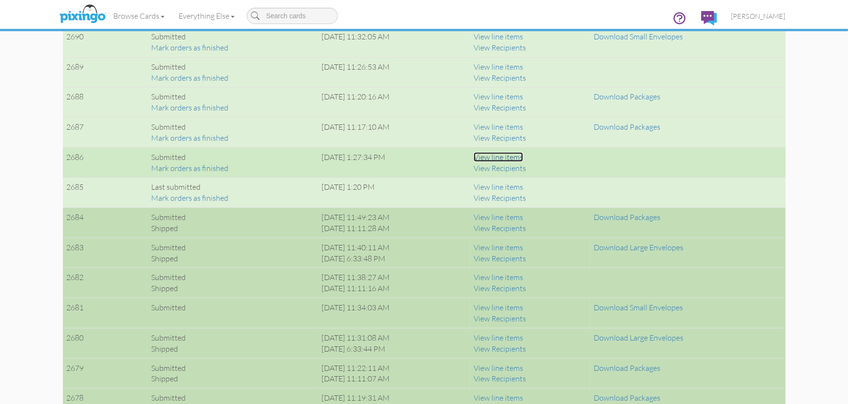
click at [523, 156] on link "View line items" at bounding box center [498, 157] width 49 height 10
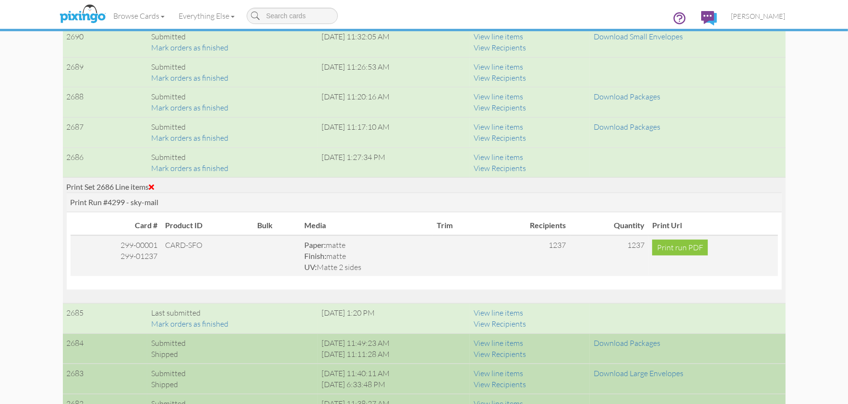
click at [155, 186] on span at bounding box center [151, 187] width 5 height 8
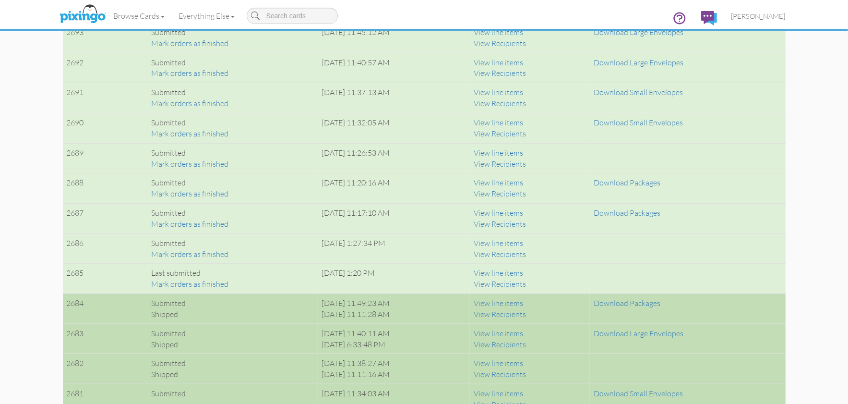
scroll to position [772, 0]
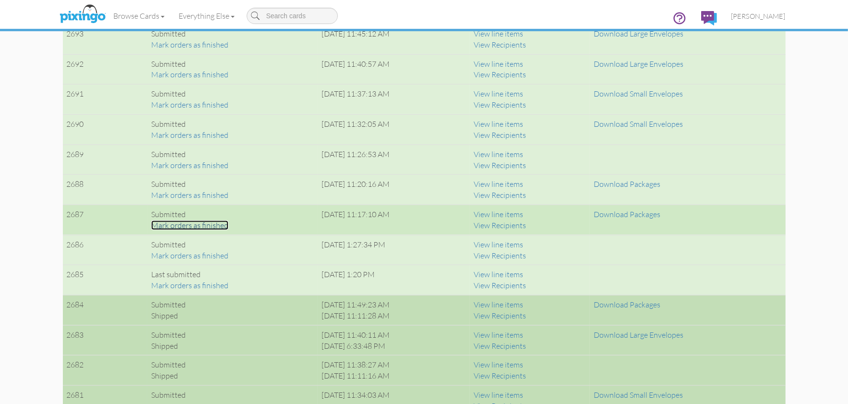
click at [215, 222] on link "Mark orders as finished" at bounding box center [189, 225] width 77 height 10
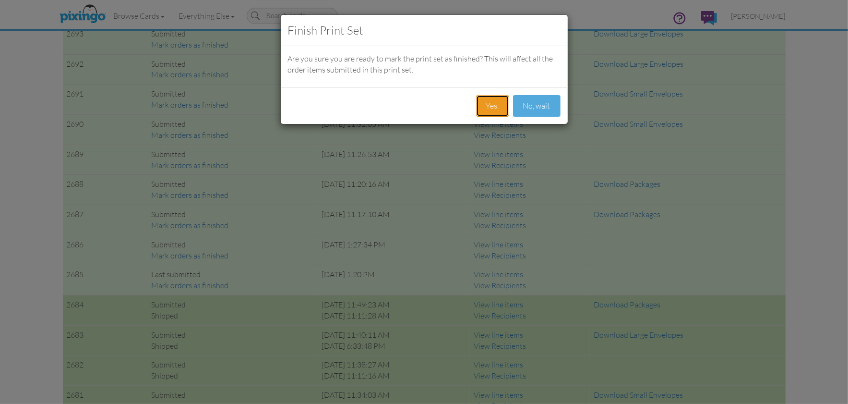
click at [488, 103] on button "Yes." at bounding box center [492, 106] width 33 height 22
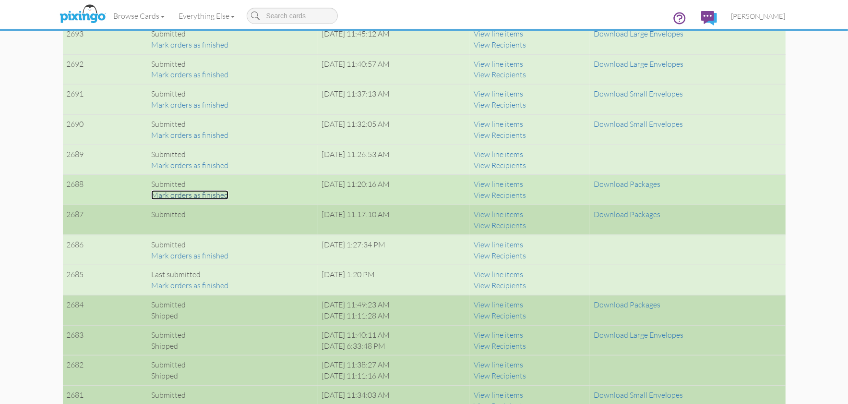
click at [212, 193] on link "Mark orders as finished" at bounding box center [189, 195] width 77 height 10
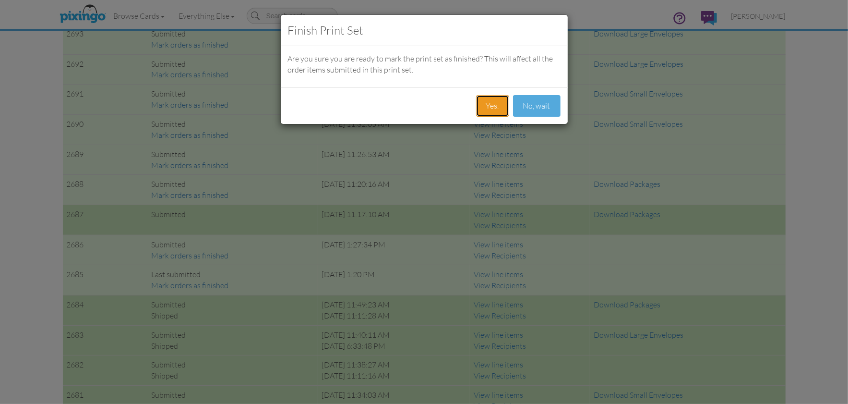
click at [483, 103] on button "Yes." at bounding box center [492, 106] width 33 height 22
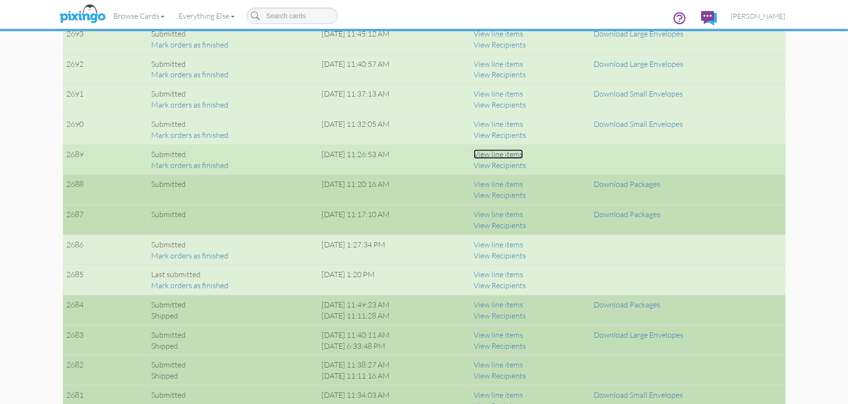
click at [523, 153] on link "View line items" at bounding box center [498, 154] width 49 height 10
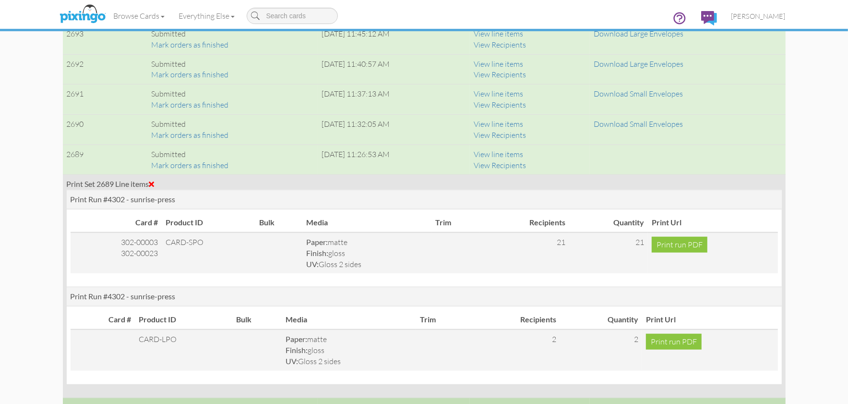
click at [155, 182] on span at bounding box center [151, 184] width 5 height 8
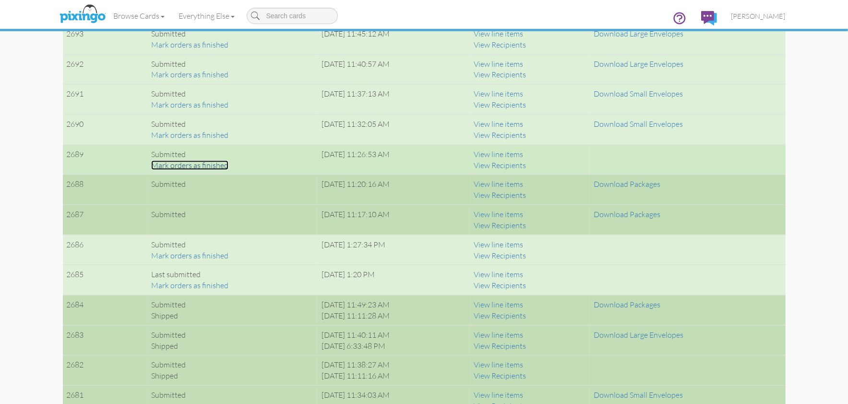
click at [169, 163] on link "Mark orders as finished" at bounding box center [189, 165] width 77 height 10
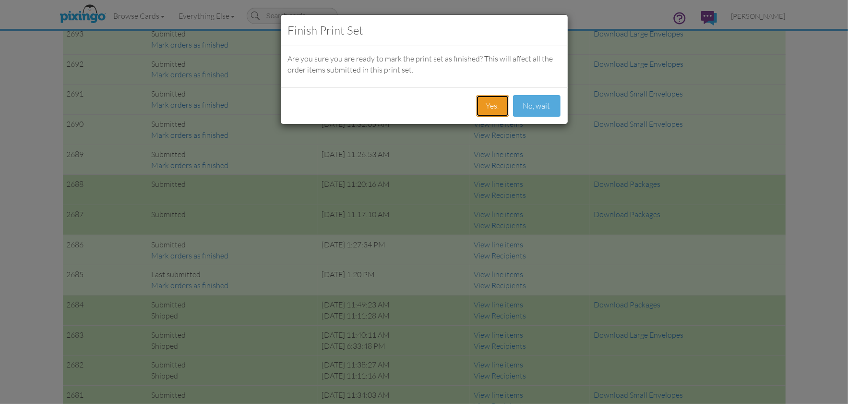
click at [488, 110] on button "Yes." at bounding box center [492, 106] width 33 height 22
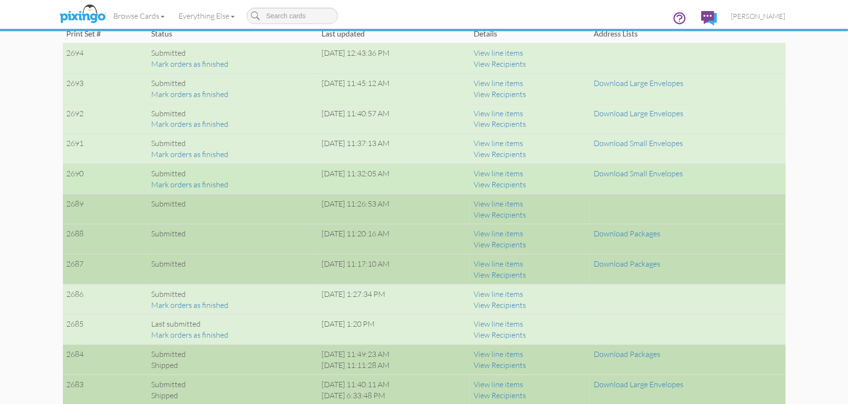
scroll to position [722, 0]
click at [199, 185] on link "Mark orders as finished" at bounding box center [189, 185] width 77 height 10
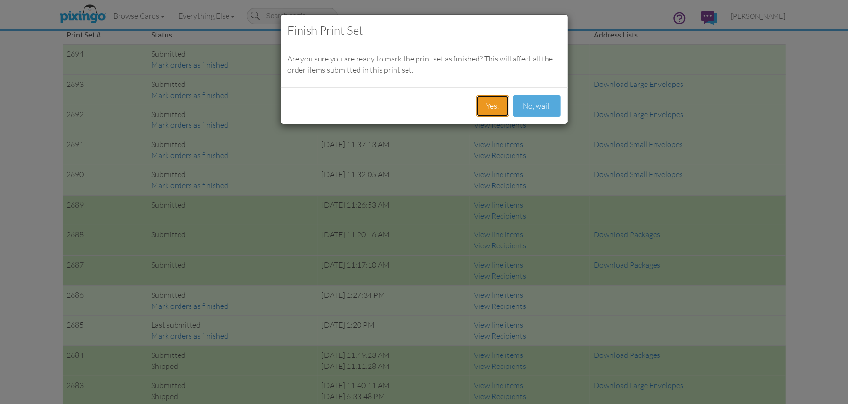
click at [487, 109] on button "Yes." at bounding box center [492, 106] width 33 height 22
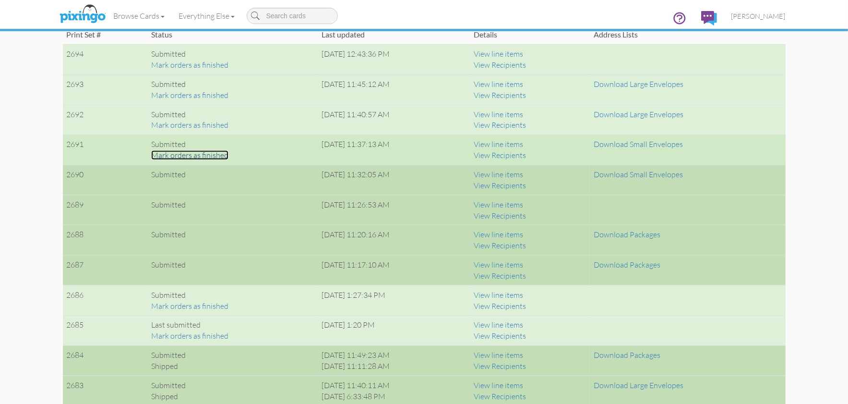
click at [209, 152] on link "Mark orders as finished" at bounding box center [189, 155] width 77 height 10
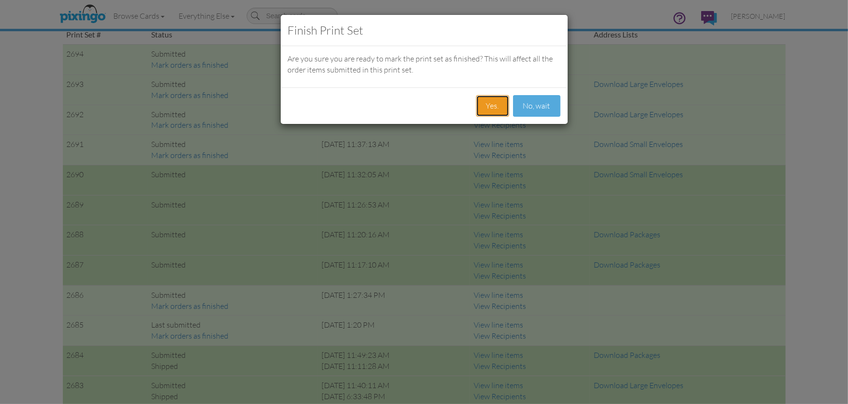
click at [493, 109] on button "Yes." at bounding box center [492, 106] width 33 height 22
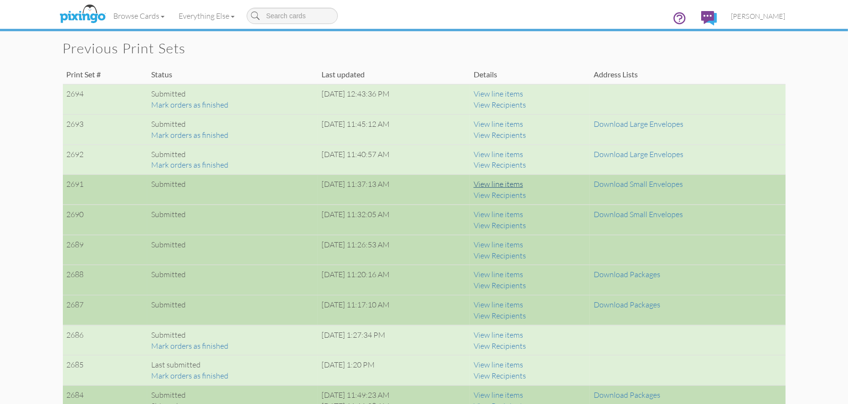
scroll to position [662, 0]
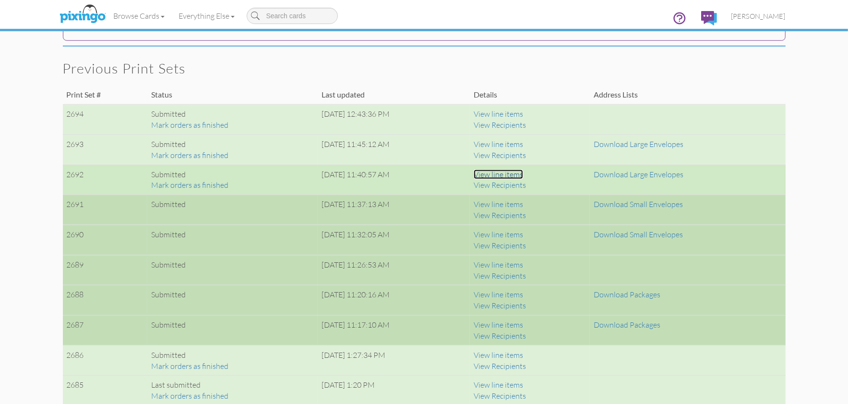
click at [523, 172] on link "View line items" at bounding box center [498, 174] width 49 height 10
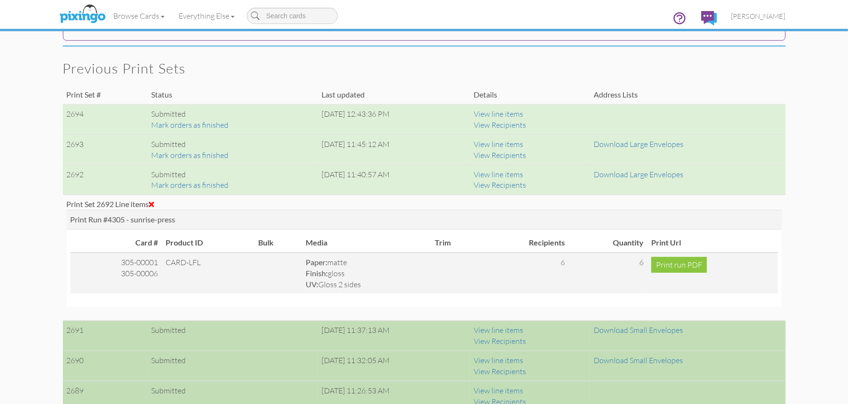
click at [152, 202] on span at bounding box center [151, 204] width 5 height 8
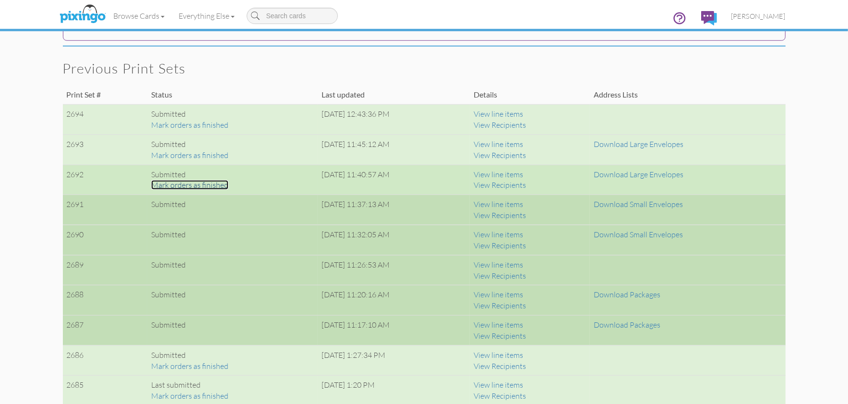
click at [176, 180] on link "Mark orders as finished" at bounding box center [189, 185] width 77 height 10
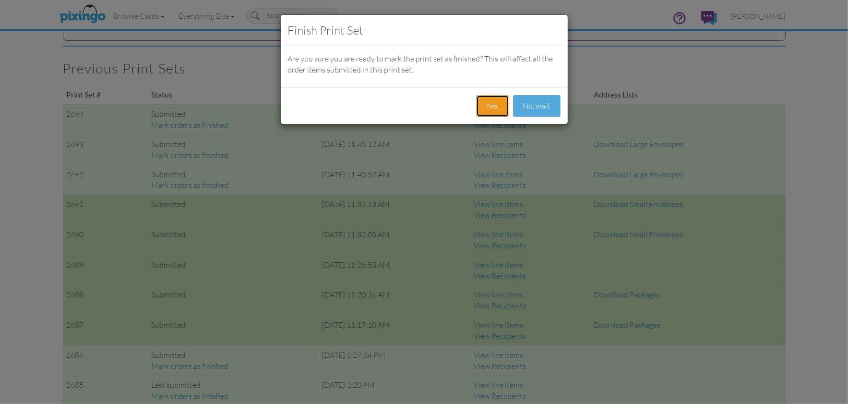
click at [492, 106] on button "Yes." at bounding box center [492, 106] width 33 height 22
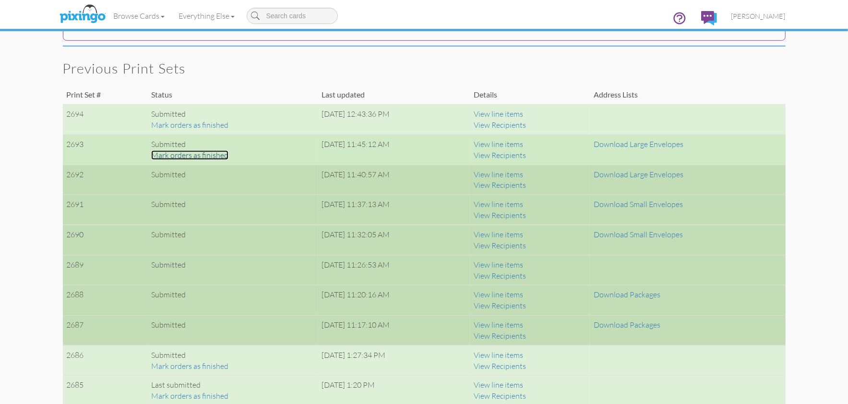
click at [195, 156] on link "Mark orders as finished" at bounding box center [189, 155] width 77 height 10
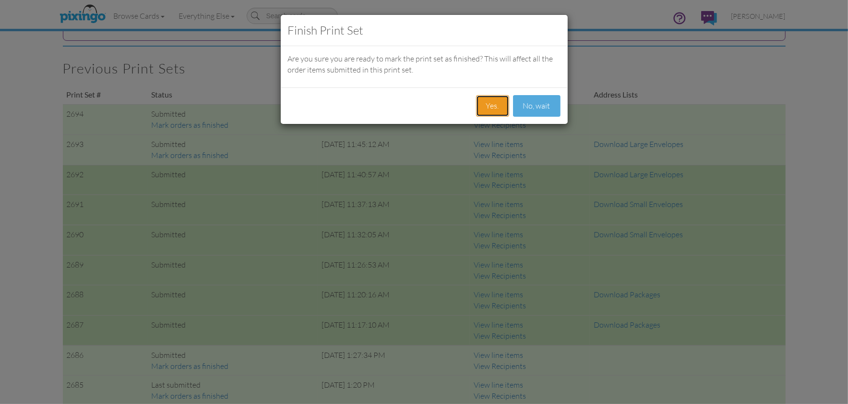
click at [488, 108] on button "Yes." at bounding box center [492, 106] width 33 height 22
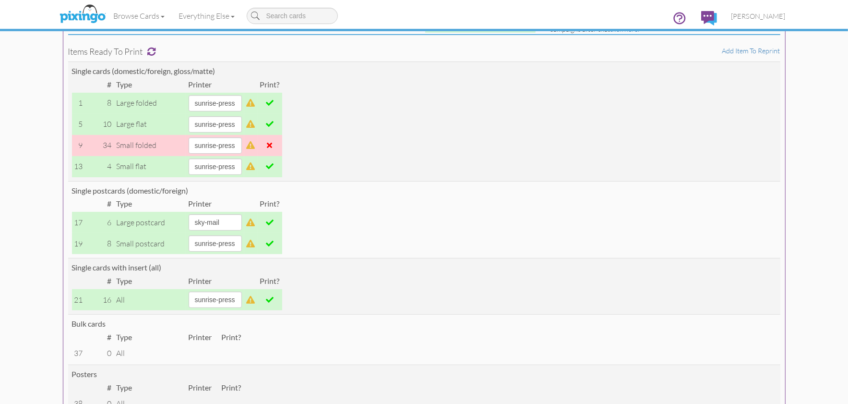
scroll to position [0, 0]
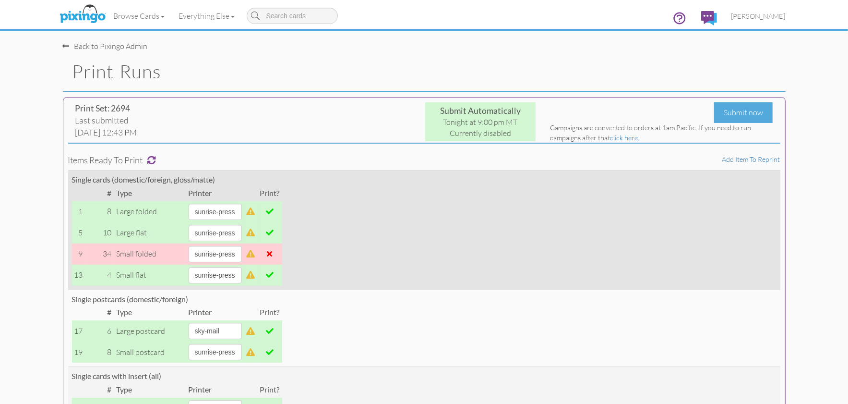
click at [274, 210] on span at bounding box center [270, 211] width 8 height 8
click at [274, 228] on span at bounding box center [270, 232] width 8 height 8
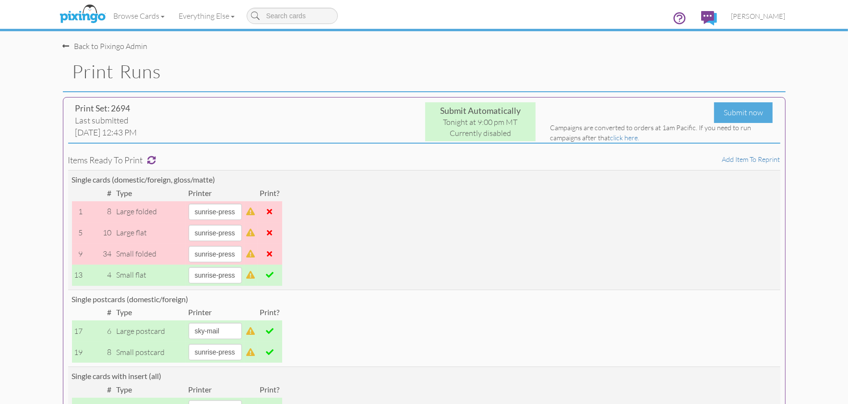
click at [282, 326] on td at bounding box center [270, 330] width 24 height 21
click at [274, 332] on span at bounding box center [270, 331] width 8 height 8
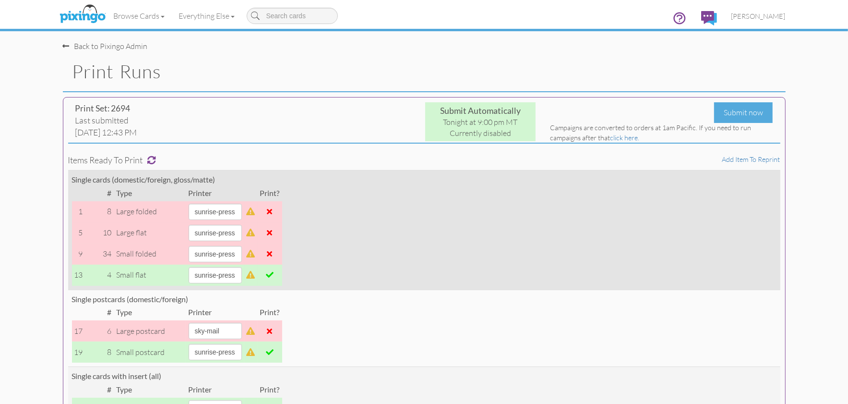
click at [274, 275] on span at bounding box center [270, 275] width 8 height 8
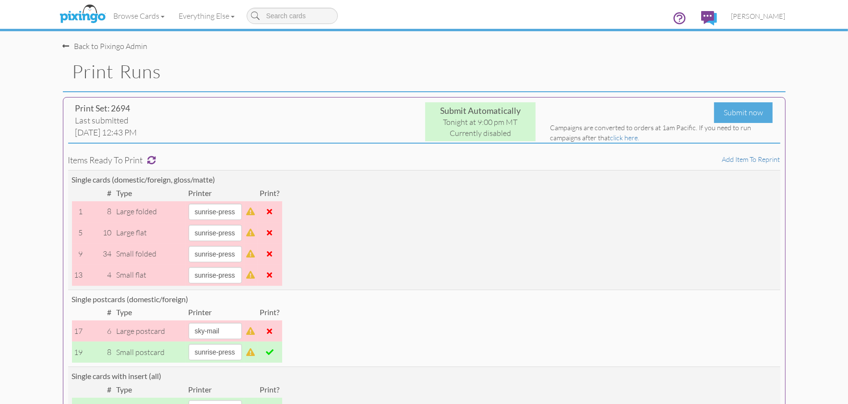
click at [274, 352] on span at bounding box center [270, 352] width 8 height 8
click at [752, 16] on span "[PERSON_NAME]" at bounding box center [758, 16] width 54 height 8
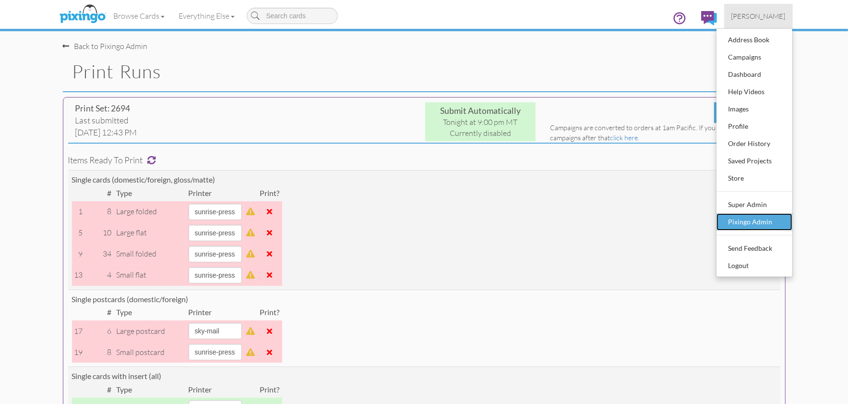
click at [752, 215] on div "Pixingo Admin" at bounding box center [754, 222] width 57 height 14
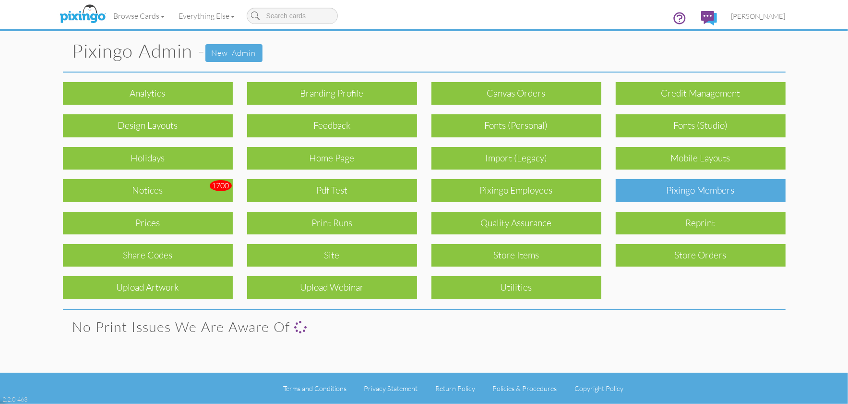
click at [718, 188] on div "Pixingo Members" at bounding box center [701, 190] width 170 height 23
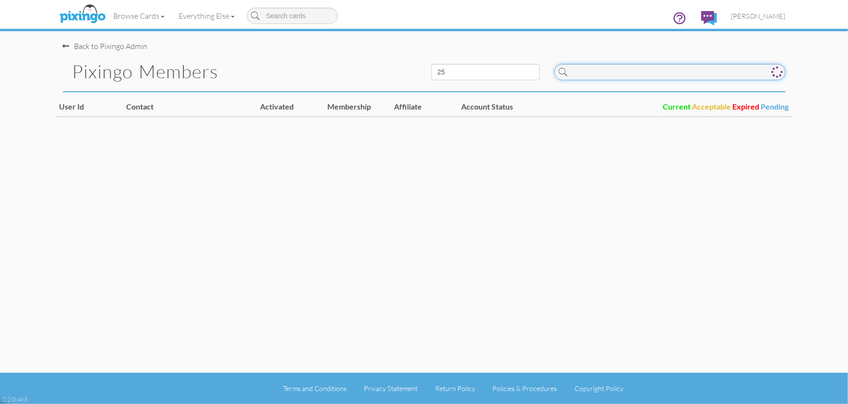
click at [621, 71] on input at bounding box center [669, 72] width 231 height 16
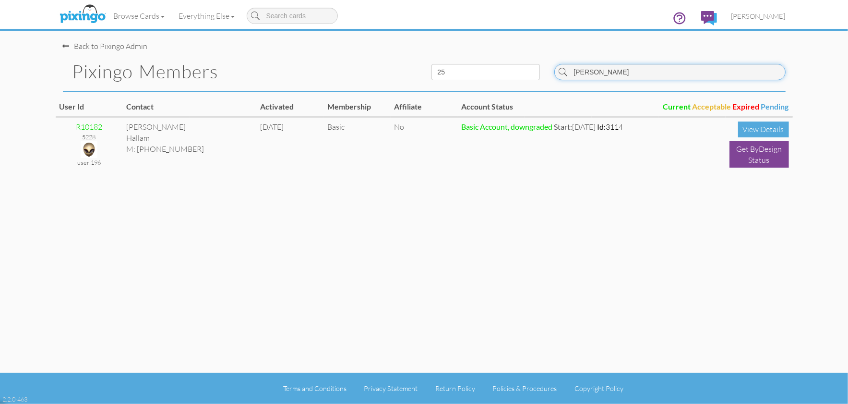
drag, startPoint x: 623, startPoint y: 72, endPoint x: 554, endPoint y: 67, distance: 69.3
click at [554, 67] on div "[PERSON_NAME]" at bounding box center [669, 72] width 231 height 16
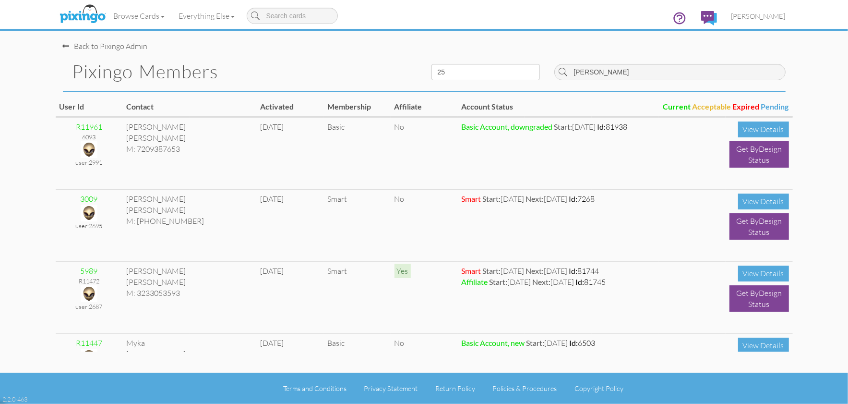
click at [357, 59] on div "Pixingo Members" at bounding box center [240, 71] width 369 height 39
click at [630, 73] on input "[PERSON_NAME]" at bounding box center [669, 72] width 231 height 16
click at [605, 71] on input "[PERSON_NAME]" at bounding box center [669, 72] width 231 height 16
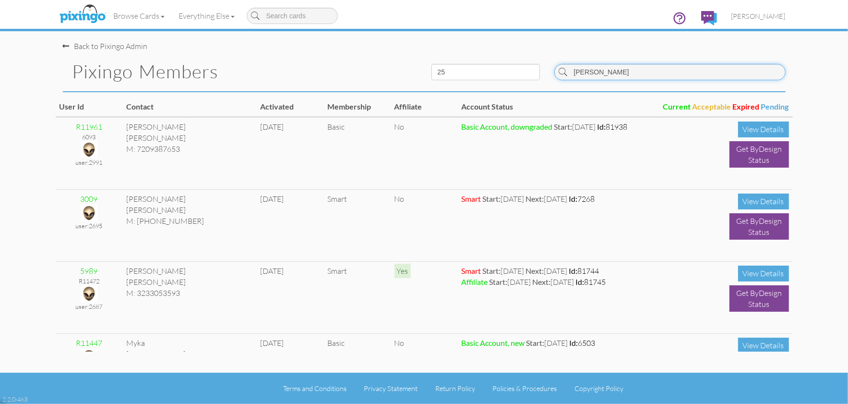
click at [605, 71] on input "[PERSON_NAME]" at bounding box center [669, 72] width 231 height 16
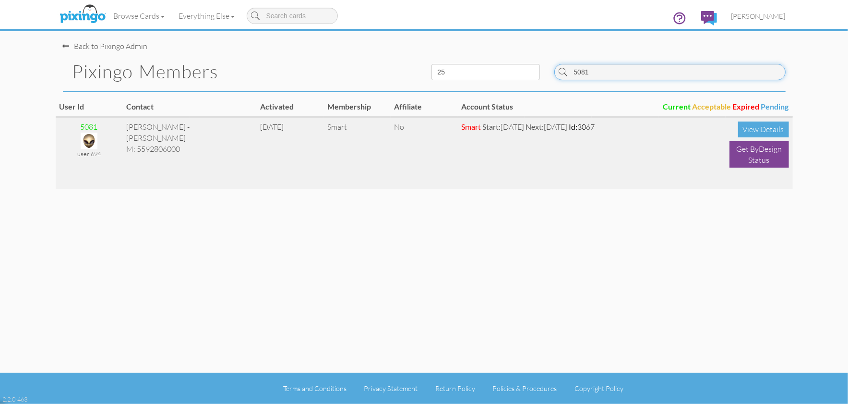
type input "5081"
click at [92, 140] on img at bounding box center [89, 140] width 17 height 17
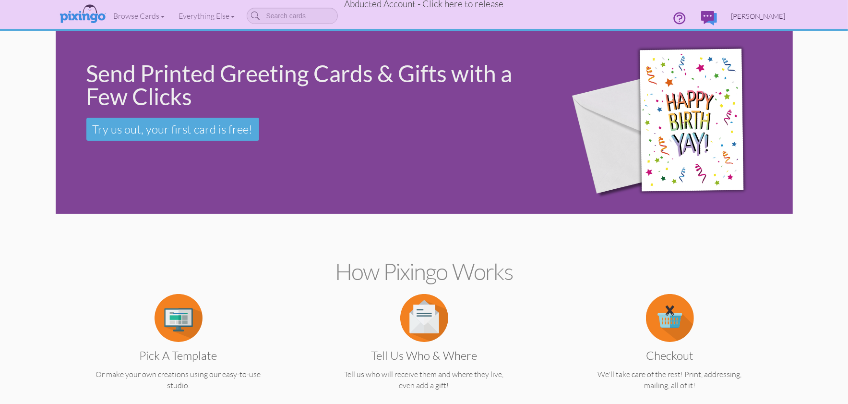
click at [765, 14] on span "[PERSON_NAME]" at bounding box center [758, 16] width 54 height 8
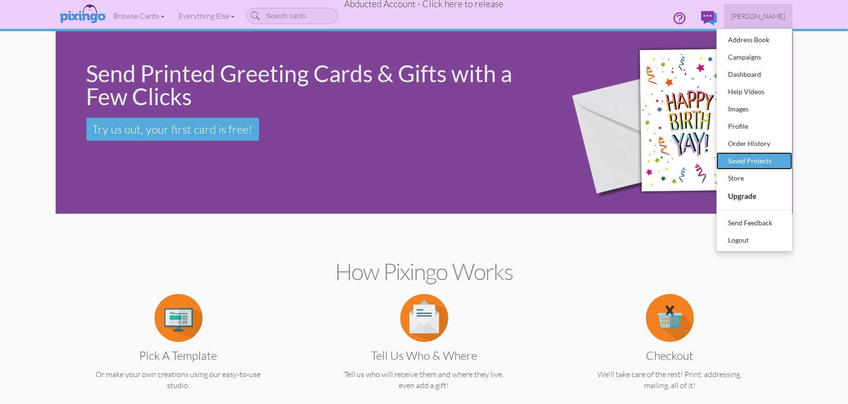
click at [745, 156] on div "Saved Projects" at bounding box center [754, 161] width 57 height 14
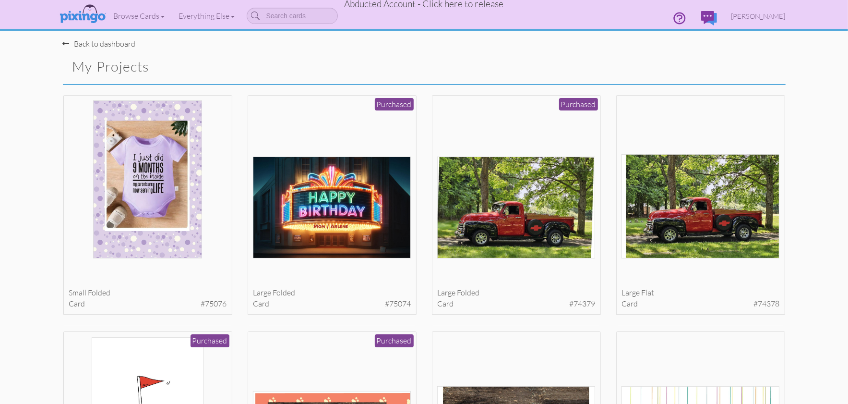
click at [761, 14] on span "[PERSON_NAME]" at bounding box center [758, 16] width 54 height 8
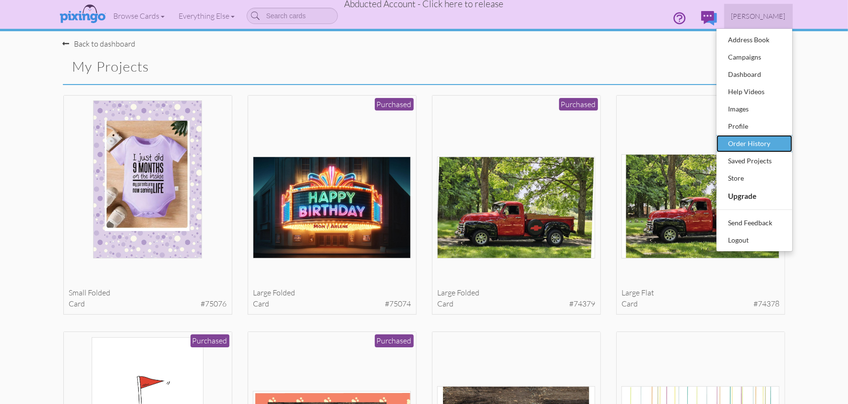
click at [742, 140] on div "Order History" at bounding box center [754, 143] width 57 height 14
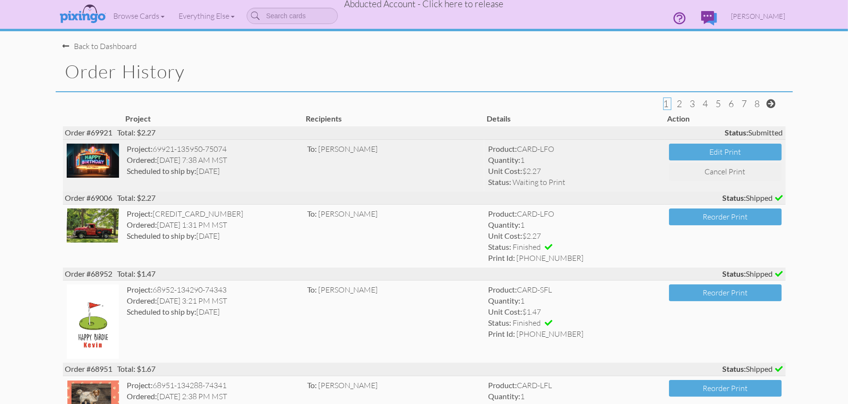
click at [97, 155] on img at bounding box center [93, 160] width 53 height 34
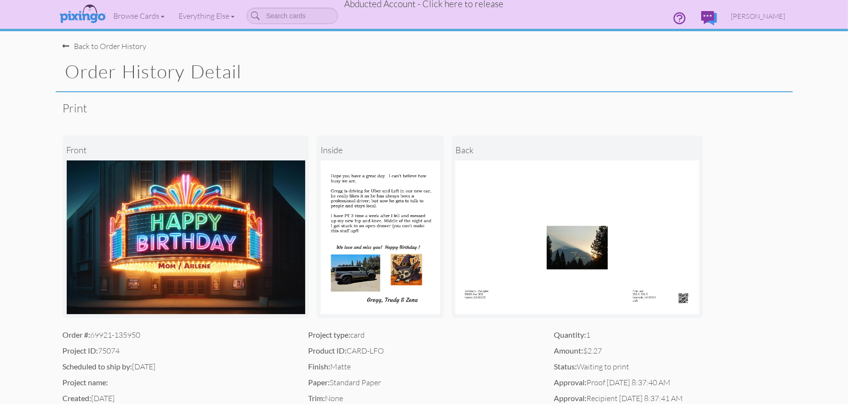
click at [111, 49] on div "Back to Order History" at bounding box center [105, 46] width 84 height 11
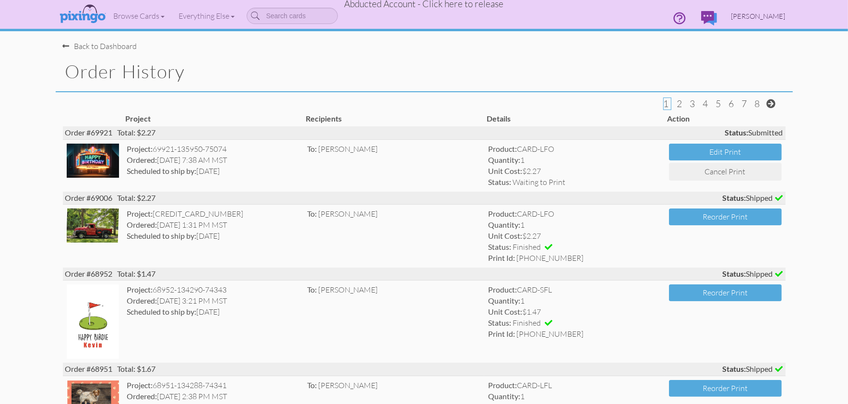
click at [759, 16] on span "[PERSON_NAME]" at bounding box center [758, 16] width 54 height 8
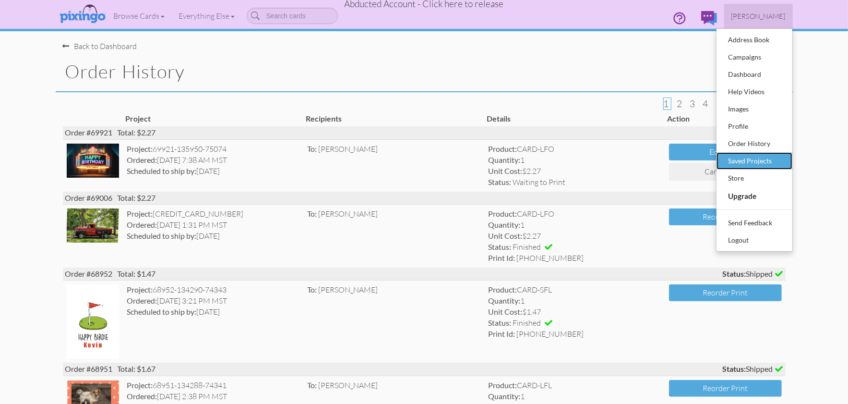
click at [738, 161] on div "Saved Projects" at bounding box center [754, 161] width 57 height 14
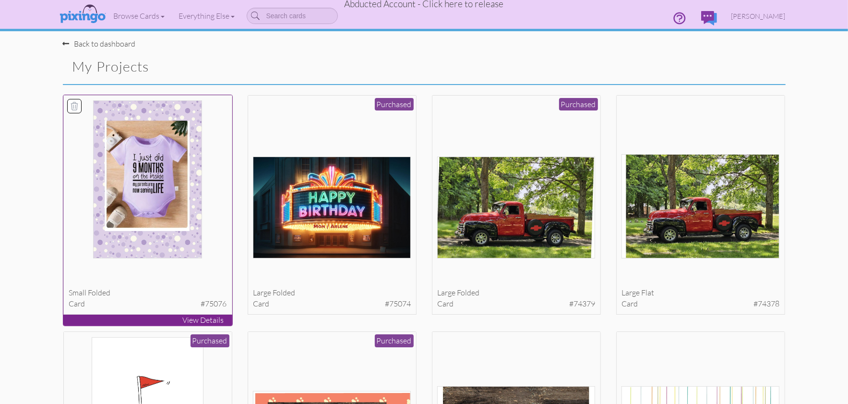
click at [122, 168] on img at bounding box center [147, 179] width 109 height 158
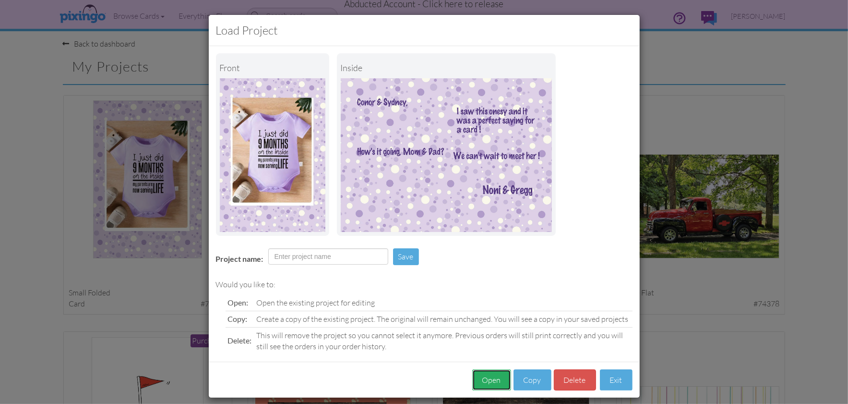
click at [492, 378] on button "Open" at bounding box center [491, 380] width 39 height 22
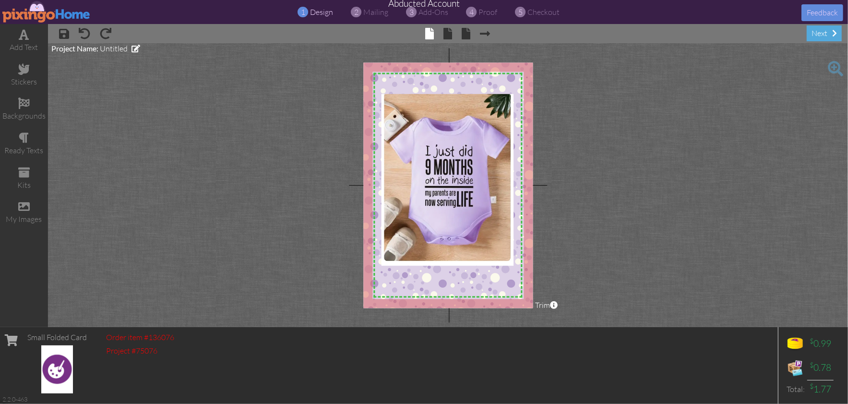
click at [733, 195] on project-studio-wrapper "X X X X X X X X X X X X X X X X X X X X X X X X X X X X X X X X X X X X X X X X…" at bounding box center [448, 185] width 800 height 284
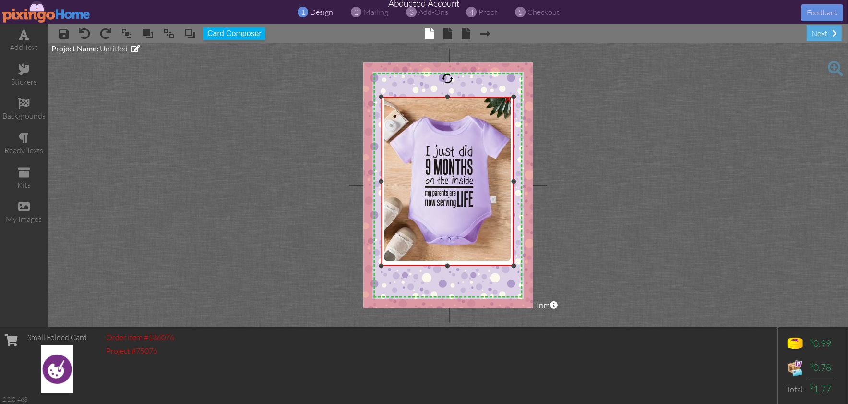
click at [448, 96] on div at bounding box center [447, 96] width 5 height 5
click at [511, 180] on div at bounding box center [512, 181] width 5 height 5
drag, startPoint x: 383, startPoint y: 180, endPoint x: 388, endPoint y: 183, distance: 5.6
click at [386, 180] on div at bounding box center [384, 181] width 5 height 5
click at [448, 260] on div at bounding box center [447, 260] width 5 height 5
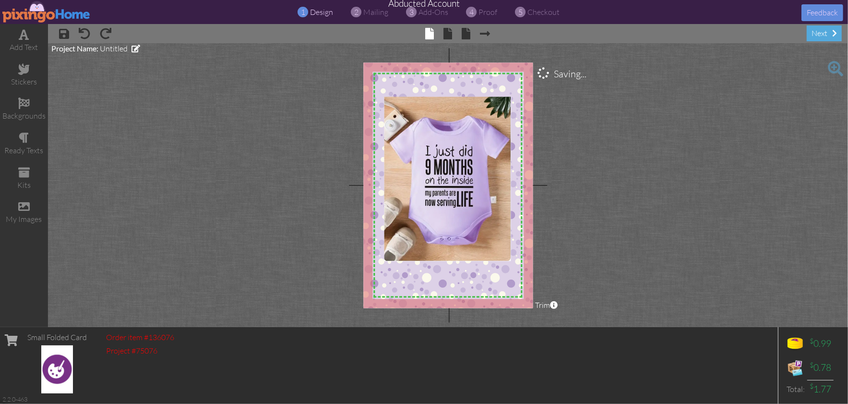
click at [619, 260] on project-studio-wrapper "X X X X X X X X X X X X X X X X X X X X X X X X X X X X X X X X X X X X X X X X…" at bounding box center [448, 185] width 800 height 284
drag, startPoint x: 454, startPoint y: 188, endPoint x: 472, endPoint y: 188, distance: 18.2
click at [454, 188] on img at bounding box center [448, 180] width 132 height 172
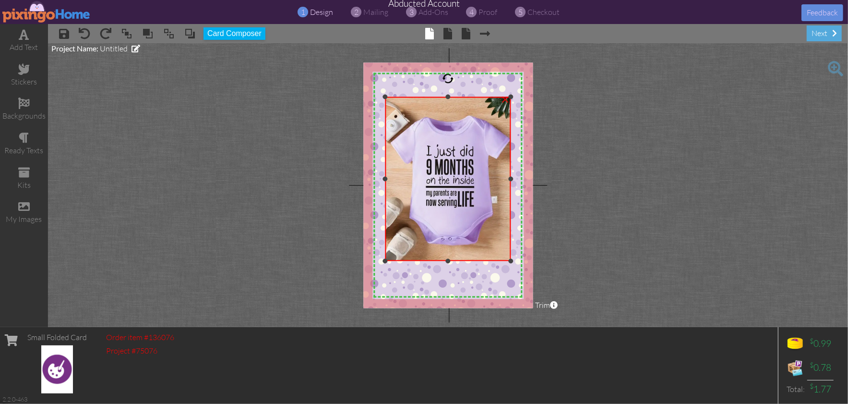
click at [511, 179] on div at bounding box center [511, 178] width 5 height 5
click at [607, 200] on project-studio-wrapper "X X X X X X X X X X X X X X X X X X X X X X X X X X X X X X X X X X X X X X X X…" at bounding box center [448, 185] width 800 height 284
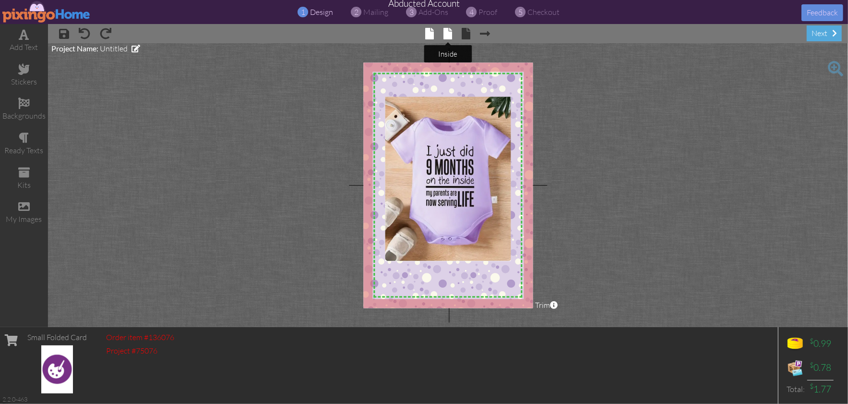
click at [447, 34] on span at bounding box center [447, 34] width 9 height 12
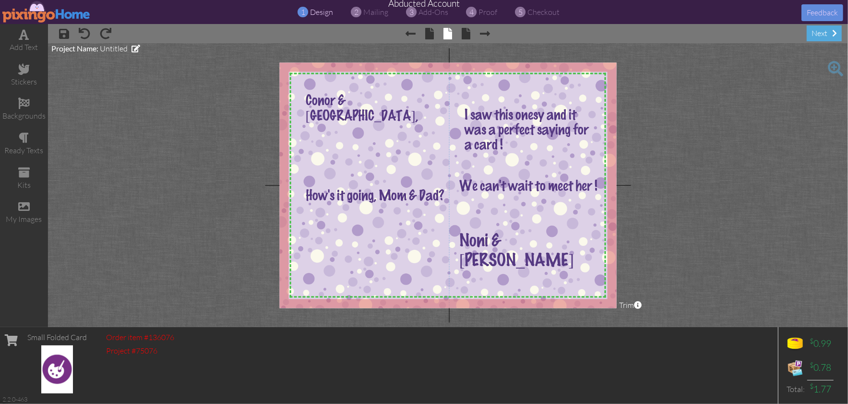
click at [710, 237] on project-studio-wrapper "X X X X X X X X X X X X X X X X X X X X X X X X X X X X X X X X X X X X X X X X…" at bounding box center [448, 185] width 800 height 284
click at [482, 12] on span "proof" at bounding box center [488, 12] width 19 height 10
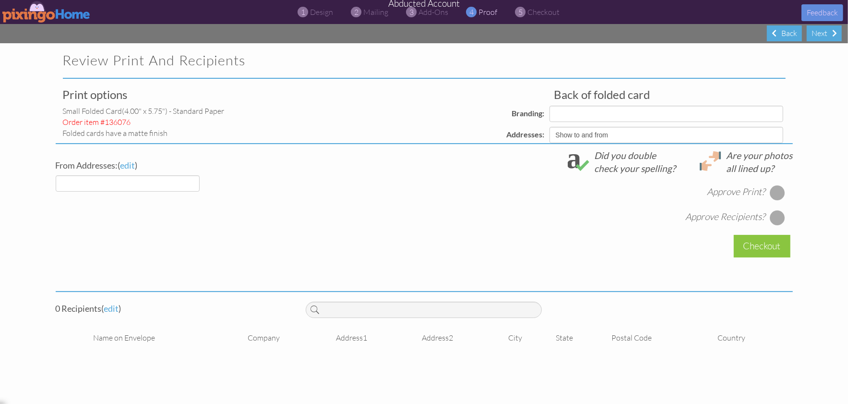
select select "object:9458"
select select "object:9456"
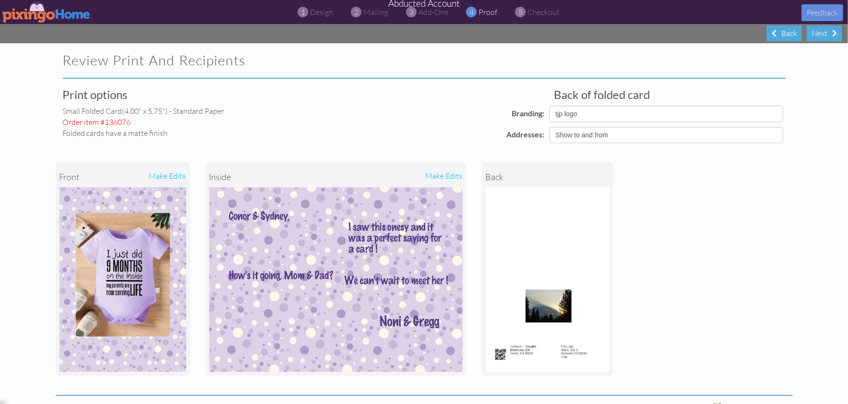
click at [696, 190] on div "front make edits inside make edits back" at bounding box center [424, 268] width 737 height 251
click at [323, 14] on span "design" at bounding box center [321, 12] width 23 height 10
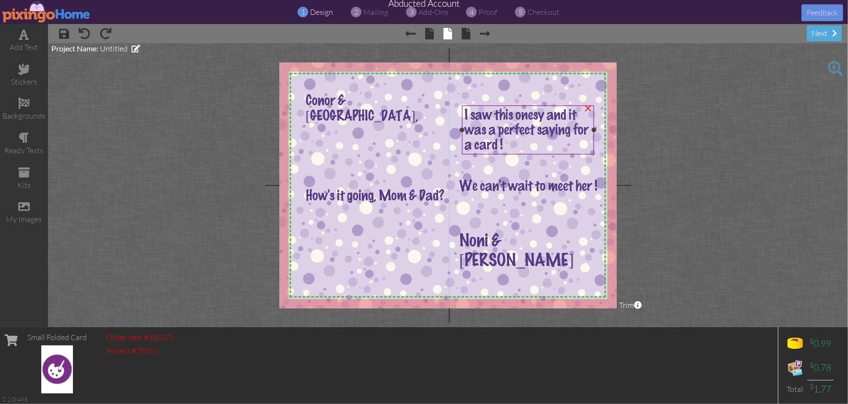
click at [493, 144] on span "I saw this onesy and it was a perfect saying for a card !" at bounding box center [527, 130] width 124 height 45
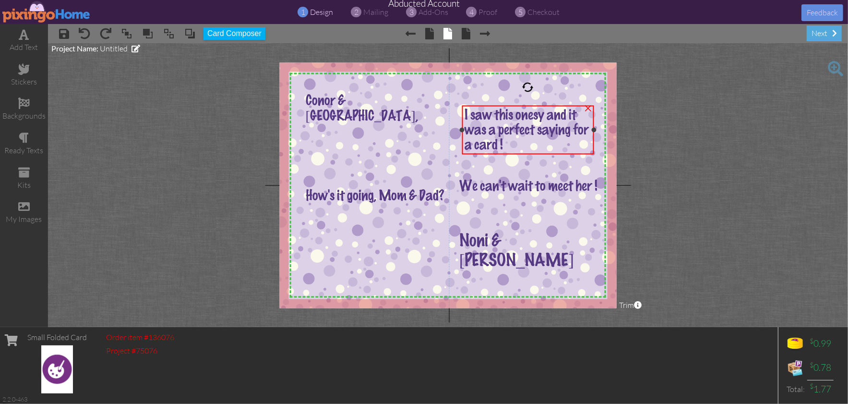
click at [493, 144] on span "I saw this onesy and it was a perfect saying for a card !" at bounding box center [527, 130] width 124 height 45
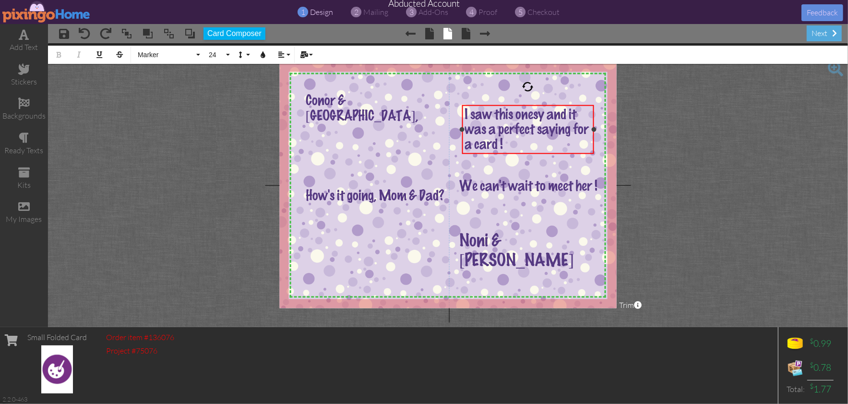
click at [492, 143] on span "I saw this onesy and it was a perfect saying for a card !" at bounding box center [527, 130] width 124 height 45
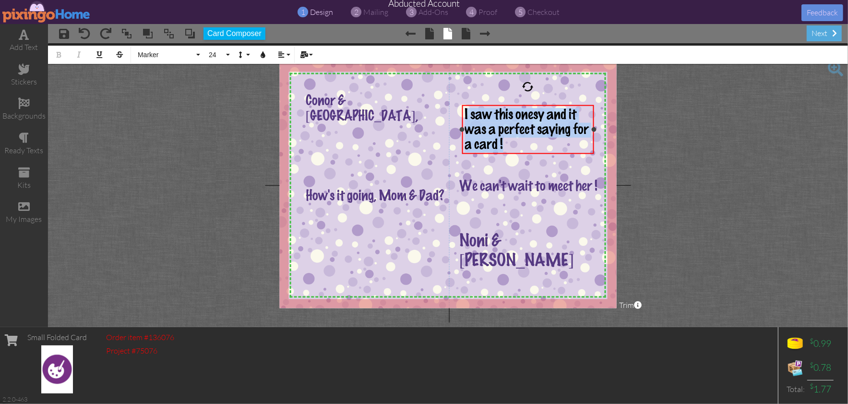
drag, startPoint x: 465, startPoint y: 113, endPoint x: 527, endPoint y: 153, distance: 73.9
click at [527, 153] on div "I saw this onesy and it was a perfect saying for a card !" at bounding box center [528, 130] width 132 height 50
copy span "I saw this onesy and it was a perfect saying for a card !"
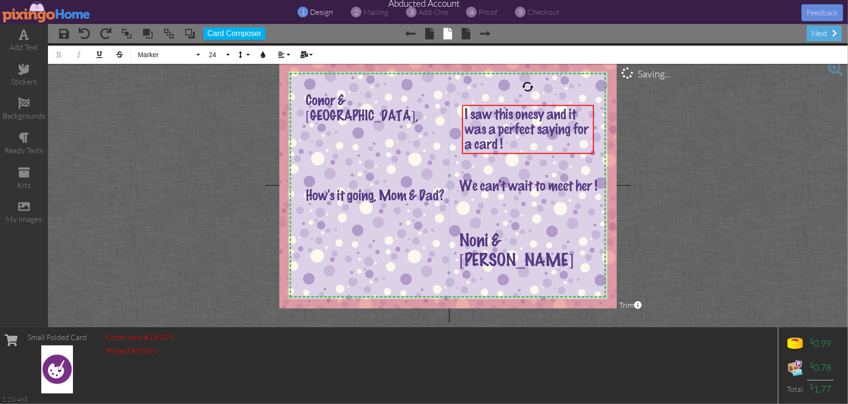
click at [740, 234] on project-studio-wrapper "X X X X X X X X X X X X X X X X X X X X X X X X X X X X X X X X X X X X X X X X…" at bounding box center [448, 185] width 800 height 284
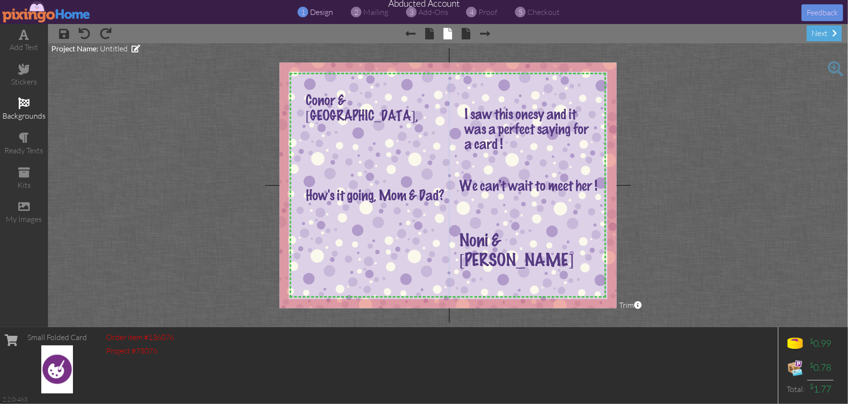
click at [24, 103] on span at bounding box center [24, 103] width 12 height 12
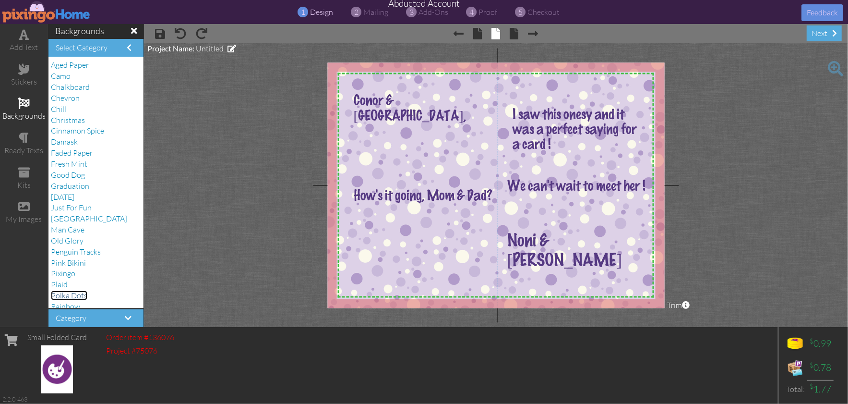
click at [78, 294] on span "Polka Dots" at bounding box center [69, 295] width 36 height 10
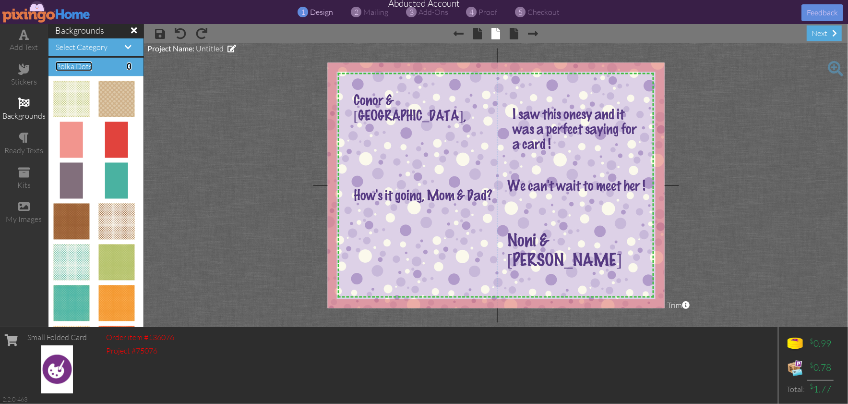
click at [128, 67] on span at bounding box center [129, 66] width 5 height 8
click at [129, 65] on span at bounding box center [129, 66] width 5 height 8
click at [126, 47] on span at bounding box center [128, 47] width 7 height 8
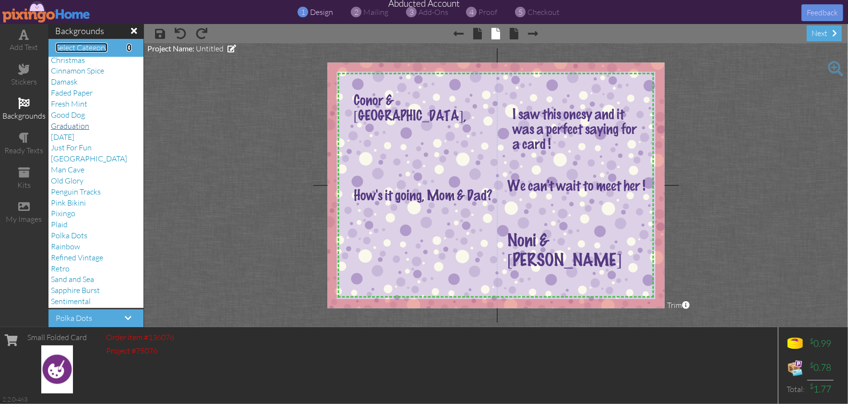
scroll to position [138, 0]
click at [217, 171] on project-studio-wrapper "X X X X X X X X X X X X X X X X X X X X X X X X X X X X X X X X X X X X X X X X…" at bounding box center [496, 185] width 704 height 284
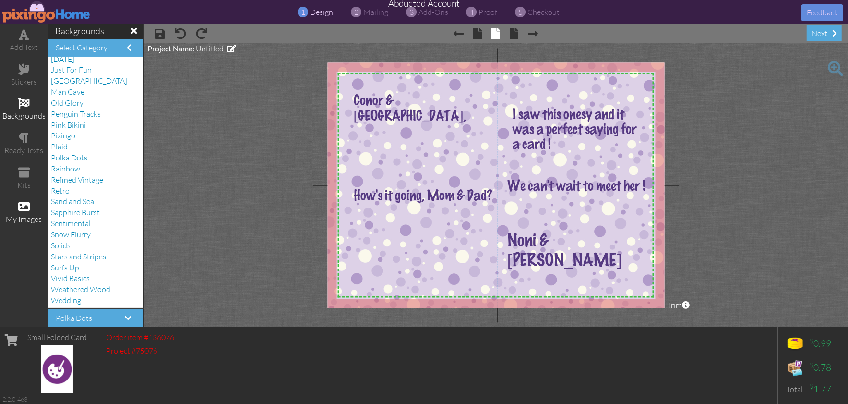
click at [22, 206] on span at bounding box center [24, 207] width 12 height 12
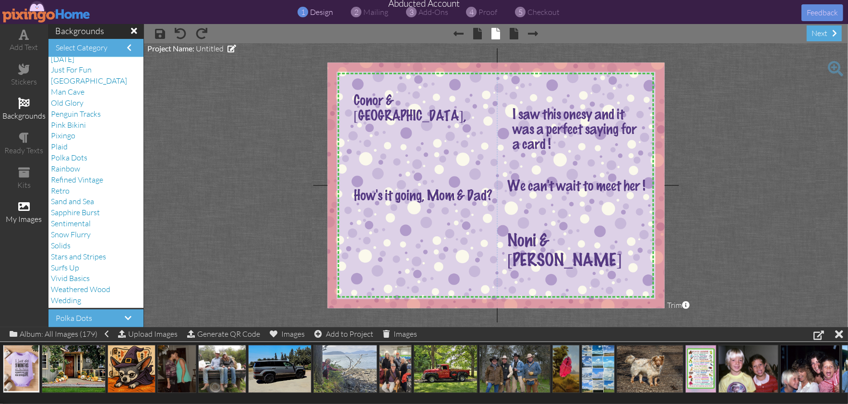
scroll to position [0, 0]
click at [67, 123] on span "Pink Bikini" at bounding box center [68, 124] width 35 height 10
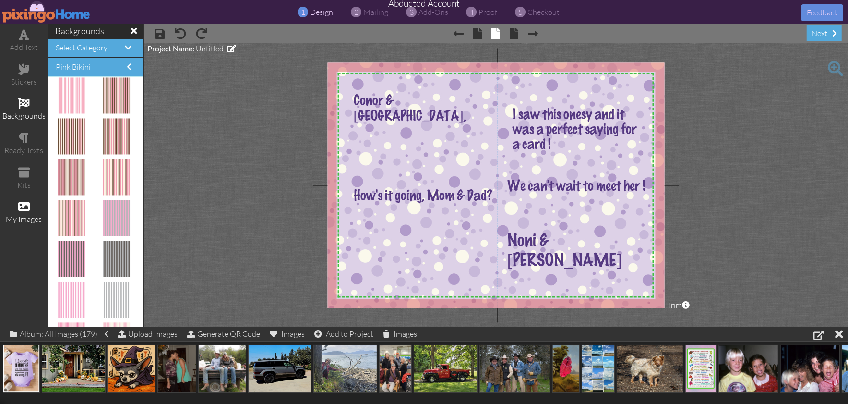
scroll to position [0, 0]
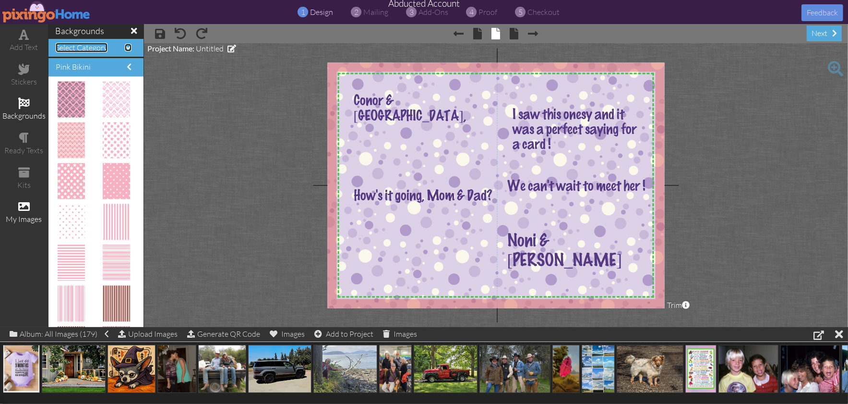
click at [127, 49] on span at bounding box center [128, 48] width 7 height 8
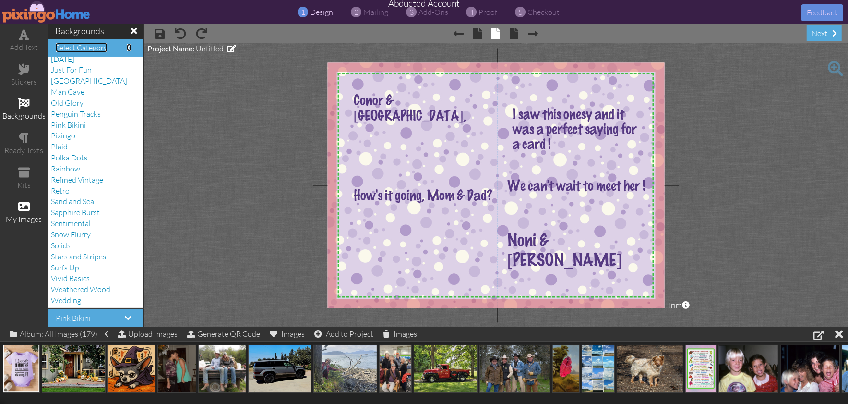
scroll to position [0, 0]
click at [60, 147] on span "Plaid" at bounding box center [59, 146] width 17 height 10
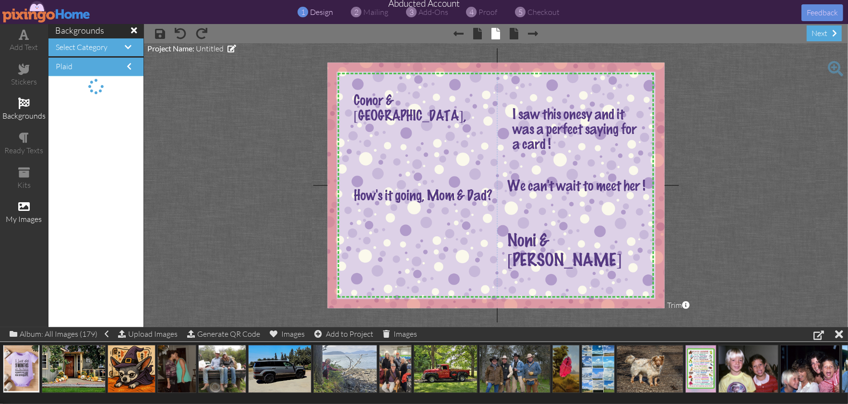
scroll to position [0, 0]
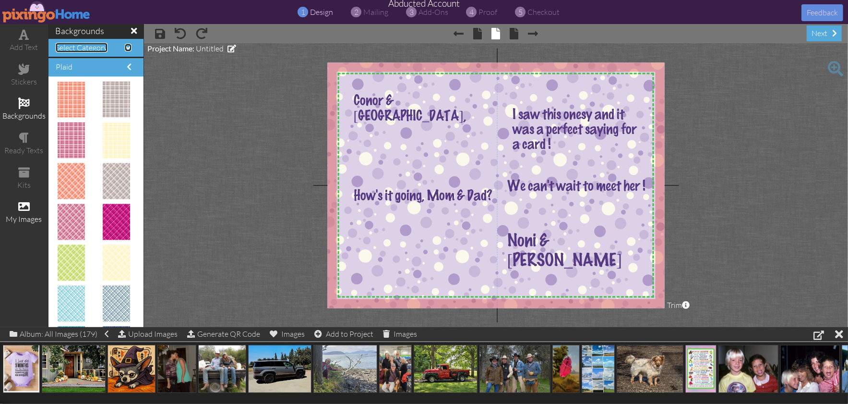
click at [128, 49] on span at bounding box center [128, 48] width 7 height 8
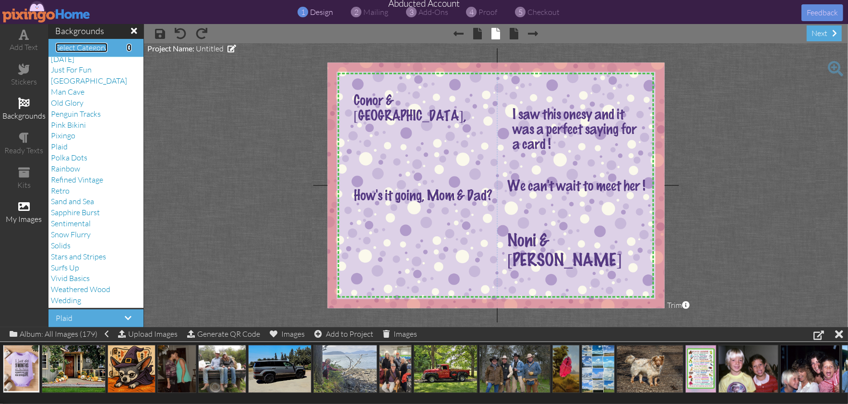
scroll to position [0, 0]
click at [78, 224] on span "Sentimental" at bounding box center [71, 223] width 40 height 10
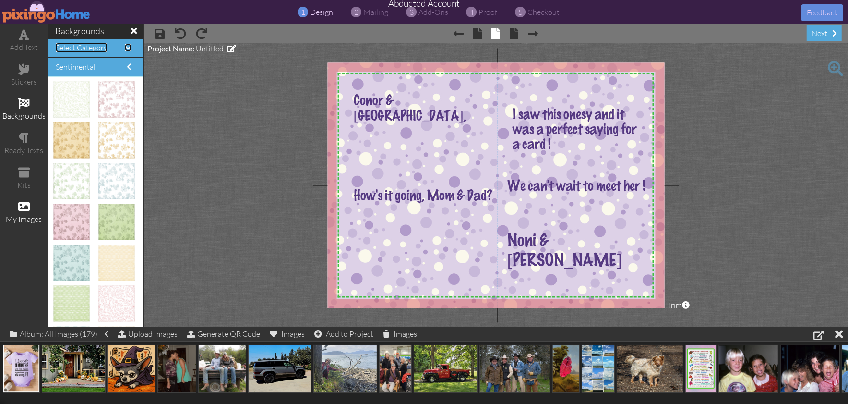
click at [128, 49] on span at bounding box center [128, 48] width 7 height 8
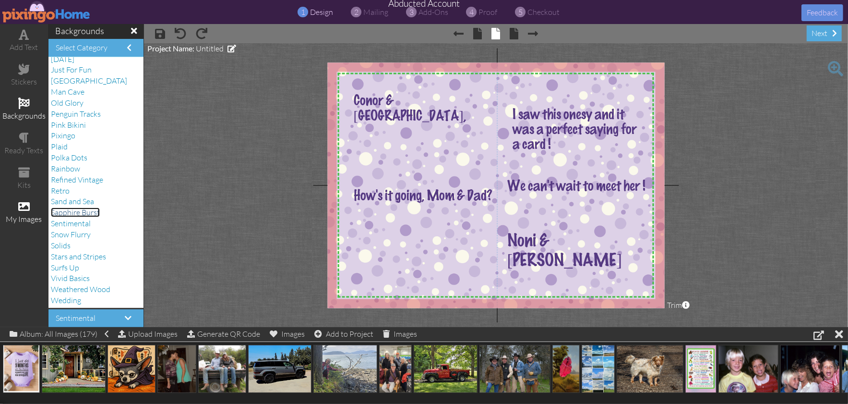
click at [87, 214] on span "Sapphire Burst" at bounding box center [75, 212] width 49 height 10
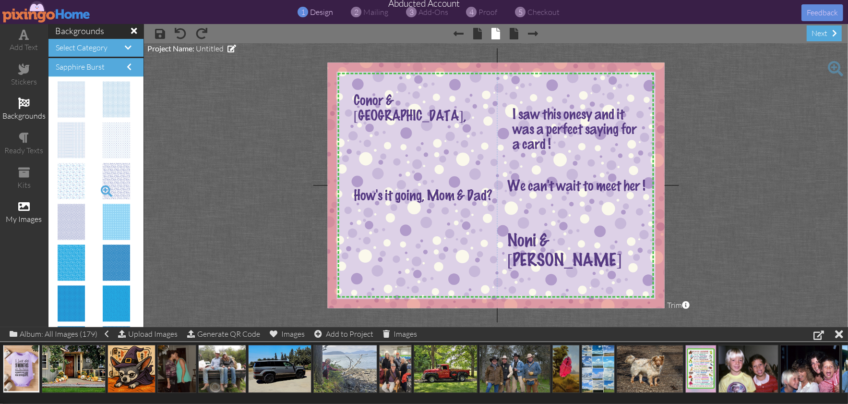
click at [108, 189] on span at bounding box center [106, 191] width 16 height 16
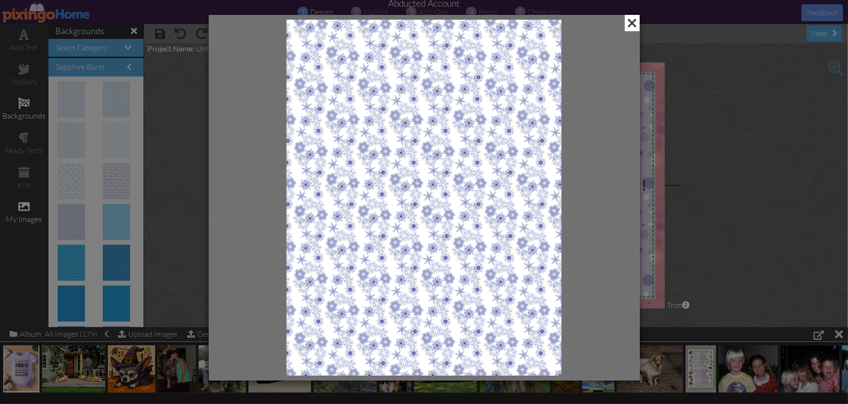
click at [636, 24] on span at bounding box center [632, 23] width 15 height 16
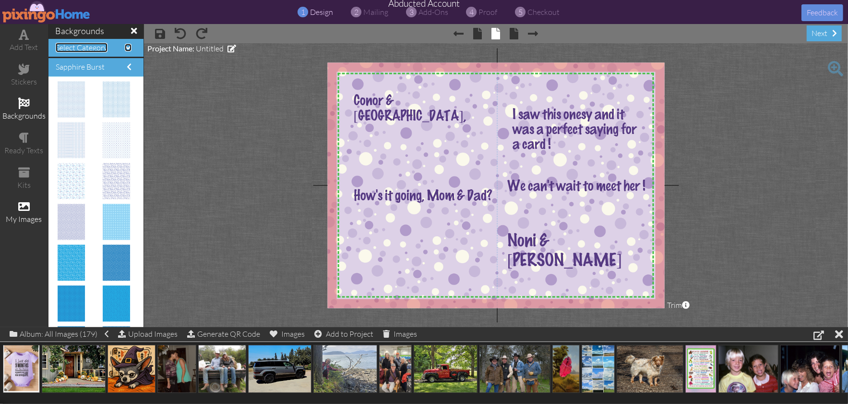
click at [126, 48] on span at bounding box center [128, 48] width 7 height 8
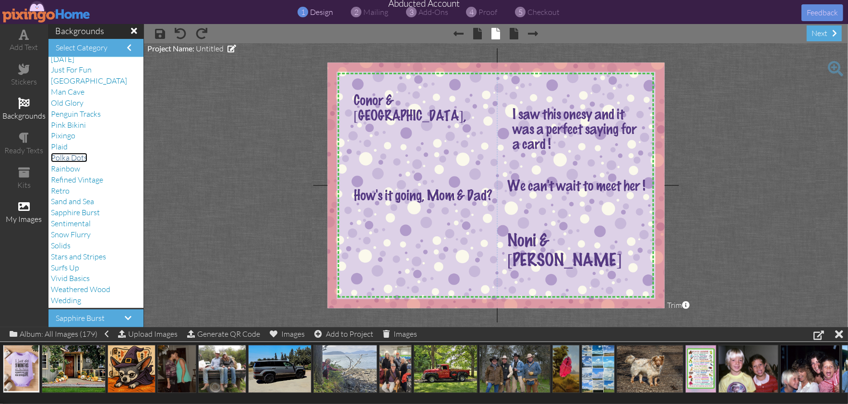
click at [68, 156] on span "Polka Dots" at bounding box center [69, 158] width 36 height 10
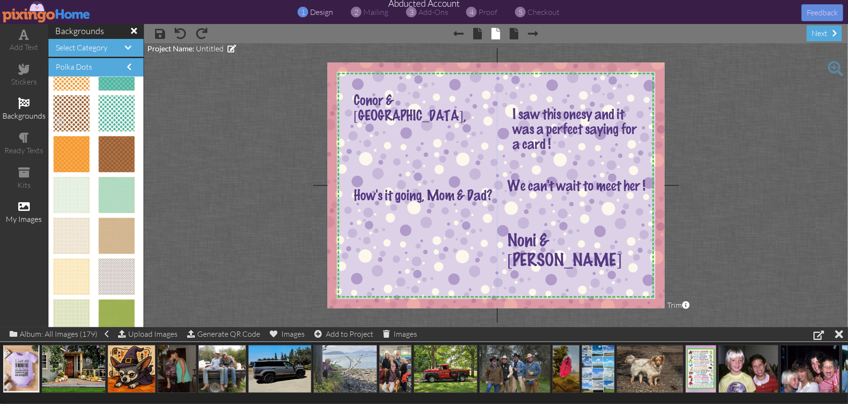
scroll to position [975, 0]
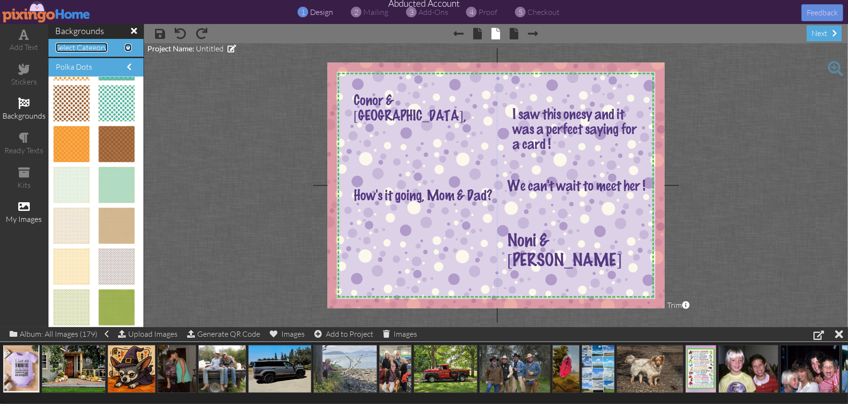
click at [130, 48] on span at bounding box center [128, 48] width 7 height 8
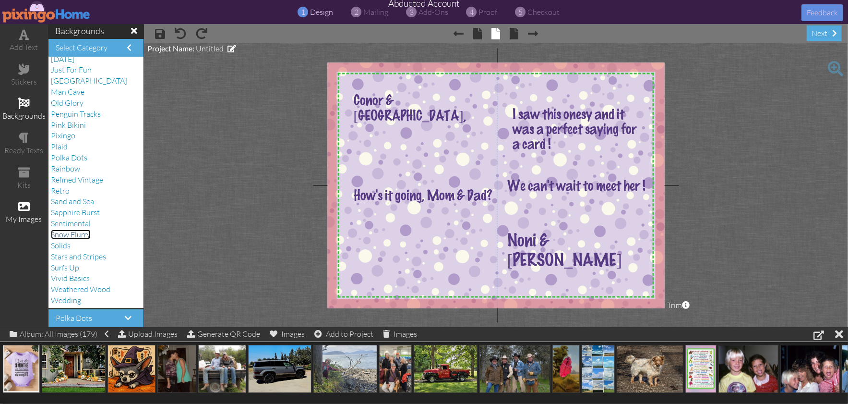
click at [81, 235] on span "Snow Flurry" at bounding box center [71, 234] width 40 height 10
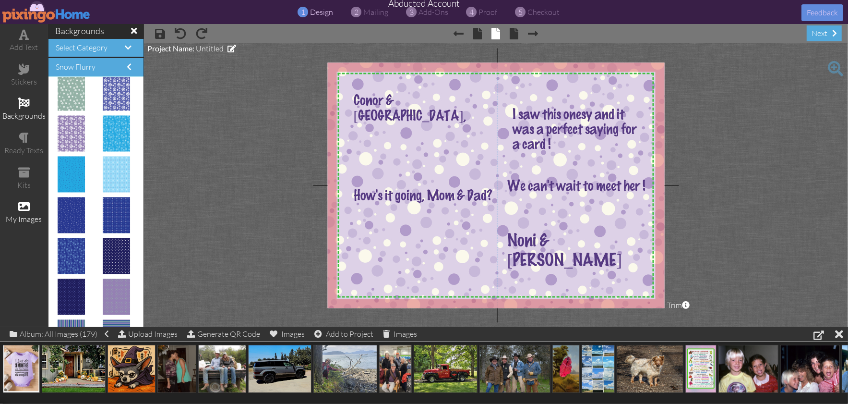
scroll to position [0, 0]
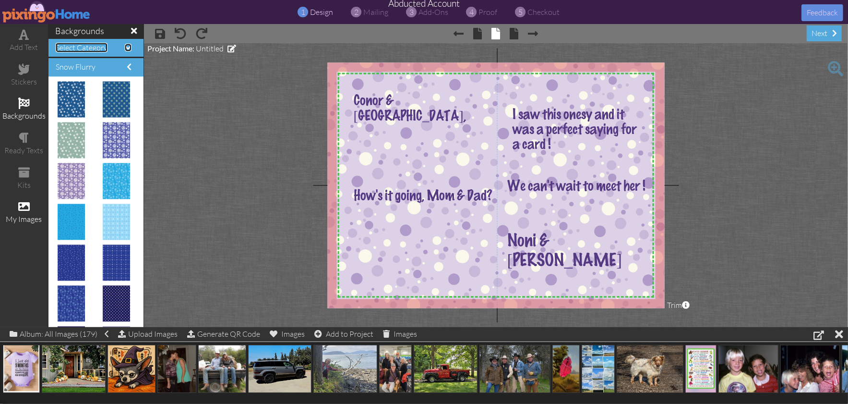
click at [128, 46] on span at bounding box center [128, 48] width 7 height 8
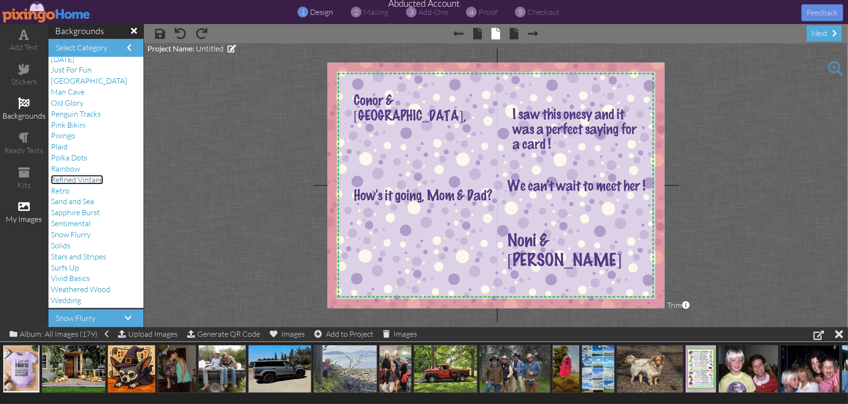
click at [91, 178] on span "Refined Vintage" at bounding box center [77, 180] width 52 height 10
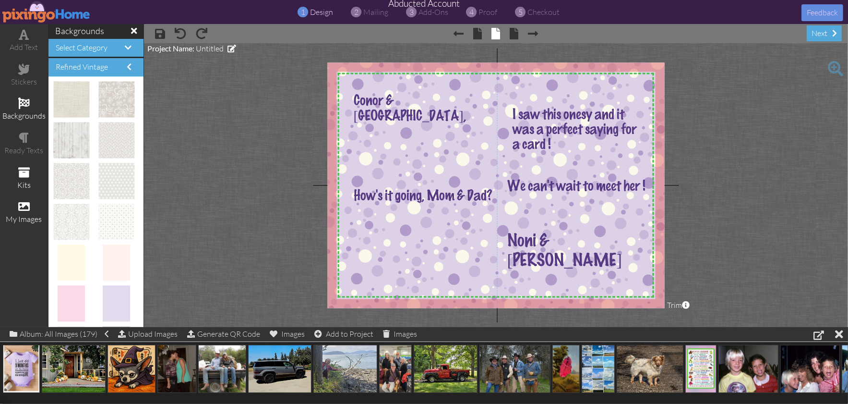
click at [26, 171] on span at bounding box center [24, 173] width 12 height 12
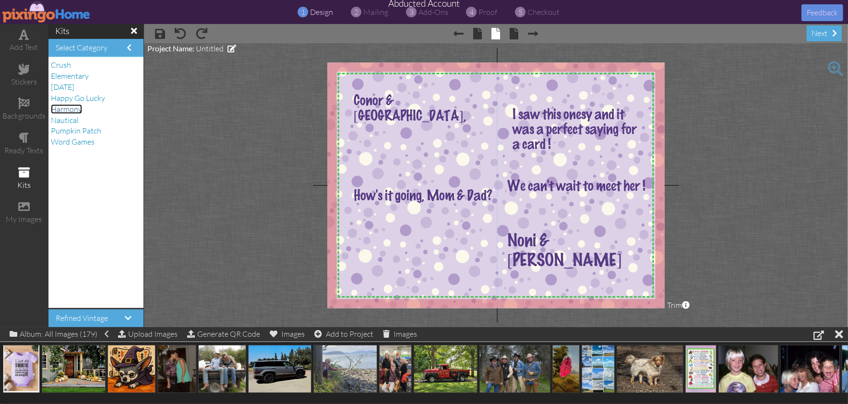
click at [59, 107] on span "Harmony" at bounding box center [66, 109] width 31 height 10
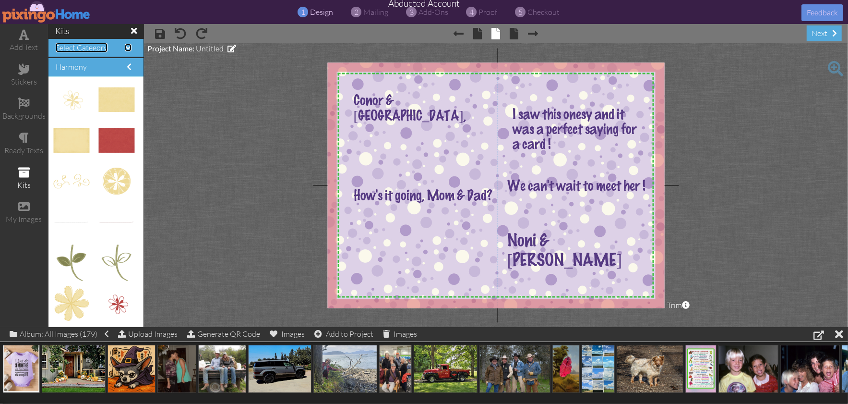
click at [128, 47] on span at bounding box center [128, 48] width 7 height 8
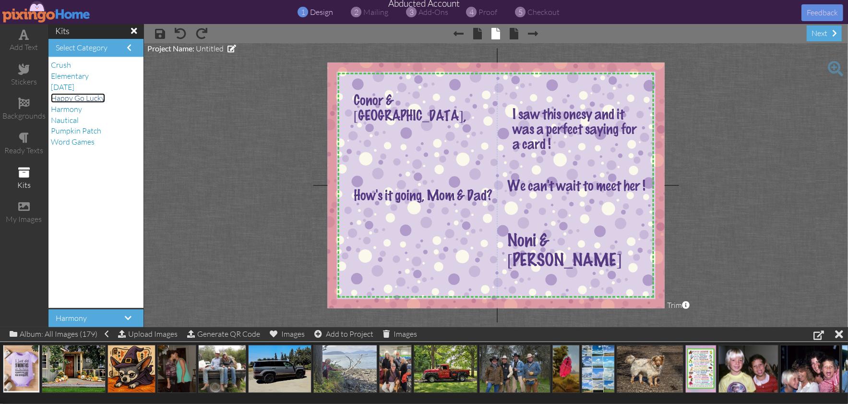
click at [84, 99] on span "Happy Go Lucky" at bounding box center [78, 98] width 54 height 10
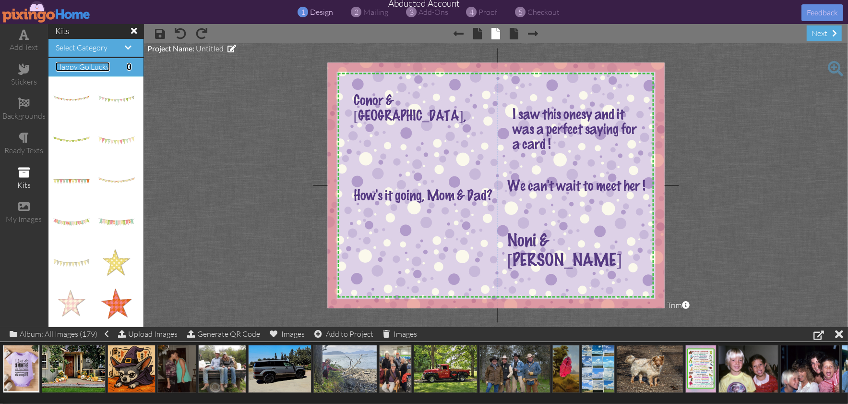
click at [108, 69] on span "Happy Go Lucky" at bounding box center [83, 67] width 54 height 10
click at [106, 69] on span "Happy Go Lucky" at bounding box center [83, 67] width 54 height 10
click at [128, 68] on span at bounding box center [129, 67] width 5 height 8
click at [129, 47] on span at bounding box center [128, 48] width 7 height 8
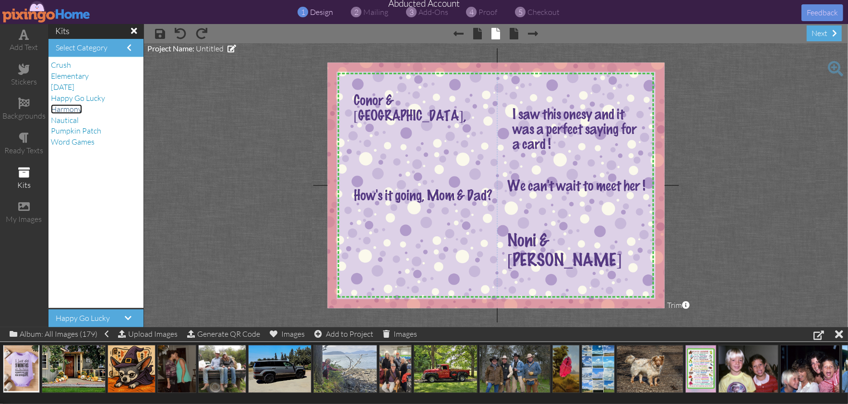
click at [63, 111] on span "Harmony" at bounding box center [66, 109] width 31 height 10
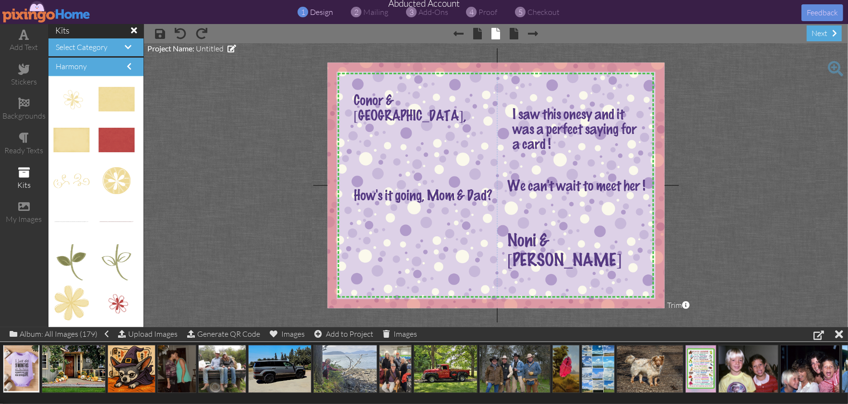
click at [26, 168] on span at bounding box center [24, 173] width 12 height 12
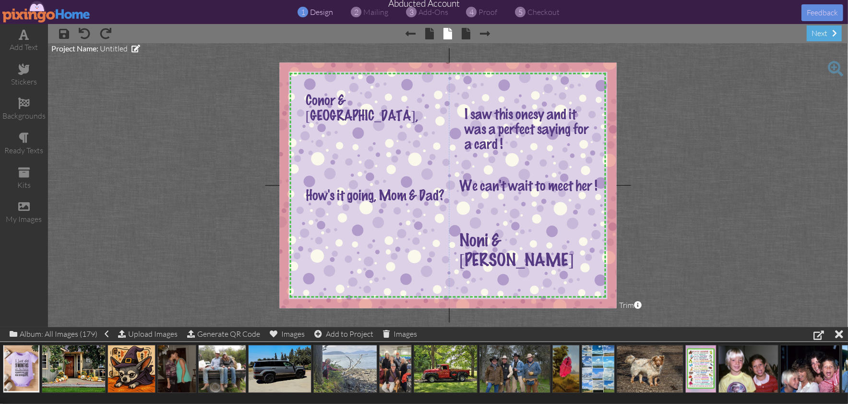
click at [331, 228] on img at bounding box center [447, 201] width 364 height 282
click at [660, 226] on project-studio-wrapper "X X X X X X X X X X X X X X X X X X X X X X X X X X X X X X X X X X X X X X X X…" at bounding box center [448, 185] width 800 height 284
click at [26, 99] on span at bounding box center [24, 103] width 12 height 12
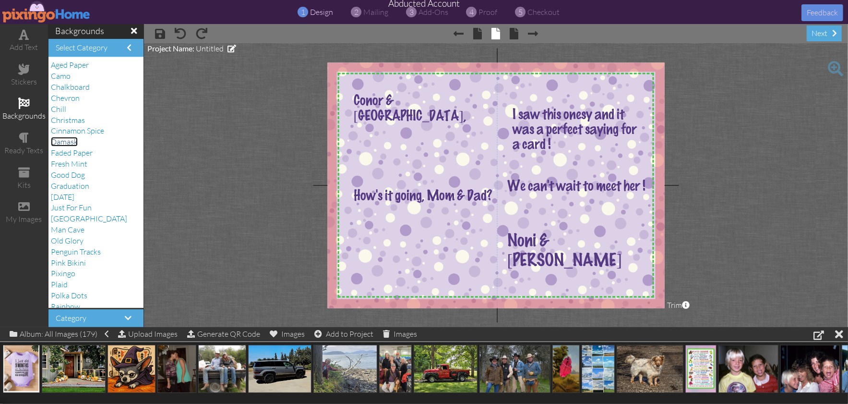
click at [64, 140] on span "Damask" at bounding box center [64, 142] width 27 height 10
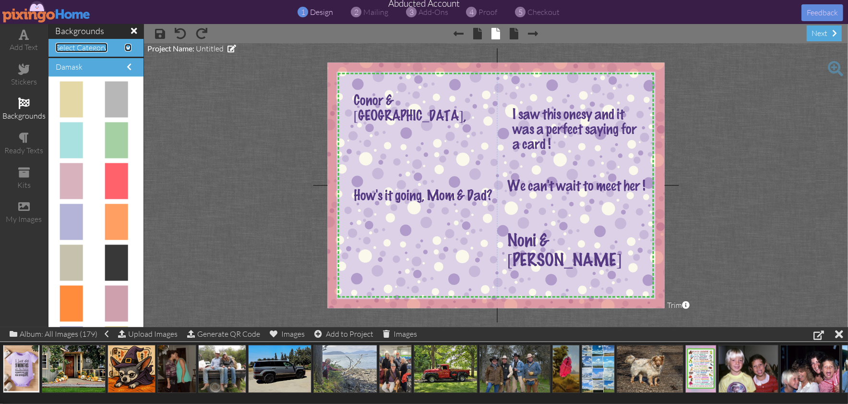
click at [126, 48] on span at bounding box center [128, 48] width 7 height 8
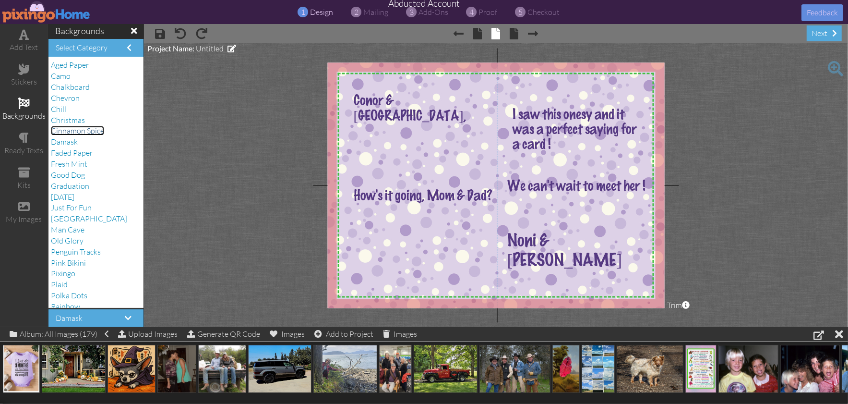
click at [101, 131] on span "Cinnamon Spice" at bounding box center [77, 131] width 53 height 10
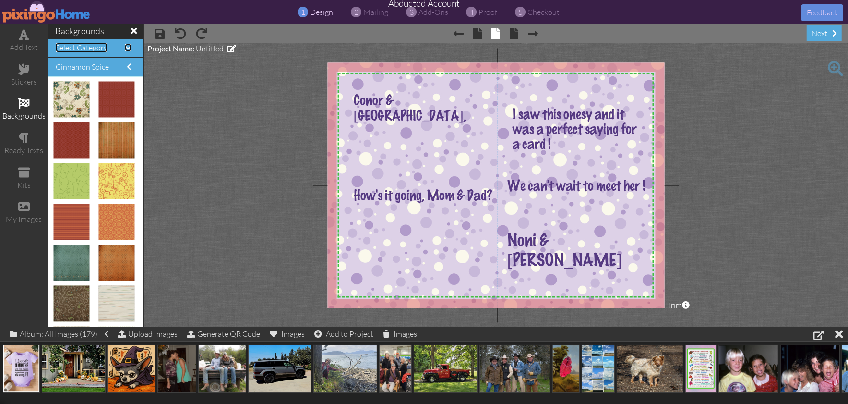
click at [127, 47] on span at bounding box center [128, 48] width 7 height 8
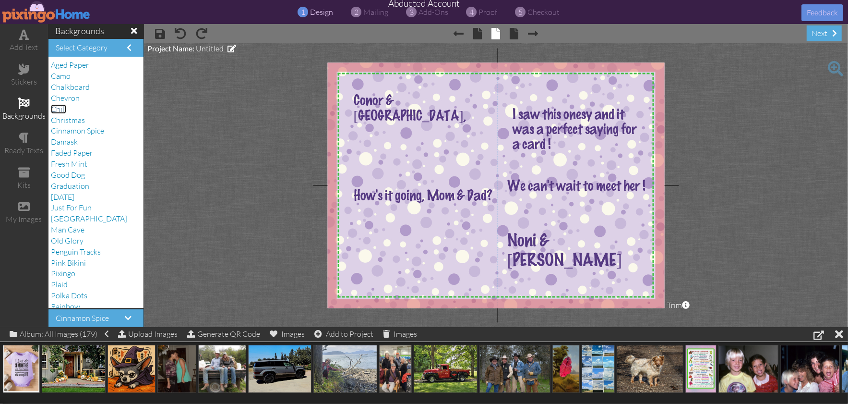
click at [63, 110] on span "Chill" at bounding box center [58, 109] width 15 height 10
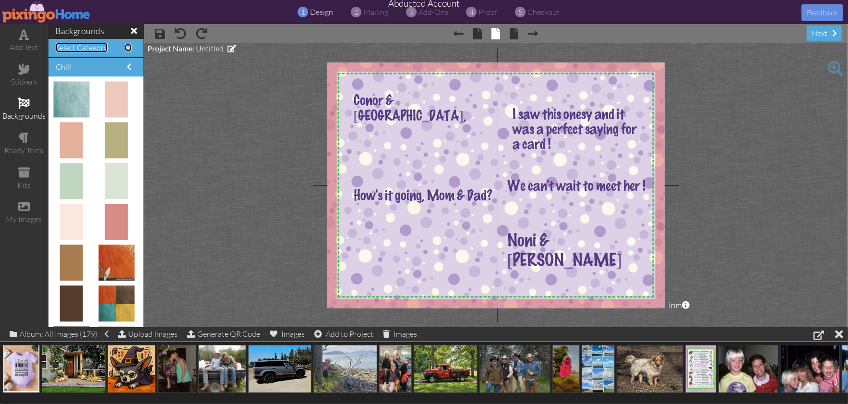
click at [130, 48] on span at bounding box center [128, 48] width 7 height 8
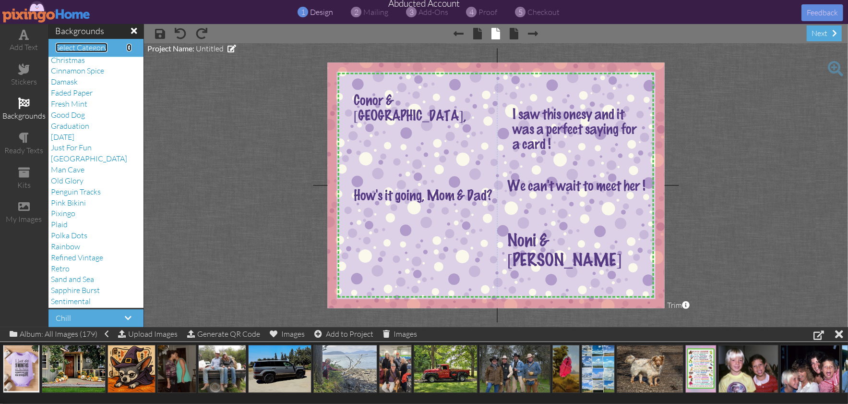
scroll to position [103, 0]
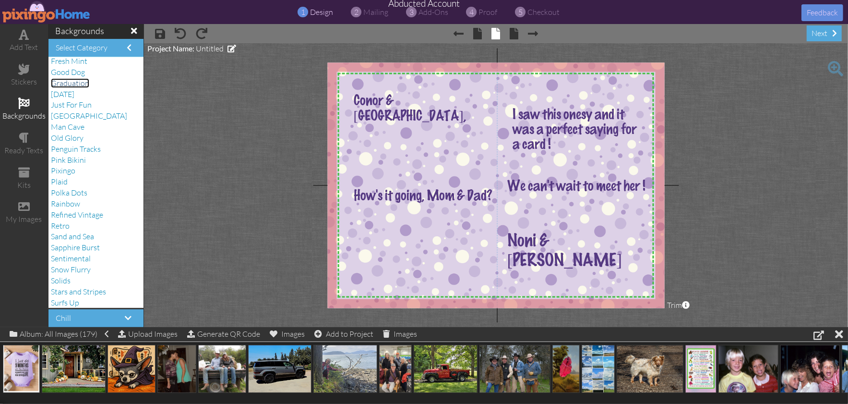
click at [81, 86] on span "Graduation" at bounding box center [70, 83] width 38 height 10
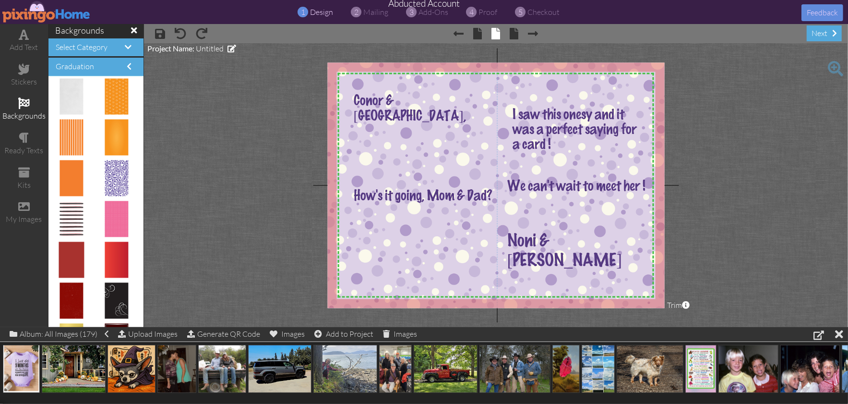
scroll to position [608, 0]
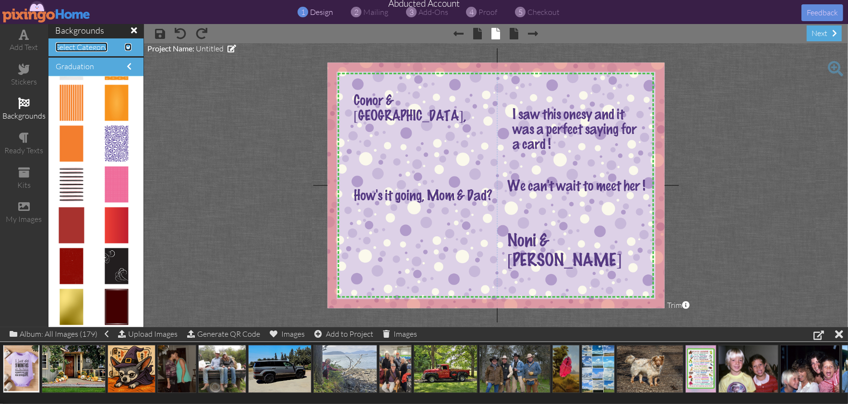
click at [131, 47] on span at bounding box center [128, 47] width 7 height 8
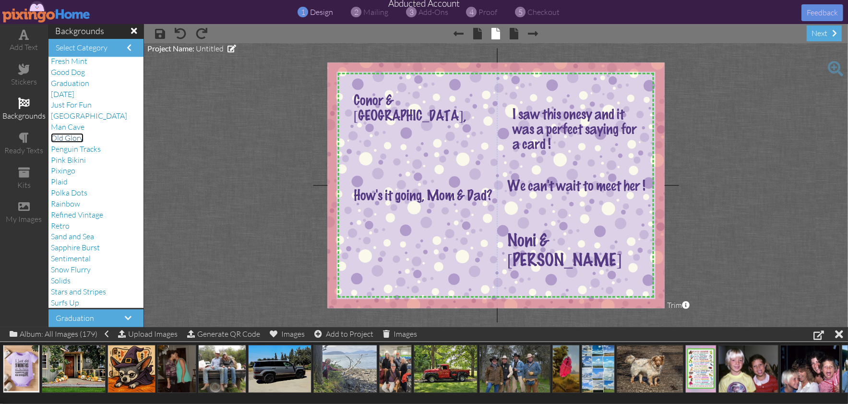
click at [77, 137] on span "Old Glory" at bounding box center [67, 138] width 33 height 10
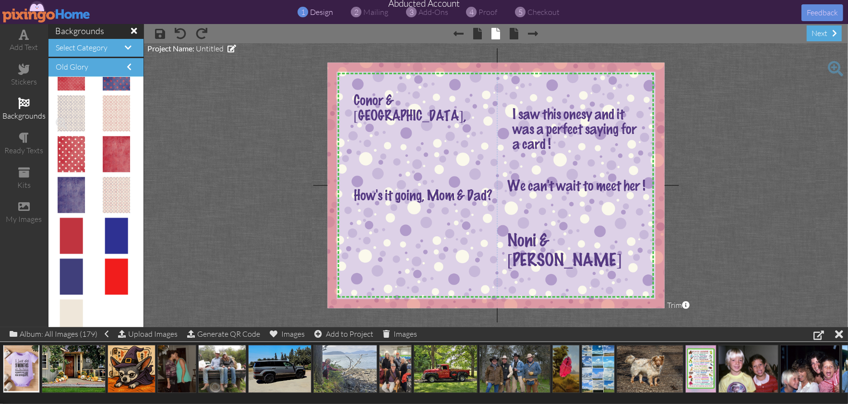
scroll to position [608, 0]
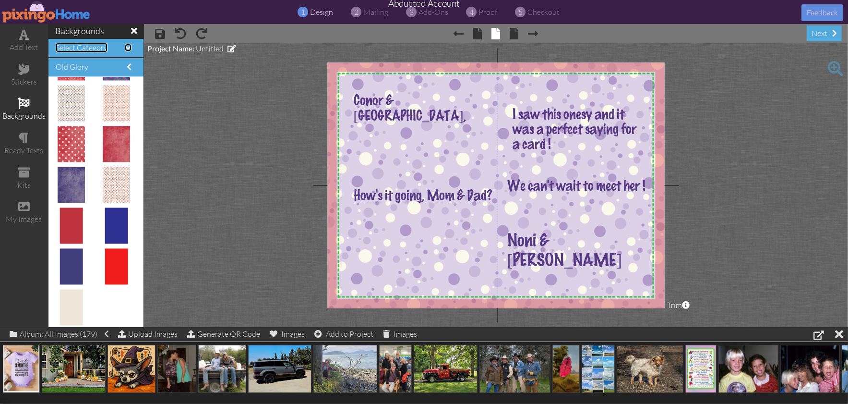
click at [128, 46] on span at bounding box center [128, 48] width 7 height 8
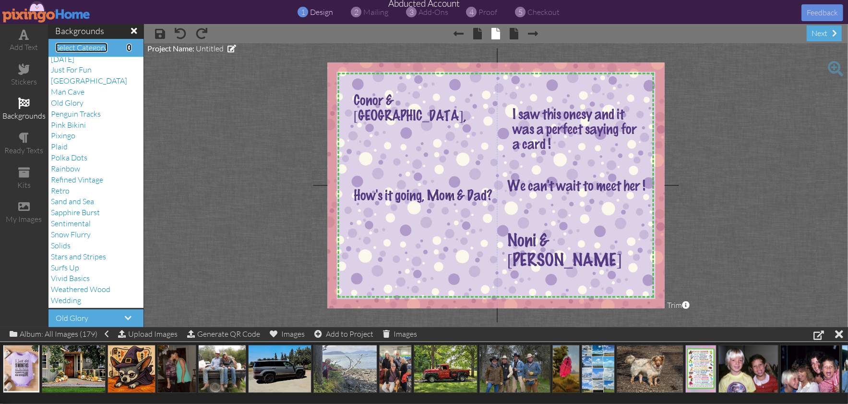
scroll to position [0, 0]
click at [90, 202] on span "Sand and Sea" at bounding box center [72, 201] width 43 height 10
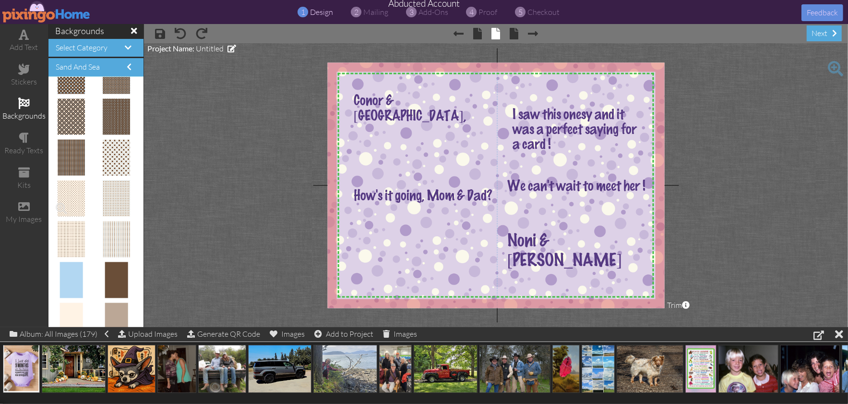
scroll to position [486, 0]
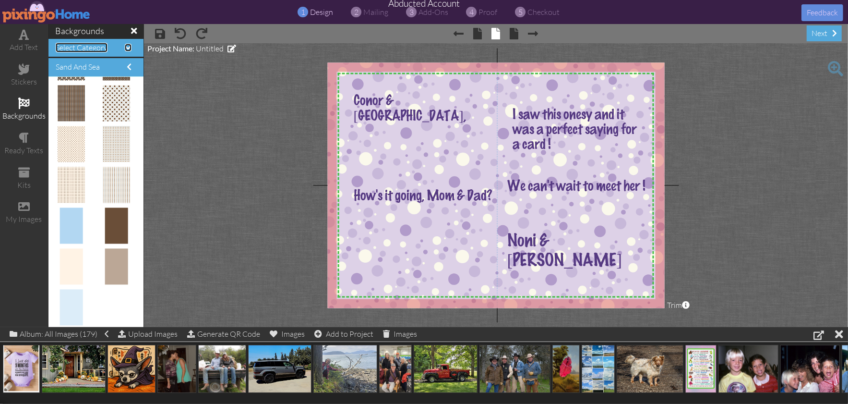
click at [131, 46] on span at bounding box center [128, 48] width 7 height 8
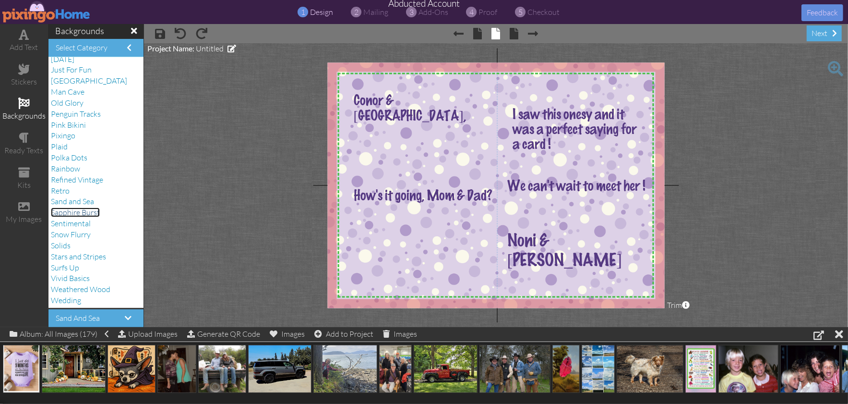
click at [96, 214] on span "Sapphire Burst" at bounding box center [75, 212] width 49 height 10
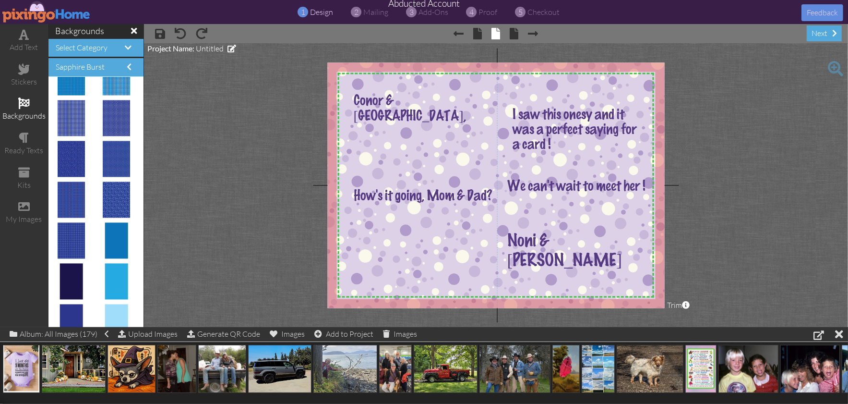
scroll to position [282, 0]
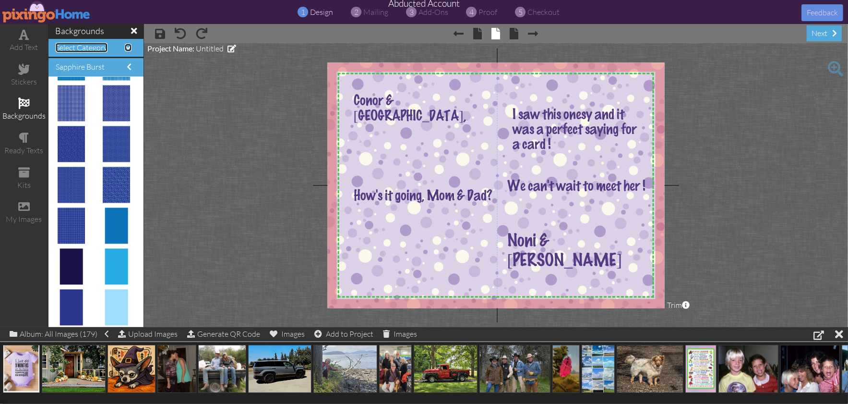
click at [127, 48] on span at bounding box center [128, 48] width 7 height 8
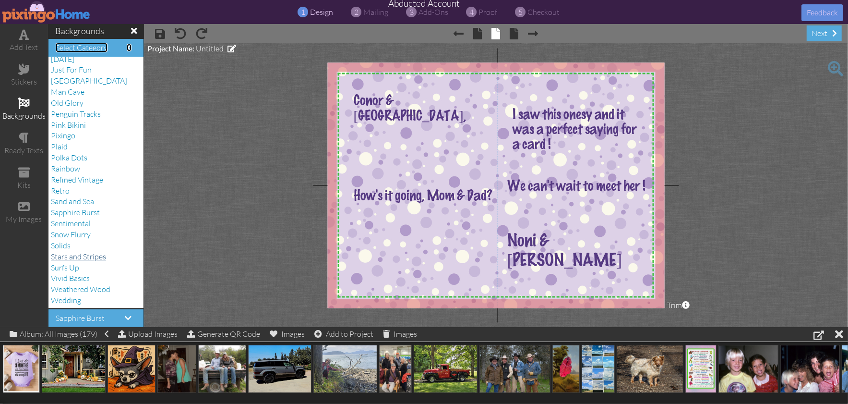
scroll to position [0, 0]
click at [77, 275] on span "Vivid Basics" at bounding box center [70, 278] width 39 height 10
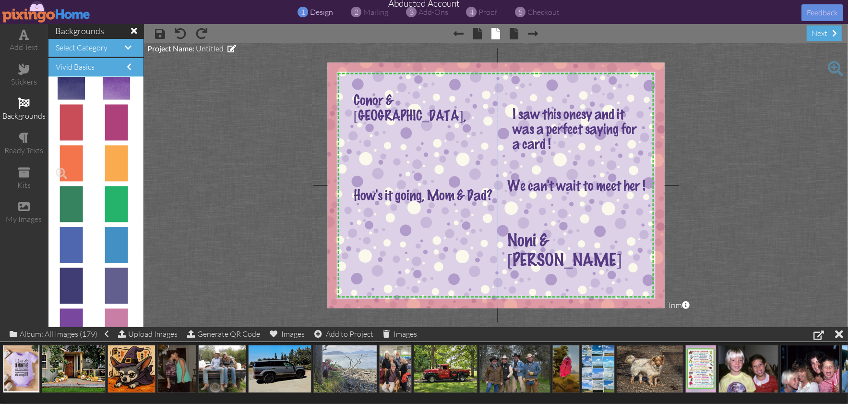
scroll to position [241, 0]
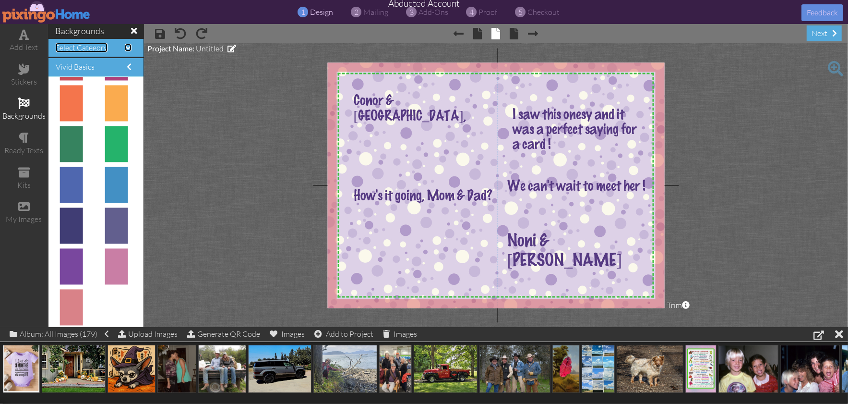
click at [129, 46] on span at bounding box center [128, 48] width 7 height 8
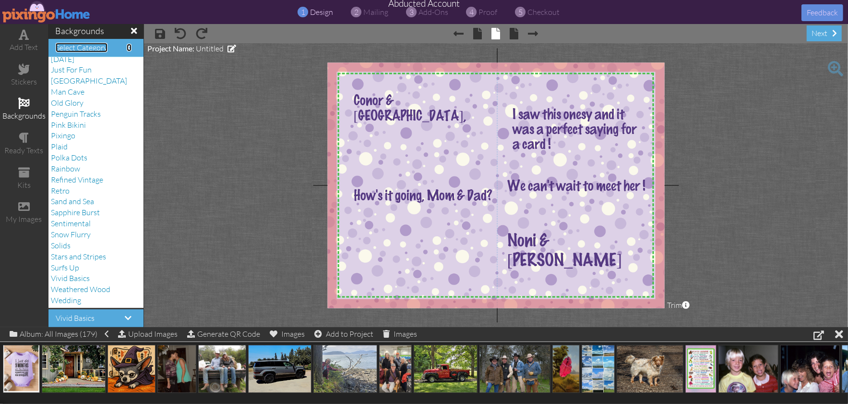
scroll to position [0, 0]
click at [70, 299] on span "Wedding" at bounding box center [66, 300] width 30 height 10
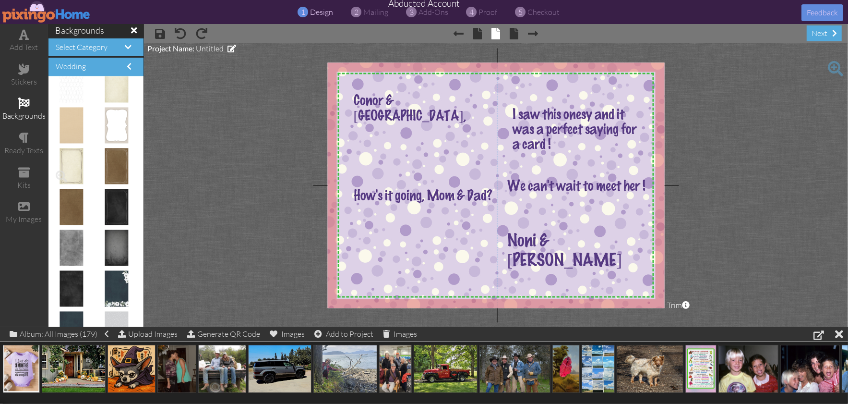
scroll to position [0, 0]
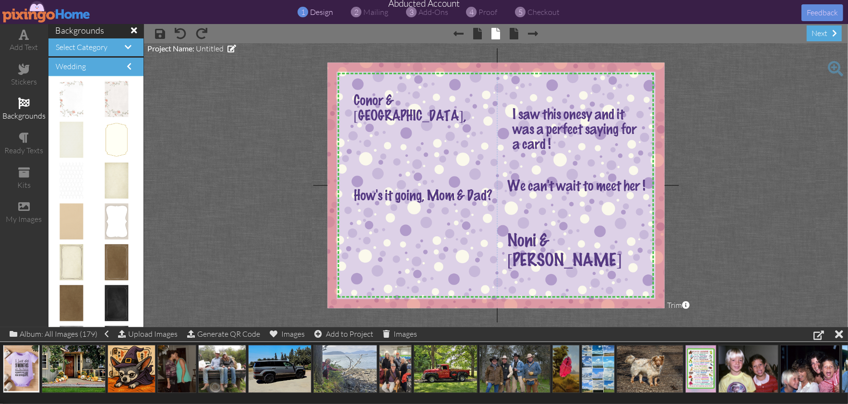
click at [242, 83] on project-studio-wrapper "X X X X X X X X X X X X X X X X X X X X X X X X X X X X X X X X X X X X X X X X…" at bounding box center [496, 185] width 704 height 284
click at [131, 48] on h4 "Select Category" at bounding box center [96, 47] width 81 height 9
click at [127, 47] on span at bounding box center [128, 47] width 7 height 8
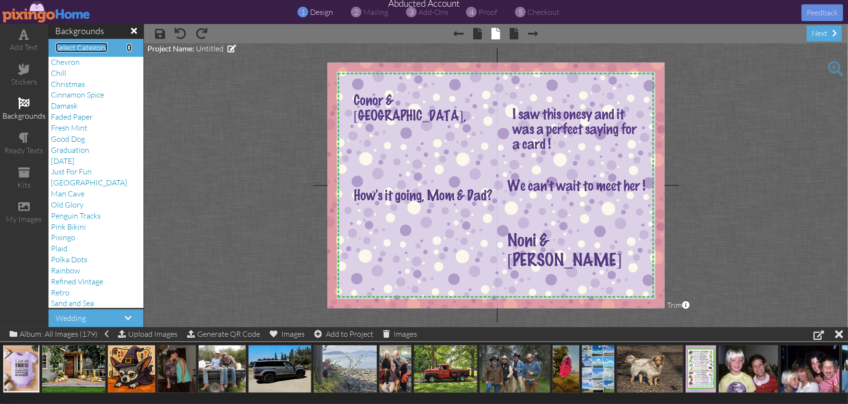
scroll to position [27, 0]
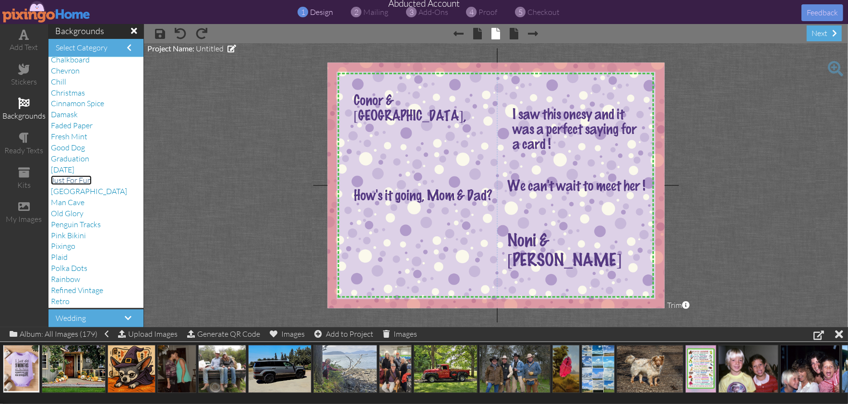
click at [72, 178] on span "Just For Fun" at bounding box center [71, 180] width 41 height 10
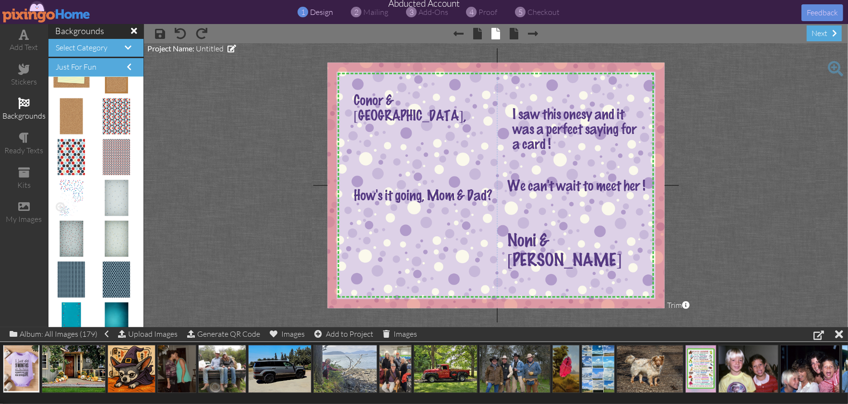
scroll to position [0, 0]
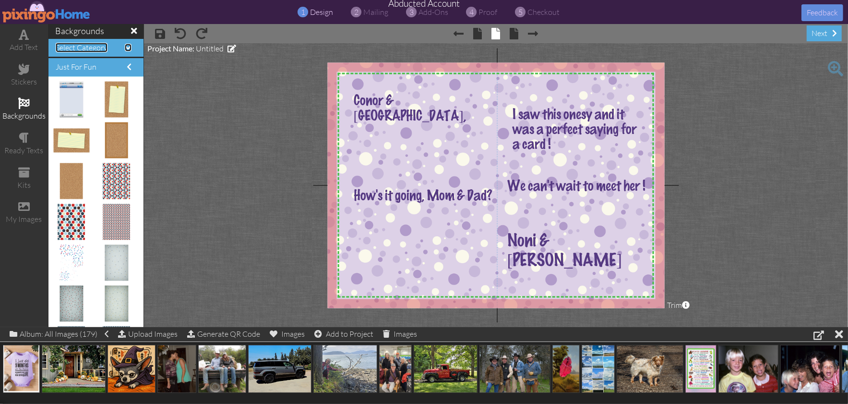
click at [128, 48] on span at bounding box center [128, 48] width 7 height 8
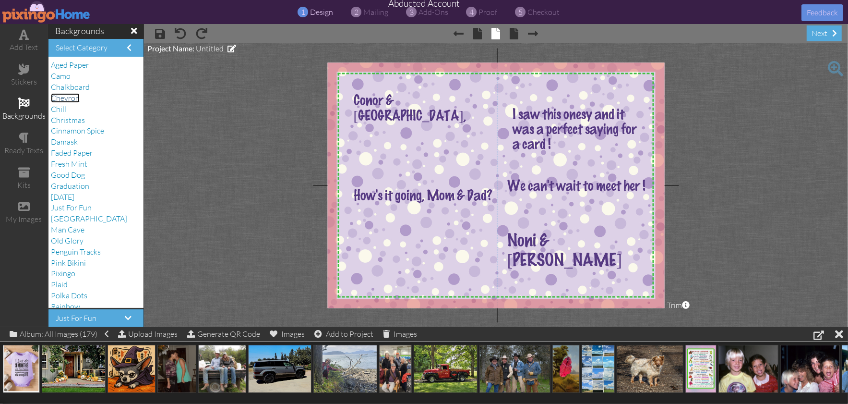
click at [75, 98] on span "Chevron" at bounding box center [65, 98] width 29 height 10
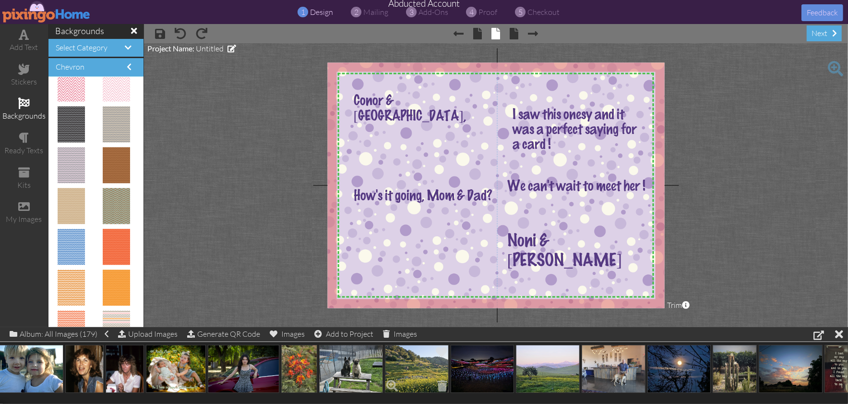
scroll to position [0, 852]
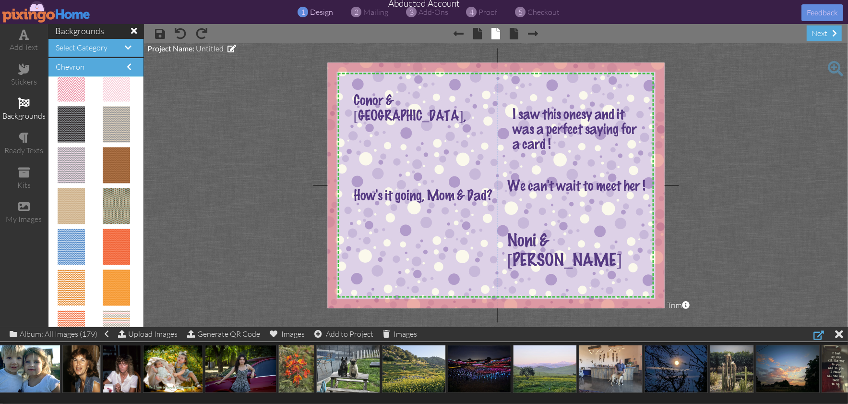
click at [820, 333] on div at bounding box center [818, 335] width 11 height 12
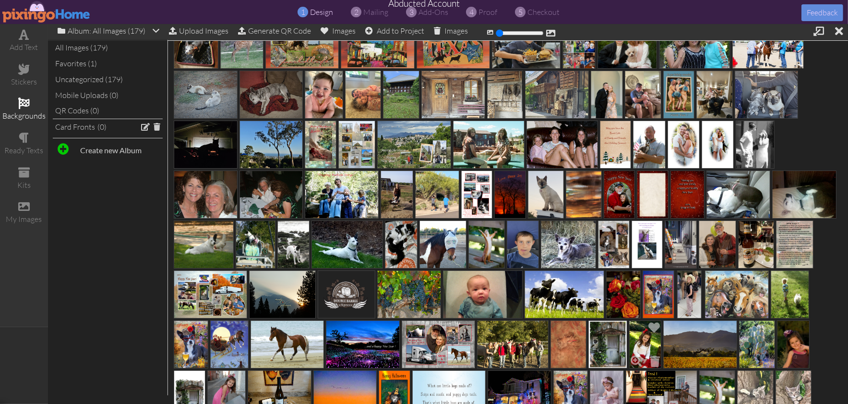
scroll to position [394, 0]
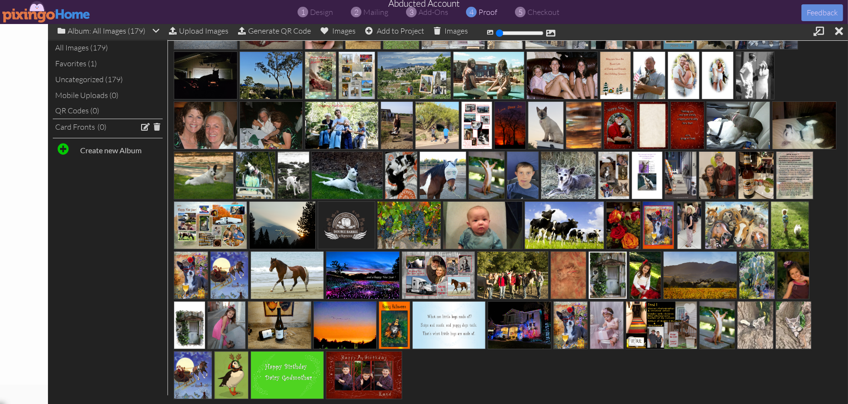
select select "object:12683"
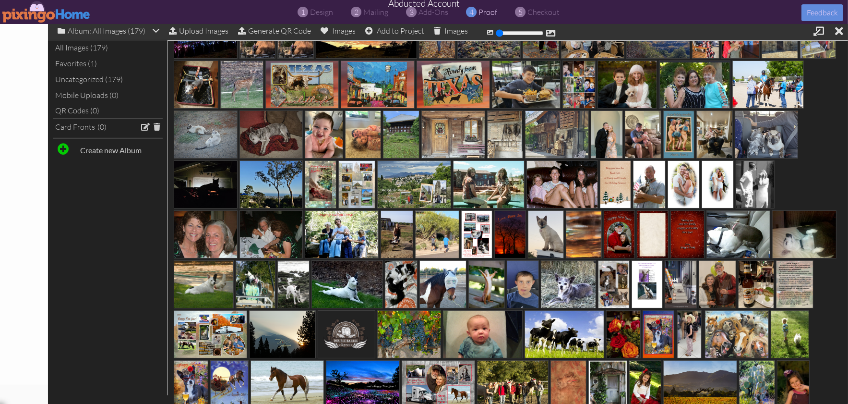
select select "object:12687"
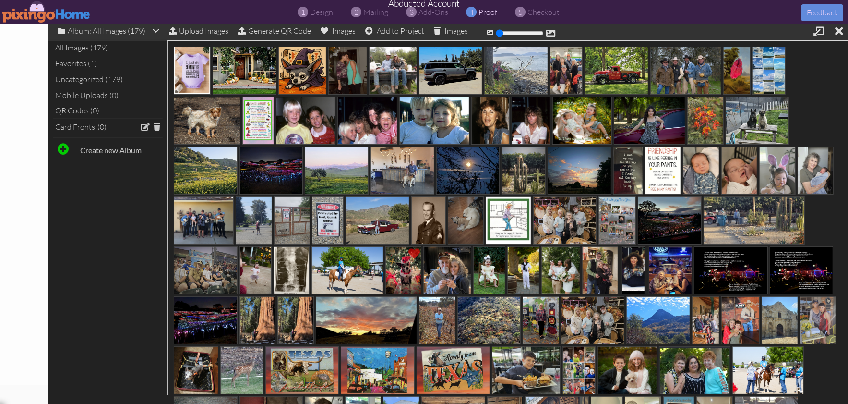
click at [82, 48] on div "All Images (179)" at bounding box center [108, 48] width 110 height 16
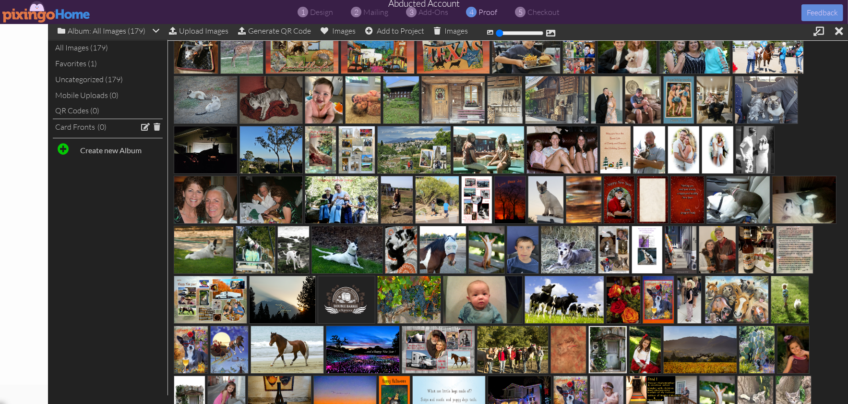
scroll to position [319, 0]
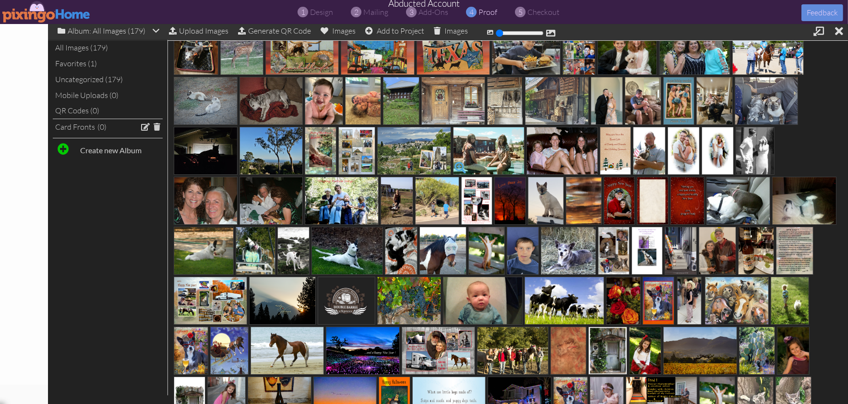
click at [460, 161] on span at bounding box center [460, 167] width 16 height 16
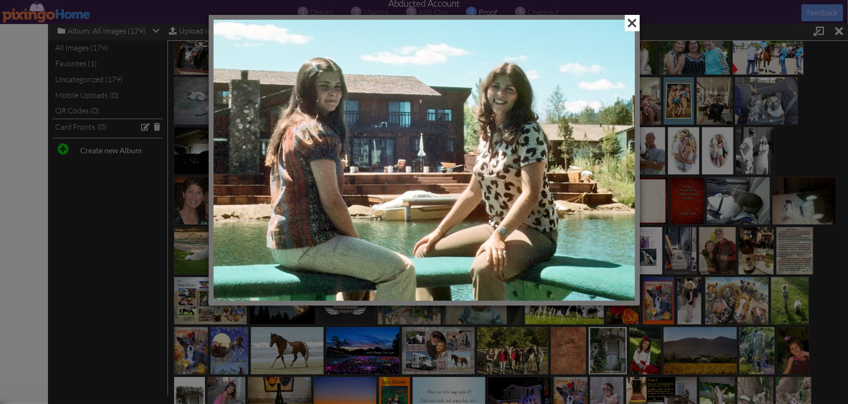
click at [634, 24] on span at bounding box center [632, 23] width 15 height 16
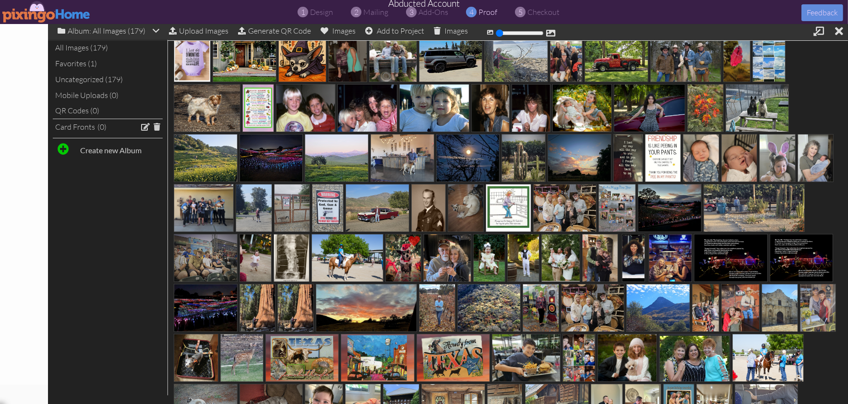
scroll to position [0, 0]
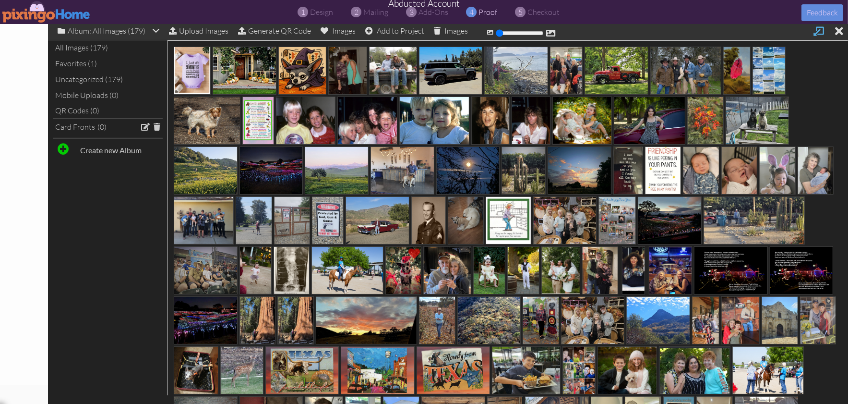
click at [817, 34] on div at bounding box center [818, 32] width 11 height 12
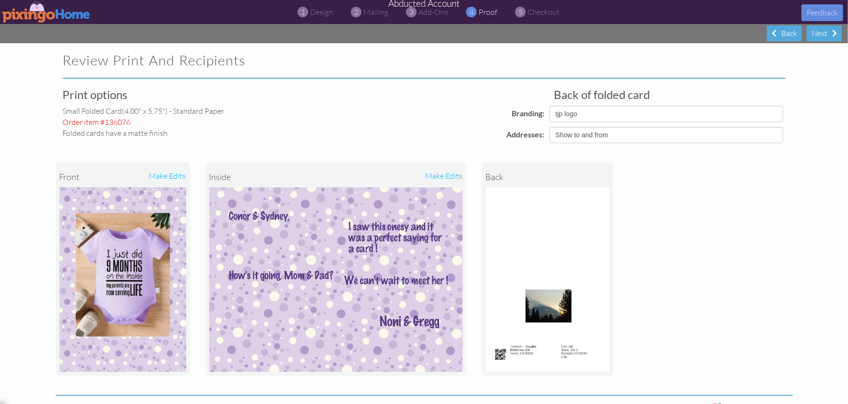
click at [760, 191] on div "front make edits inside make edits back" at bounding box center [424, 268] width 737 height 251
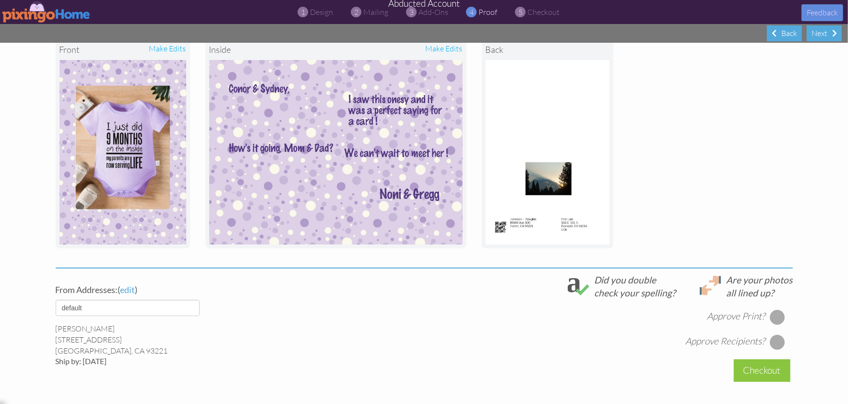
scroll to position [113, 0]
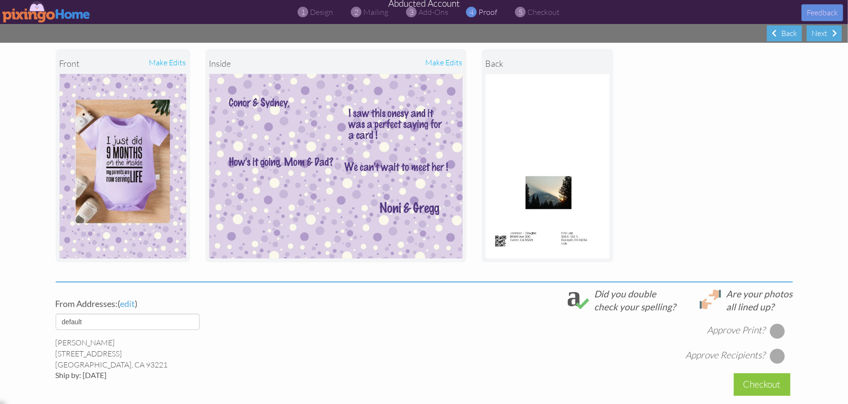
click at [283, 218] on img at bounding box center [335, 166] width 253 height 184
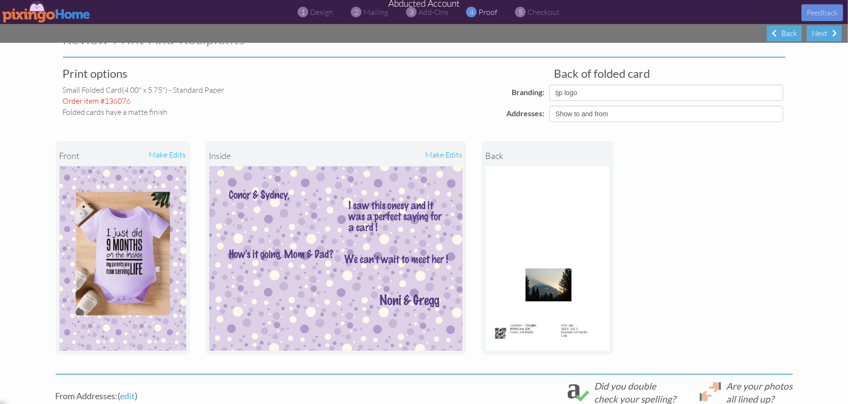
scroll to position [0, 0]
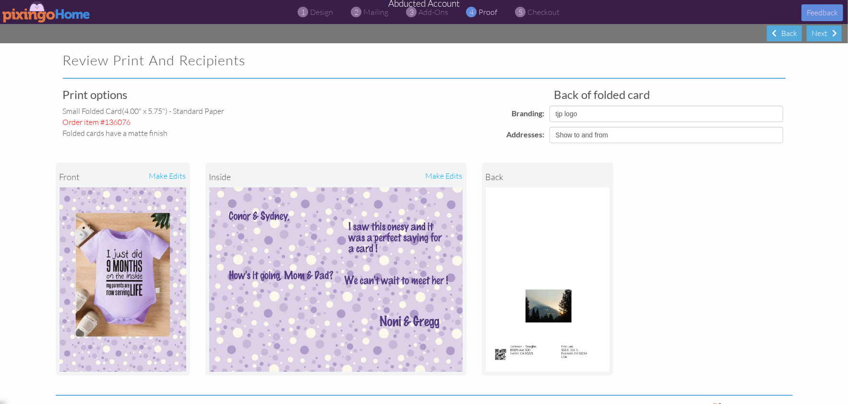
click at [41, 18] on img at bounding box center [46, 12] width 88 height 22
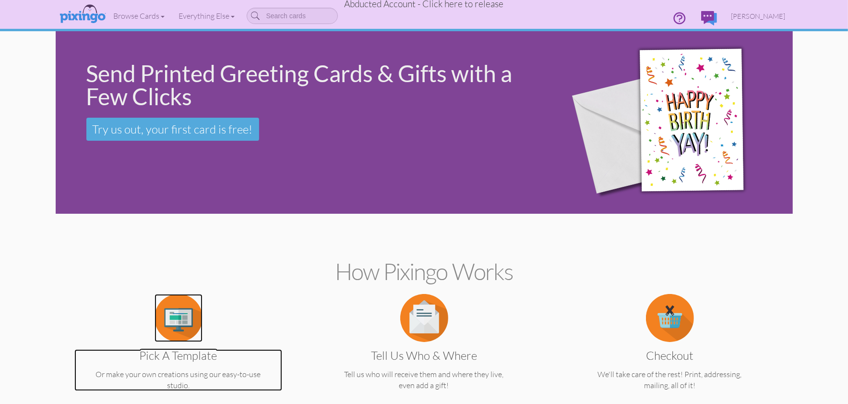
click at [182, 313] on img at bounding box center [179, 318] width 48 height 48
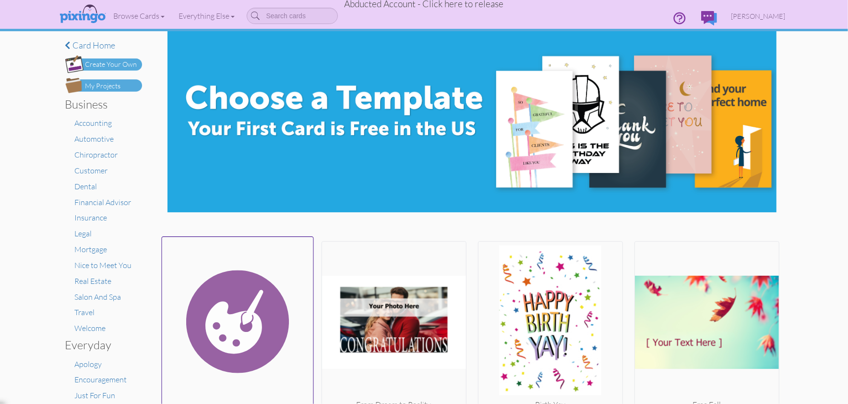
click at [226, 316] on img at bounding box center [237, 321] width 151 height 161
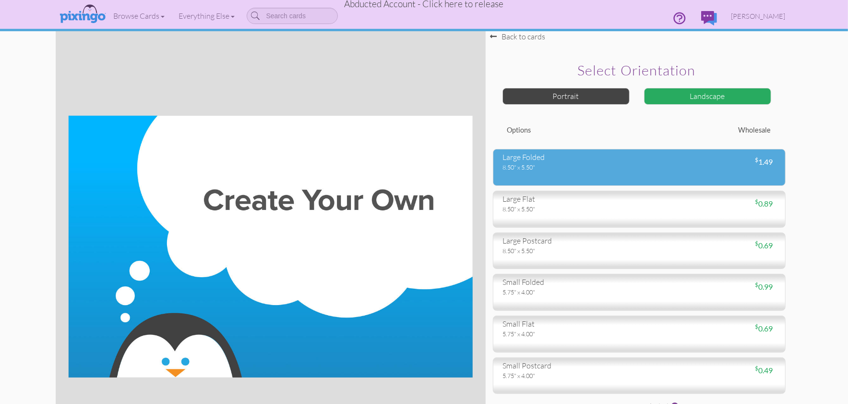
click at [536, 161] on div "large folded" at bounding box center [567, 157] width 129 height 11
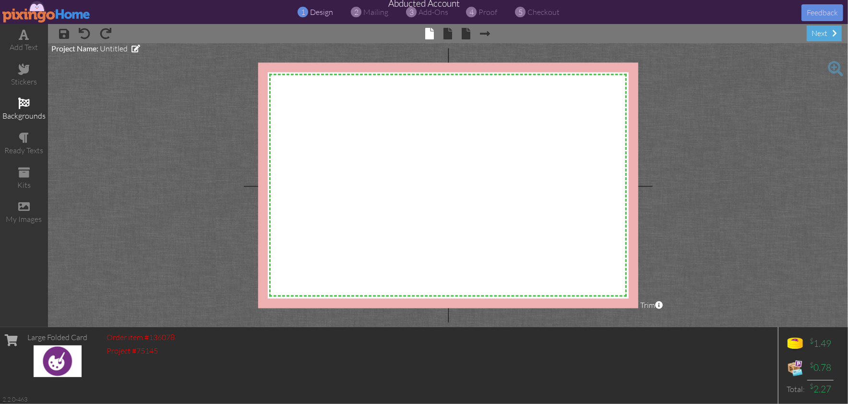
click at [21, 100] on span at bounding box center [24, 103] width 12 height 12
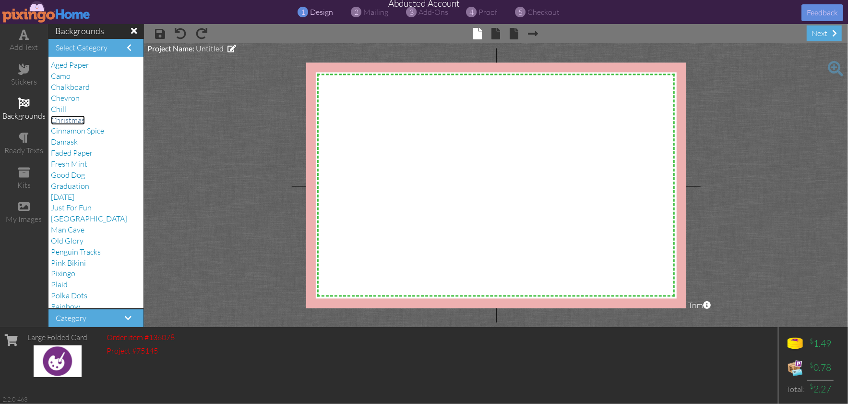
click at [70, 119] on span "Christmas" at bounding box center [68, 120] width 34 height 10
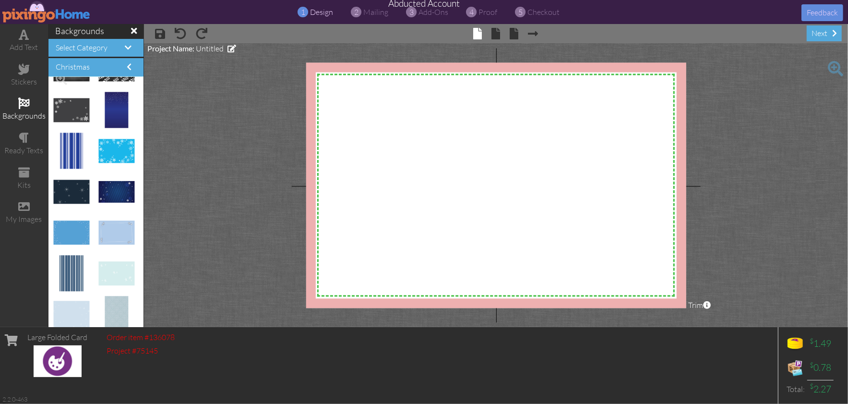
scroll to position [615, 0]
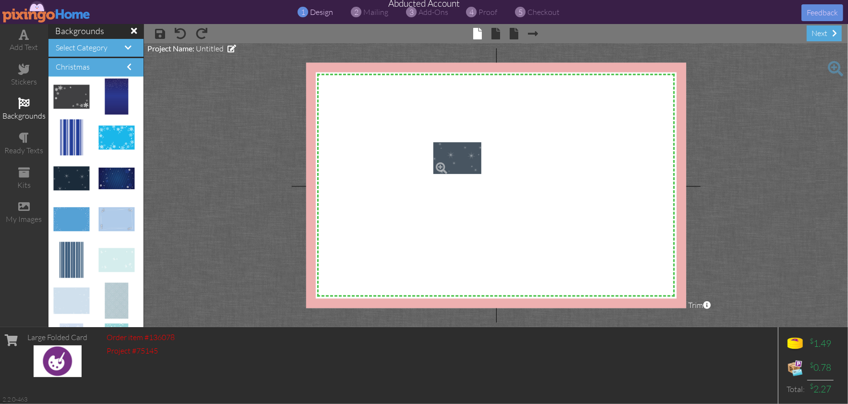
drag, startPoint x: 67, startPoint y: 175, endPoint x: 427, endPoint y: 142, distance: 361.4
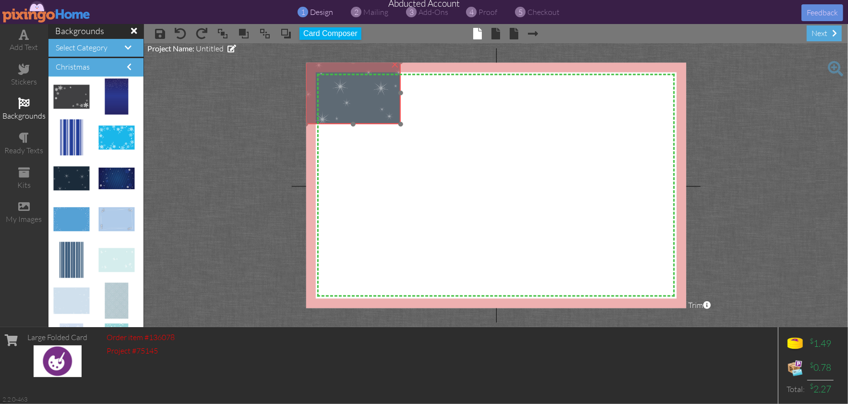
drag, startPoint x: 424, startPoint y: 153, endPoint x: 340, endPoint y: 97, distance: 101.0
click at [340, 97] on img at bounding box center [353, 93] width 95 height 62
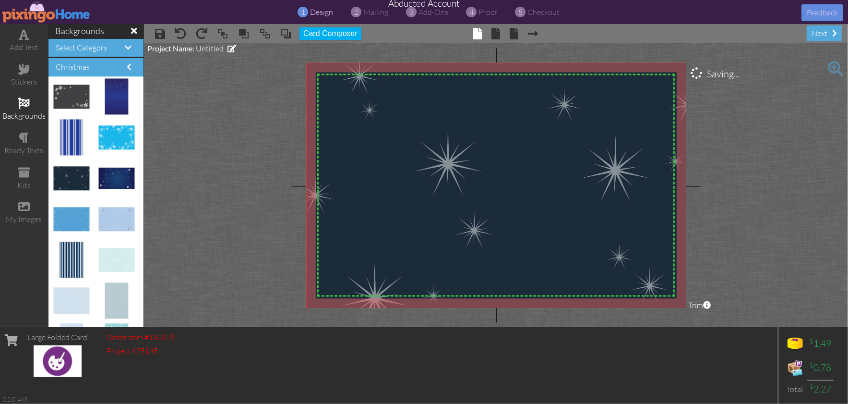
drag, startPoint x: 400, startPoint y: 125, endPoint x: 674, endPoint y: 318, distance: 334.4
click at [674, 318] on project-studio-wrapper "X X X X X X X X X X X X X X X X X X X X X X X X X X X X X X X X X X X X X X X X…" at bounding box center [496, 185] width 704 height 284
click at [23, 203] on span at bounding box center [24, 207] width 12 height 12
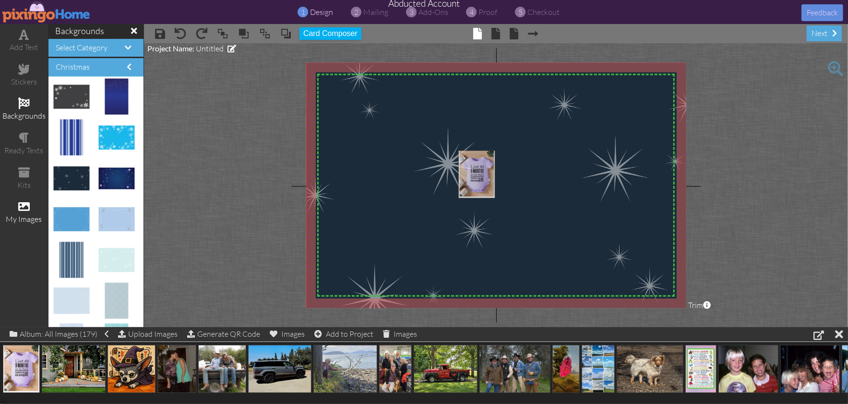
drag, startPoint x: 20, startPoint y: 364, endPoint x: 476, endPoint y: 168, distance: 495.9
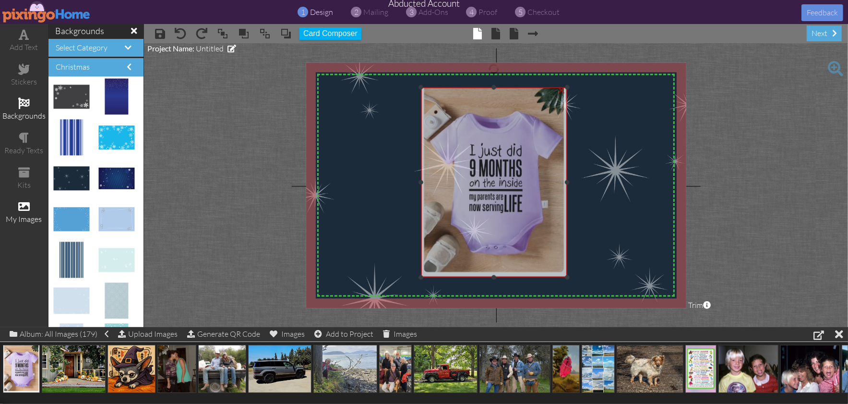
drag, startPoint x: 522, startPoint y: 195, endPoint x: 487, endPoint y: 136, distance: 69.1
click at [487, 136] on img at bounding box center [494, 182] width 146 height 190
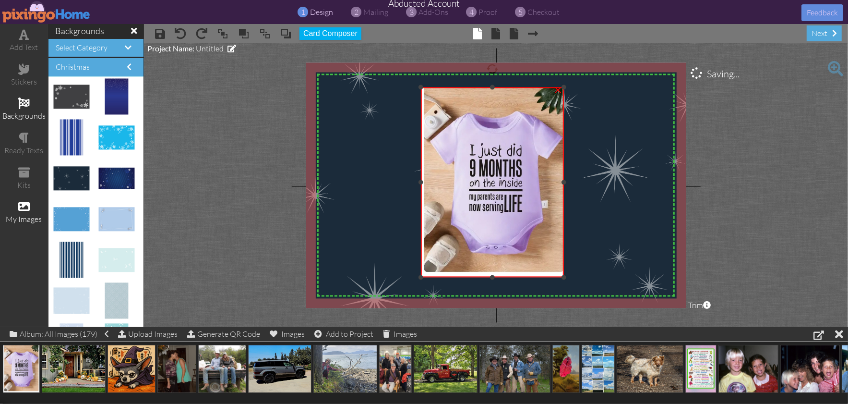
click at [563, 182] on div at bounding box center [563, 182] width 5 height 5
click at [423, 181] on img at bounding box center [494, 182] width 146 height 190
click at [426, 181] on div at bounding box center [424, 182] width 5 height 5
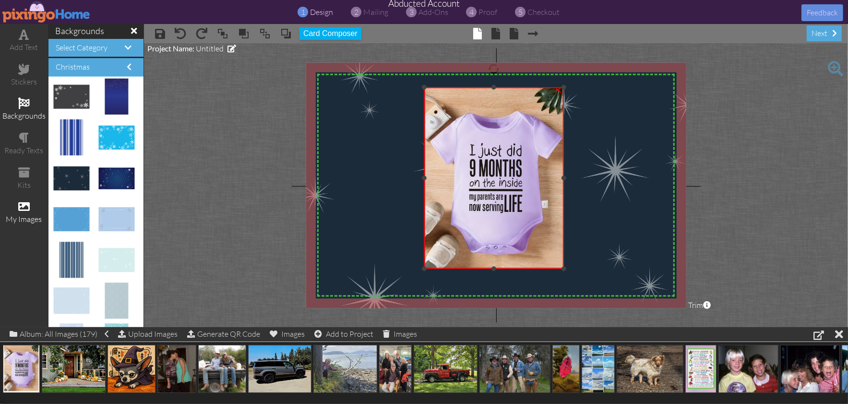
drag, startPoint x: 493, startPoint y: 273, endPoint x: 494, endPoint y: 268, distance: 5.3
click at [494, 268] on div at bounding box center [493, 268] width 5 height 5
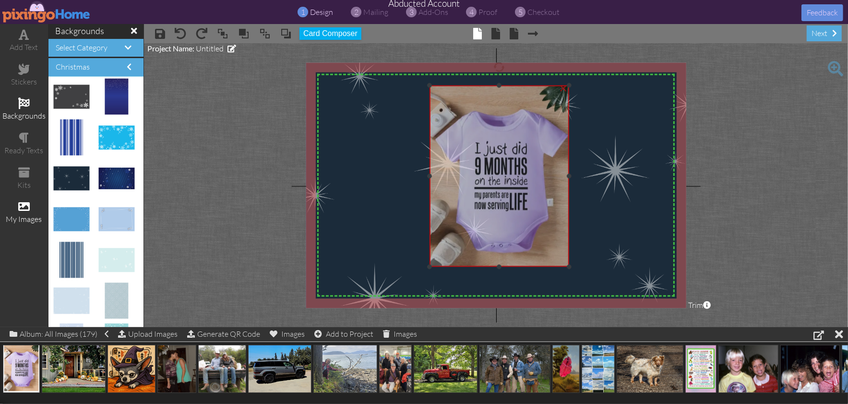
drag, startPoint x: 479, startPoint y: 216, endPoint x: 576, endPoint y: 247, distance: 102.3
click at [484, 214] on img at bounding box center [499, 180] width 146 height 190
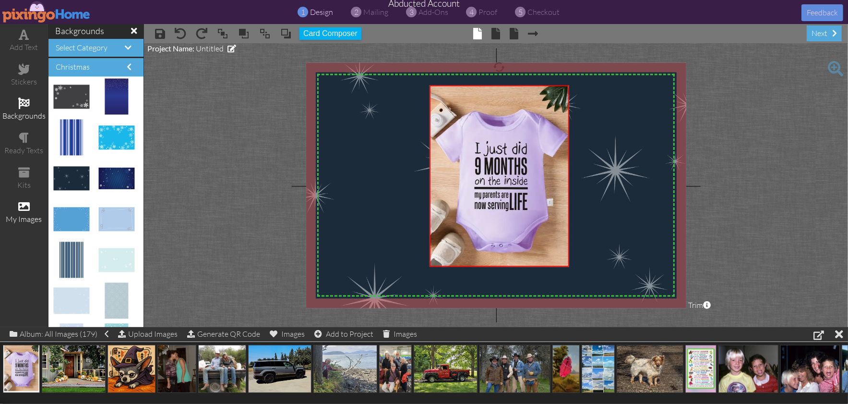
click at [581, 247] on img at bounding box center [501, 190] width 391 height 256
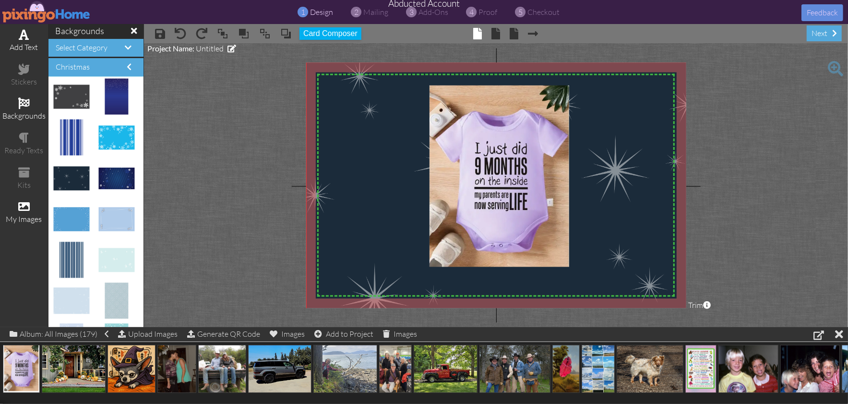
click at [21, 36] on span at bounding box center [24, 35] width 10 height 12
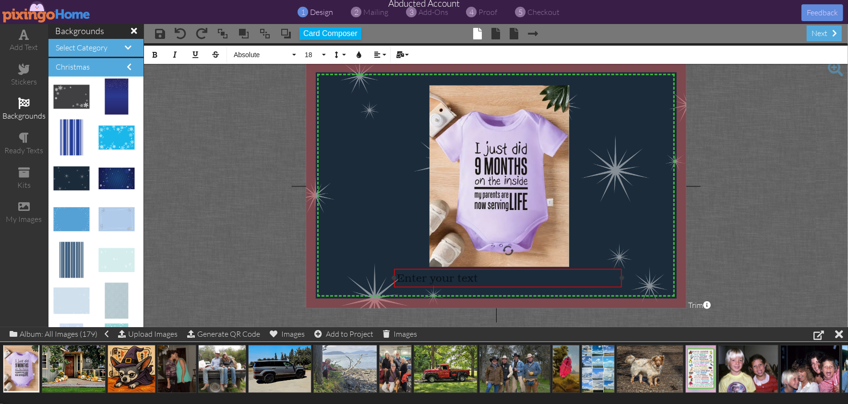
drag, startPoint x: 494, startPoint y: 106, endPoint x: 506, endPoint y: 287, distance: 181.8
click at [506, 287] on div at bounding box center [508, 278] width 233 height 24
click at [460, 279] on span "Enter your text" at bounding box center [437, 277] width 81 height 12
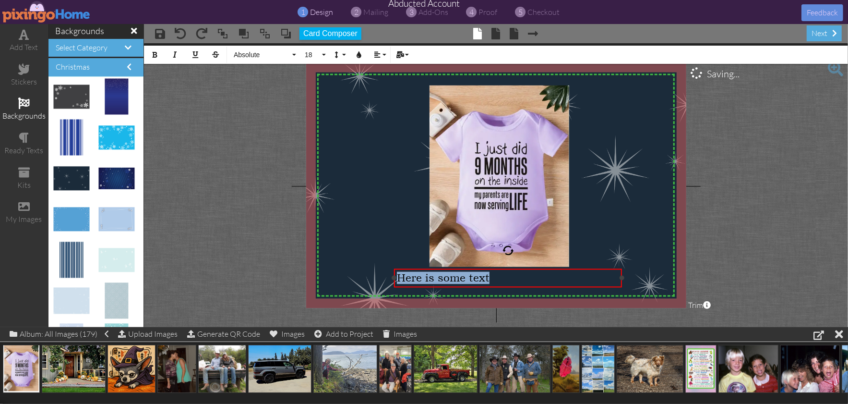
drag, startPoint x: 494, startPoint y: 280, endPoint x: 396, endPoint y: 276, distance: 98.0
click at [396, 276] on div "Here is some text" at bounding box center [508, 277] width 228 height 19
click at [360, 54] on icon "button" at bounding box center [359, 54] width 7 height 7
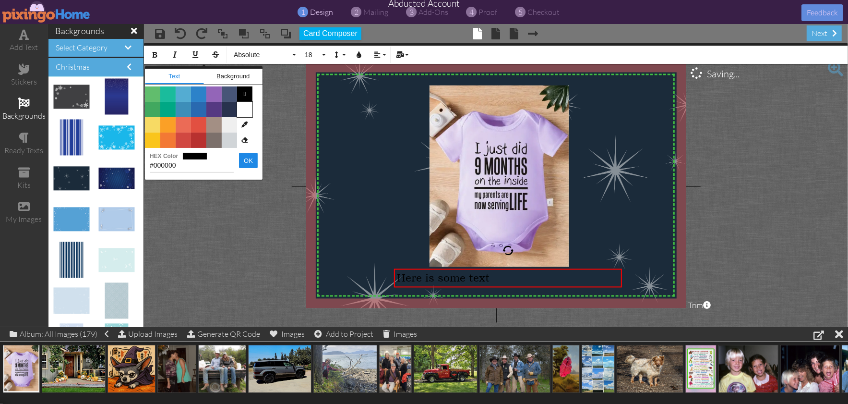
click at [244, 110] on span "Color #FFFFFF" at bounding box center [244, 109] width 15 height 15
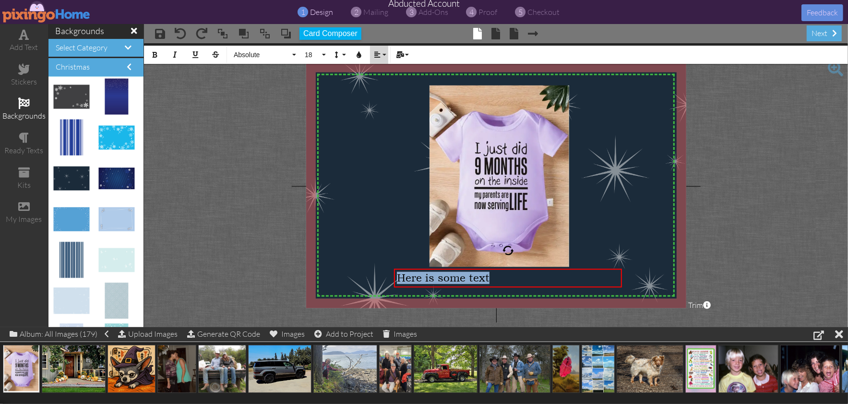
click at [375, 57] on icon "button" at bounding box center [377, 54] width 7 height 7
click at [383, 84] on icon at bounding box center [385, 85] width 6 height 7
click at [606, 221] on img at bounding box center [501, 190] width 391 height 256
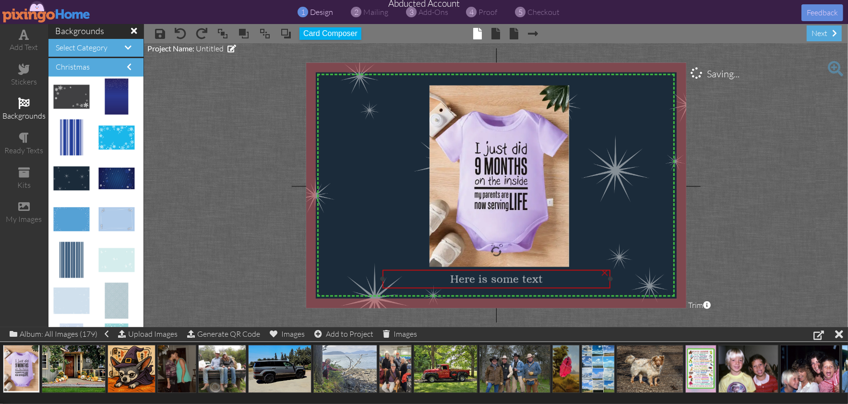
drag, startPoint x: 532, startPoint y: 280, endPoint x: 604, endPoint y: 266, distance: 73.8
click at [521, 281] on span "Here is some text" at bounding box center [496, 278] width 93 height 12
click at [621, 194] on img at bounding box center [501, 190] width 391 height 256
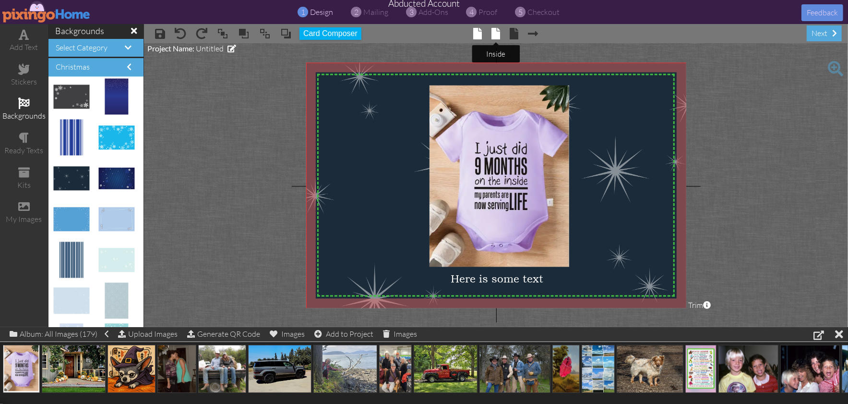
click at [496, 33] on span at bounding box center [495, 34] width 9 height 12
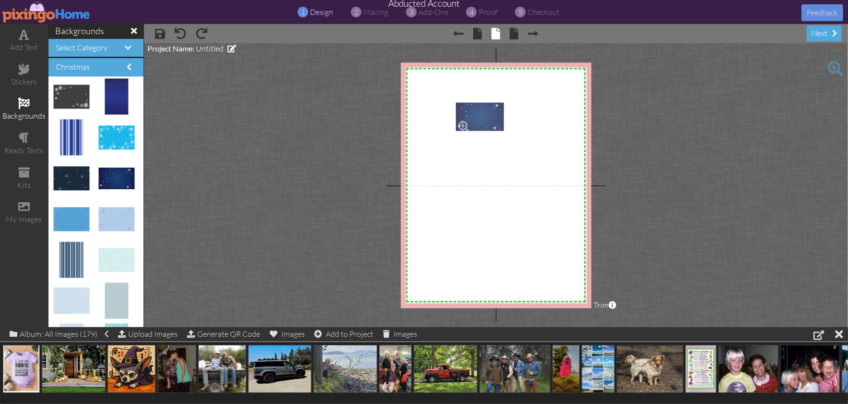
drag, startPoint x: 114, startPoint y: 176, endPoint x: 471, endPoint y: 115, distance: 362.7
click at [477, 116] on img at bounding box center [480, 113] width 48 height 28
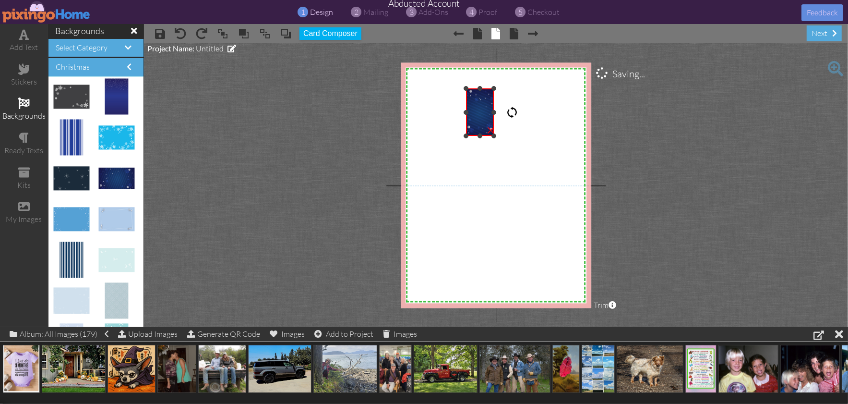
drag, startPoint x: 479, startPoint y: 79, endPoint x: 484, endPoint y: 111, distance: 32.4
click at [511, 112] on div at bounding box center [512, 113] width 12 height 12
drag, startPoint x: 482, startPoint y: 110, endPoint x: 417, endPoint y: 85, distance: 70.3
click at [416, 82] on img at bounding box center [414, 85] width 28 height 48
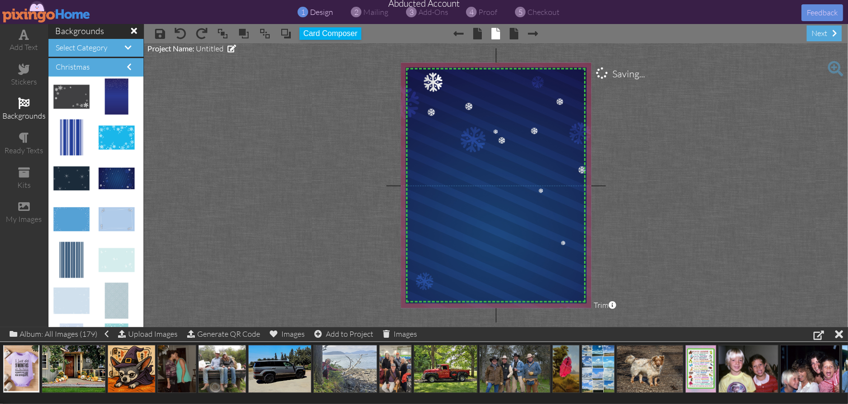
drag, startPoint x: 426, startPoint y: 107, endPoint x: 619, endPoint y: 304, distance: 275.2
click at [595, 324] on project-studio-wrapper "X X X X X X X X X X X X X X X X X X X X X X X X X X X X X X X X X X X X X X X X…" at bounding box center [496, 185] width 704 height 284
click at [626, 217] on project-studio-wrapper "X X X X X X X X X X X X X X X X X X X X X X X X X X X X X X X X X X X X X X X X…" at bounding box center [496, 185] width 704 height 284
click at [492, 193] on img at bounding box center [497, 227] width 197 height 335
click at [27, 36] on span at bounding box center [24, 35] width 10 height 12
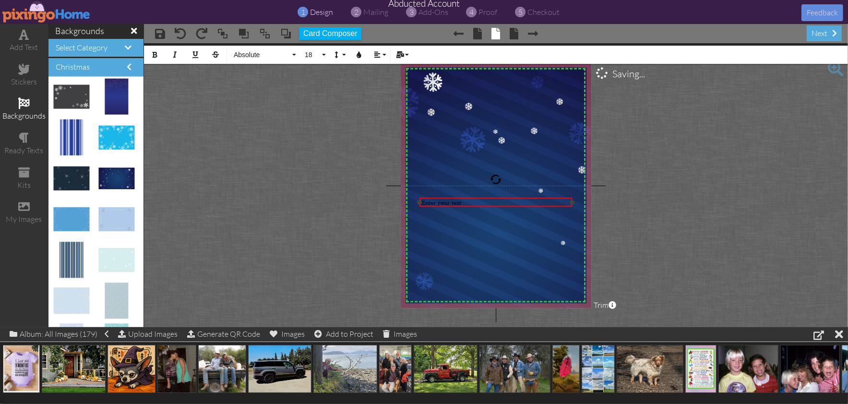
click at [470, 203] on div "Enter your text" at bounding box center [496, 202] width 150 height 7
drag, startPoint x: 497, startPoint y: 201, endPoint x: 388, endPoint y: 194, distance: 109.2
click at [388, 194] on project-studio-wrapper "X X X X X X X X X X X X X X X X X X X X X X X X X X X X X X X X X X X X X X X X…" at bounding box center [496, 185] width 704 height 284
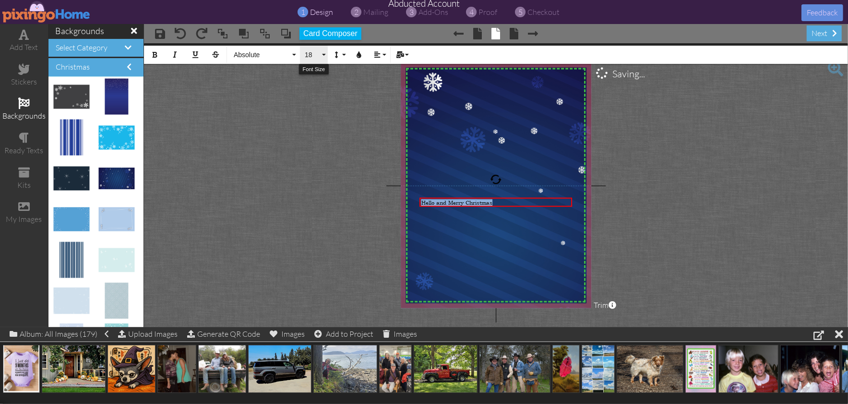
click at [315, 56] on span "18" at bounding box center [312, 55] width 16 height 8
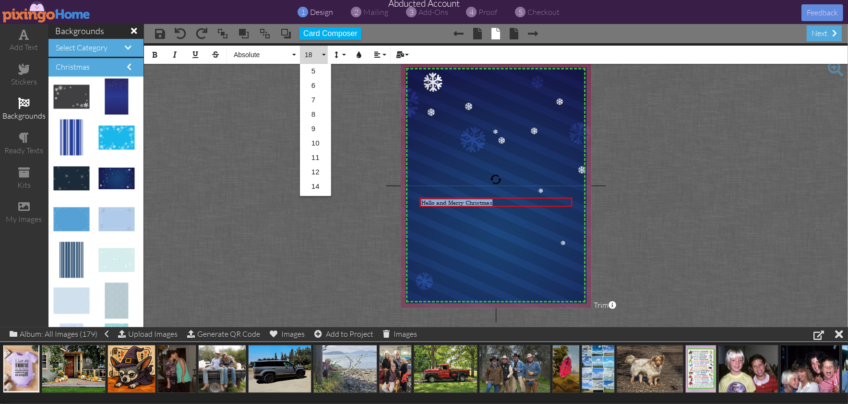
scroll to position [85, 0]
click at [316, 188] on link "30" at bounding box center [315, 187] width 31 height 14
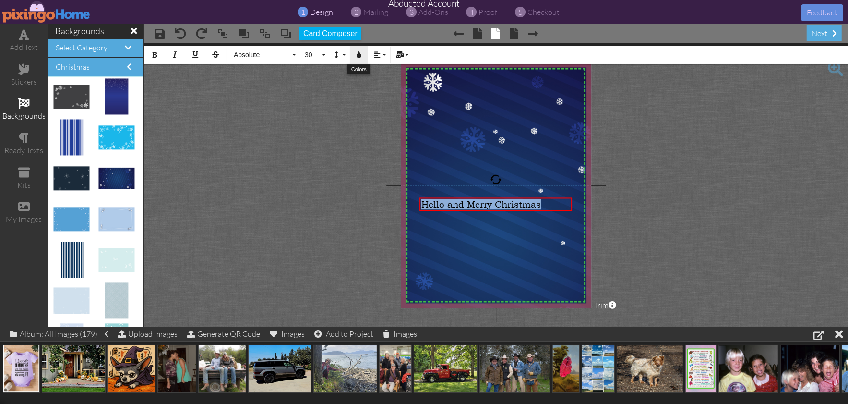
click at [359, 52] on icon "button" at bounding box center [359, 54] width 7 height 7
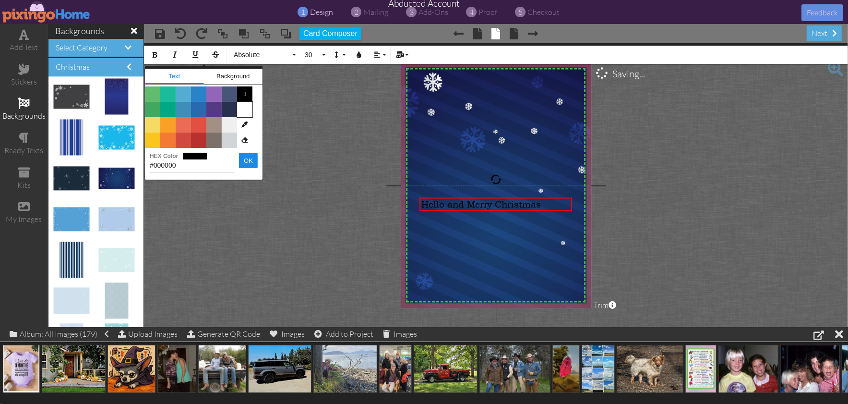
click at [245, 105] on span "Color #FFFFFF" at bounding box center [244, 109] width 15 height 15
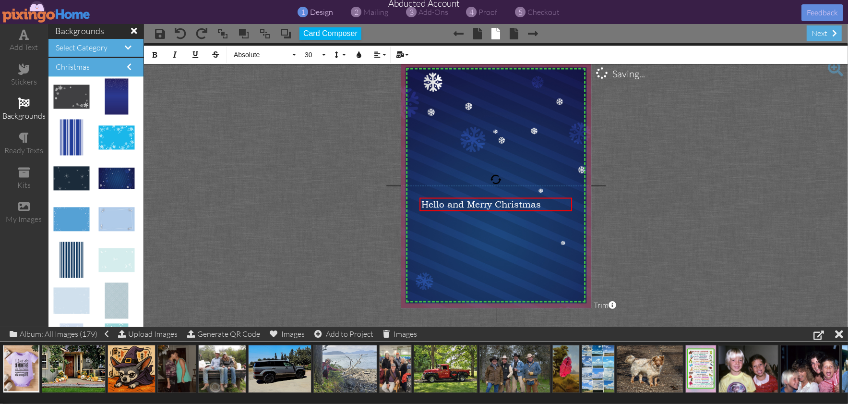
click at [442, 125] on img at bounding box center [497, 227] width 197 height 335
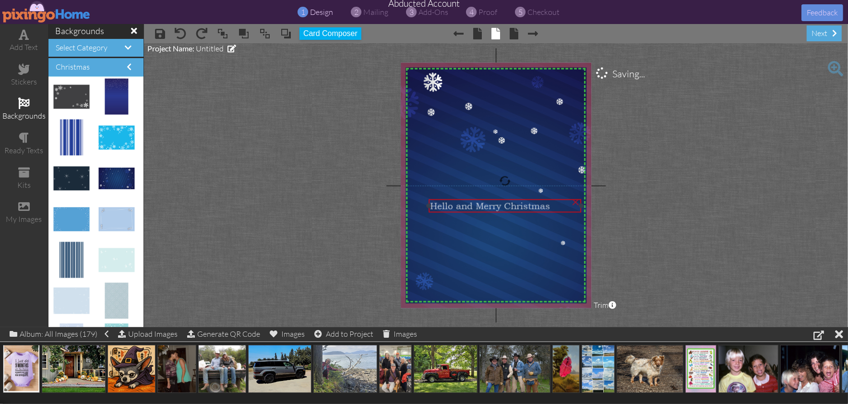
drag, startPoint x: 476, startPoint y: 203, endPoint x: 484, endPoint y: 203, distance: 8.2
click at [484, 203] on span "Hello and Merry Christmas" at bounding box center [490, 205] width 120 height 11
click at [519, 246] on img at bounding box center [497, 227] width 197 height 335
drag, startPoint x: 705, startPoint y: 108, endPoint x: 713, endPoint y: 113, distance: 8.9
click at [706, 108] on project-studio-wrapper "X X X X X X X X X X X X X X X X X X X X X X X X X X X X X X X X X X X X X X X X…" at bounding box center [496, 185] width 704 height 284
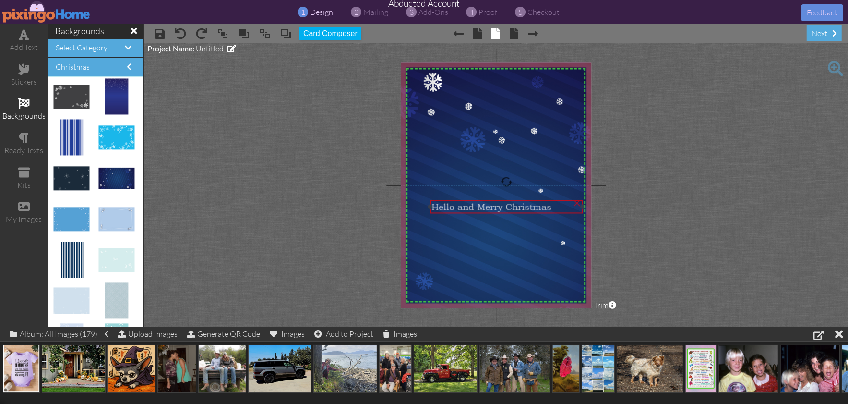
drag, startPoint x: 481, startPoint y: 206, endPoint x: 503, endPoint y: 187, distance: 29.6
click at [484, 207] on span "Hello and Merry Christmas" at bounding box center [492, 206] width 120 height 11
click at [511, 199] on div "Hello and Merry Christmas" at bounding box center [508, 205] width 153 height 13
drag, startPoint x: 512, startPoint y: 203, endPoint x: 527, endPoint y: 203, distance: 14.9
click at [507, 203] on span "Hello and Merry Christmas" at bounding box center [488, 206] width 120 height 11
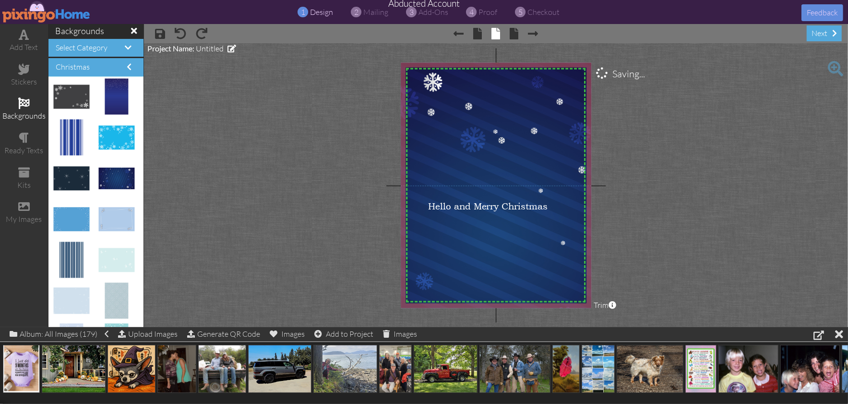
click at [540, 119] on img at bounding box center [497, 227] width 197 height 335
click at [483, 13] on span "proof" at bounding box center [488, 12] width 19 height 10
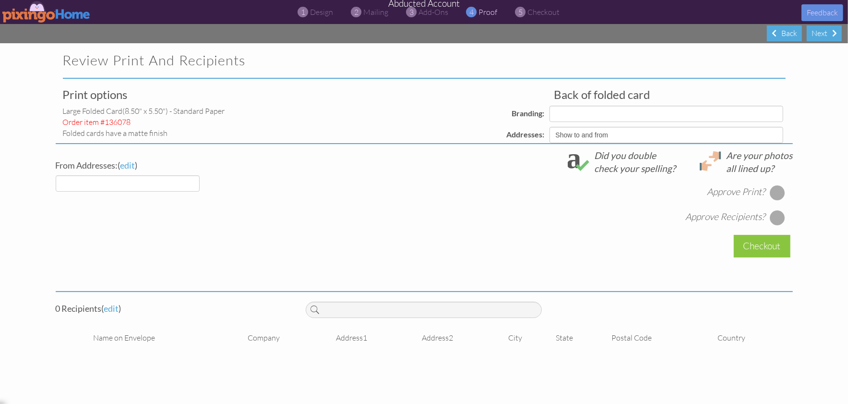
select select "object:14562"
select select "object:14560"
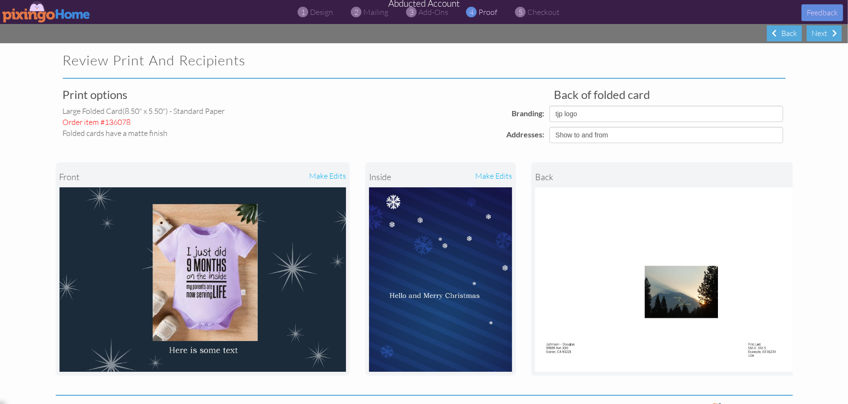
click at [419, 155] on div "front make edits inside make edits back" at bounding box center [424, 268] width 737 height 251
click at [48, 12] on img at bounding box center [46, 12] width 88 height 22
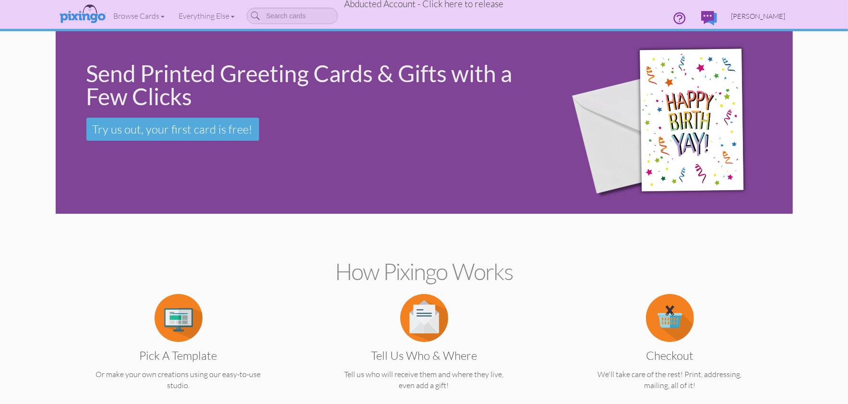
click at [776, 15] on span "[PERSON_NAME]" at bounding box center [758, 16] width 54 height 8
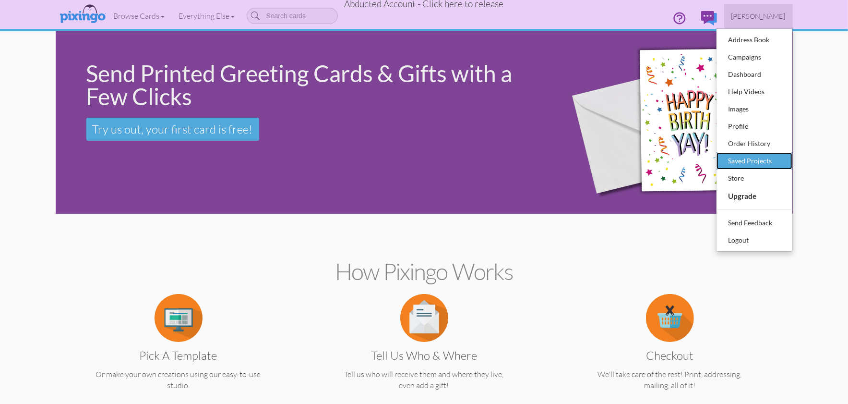
click at [756, 157] on div "Saved Projects" at bounding box center [754, 161] width 57 height 14
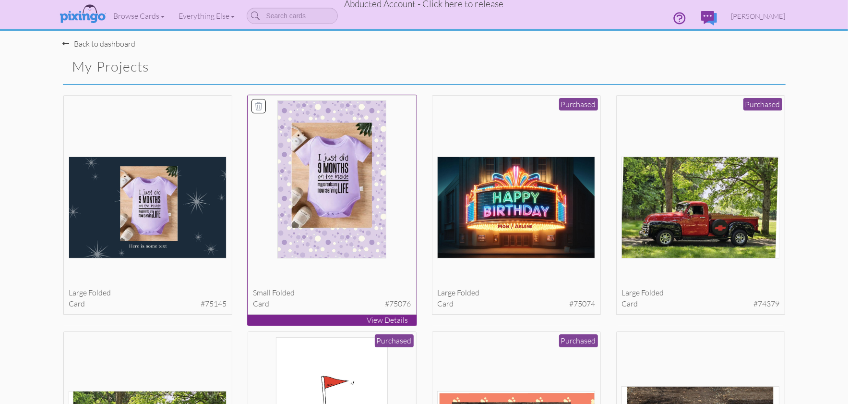
click at [334, 187] on img at bounding box center [331, 179] width 109 height 158
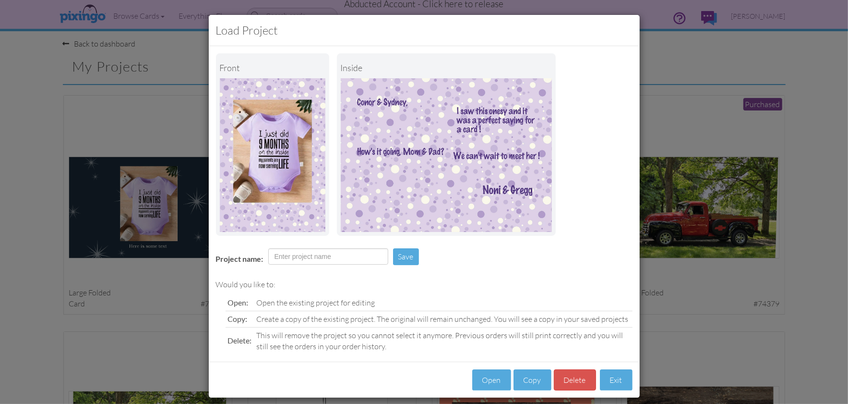
scroll to position [8, 0]
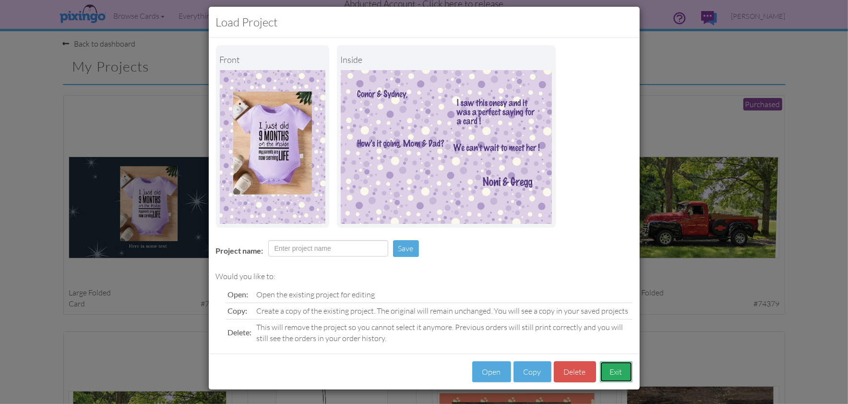
click at [615, 373] on button "Exit" at bounding box center [616, 372] width 33 height 22
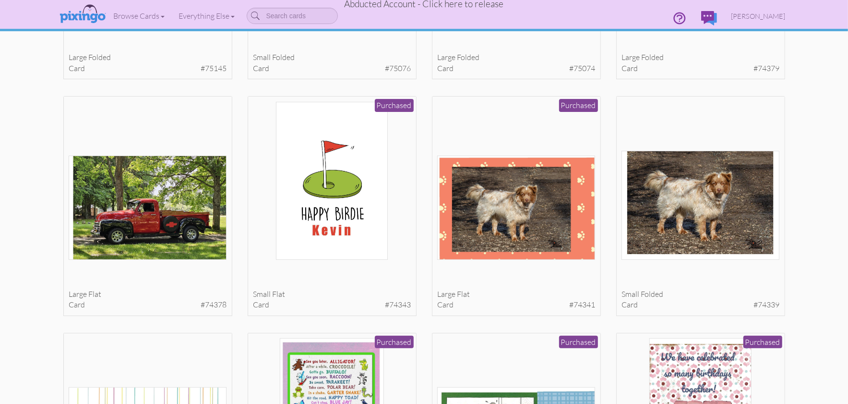
scroll to position [0, 0]
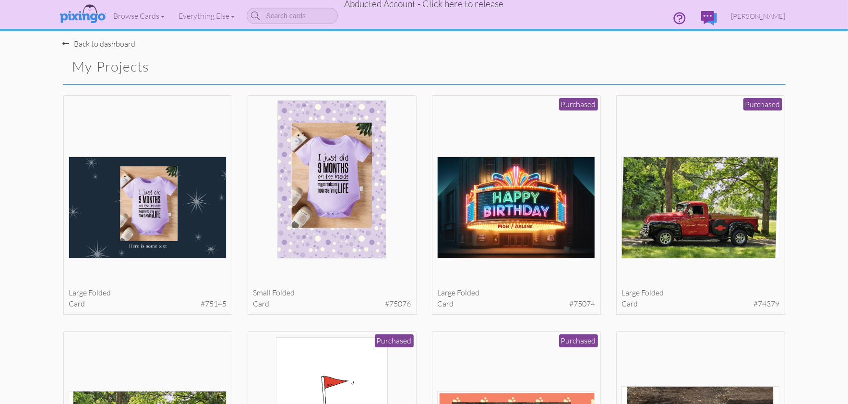
click at [512, 61] on div "Back to dashboard My Projects" at bounding box center [424, 61] width 737 height 46
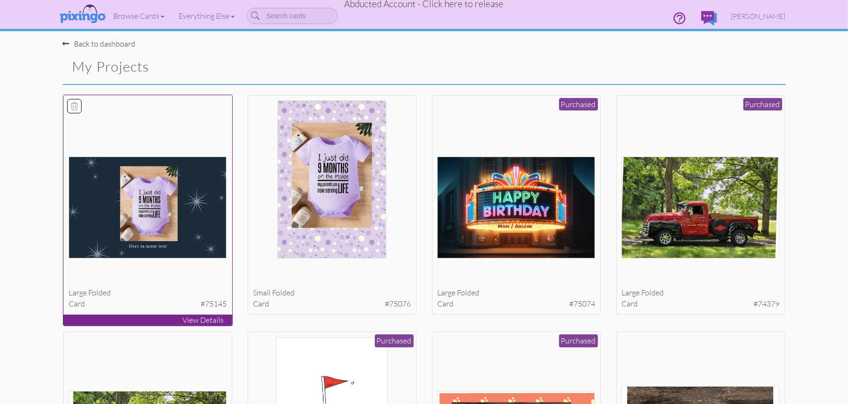
click at [79, 105] on icon at bounding box center [75, 106] width 10 height 10
click at [734, 65] on button "Delete 1 project(s)?" at bounding box center [744, 68] width 83 height 16
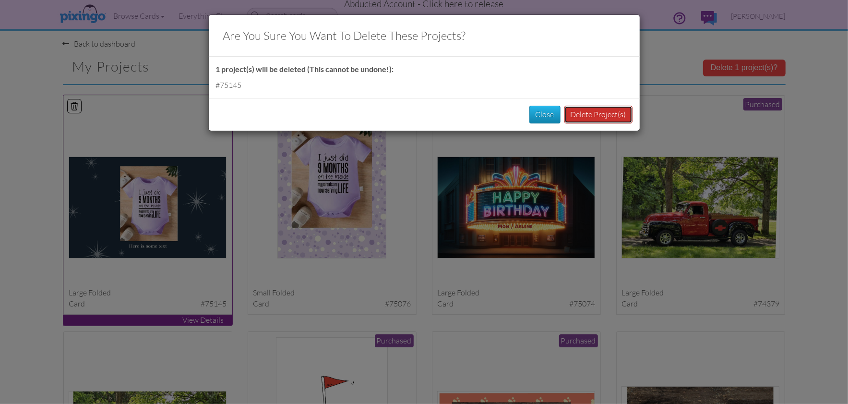
click at [587, 108] on button "Delete Project(s)" at bounding box center [598, 115] width 68 height 18
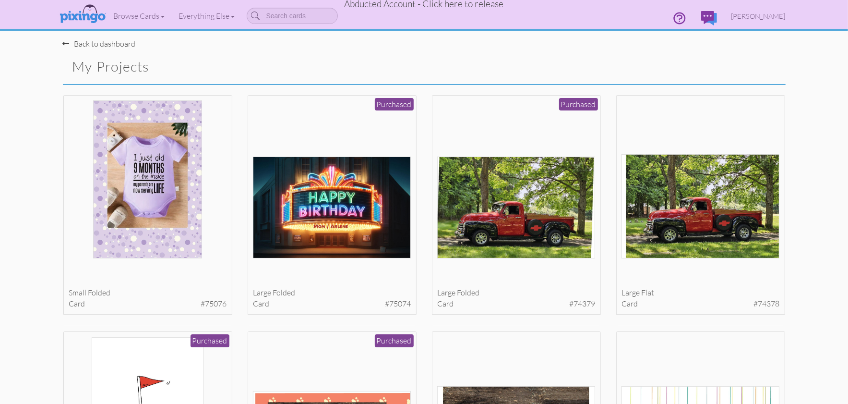
click at [237, 72] on h2 "My Projects" at bounding box center [239, 66] width 335 height 15
click at [459, 11] on div "Browse Cards Business Accounting Automotive Chiropractor Customer Dental Financ…" at bounding box center [424, 19] width 723 height 38
click at [450, 5] on span "Abducted Account - Click here to release" at bounding box center [424, 4] width 159 height 12
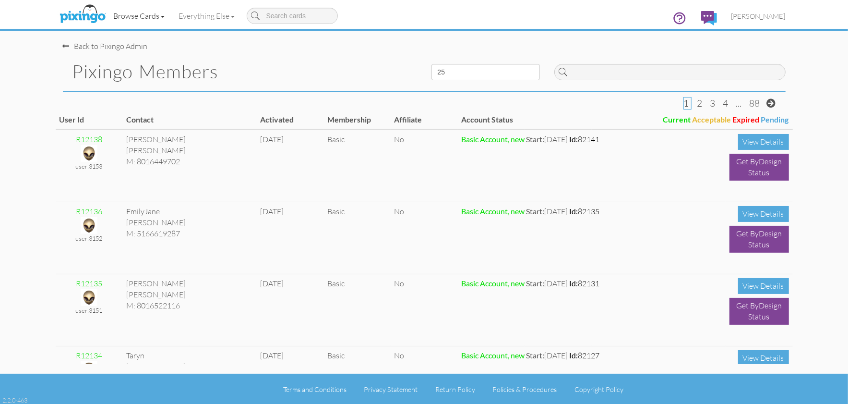
click at [147, 17] on link "Browse Cards" at bounding box center [139, 16] width 65 height 24
click at [133, 17] on link "Browse Cards" at bounding box center [139, 16] width 65 height 24
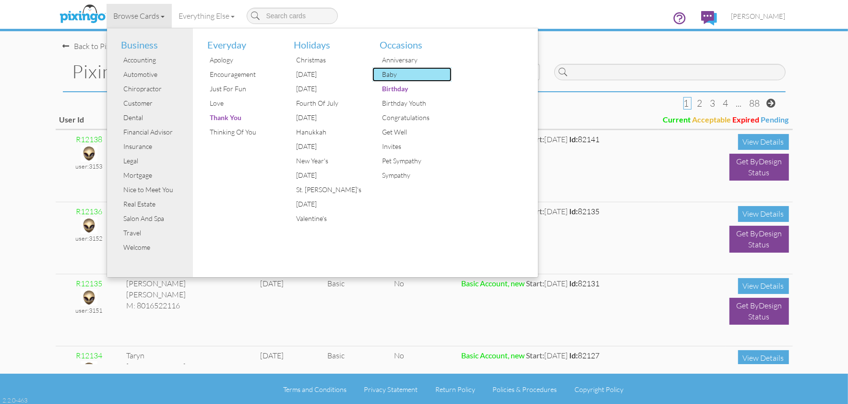
click at [385, 73] on div "Baby" at bounding box center [416, 74] width 72 height 14
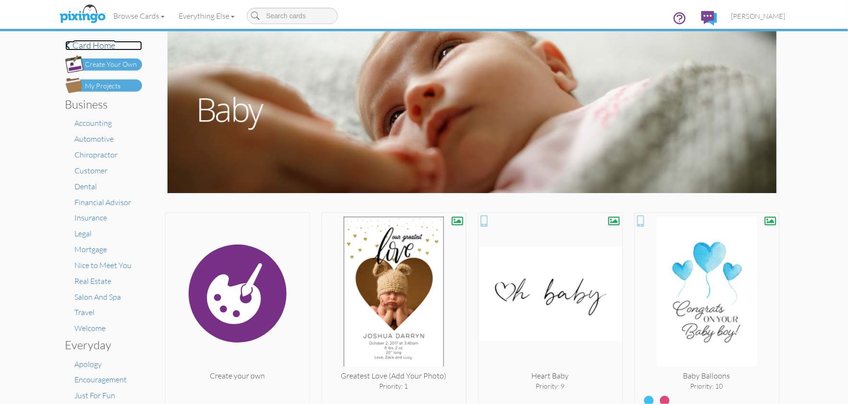
click at [99, 48] on h4 "Card home" at bounding box center [103, 46] width 77 height 10
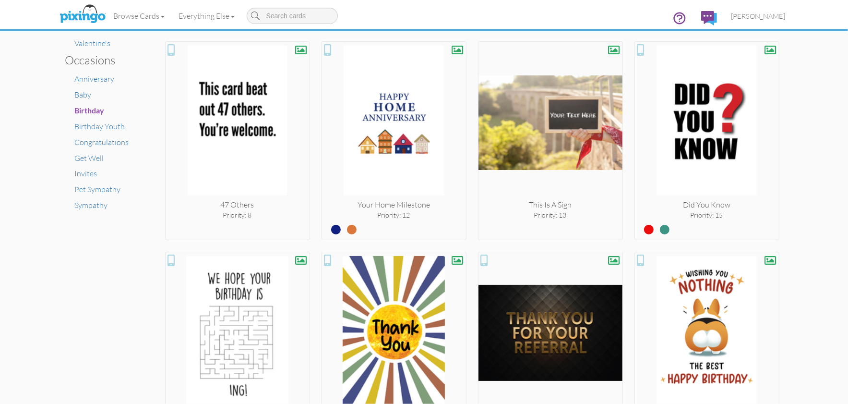
scroll to position [605, 0]
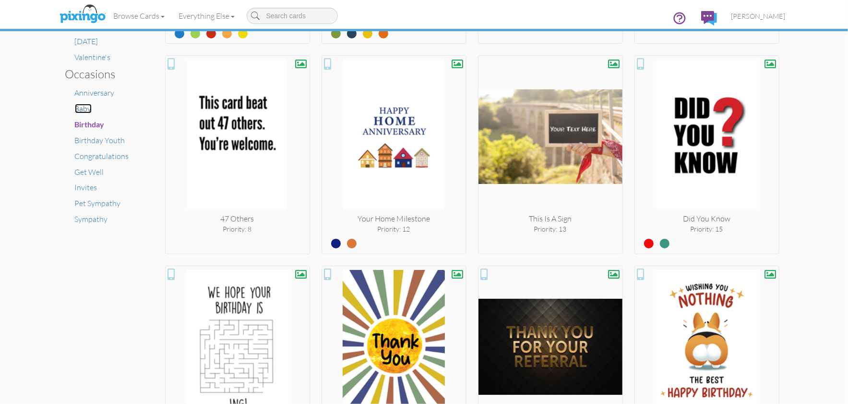
click at [84, 104] on span "Baby" at bounding box center [83, 109] width 17 height 10
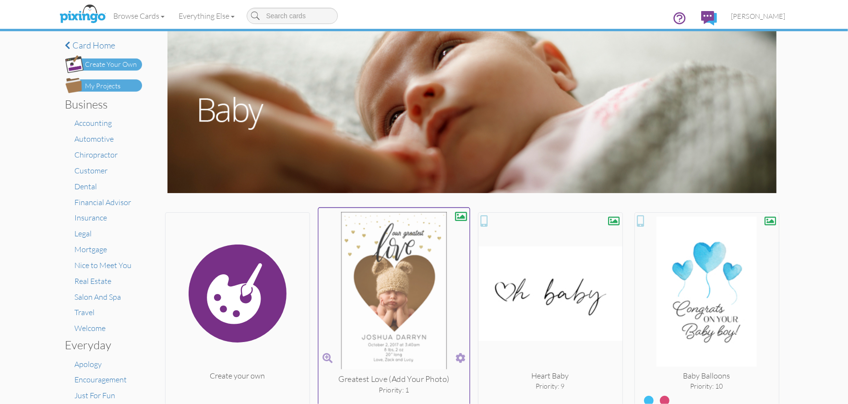
click at [461, 359] on span at bounding box center [460, 358] width 10 height 14
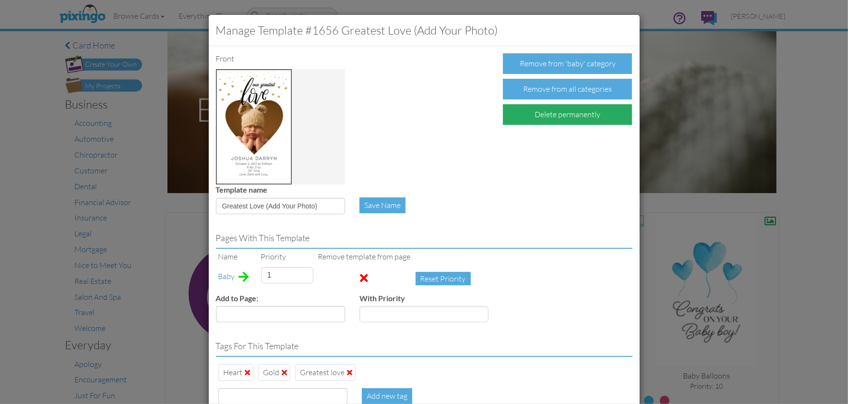
click at [561, 112] on div "Delete permanently" at bounding box center [567, 114] width 129 height 21
click at [544, 114] on div "Confirm Delete" at bounding box center [540, 114] width 75 height 21
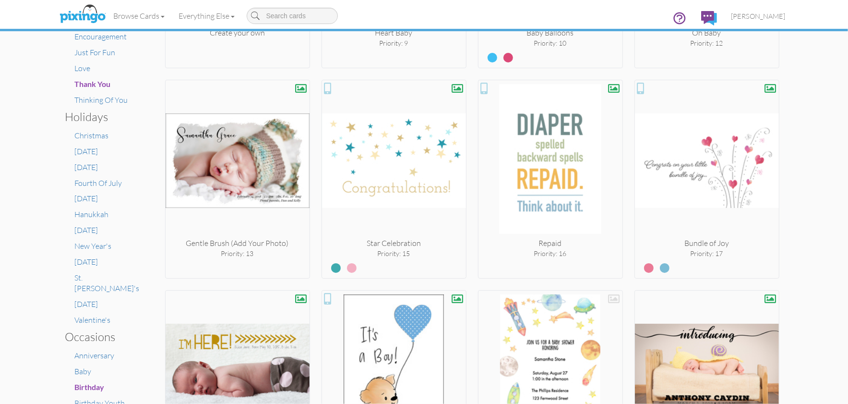
scroll to position [355, 0]
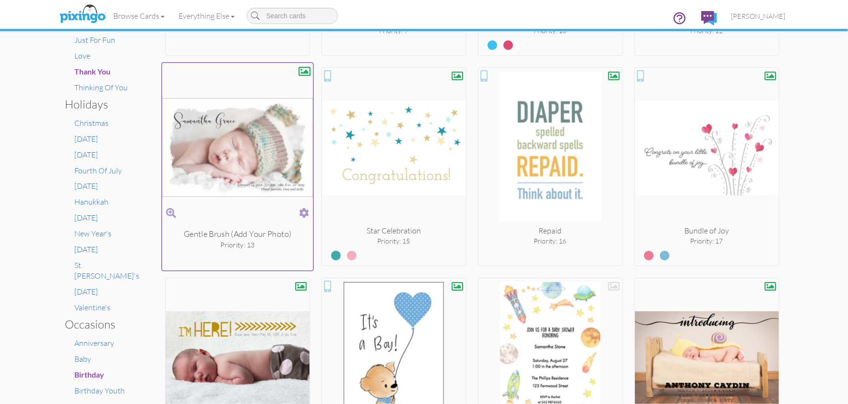
click at [306, 209] on span at bounding box center [304, 213] width 10 height 14
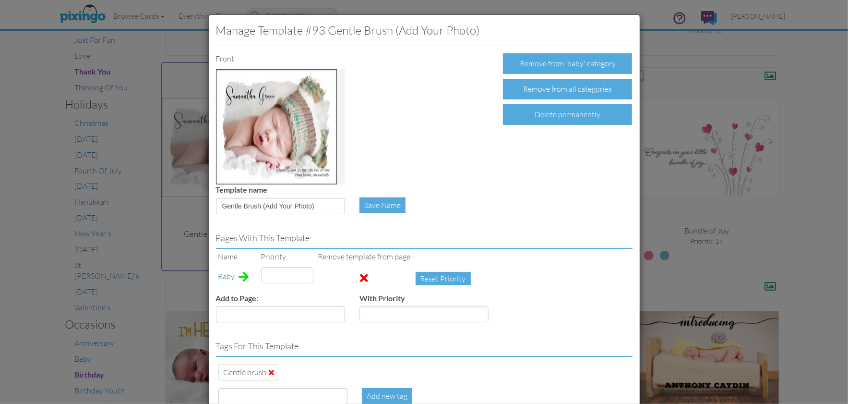
type input "13"
click at [536, 114] on div "Delete permanently" at bounding box center [567, 114] width 129 height 21
click at [536, 114] on div "Confirm Delete" at bounding box center [540, 114] width 75 height 21
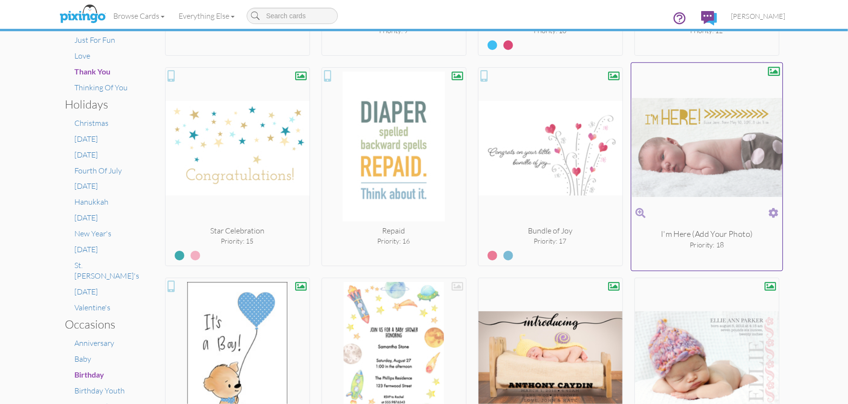
click at [773, 213] on span at bounding box center [773, 213] width 10 height 14
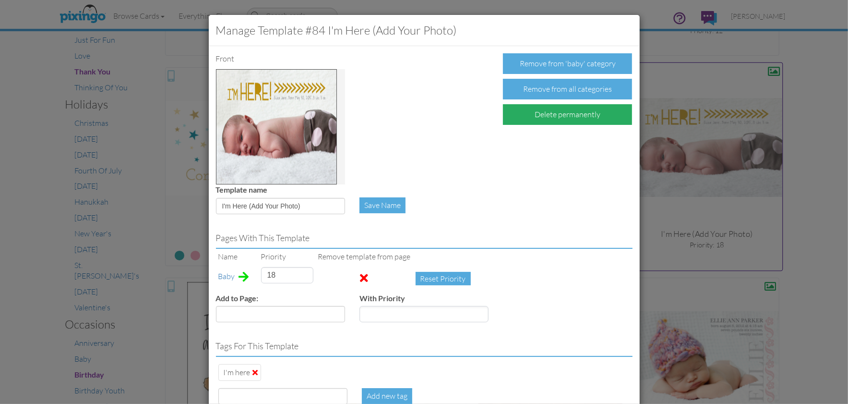
click at [572, 113] on div "Delete permanently" at bounding box center [567, 114] width 129 height 21
click at [534, 109] on div "Confirm Delete" at bounding box center [540, 114] width 75 height 21
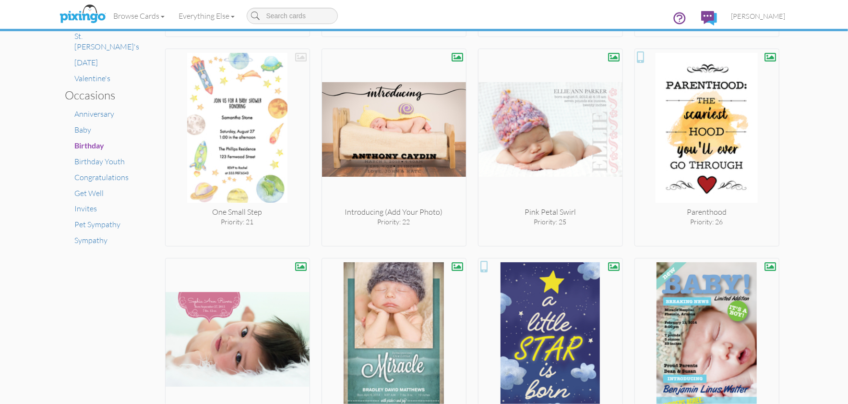
scroll to position [621, 0]
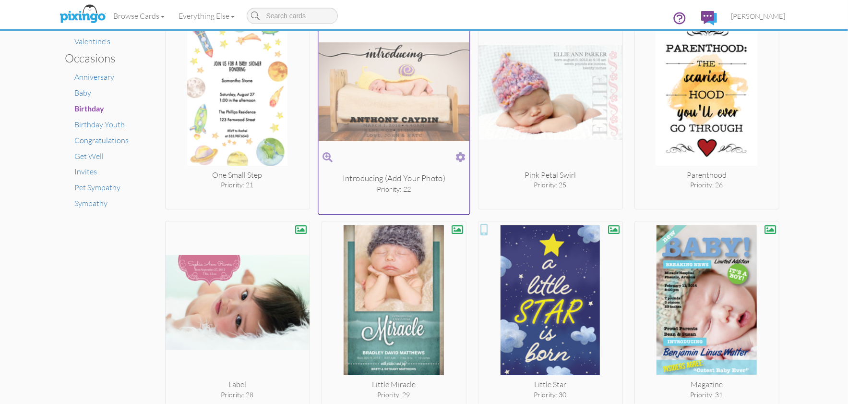
click at [458, 154] on span at bounding box center [460, 157] width 10 height 14
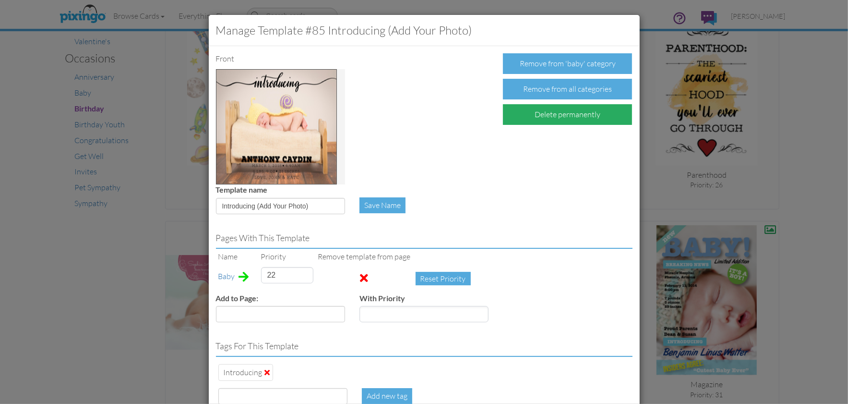
click at [569, 117] on div "Delete permanently" at bounding box center [567, 114] width 129 height 21
click at [542, 116] on div "Confirm Delete" at bounding box center [540, 114] width 75 height 21
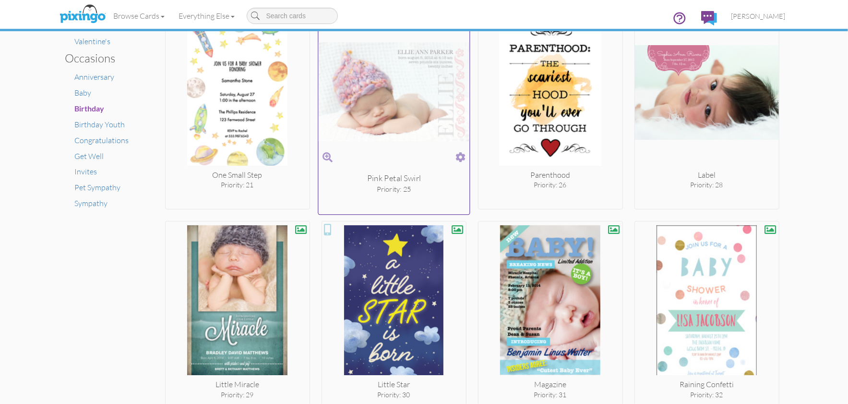
click at [459, 155] on span at bounding box center [460, 157] width 10 height 14
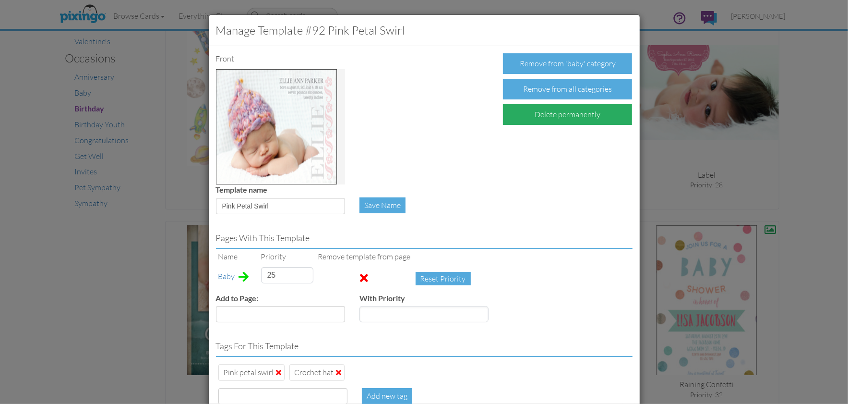
click at [534, 118] on div "Delete permanently" at bounding box center [567, 114] width 129 height 21
click at [530, 115] on div "Confirm Delete" at bounding box center [540, 114] width 75 height 21
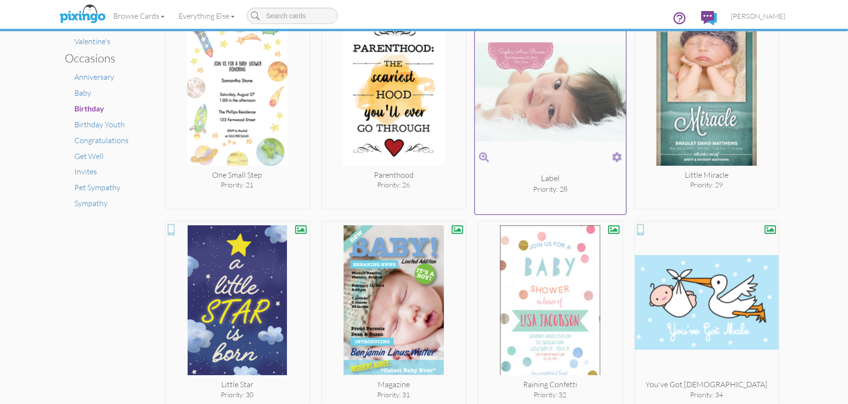
click at [614, 154] on span at bounding box center [617, 157] width 10 height 14
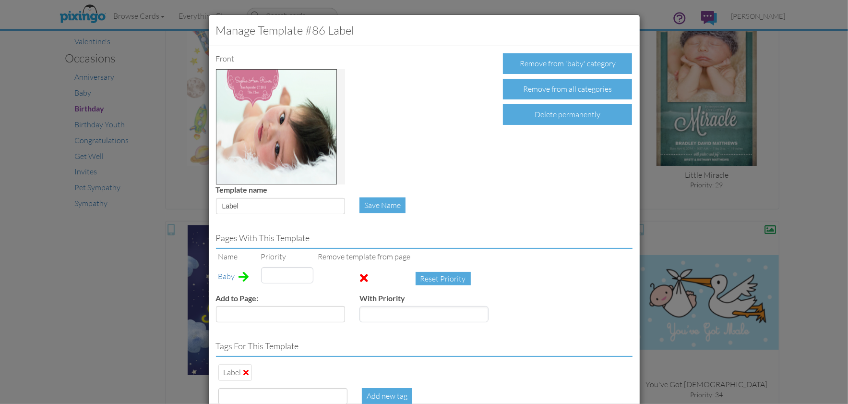
type input "28"
click at [554, 118] on div "Delete permanently" at bounding box center [567, 114] width 129 height 21
click at [548, 116] on div "Confirm Delete" at bounding box center [540, 114] width 75 height 21
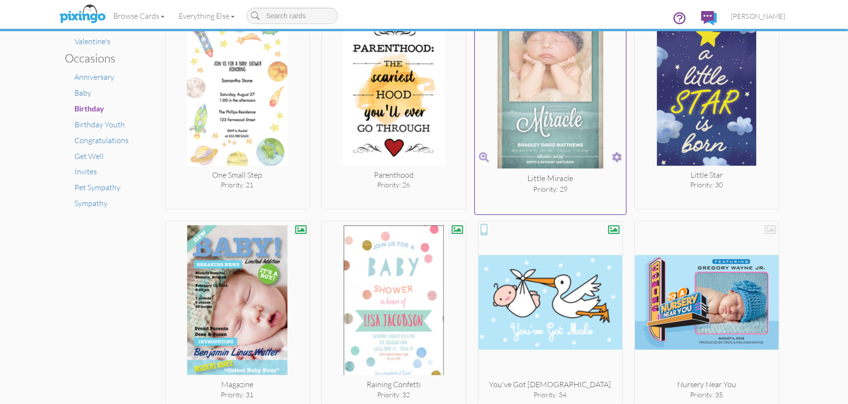
click at [615, 151] on span at bounding box center [617, 157] width 10 height 14
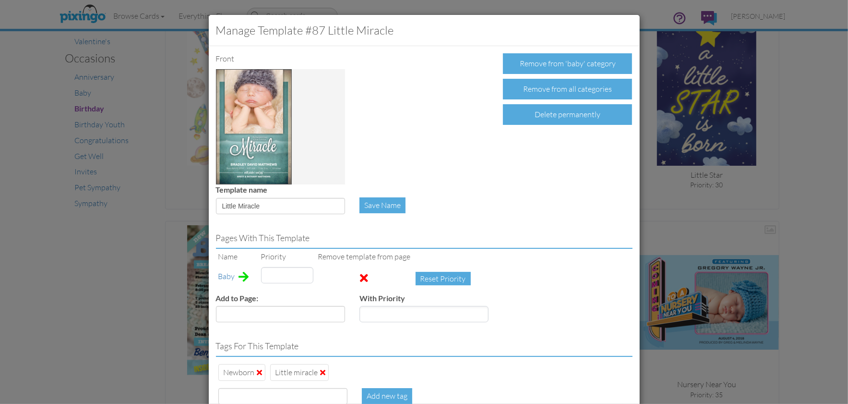
type input "29"
click at [557, 113] on div "Delete permanently" at bounding box center [567, 114] width 129 height 21
click at [557, 113] on div "Confirm Delete" at bounding box center [540, 114] width 75 height 21
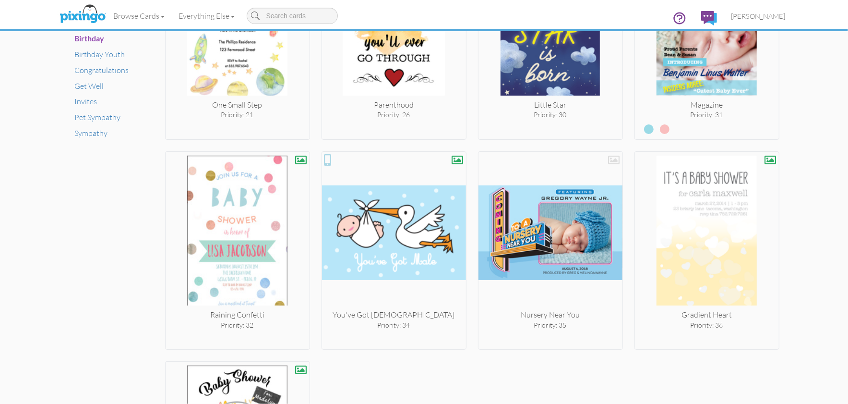
scroll to position [729, 0]
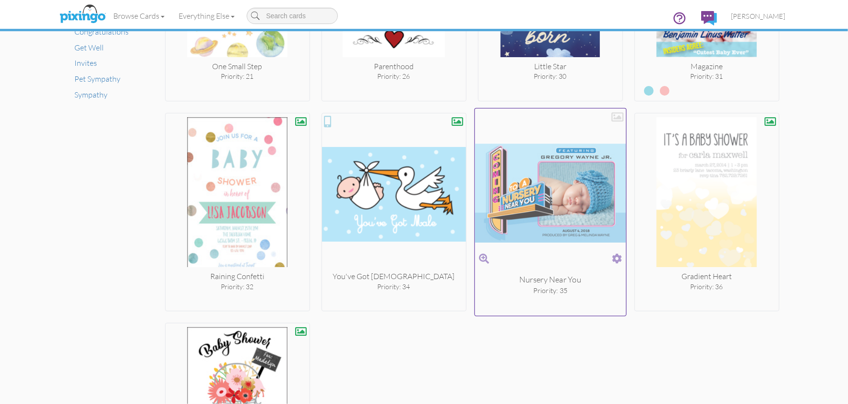
click at [616, 252] on span at bounding box center [617, 258] width 10 height 14
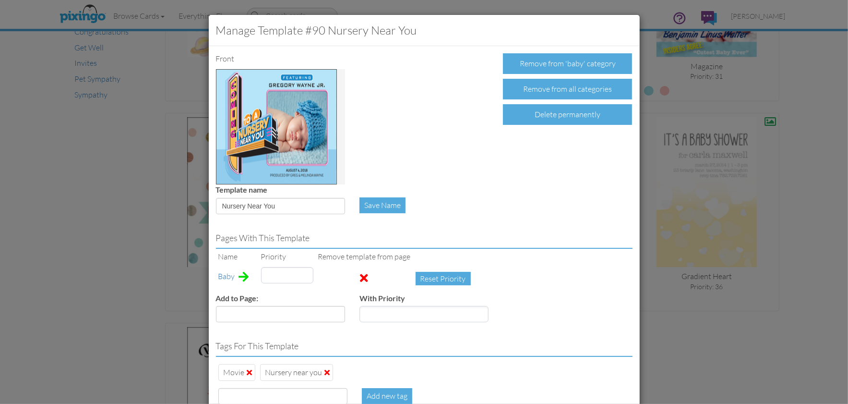
type input "35"
click at [537, 121] on div "Delete permanently" at bounding box center [567, 114] width 129 height 21
click at [518, 117] on div "Confirm Delete" at bounding box center [540, 114] width 75 height 21
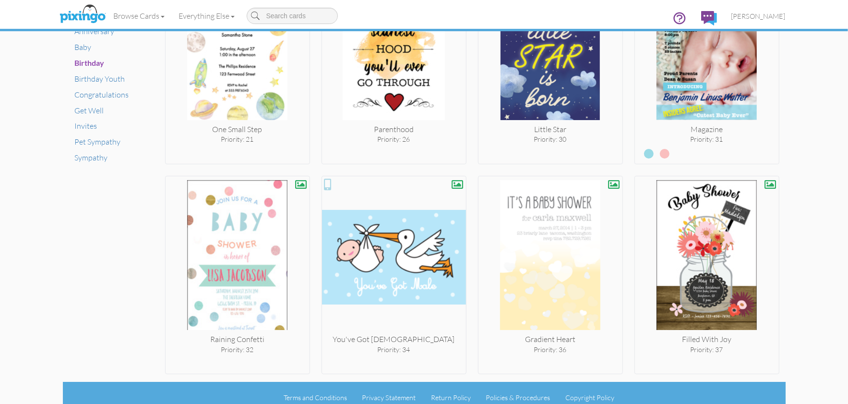
scroll to position [674, 0]
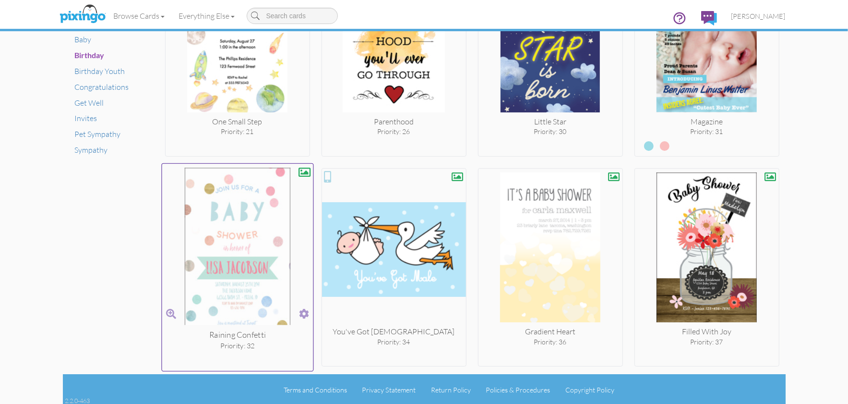
click at [301, 310] on span at bounding box center [304, 314] width 10 height 14
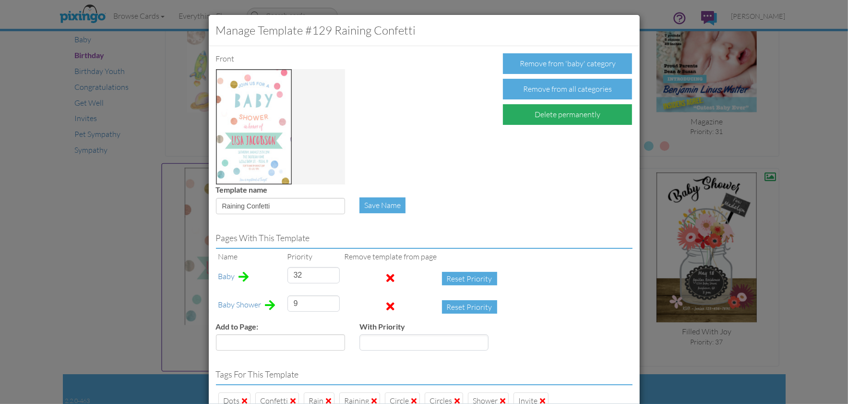
click at [554, 118] on div "Delete permanently" at bounding box center [567, 114] width 129 height 21
click at [543, 114] on div "Confirm Delete" at bounding box center [540, 114] width 75 height 21
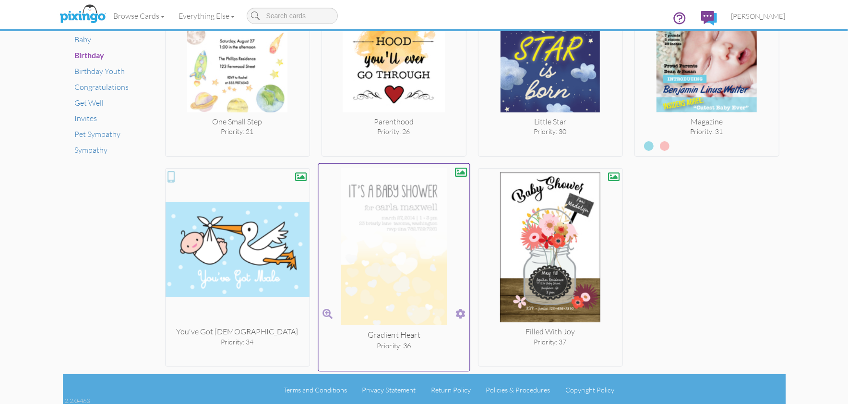
click at [464, 312] on span at bounding box center [460, 314] width 10 height 14
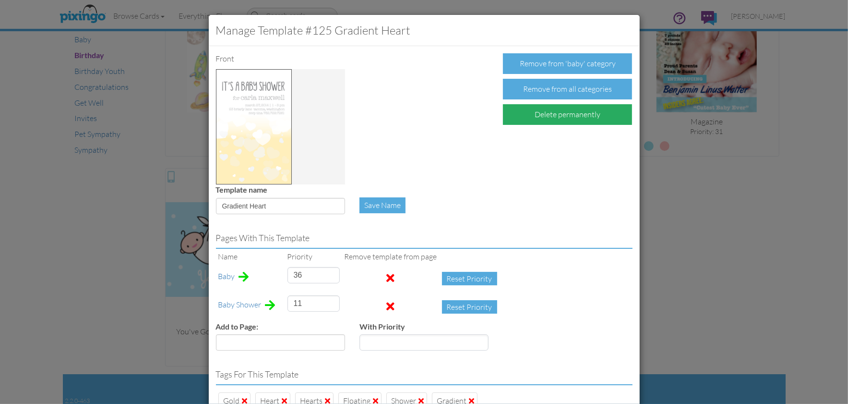
click at [542, 115] on div "Delete permanently" at bounding box center [567, 114] width 129 height 21
click at [539, 116] on div "Confirm Delete" at bounding box center [540, 114] width 75 height 21
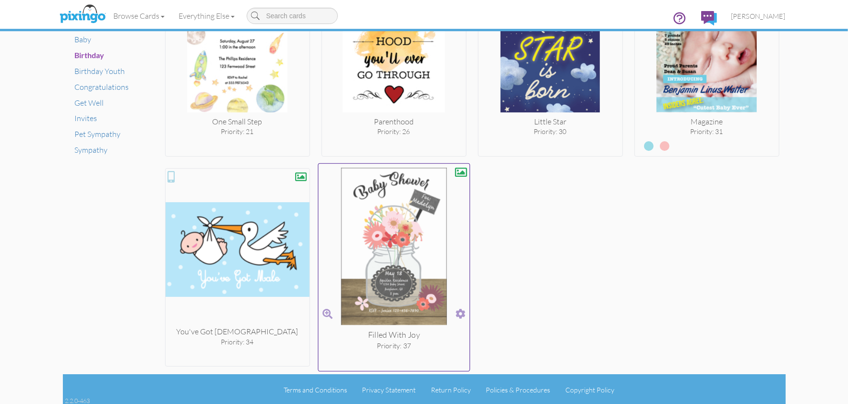
click at [461, 311] on span at bounding box center [460, 314] width 10 height 14
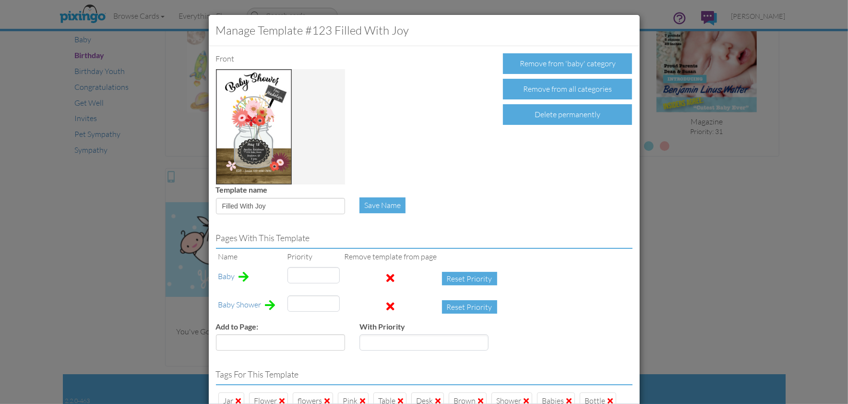
type input "7"
type input "37"
click at [537, 113] on div "Delete permanently" at bounding box center [567, 114] width 129 height 21
click at [534, 114] on div "Confirm Delete" at bounding box center [540, 114] width 75 height 21
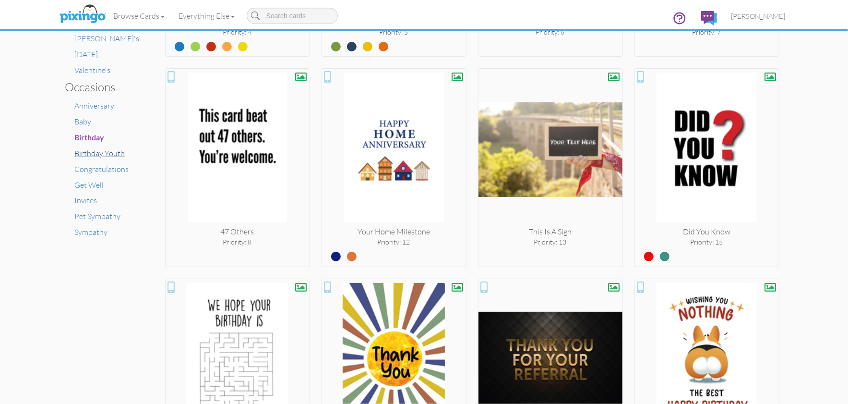
scroll to position [593, 0]
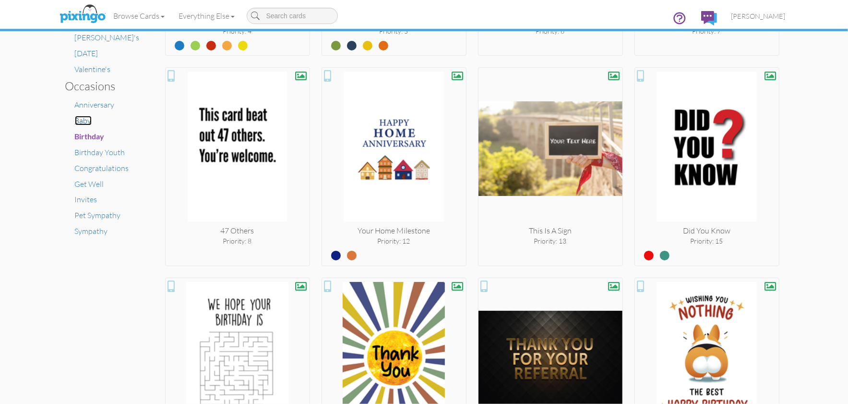
click at [78, 116] on span "Baby" at bounding box center [83, 121] width 17 height 10
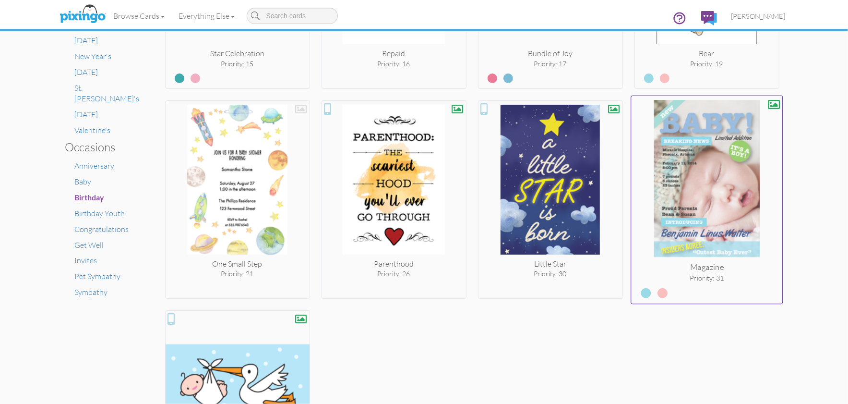
scroll to position [528, 0]
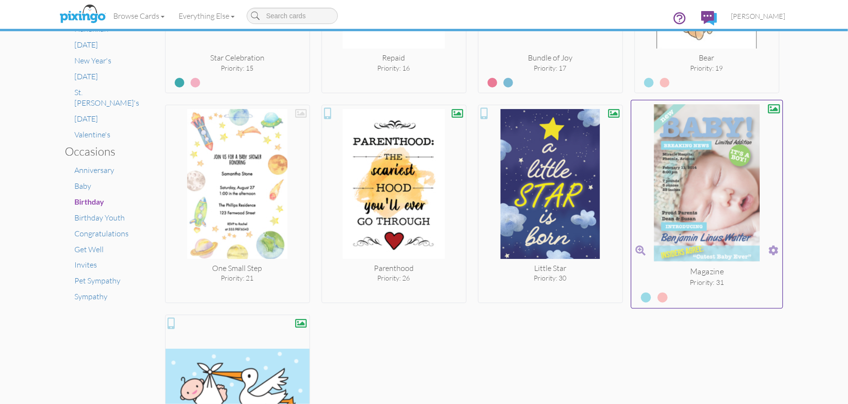
click at [773, 247] on span at bounding box center [773, 250] width 10 height 14
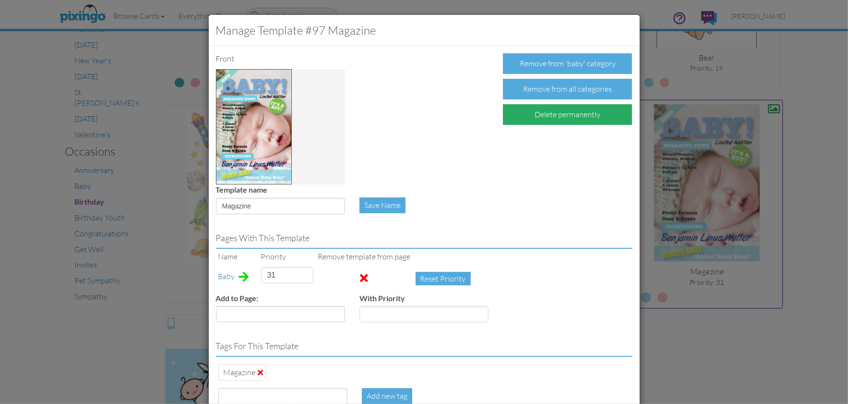
click at [551, 116] on div "Delete permanently" at bounding box center [567, 114] width 129 height 21
click at [544, 115] on div "Confirm Delete" at bounding box center [540, 114] width 75 height 21
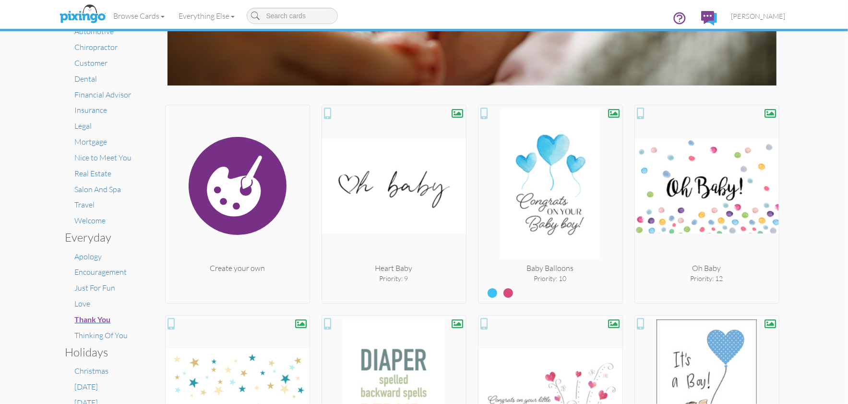
scroll to position [120, 0]
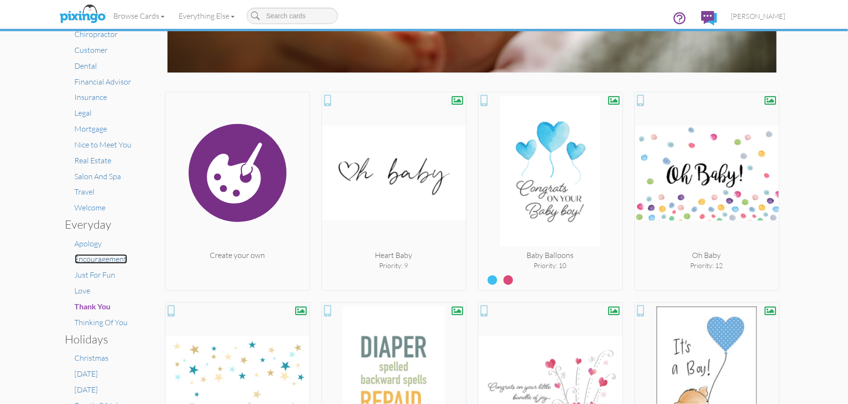
click at [98, 262] on span "Encouragement" at bounding box center [101, 259] width 52 height 10
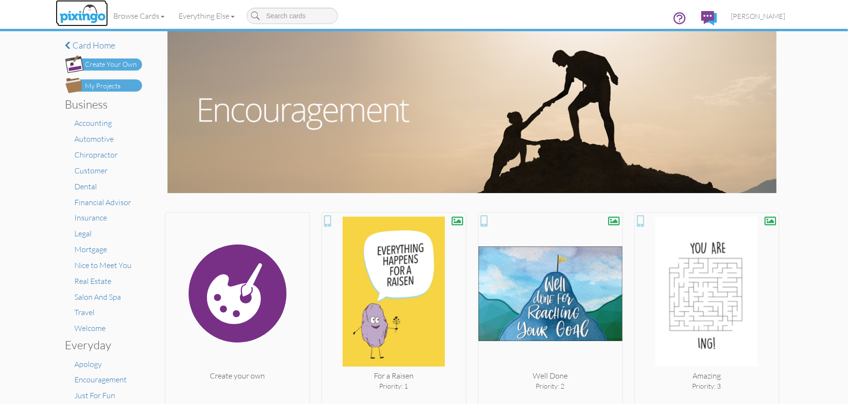
click at [75, 17] on img at bounding box center [82, 14] width 51 height 24
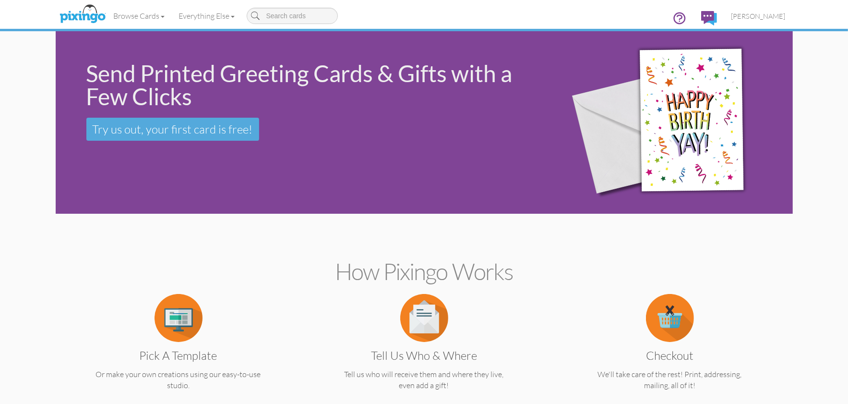
click at [763, 11] on link "[PERSON_NAME]" at bounding box center [758, 16] width 69 height 24
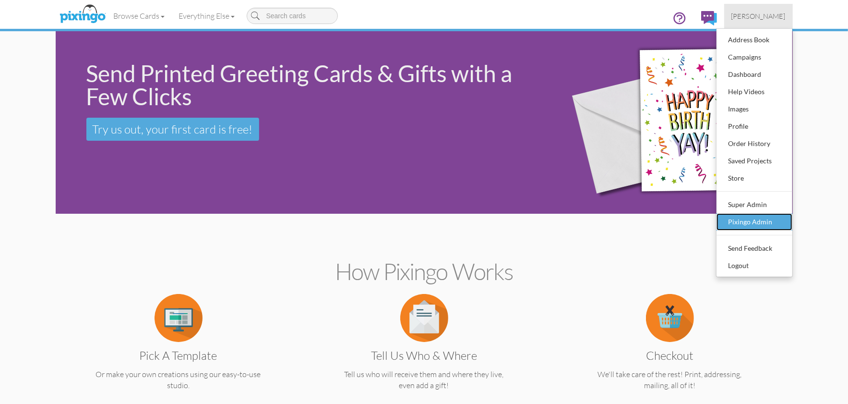
click at [745, 223] on div "Pixingo Admin" at bounding box center [754, 222] width 57 height 14
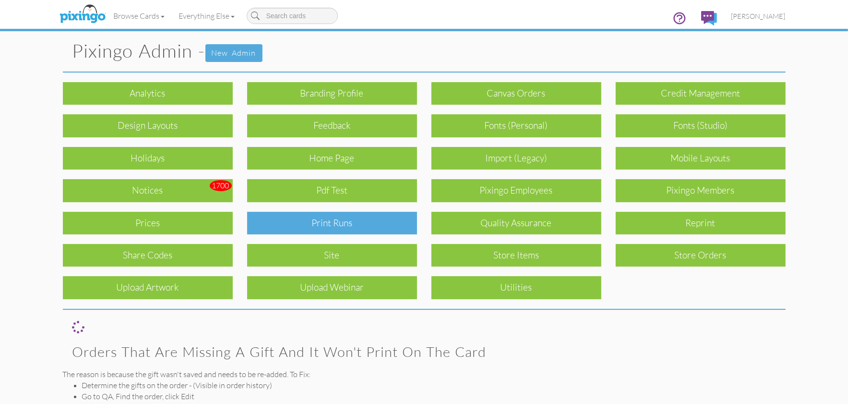
click at [336, 222] on div "Print Runs" at bounding box center [332, 223] width 170 height 23
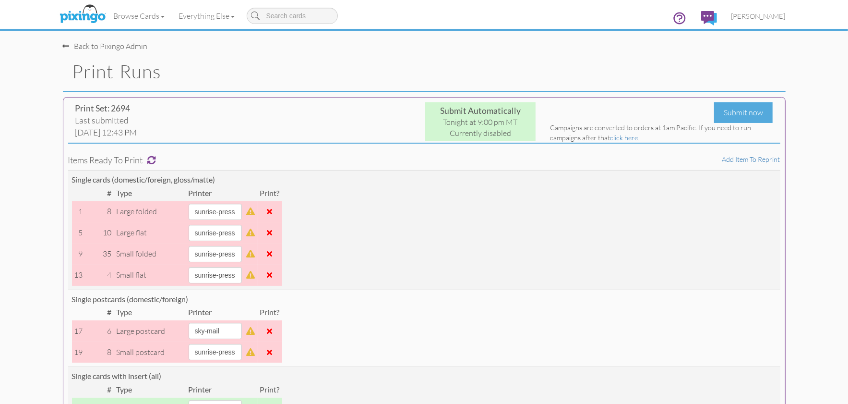
click at [246, 113] on div "Print Set: 2694" at bounding box center [186, 108] width 223 height 12
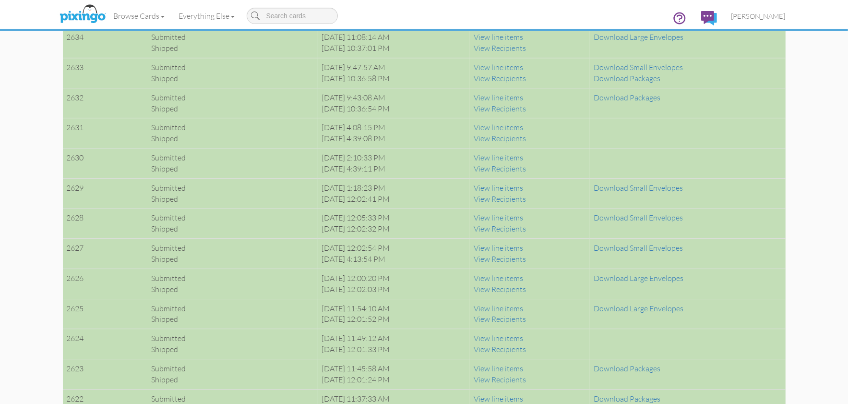
scroll to position [2554, 0]
